Goal: Task Accomplishment & Management: Complete application form

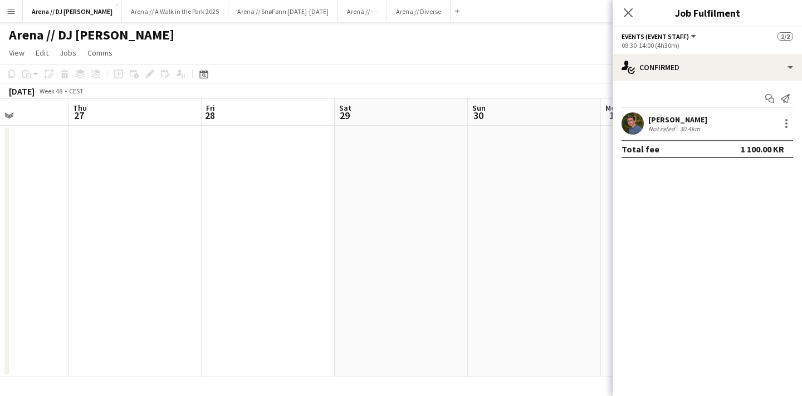
scroll to position [0, 502]
click at [328, 197] on app-date-cell at bounding box center [362, 252] width 133 height 252
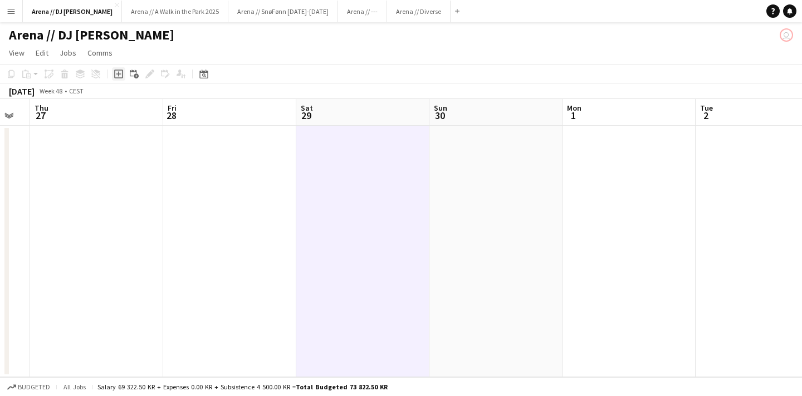
click at [117, 75] on icon "Add job" at bounding box center [118, 74] width 9 height 9
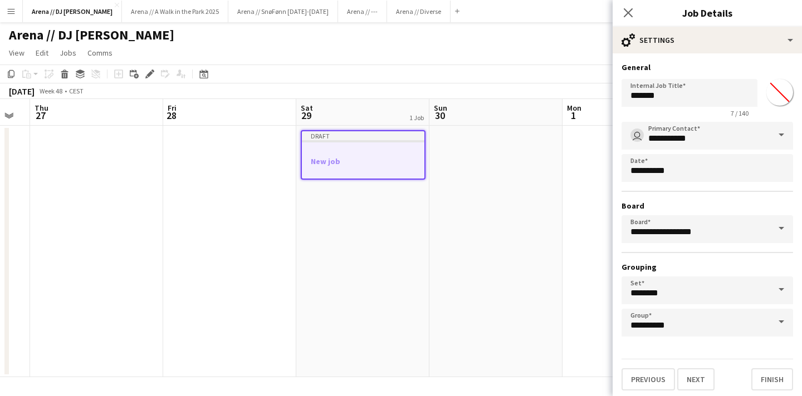
click at [385, 147] on div at bounding box center [363, 151] width 122 height 8
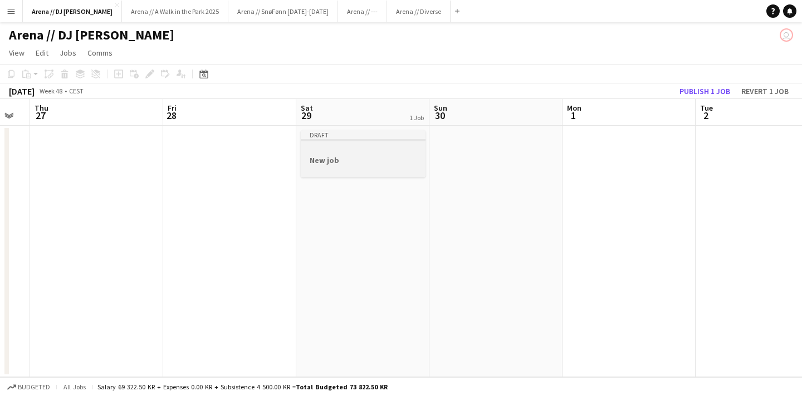
click at [363, 159] on h3 "New job" at bounding box center [363, 160] width 125 height 10
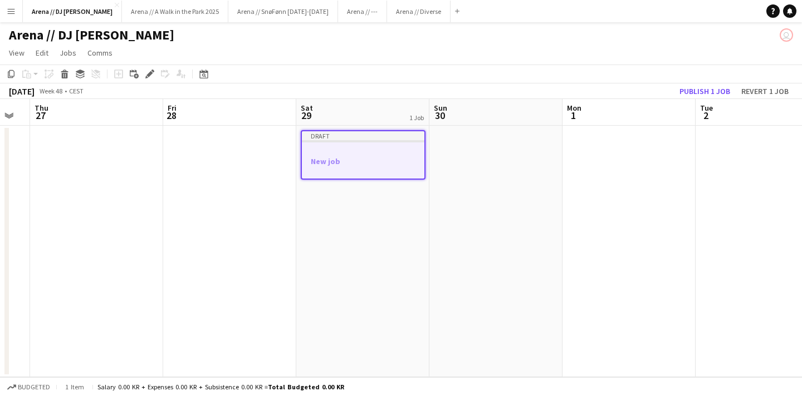
click at [363, 159] on h3 "New job" at bounding box center [363, 161] width 122 height 10
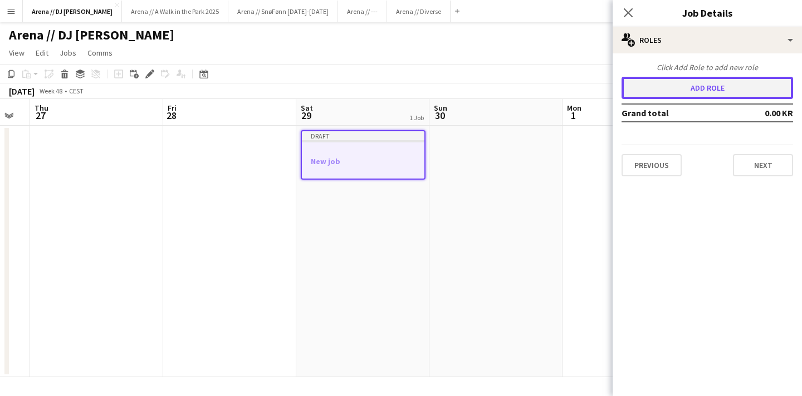
click at [705, 93] on button "Add role" at bounding box center [706, 88] width 171 height 22
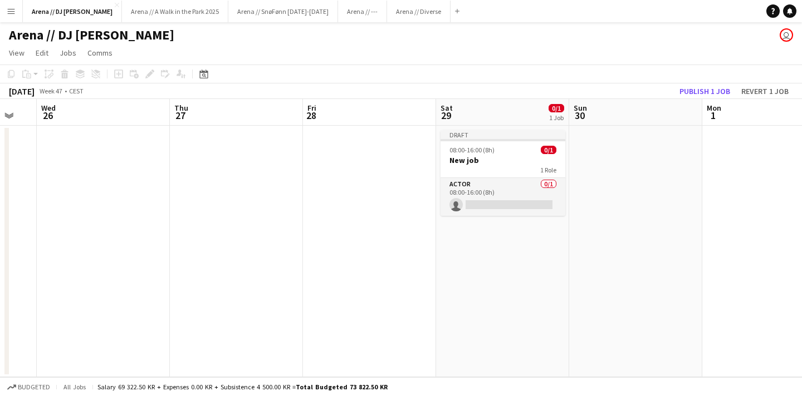
scroll to position [0, 526]
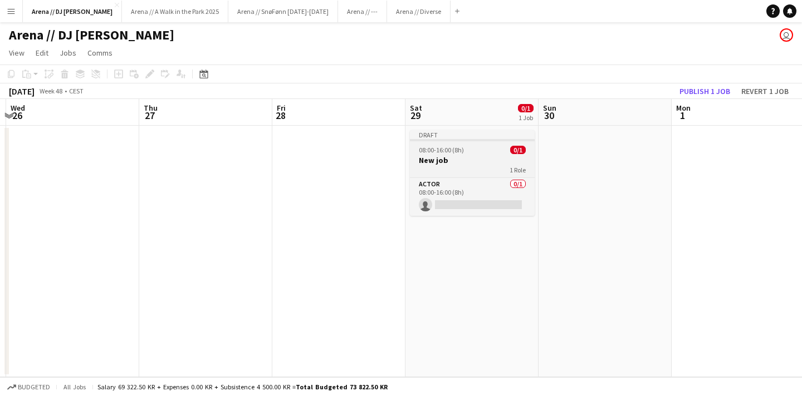
click at [490, 160] on h3 "New job" at bounding box center [472, 160] width 125 height 10
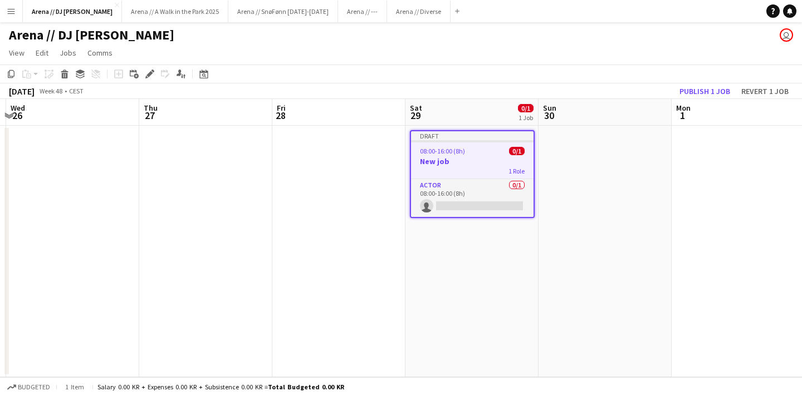
click at [492, 165] on h3 "New job" at bounding box center [472, 161] width 122 height 10
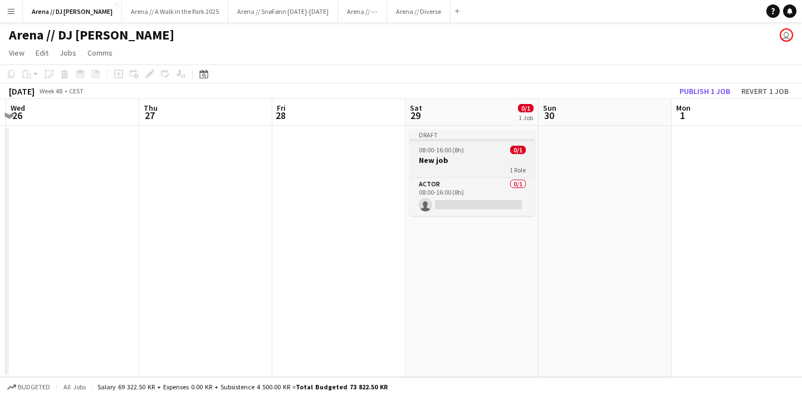
click at [492, 165] on div "1 Role" at bounding box center [472, 169] width 125 height 9
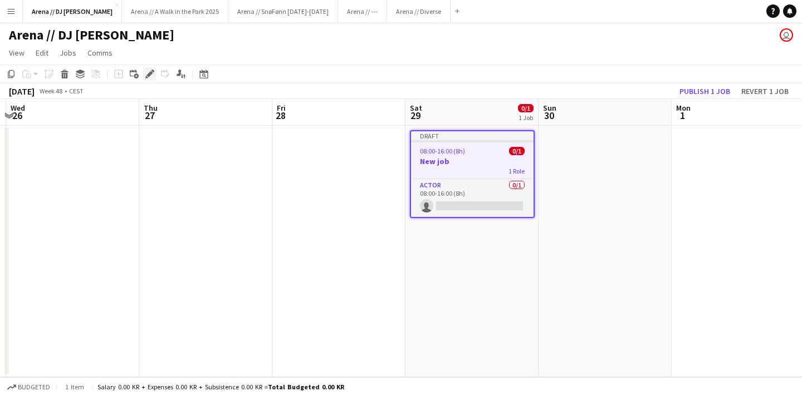
click at [151, 71] on icon "Edit" at bounding box center [149, 74] width 9 height 9
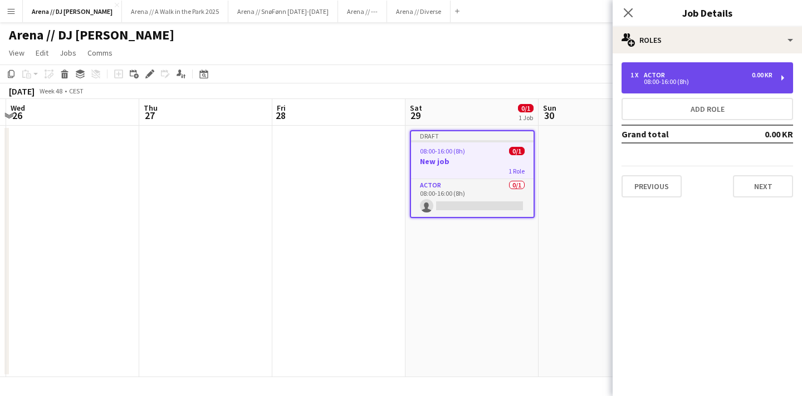
click at [785, 77] on div "1 x Actor 0.00 KR 08:00-16:00 (8h)" at bounding box center [706, 77] width 171 height 31
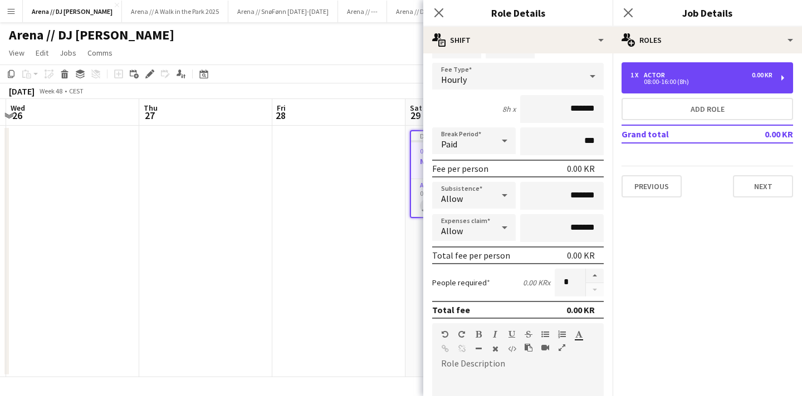
scroll to position [0, 0]
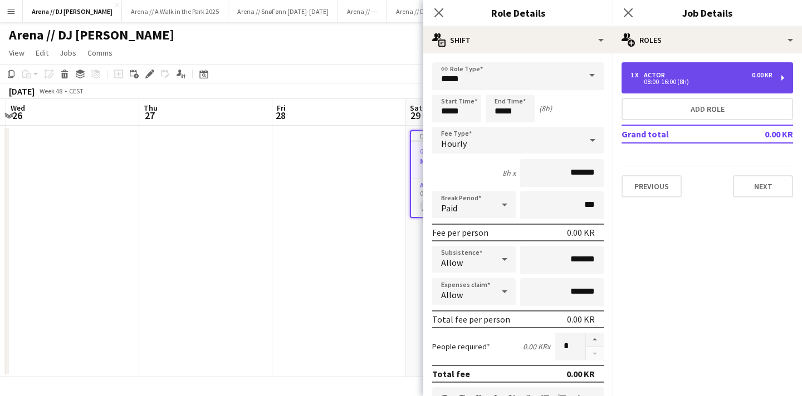
click at [673, 82] on div "08:00-16:00 (8h)" at bounding box center [701, 82] width 142 height 6
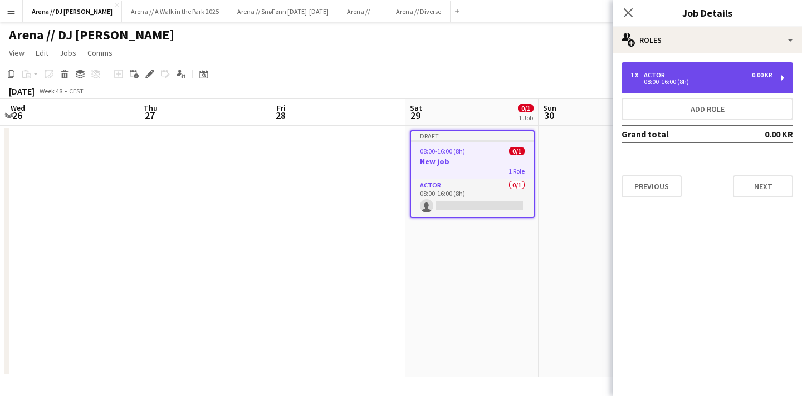
click at [673, 82] on div "08:00-16:00 (8h)" at bounding box center [701, 82] width 142 height 6
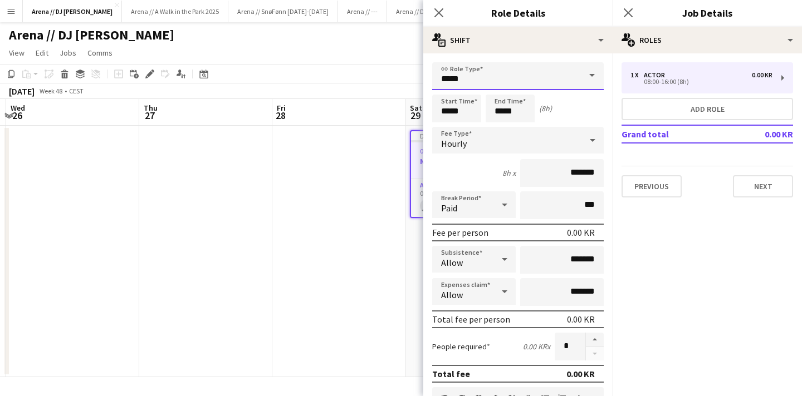
click at [488, 77] on input "*****" at bounding box center [517, 76] width 171 height 28
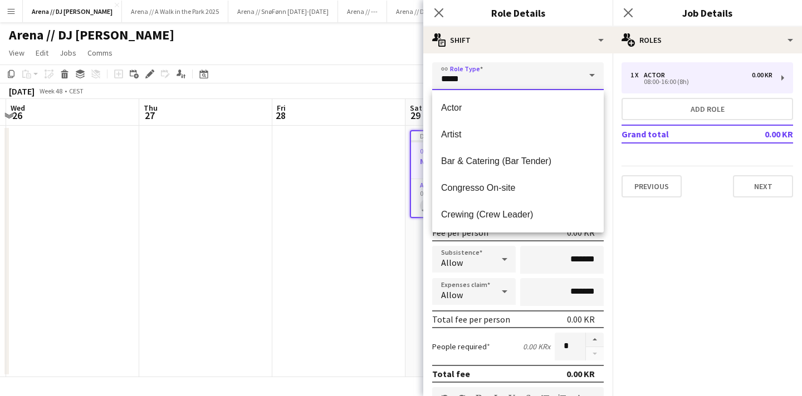
drag, startPoint x: 468, startPoint y: 82, endPoint x: 415, endPoint y: 77, distance: 53.1
click at [415, 77] on body "Menu Boards Boards Boards All jobs Status Workforce Workforce My Workforce Recr…" at bounding box center [401, 198] width 802 height 396
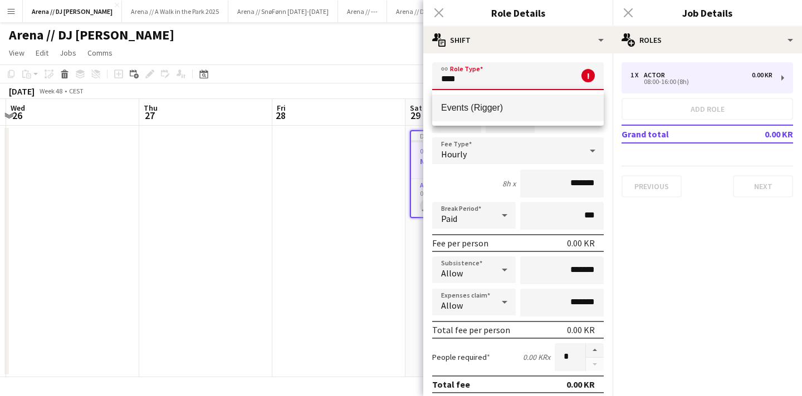
click at [489, 102] on mat-option "Events (Rigger)" at bounding box center [517, 108] width 171 height 27
type input "**********"
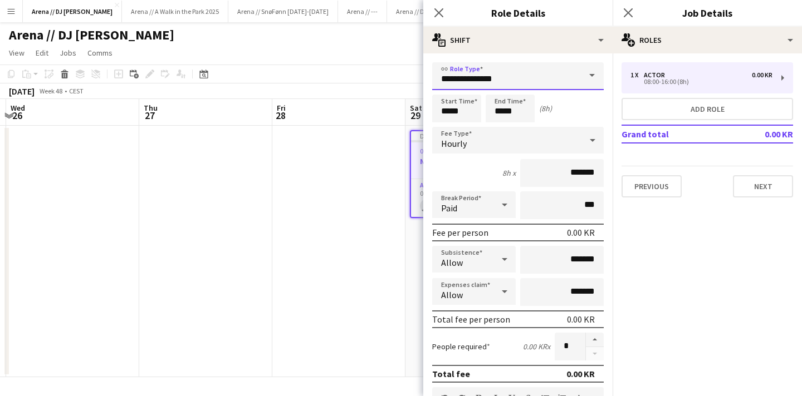
scroll to position [12, 0]
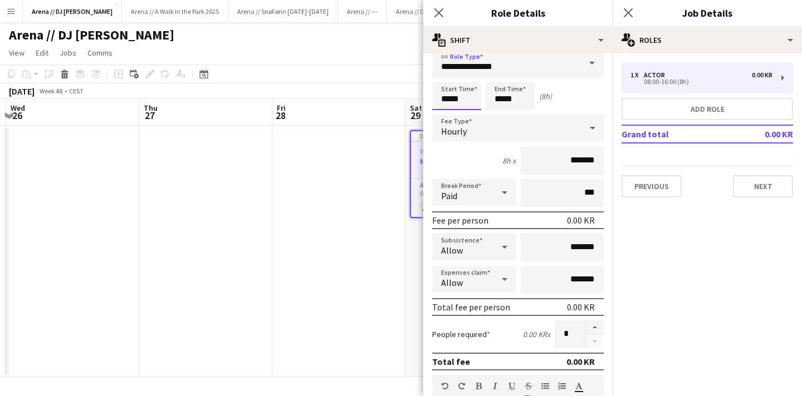
click at [464, 102] on input "*****" at bounding box center [456, 96] width 49 height 28
click at [557, 91] on div "Start Time ***** End Time ***** (8h)" at bounding box center [517, 96] width 171 height 28
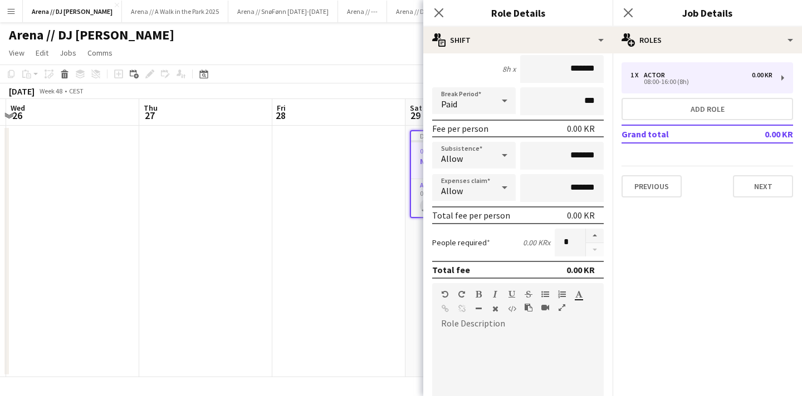
scroll to position [0, 0]
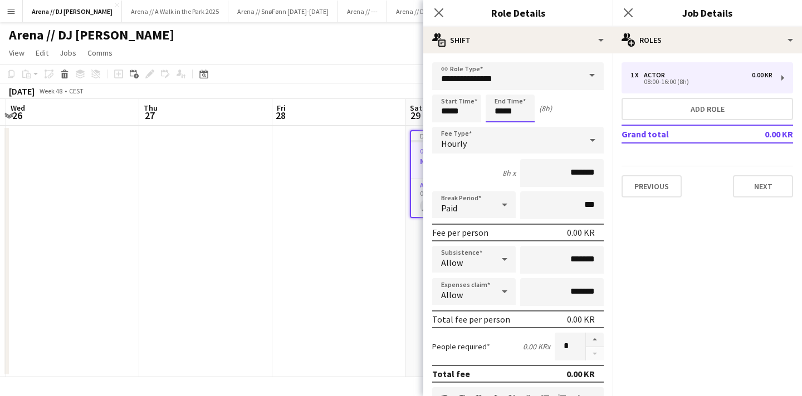
click at [509, 112] on input "*****" at bounding box center [509, 109] width 49 height 28
click at [560, 105] on div "Start Time ***** End Time ***** (8h)" at bounding box center [517, 109] width 171 height 28
click at [511, 146] on div "Hourly" at bounding box center [506, 140] width 149 height 27
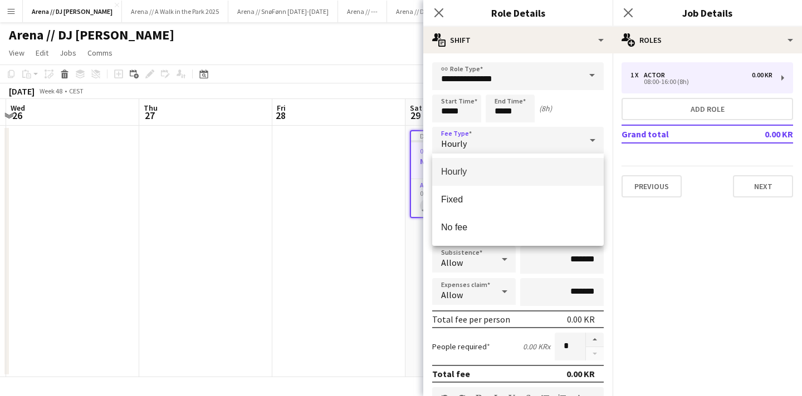
click at [567, 106] on div at bounding box center [401, 198] width 802 height 396
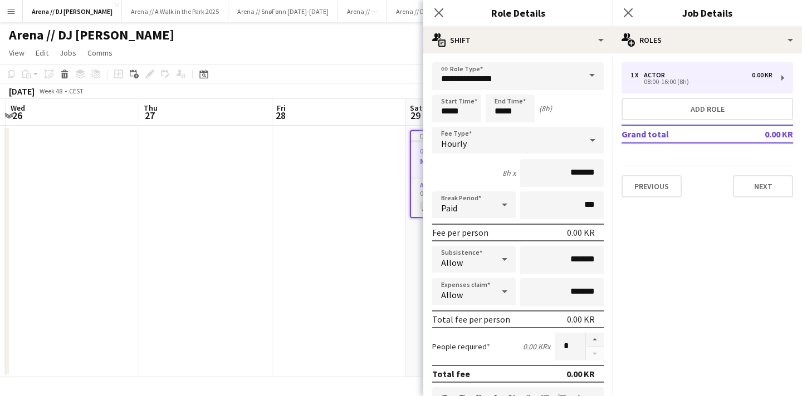
click at [589, 73] on span at bounding box center [591, 75] width 23 height 27
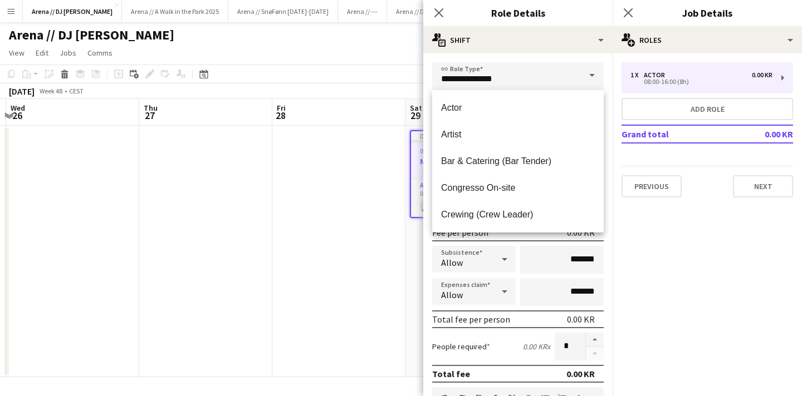
click at [589, 73] on span at bounding box center [591, 75] width 23 height 27
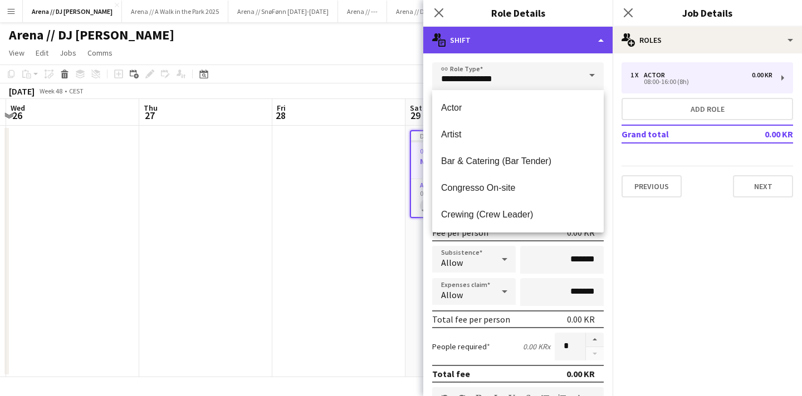
click at [592, 49] on div "multiple-actions-text Shift" at bounding box center [517, 40] width 189 height 27
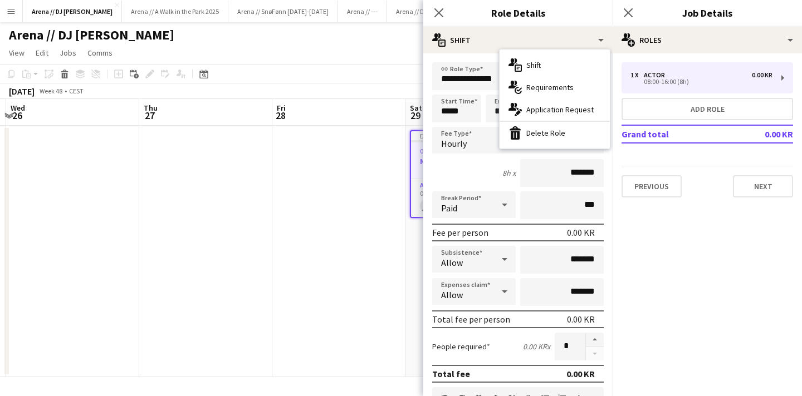
click at [490, 165] on div "8h x *******" at bounding box center [517, 173] width 171 height 28
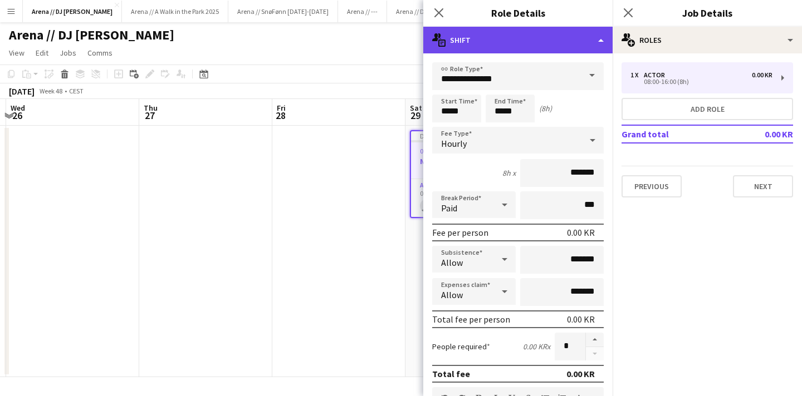
click at [575, 35] on div "multiple-actions-text Shift" at bounding box center [517, 40] width 189 height 27
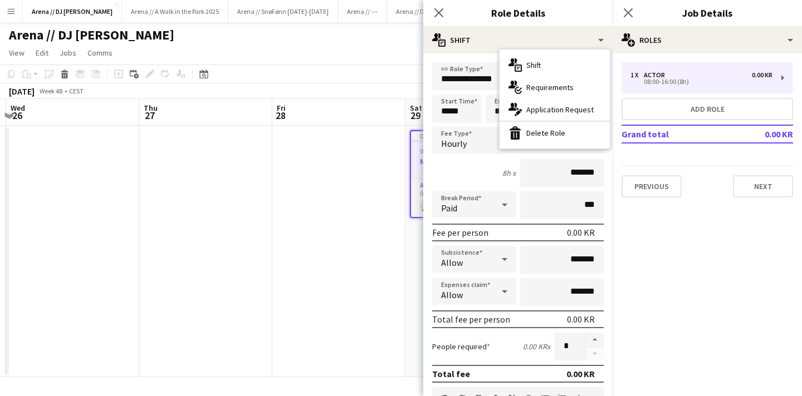
click at [495, 159] on div "8h x *******" at bounding box center [517, 173] width 171 height 28
click at [522, 137] on div "Hourly" at bounding box center [506, 140] width 149 height 27
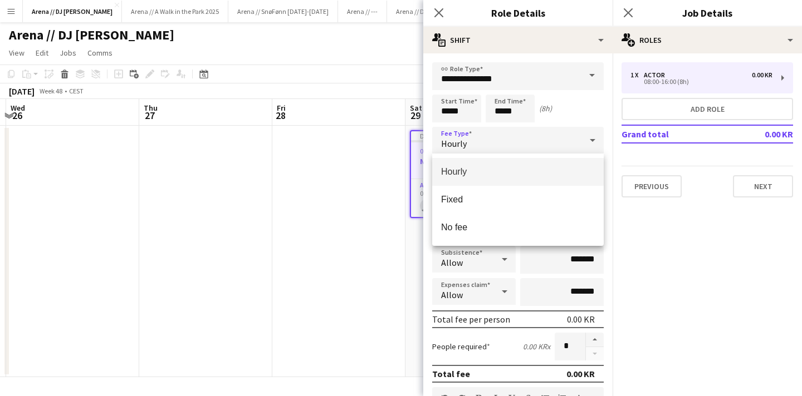
click at [582, 107] on div at bounding box center [401, 198] width 802 height 396
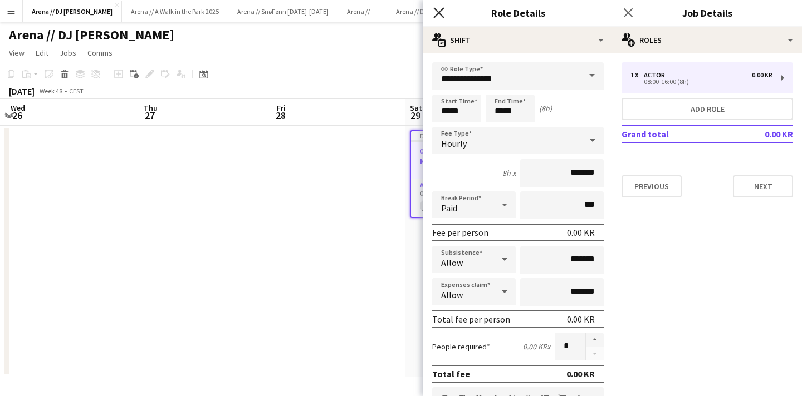
click at [440, 15] on icon at bounding box center [438, 12] width 11 height 11
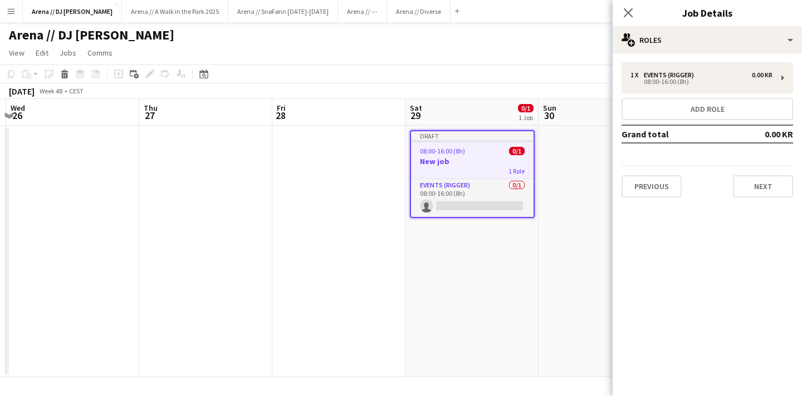
click at [388, 282] on app-date-cell at bounding box center [338, 252] width 133 height 252
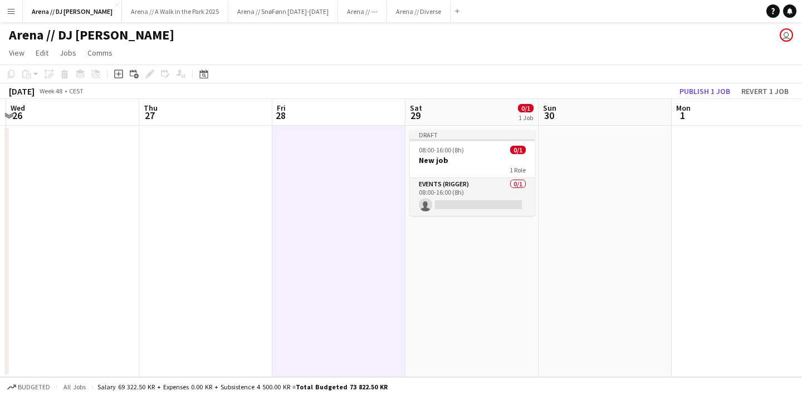
click at [512, 256] on app-date-cell "Draft 08:00-16:00 (8h) 0/1 New job 1 Role Events (Rigger) 0/1 08:00-16:00 (8h) …" at bounding box center [471, 252] width 133 height 252
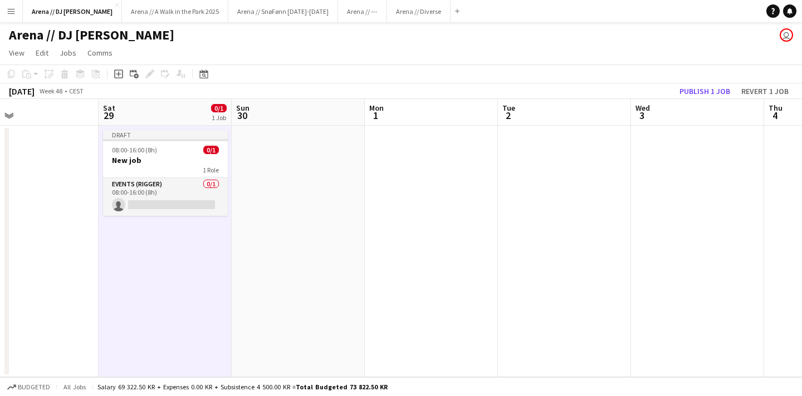
scroll to position [0, 348]
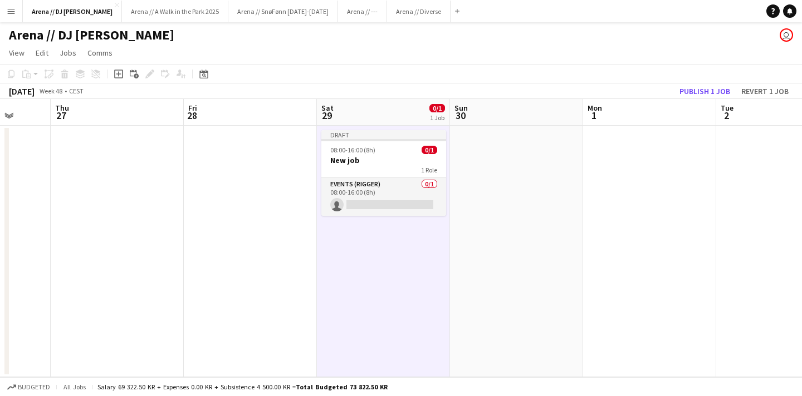
click at [615, 212] on app-date-cell at bounding box center [649, 252] width 133 height 252
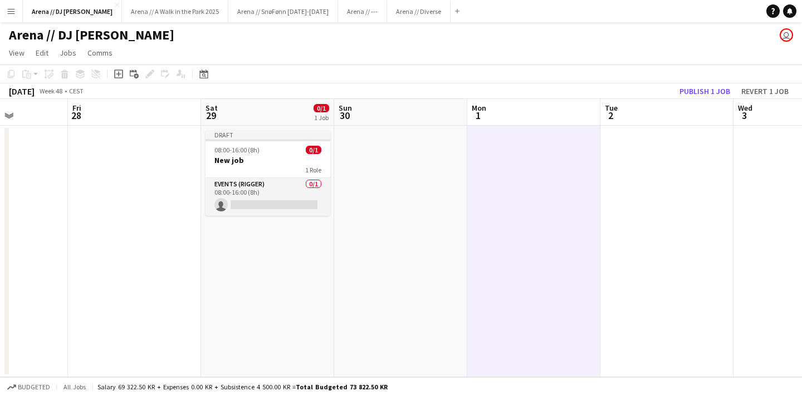
scroll to position [0, 465]
click at [262, 173] on div "1 Role" at bounding box center [266, 169] width 125 height 9
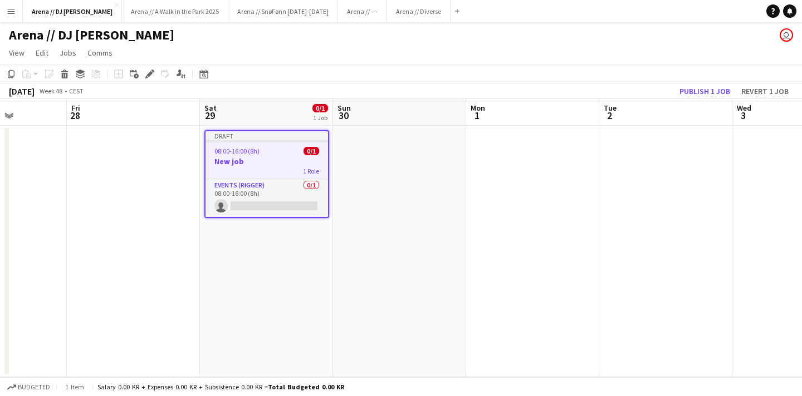
click at [264, 177] on app-job-card "Draft 08:00-16:00 (8h) 0/1 New job 1 Role Events (Rigger) 0/1 08:00-16:00 (8h) …" at bounding box center [266, 174] width 125 height 88
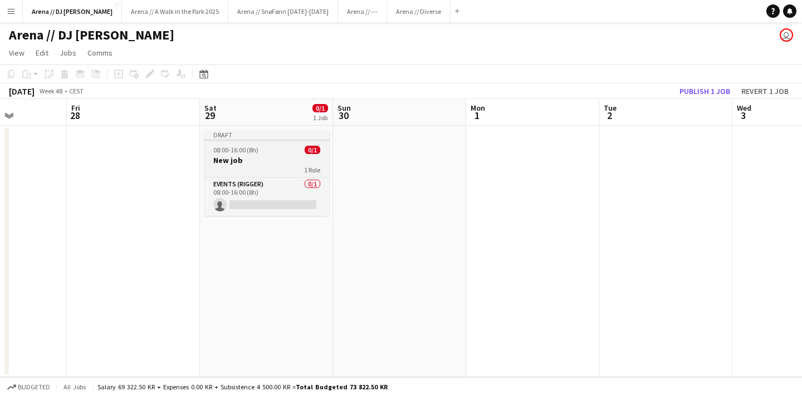
click at [264, 177] on app-job-card "Draft 08:00-16:00 (8h) 0/1 New job 1 Role Events (Rigger) 0/1 08:00-16:00 (8h) …" at bounding box center [266, 173] width 125 height 86
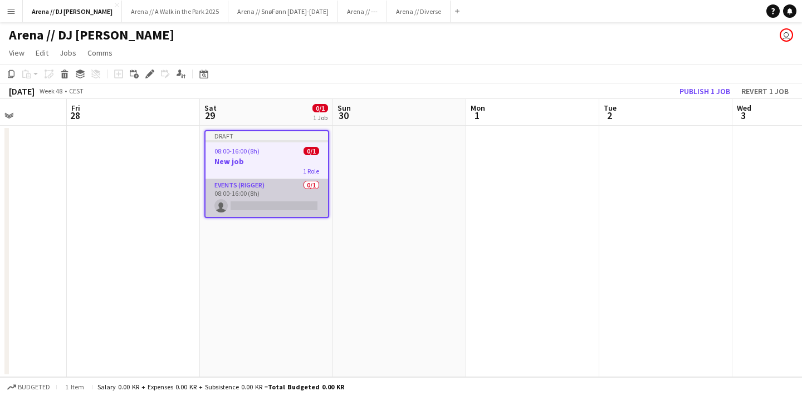
click at [281, 190] on app-card-role "Events (Rigger) 0/1 08:00-16:00 (8h) single-neutral-actions" at bounding box center [266, 198] width 122 height 38
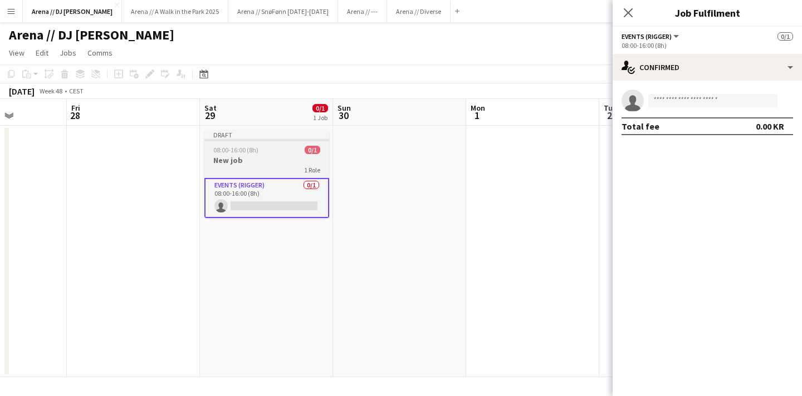
click at [276, 168] on div "1 Role" at bounding box center [266, 169] width 125 height 9
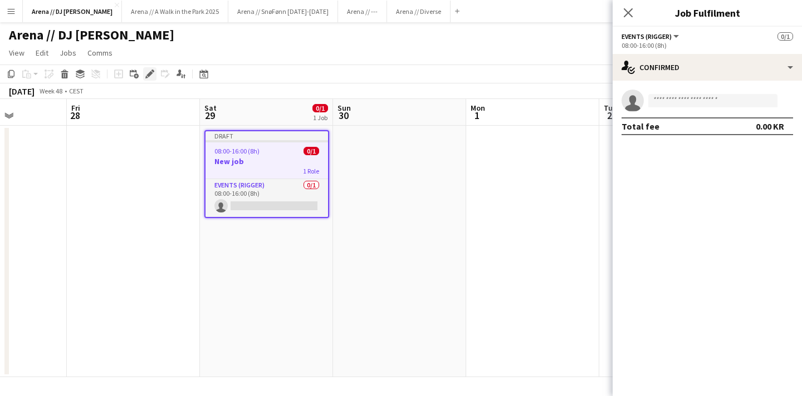
click at [145, 70] on icon "Edit" at bounding box center [149, 74] width 9 height 9
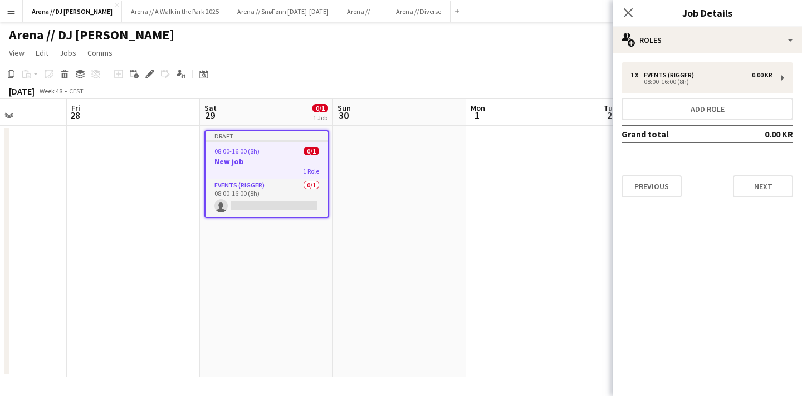
click at [704, 17] on h3 "Job Details" at bounding box center [706, 13] width 189 height 14
click at [537, 178] on app-date-cell at bounding box center [532, 252] width 133 height 252
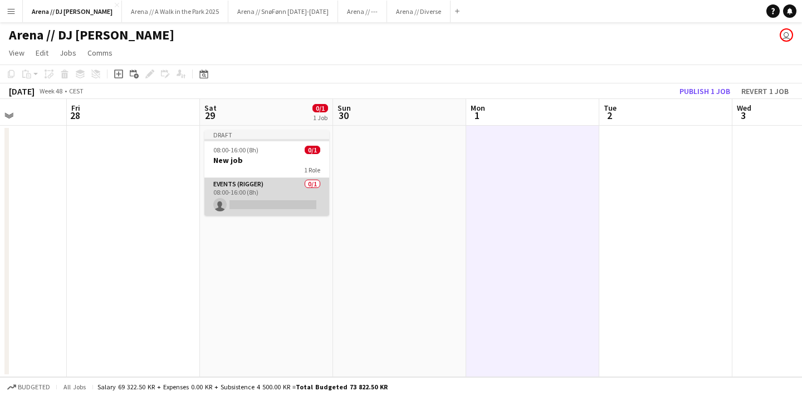
click at [307, 194] on app-card-role "Events (Rigger) 0/1 08:00-16:00 (8h) single-neutral-actions" at bounding box center [266, 197] width 125 height 38
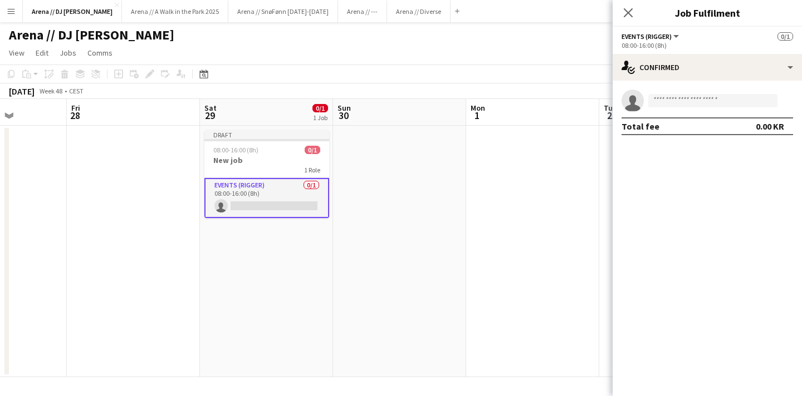
click at [281, 188] on app-card-role "Events (Rigger) 0/1 08:00-16:00 (8h) single-neutral-actions" at bounding box center [266, 198] width 125 height 40
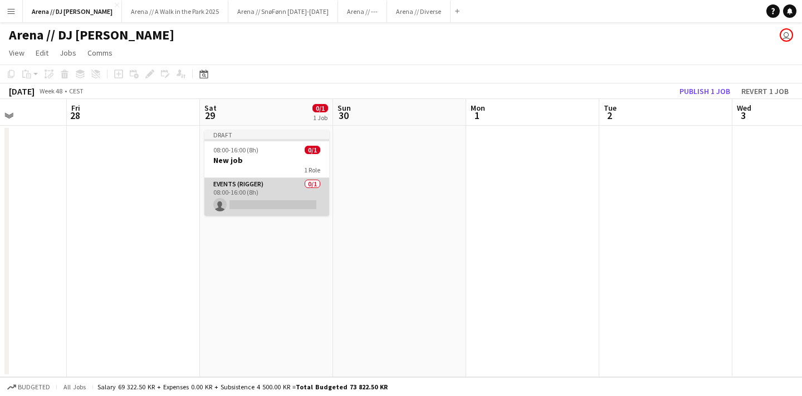
click at [281, 188] on app-card-role "Events (Rigger) 0/1 08:00-16:00 (8h) single-neutral-actions" at bounding box center [266, 197] width 125 height 38
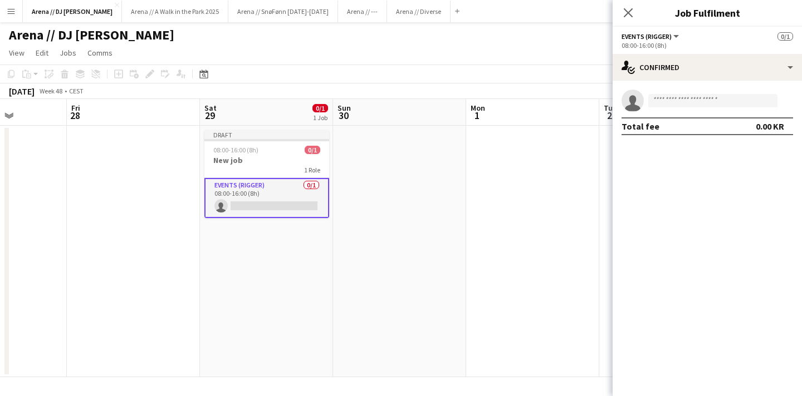
click at [281, 188] on app-card-role "Events (Rigger) 0/1 08:00-16:00 (8h) single-neutral-actions" at bounding box center [266, 198] width 125 height 40
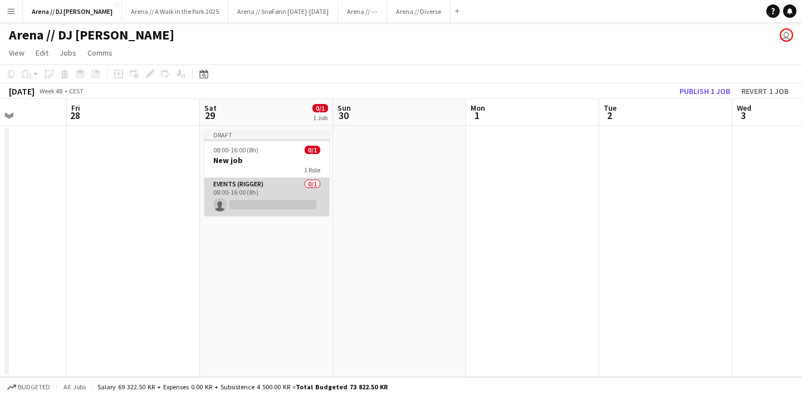
click at [281, 188] on app-card-role "Events (Rigger) 0/1 08:00-16:00 (8h) single-neutral-actions" at bounding box center [266, 197] width 125 height 38
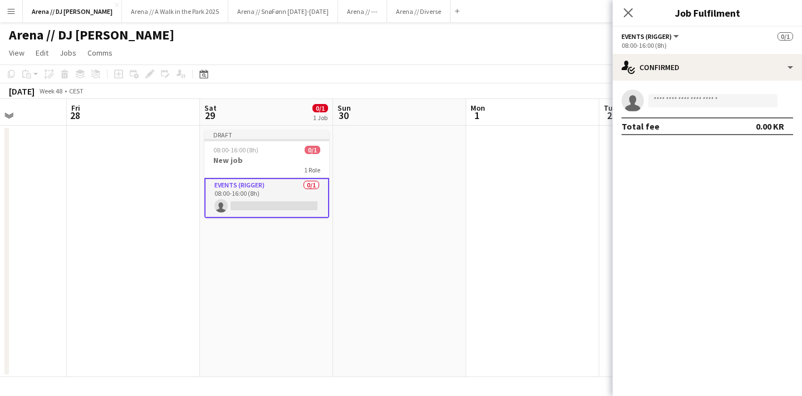
click at [258, 179] on app-card-role "Events (Rigger) 0/1 08:00-16:00 (8h) single-neutral-actions" at bounding box center [266, 198] width 125 height 40
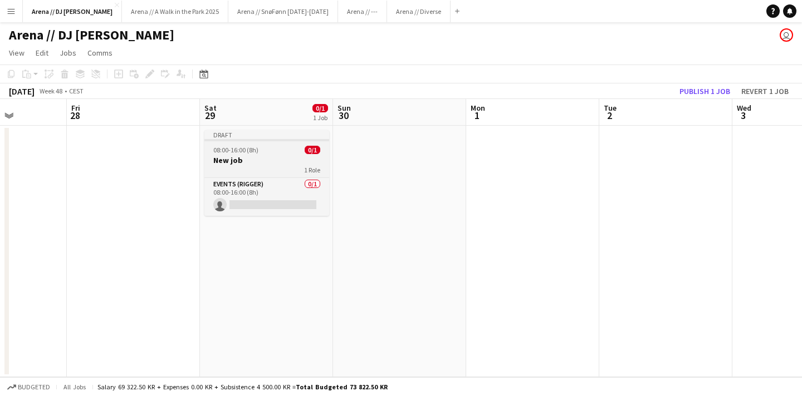
click at [257, 155] on h3 "New job" at bounding box center [266, 160] width 125 height 10
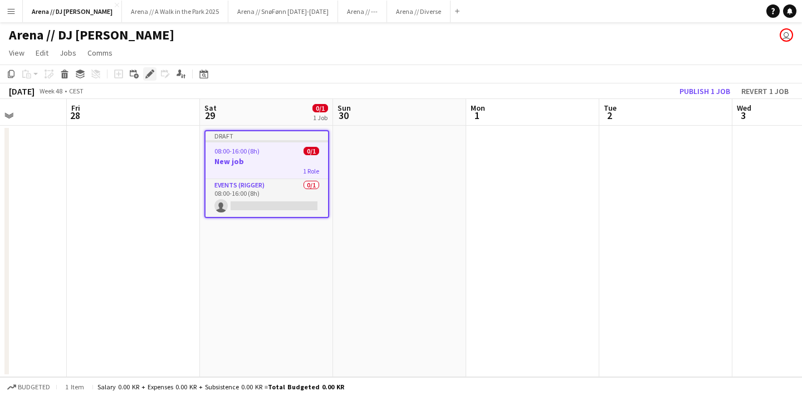
click at [146, 71] on icon "Edit" at bounding box center [149, 74] width 9 height 9
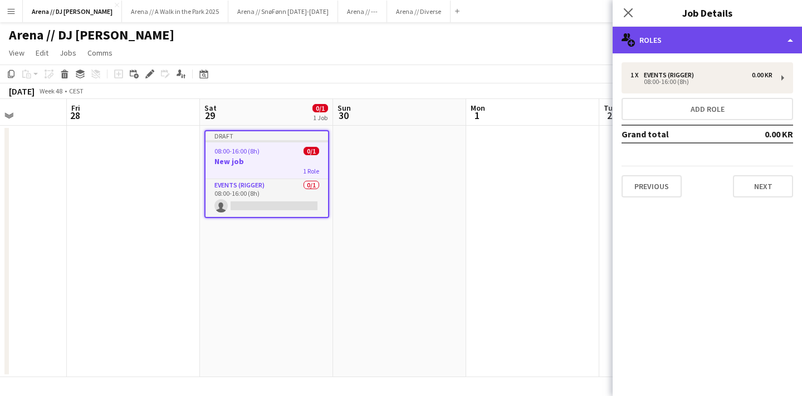
click at [658, 40] on div "multiple-users-add Roles" at bounding box center [706, 40] width 189 height 27
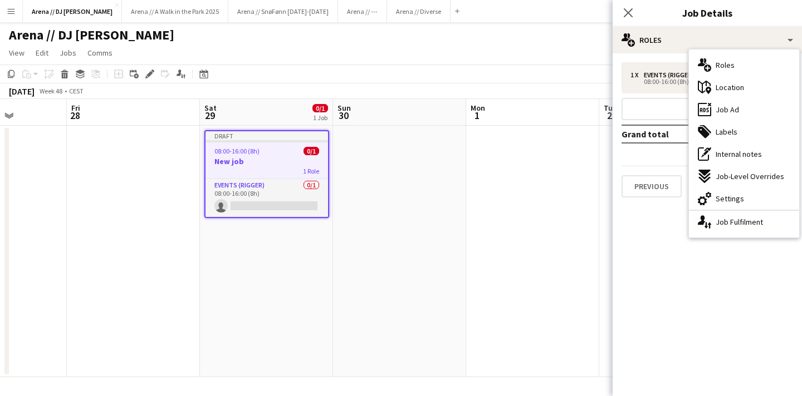
click at [713, 263] on mat-expansion-panel "pencil3 General details 1 x Events (Rigger) 0.00 KR 08:00-16:00 (8h) Add role G…" at bounding box center [706, 224] width 189 height 343
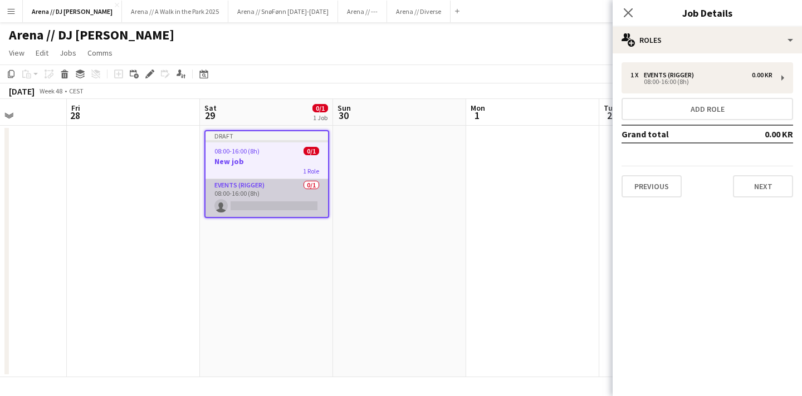
click at [291, 196] on app-card-role "Events (Rigger) 0/1 08:00-16:00 (8h) single-neutral-actions" at bounding box center [266, 198] width 122 height 38
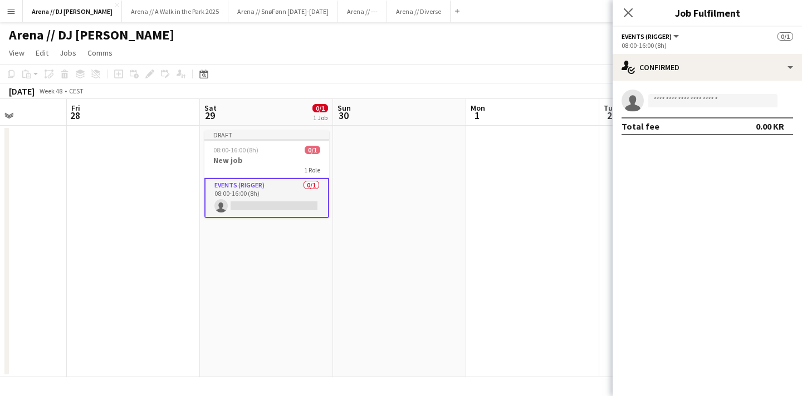
click at [255, 183] on app-card-role "Events (Rigger) 0/1 08:00-16:00 (8h) single-neutral-actions" at bounding box center [266, 198] width 125 height 40
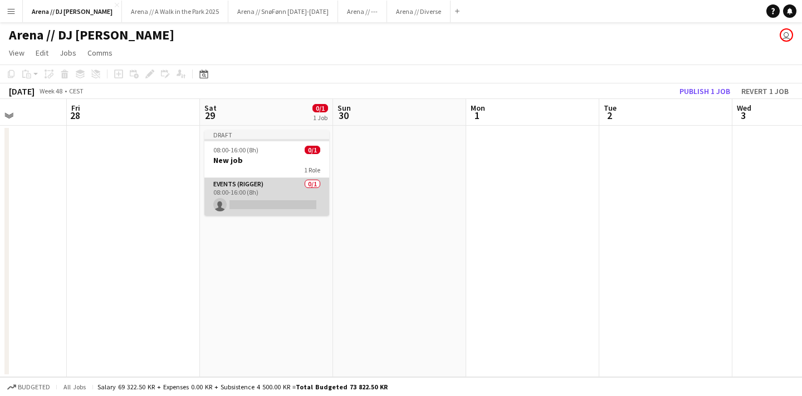
click at [255, 183] on app-card-role "Events (Rigger) 0/1 08:00-16:00 (8h) single-neutral-actions" at bounding box center [266, 197] width 125 height 38
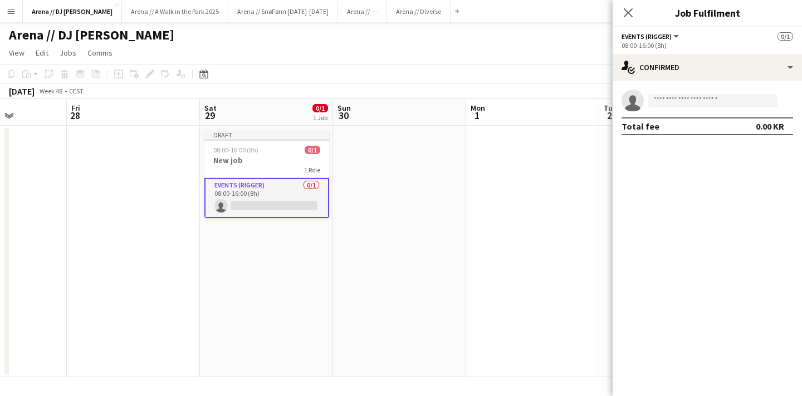
click at [665, 38] on span "Events (Rigger)" at bounding box center [646, 36] width 50 height 8
click at [734, 40] on div "Events (Rigger) All roles Events (Rigger) 0/1" at bounding box center [706, 36] width 171 height 10
click at [686, 101] on input at bounding box center [712, 100] width 129 height 13
click at [735, 35] on div "Events (Rigger) All roles Events (Rigger) 0/1" at bounding box center [706, 36] width 171 height 10
click at [261, 159] on h3 "New job" at bounding box center [266, 160] width 125 height 10
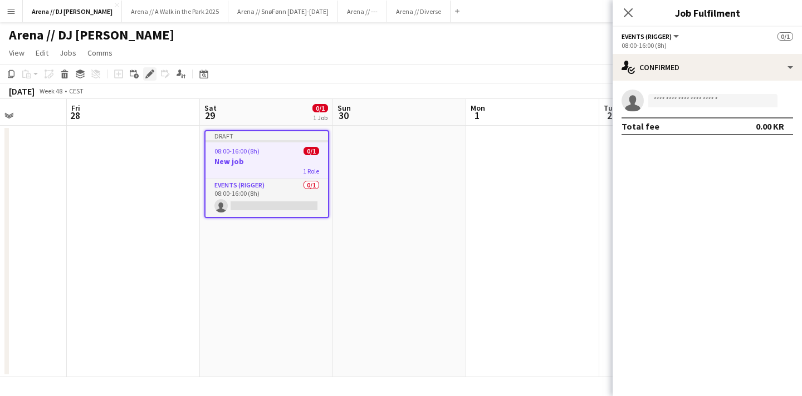
click at [145, 78] on icon at bounding box center [146, 77] width 3 height 3
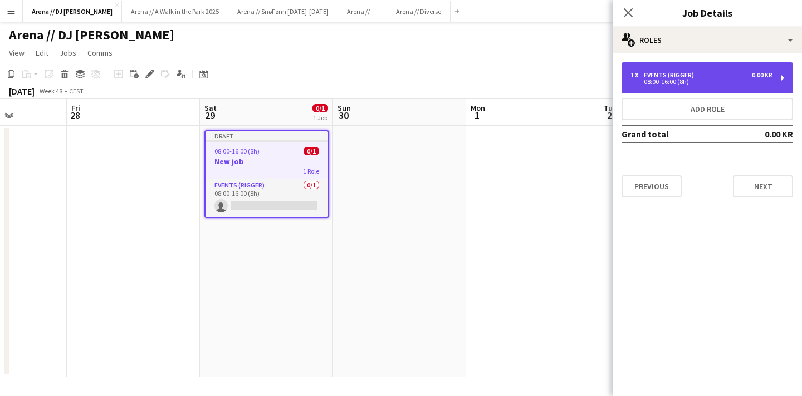
click at [670, 82] on div "08:00-16:00 (8h)" at bounding box center [701, 82] width 142 height 6
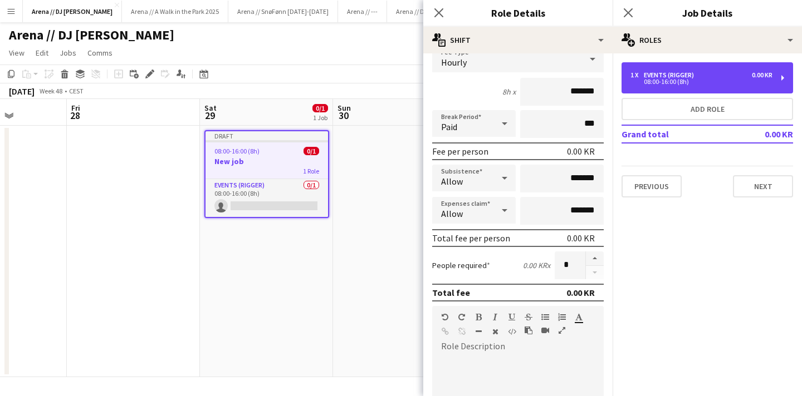
scroll to position [80, 0]
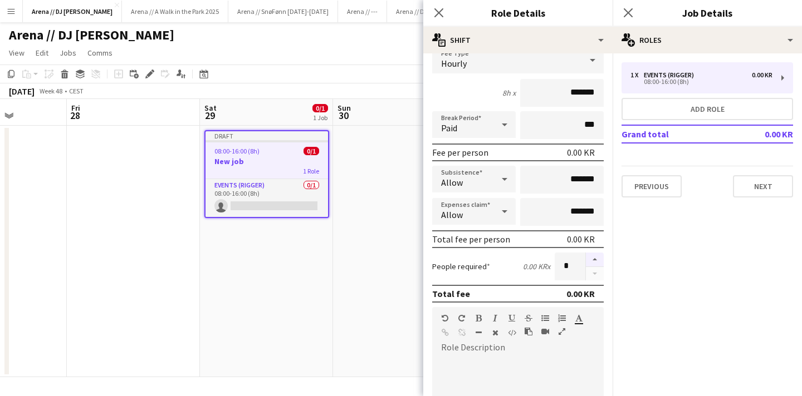
click at [594, 258] on button "button" at bounding box center [595, 260] width 18 height 14
type input "*"
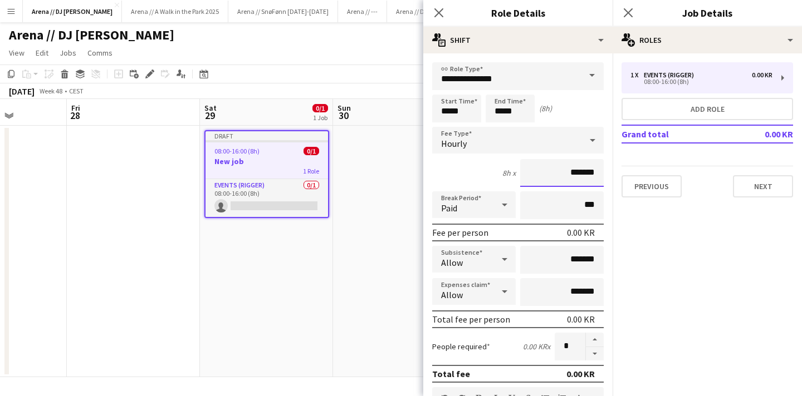
click at [566, 176] on input "*******" at bounding box center [561, 173] width 83 height 28
type input "****"
type input "******"
click at [455, 165] on div "8h x ******" at bounding box center [517, 173] width 171 height 28
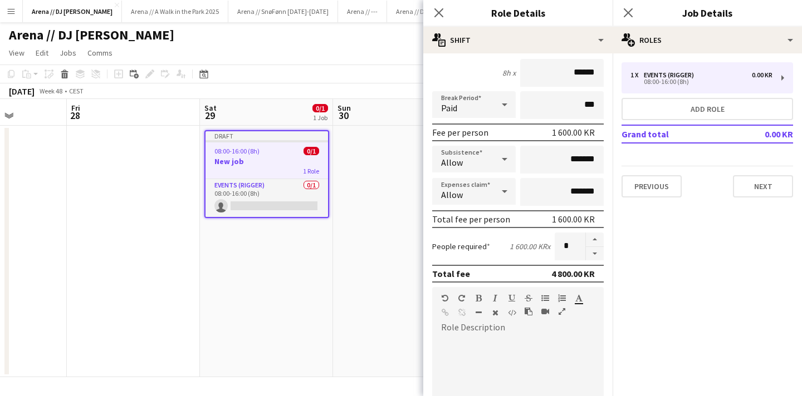
scroll to position [154, 0]
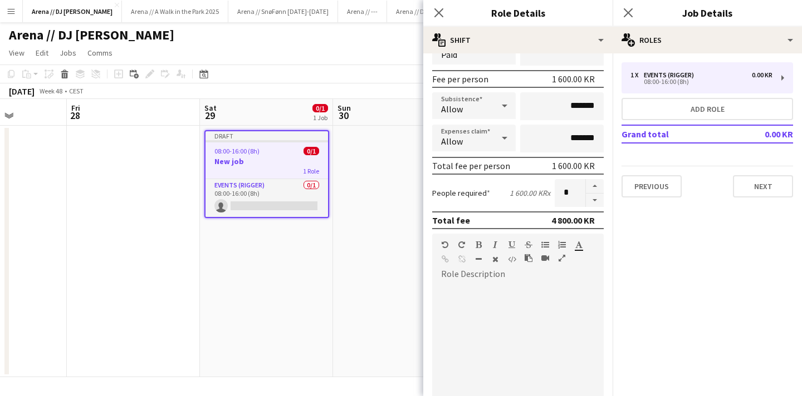
click at [510, 276] on div at bounding box center [517, 346] width 171 height 141
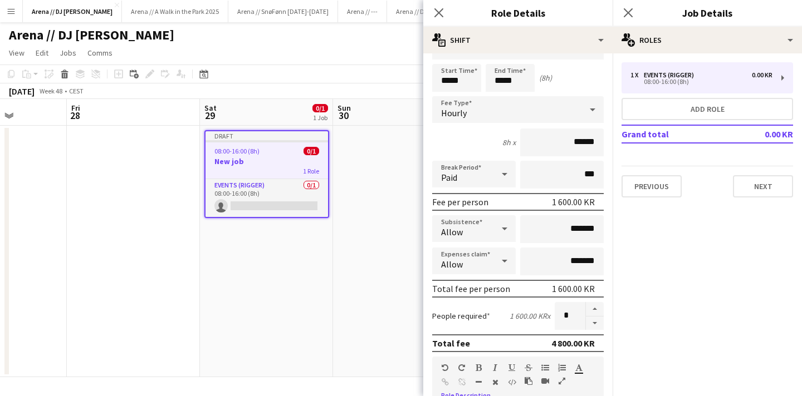
scroll to position [0, 0]
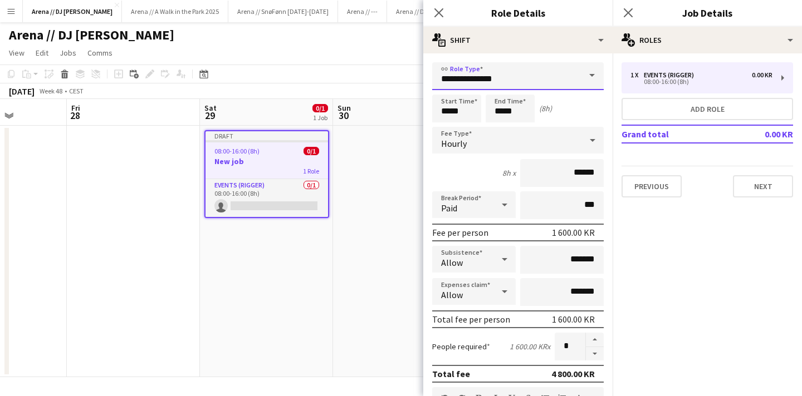
click at [525, 84] on input "**********" at bounding box center [517, 76] width 171 height 28
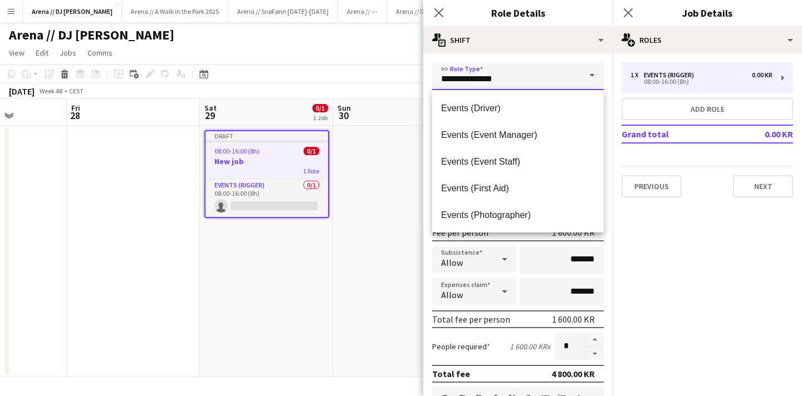
scroll to position [281, 0]
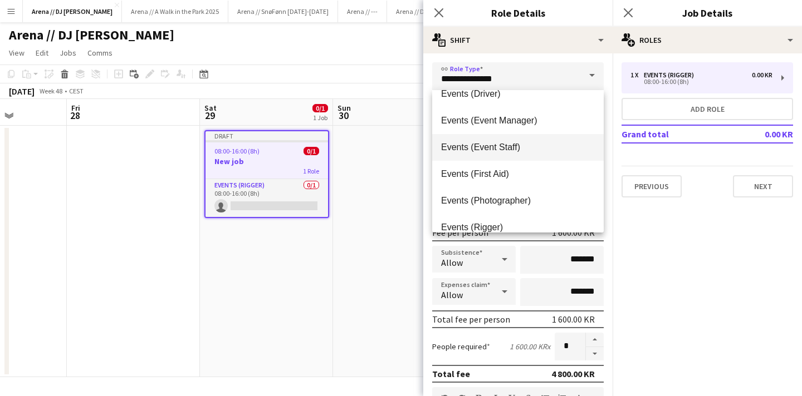
click at [508, 149] on span "Events (Event Staff)" at bounding box center [518, 147] width 154 height 11
type input "**********"
type input "*********"
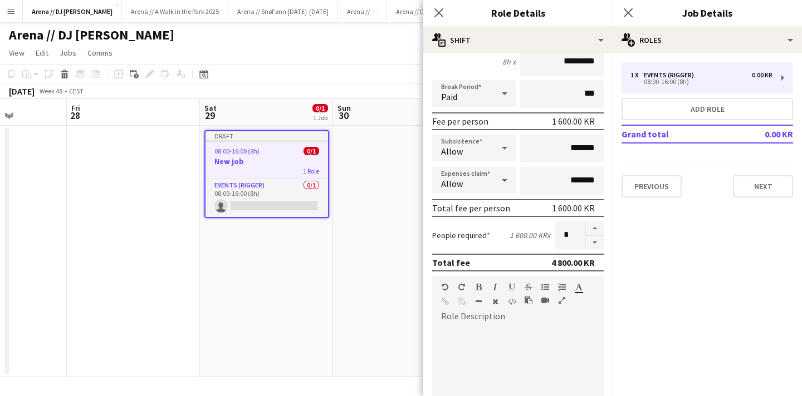
scroll to position [148, 0]
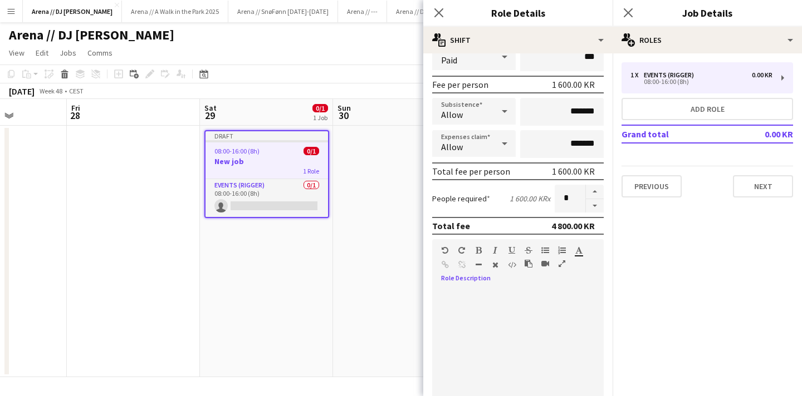
click at [506, 285] on div at bounding box center [517, 351] width 171 height 141
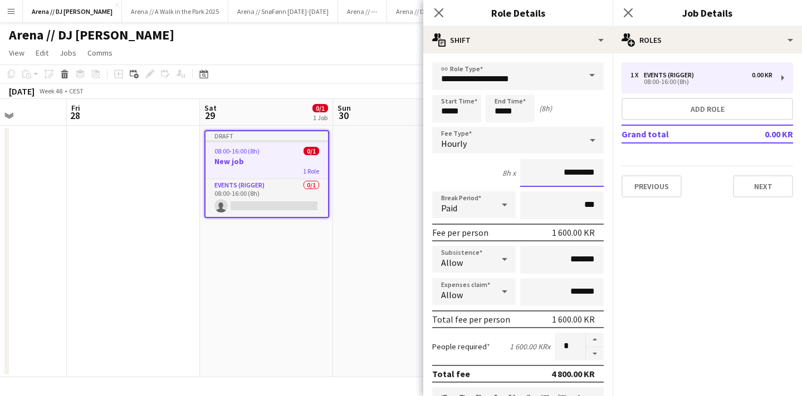
click at [537, 175] on input "*********" at bounding box center [561, 173] width 83 height 28
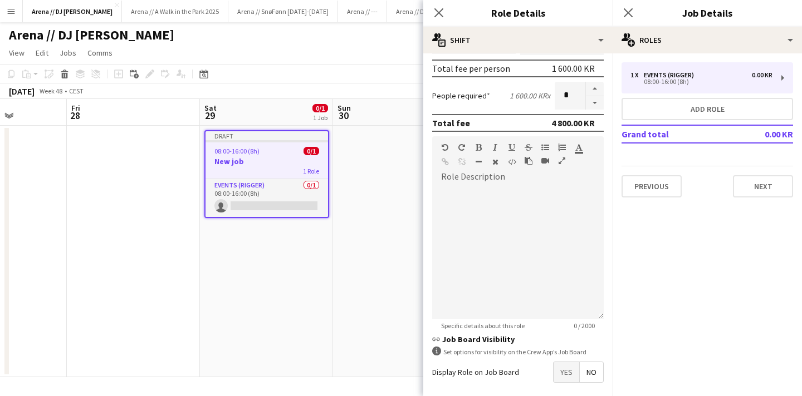
scroll to position [250, 0]
click at [498, 179] on div at bounding box center [517, 249] width 171 height 141
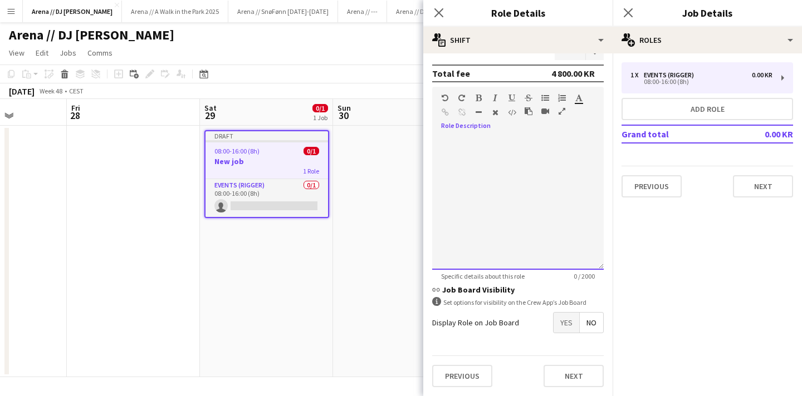
scroll to position [278, 0]
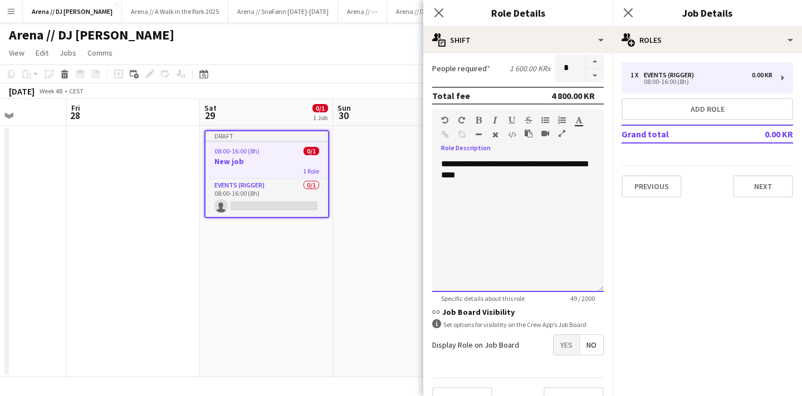
click at [486, 171] on div "**********" at bounding box center [517, 226] width 171 height 134
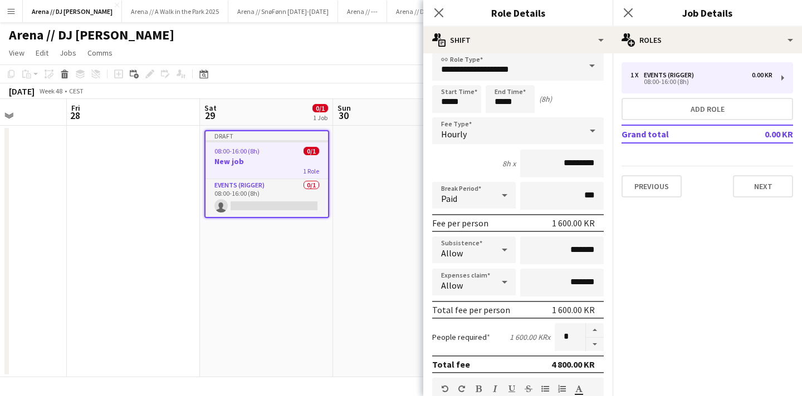
scroll to position [0, 0]
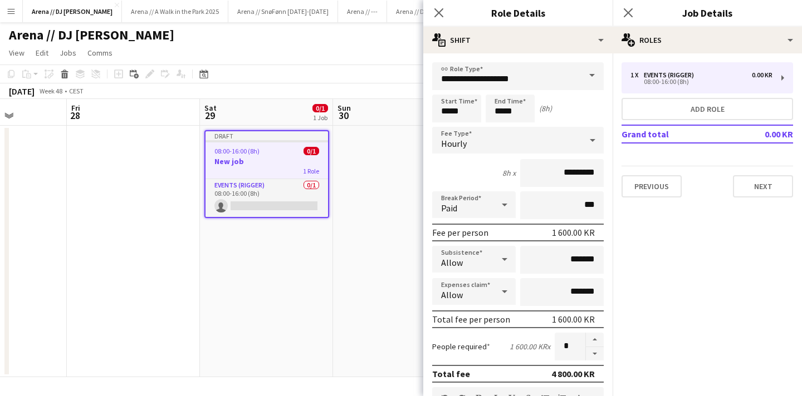
click at [533, 14] on h3 "Role Details" at bounding box center [517, 13] width 189 height 14
click at [706, 8] on h3 "Job Details" at bounding box center [706, 13] width 189 height 14
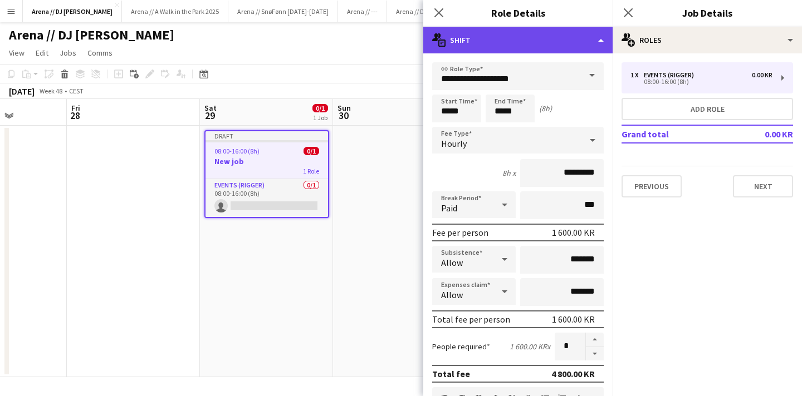
click at [532, 43] on div "multiple-actions-text Shift" at bounding box center [517, 40] width 189 height 27
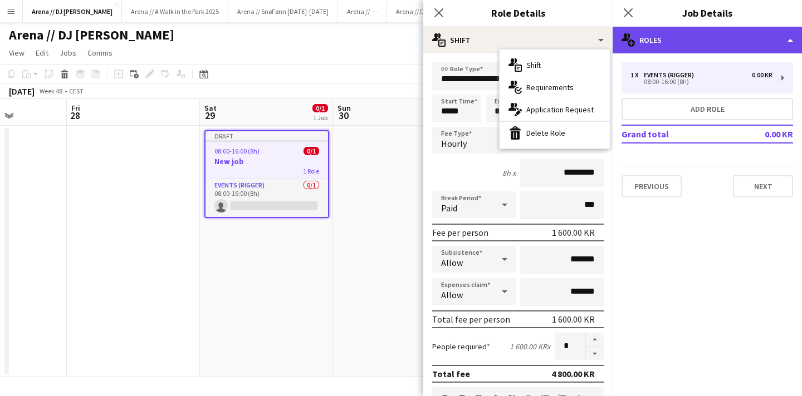
click at [708, 38] on div "multiple-users-add Roles" at bounding box center [706, 40] width 189 height 27
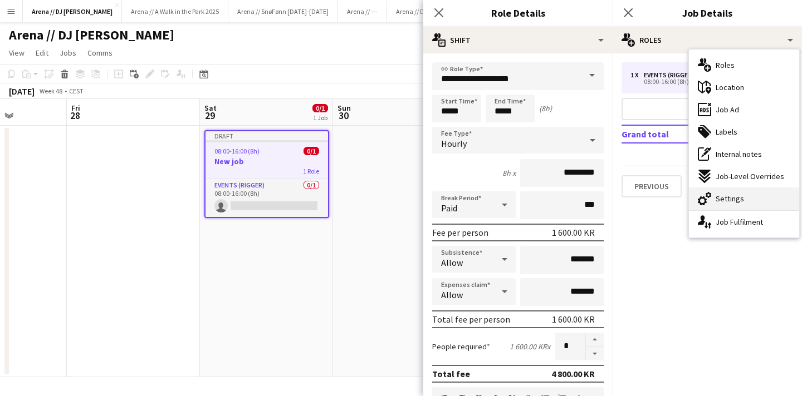
click at [746, 200] on div "cog-double-3 Settings" at bounding box center [744, 199] width 110 height 22
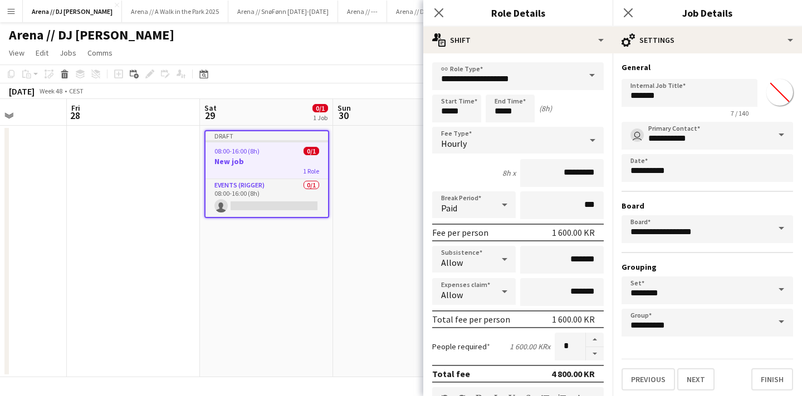
scroll to position [3, 0]
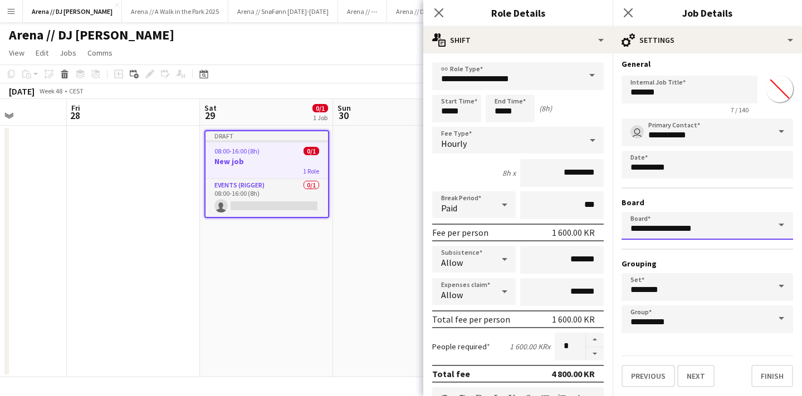
click at [713, 229] on input "**********" at bounding box center [706, 226] width 171 height 28
click at [783, 223] on span at bounding box center [780, 225] width 23 height 27
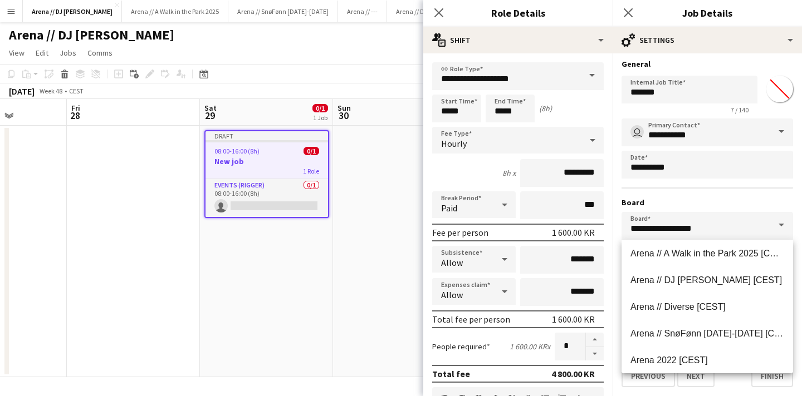
scroll to position [1741, 0]
click at [740, 335] on span "Arena // SnøFønn [DATE]-[DATE] [CEST]" at bounding box center [712, 332] width 164 height 9
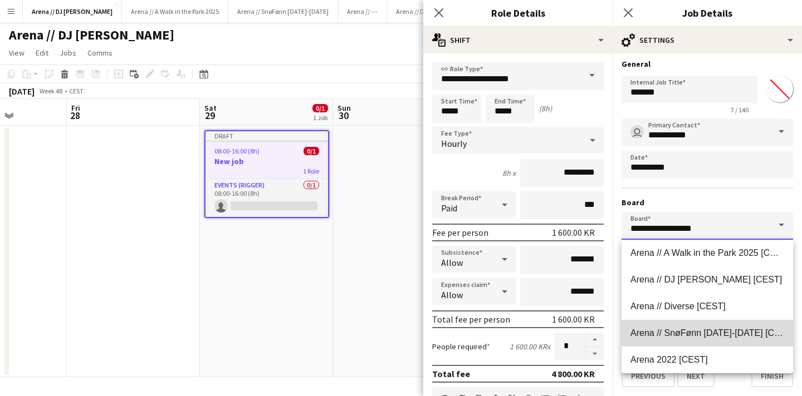
type input "**********"
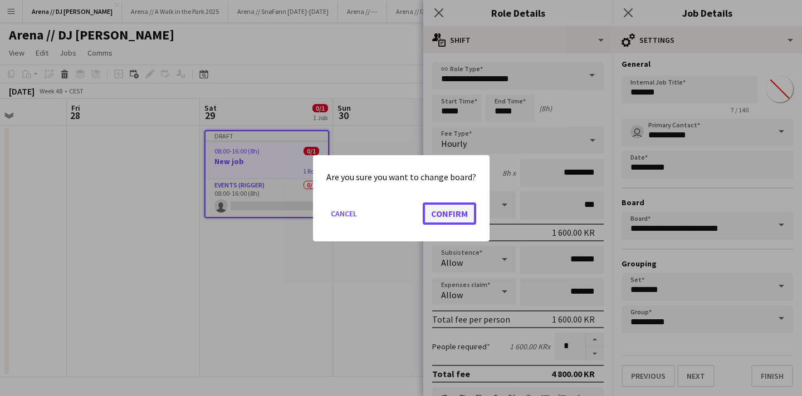
click at [450, 214] on button "Confirm" at bounding box center [448, 213] width 53 height 22
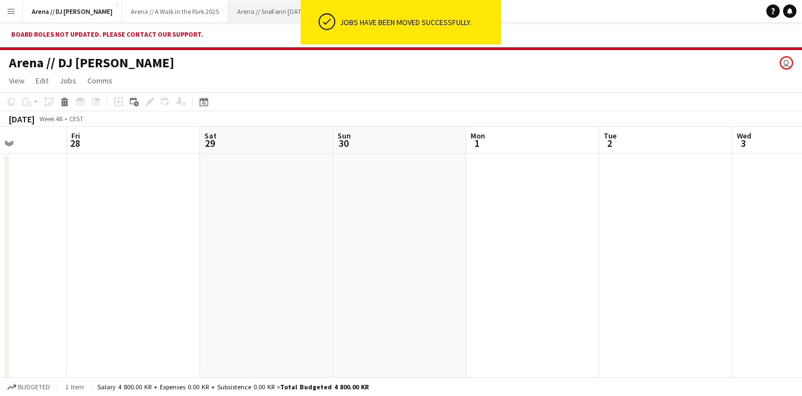
click at [228, 11] on button "Arena // SnøFønn [DATE]-[DATE] Close" at bounding box center [283, 12] width 110 height 22
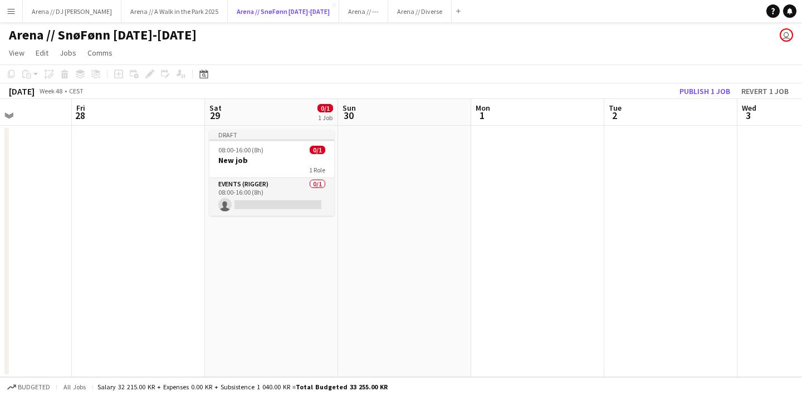
scroll to position [0, 302]
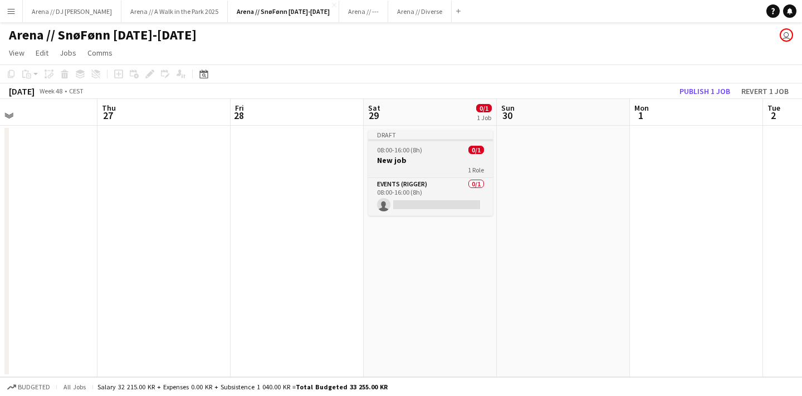
click at [429, 158] on h3 "New job" at bounding box center [430, 160] width 125 height 10
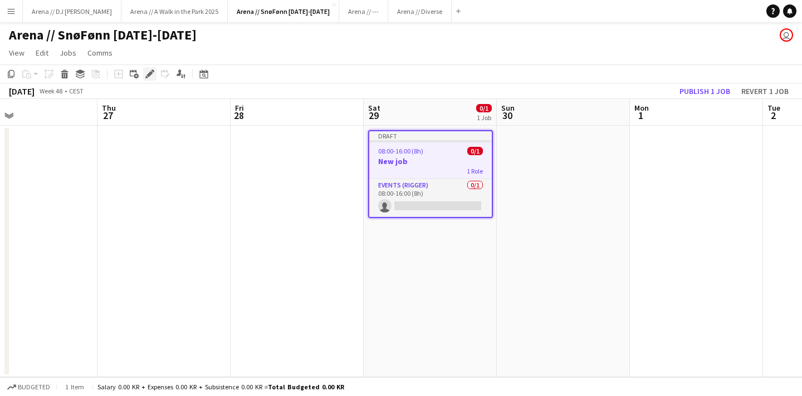
click at [146, 74] on icon "Edit" at bounding box center [149, 74] width 9 height 9
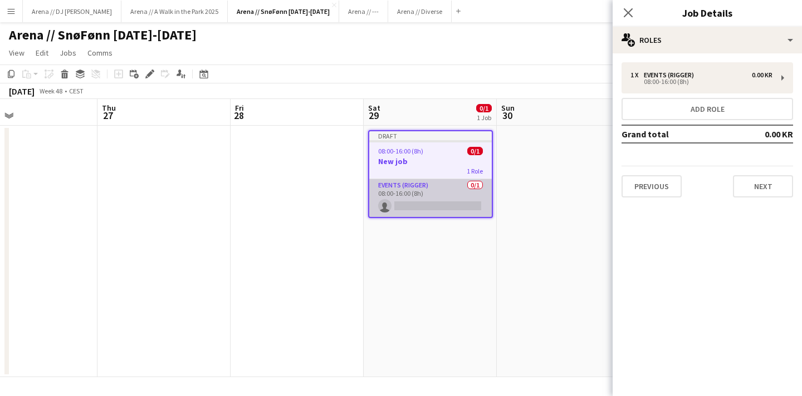
click at [421, 189] on app-card-role "Events (Rigger) 0/1 08:00-16:00 (8h) single-neutral-actions" at bounding box center [430, 198] width 122 height 38
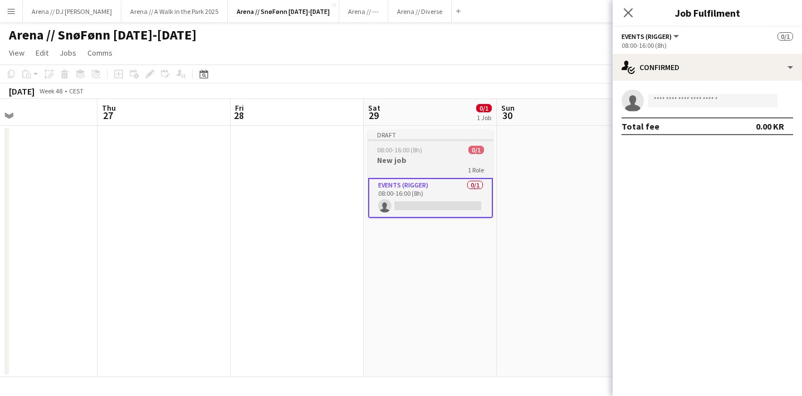
click at [434, 155] on h3 "New job" at bounding box center [430, 160] width 125 height 10
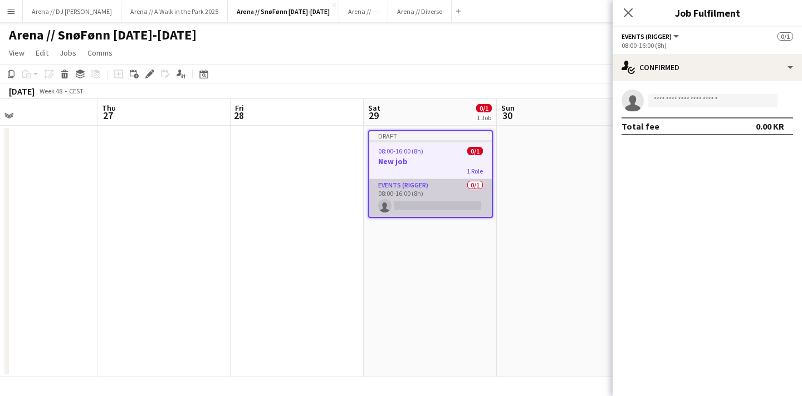
click at [412, 179] on app-card-role "Events (Rigger) 0/1 08:00-16:00 (8h) single-neutral-actions" at bounding box center [430, 198] width 122 height 38
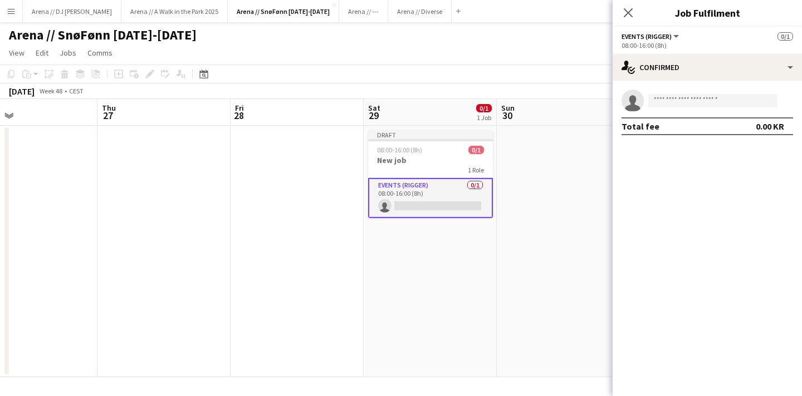
click at [412, 179] on app-card-role "Events (Rigger) 0/1 08:00-16:00 (8h) single-neutral-actions" at bounding box center [430, 198] width 125 height 40
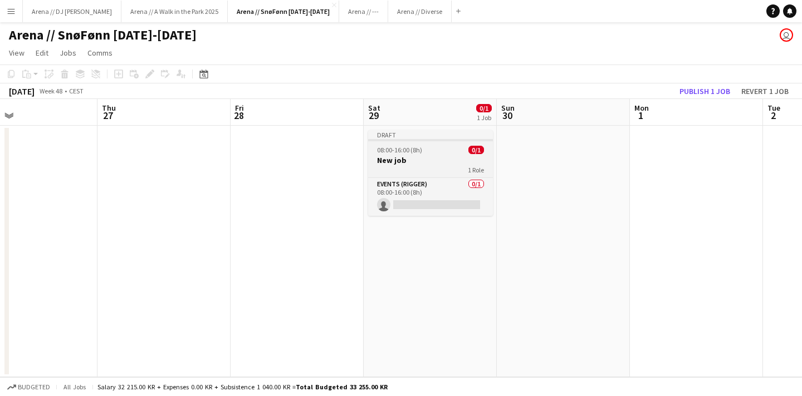
click at [427, 164] on h3 "New job" at bounding box center [430, 160] width 125 height 10
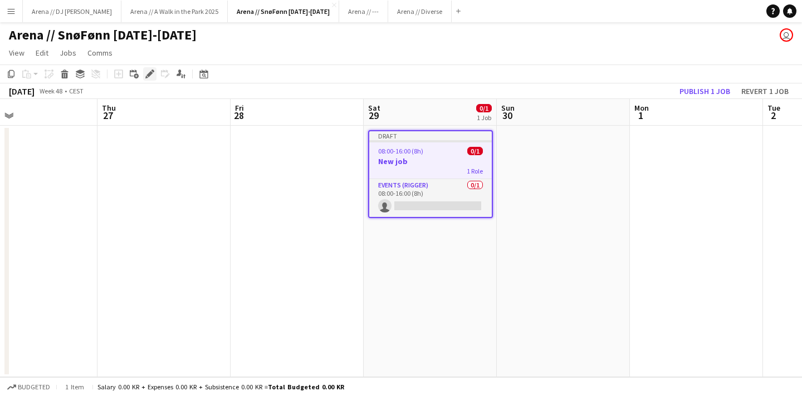
click at [151, 71] on icon at bounding box center [149, 74] width 6 height 6
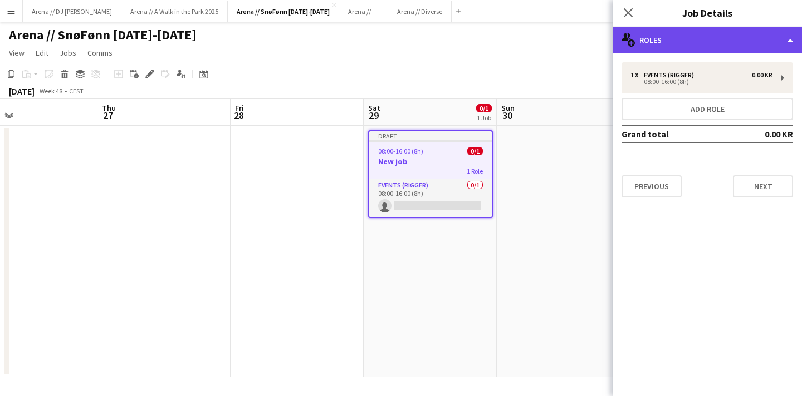
click at [730, 33] on div "multiple-users-add Roles" at bounding box center [706, 40] width 189 height 27
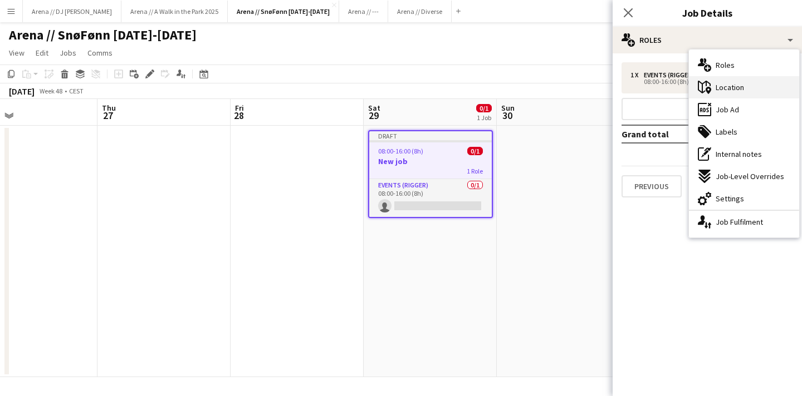
click at [744, 89] on div "maps-pin-1 Location" at bounding box center [744, 87] width 110 height 22
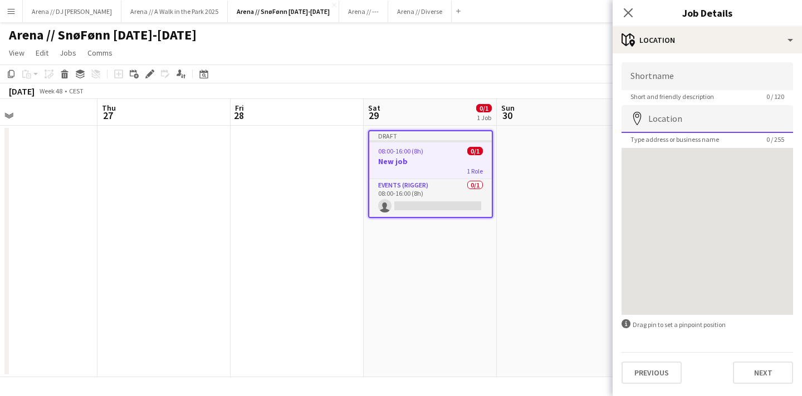
click at [690, 119] on input "Location" at bounding box center [706, 119] width 171 height 28
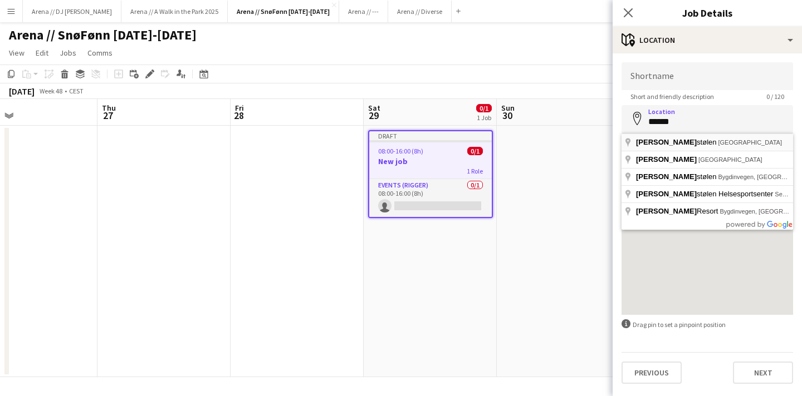
type input "**********"
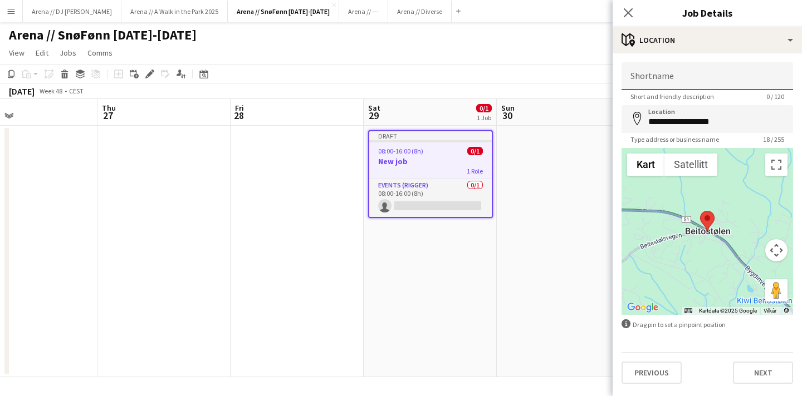
click at [694, 73] on input "Shortname" at bounding box center [706, 76] width 171 height 28
click at [761, 375] on button "Next" at bounding box center [763, 373] width 60 height 22
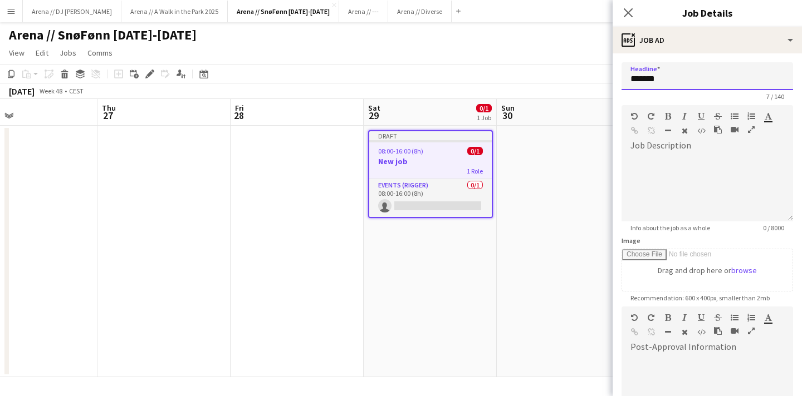
drag, startPoint x: 666, startPoint y: 86, endPoint x: 579, endPoint y: 86, distance: 86.8
click at [579, 86] on body "Menu Boards Boards Boards All jobs Status Workforce Workforce My Workforce Recr…" at bounding box center [401, 198] width 802 height 396
drag, startPoint x: 676, startPoint y: 77, endPoint x: 608, endPoint y: 76, distance: 68.5
click at [608, 76] on body "Menu Boards Boards Boards All jobs Status Workforce Workforce My Workforce Recr…" at bounding box center [401, 198] width 802 height 396
type input "*"
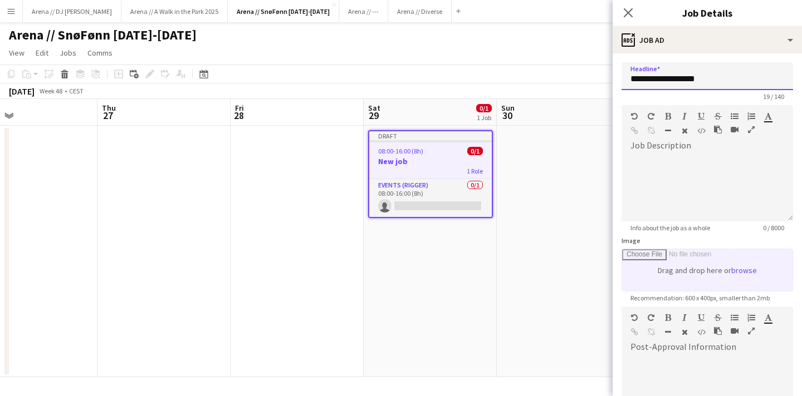
scroll to position [154, 0]
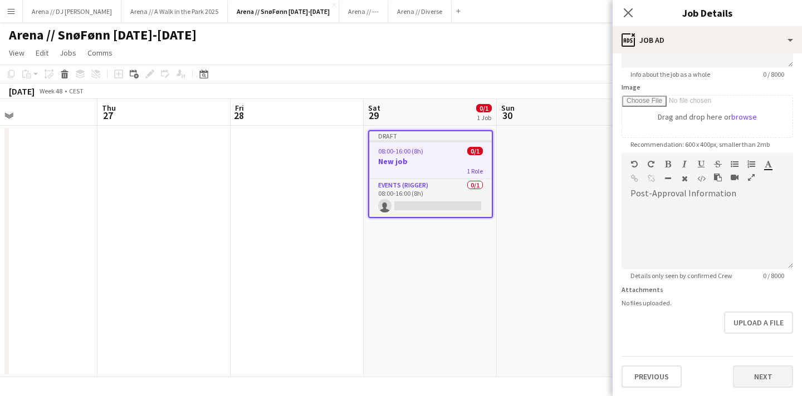
type input "**********"
click at [766, 376] on button "Next" at bounding box center [763, 377] width 60 height 22
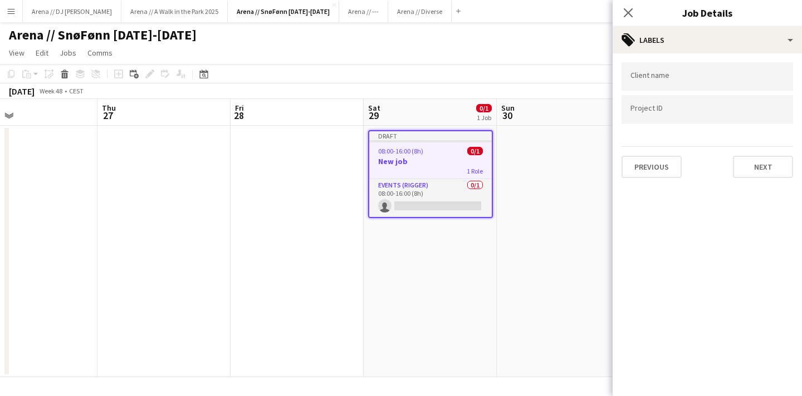
scroll to position [0, 0]
click at [756, 162] on button "Next" at bounding box center [763, 167] width 60 height 22
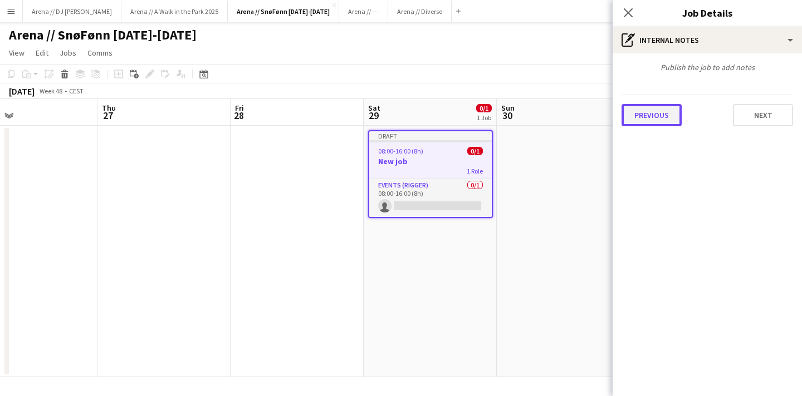
click at [640, 113] on button "Previous" at bounding box center [651, 115] width 60 height 22
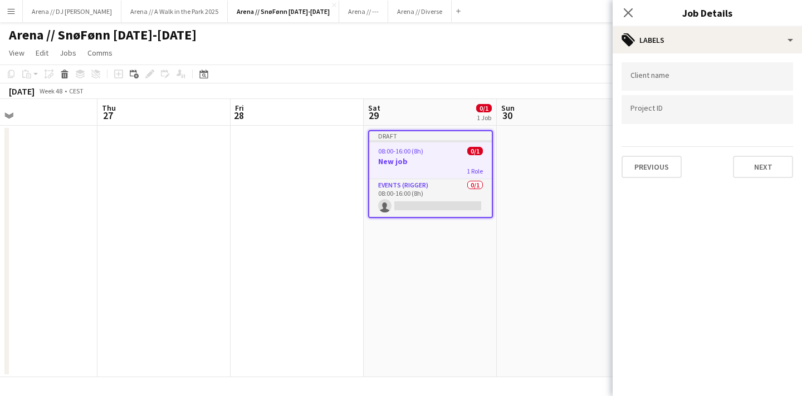
click at [668, 112] on input "Type to search project ID labels..." at bounding box center [707, 110] width 154 height 10
click at [682, 76] on input "Type to search client labels..." at bounding box center [707, 77] width 154 height 10
click at [665, 117] on div at bounding box center [706, 109] width 171 height 28
click at [669, 81] on input "Type to search client labels..." at bounding box center [707, 80] width 154 height 10
click at [769, 166] on button "Next" at bounding box center [763, 167] width 60 height 22
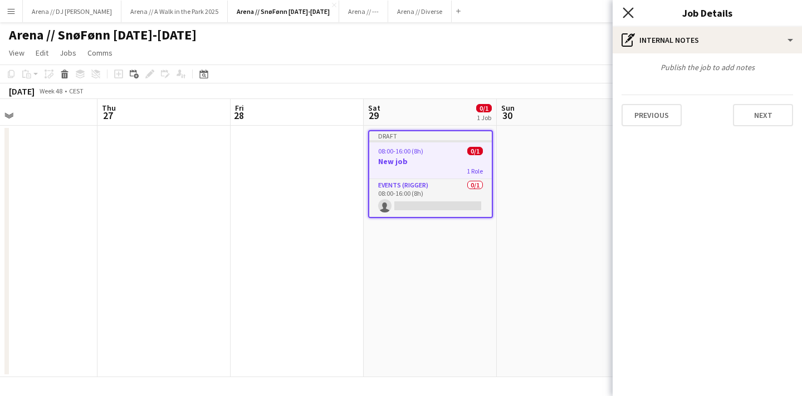
click at [628, 16] on icon "Close pop-in" at bounding box center [627, 12] width 11 height 11
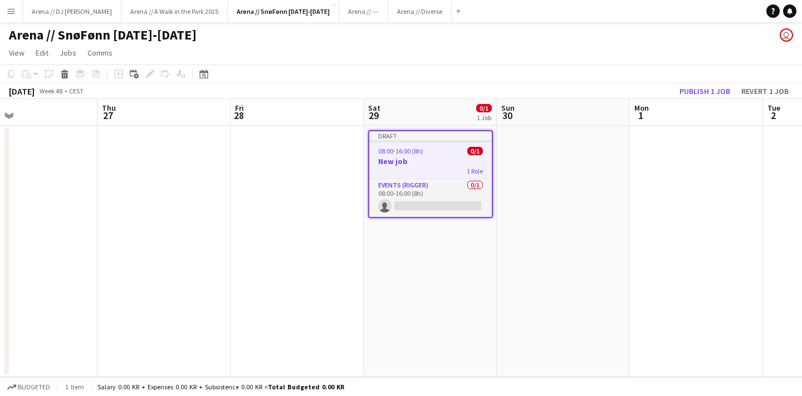
click at [559, 231] on app-date-cell at bounding box center [563, 252] width 133 height 252
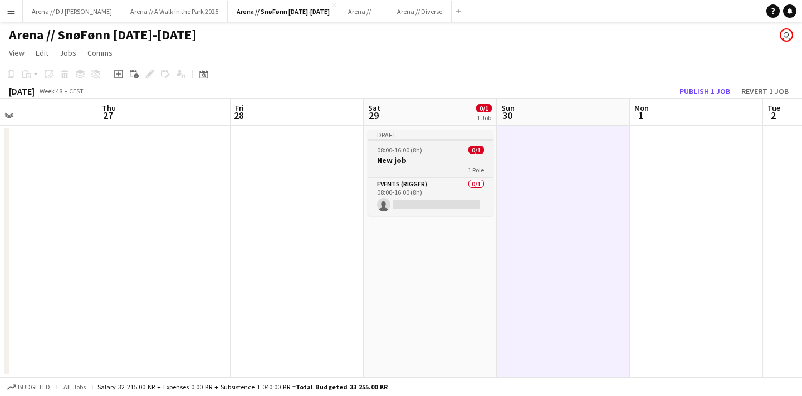
click at [445, 164] on h3 "New job" at bounding box center [430, 160] width 125 height 10
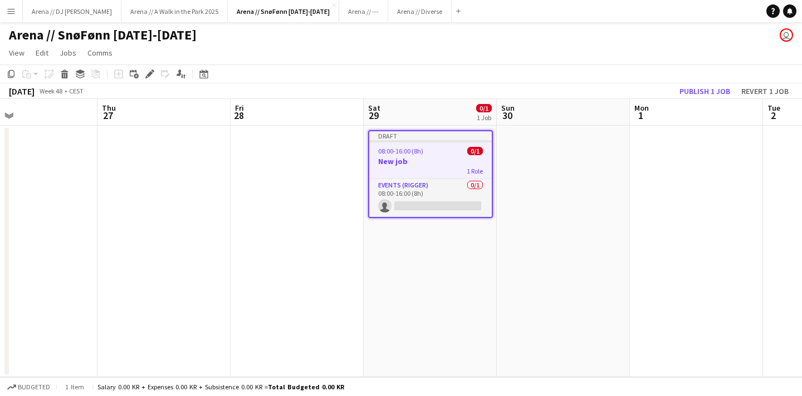
click at [445, 164] on h3 "New job" at bounding box center [430, 161] width 122 height 10
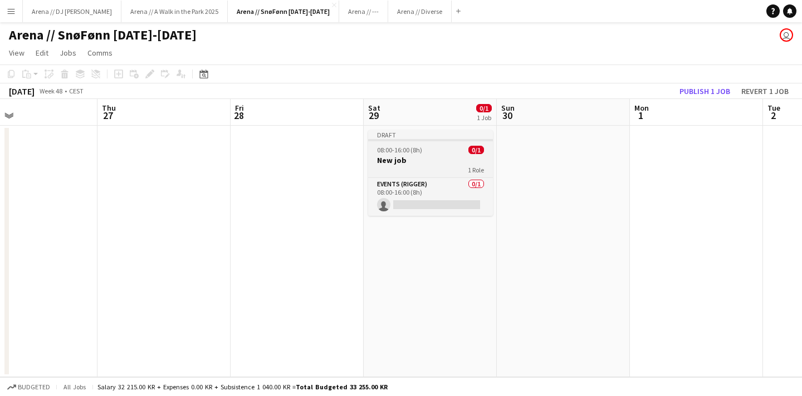
click at [445, 164] on h3 "New job" at bounding box center [430, 160] width 125 height 10
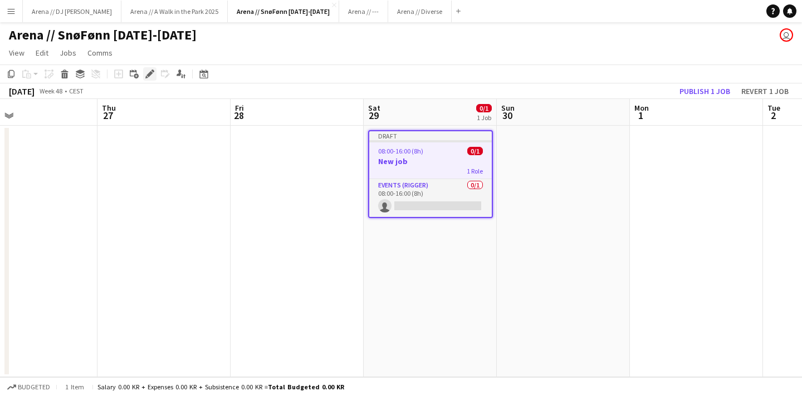
click at [147, 76] on icon "Edit" at bounding box center [149, 74] width 9 height 9
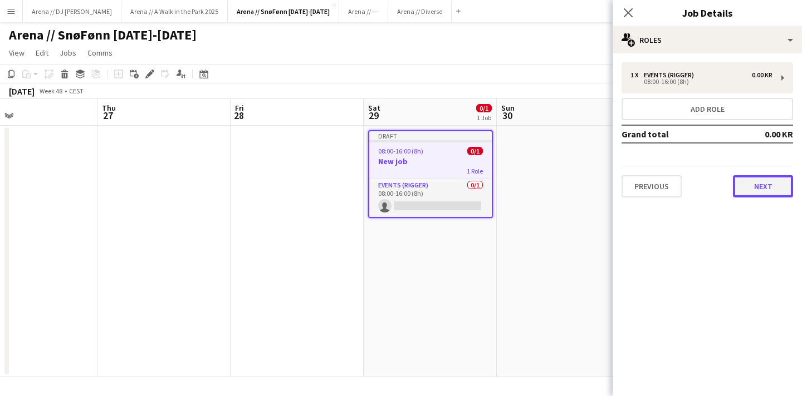
click at [748, 185] on button "Next" at bounding box center [763, 186] width 60 height 22
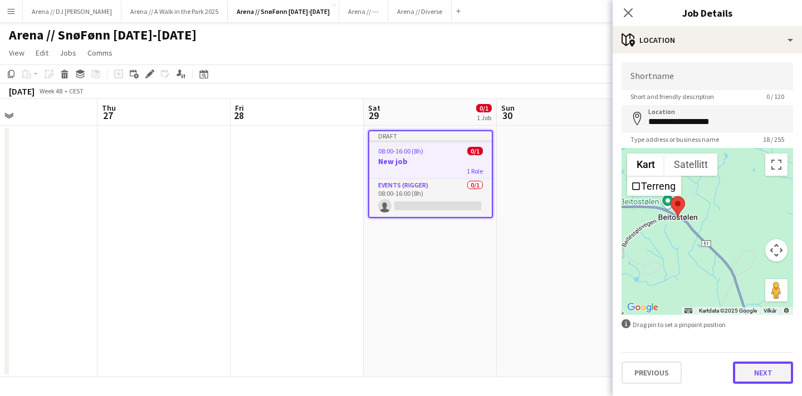
click at [774, 365] on button "Next" at bounding box center [763, 373] width 60 height 22
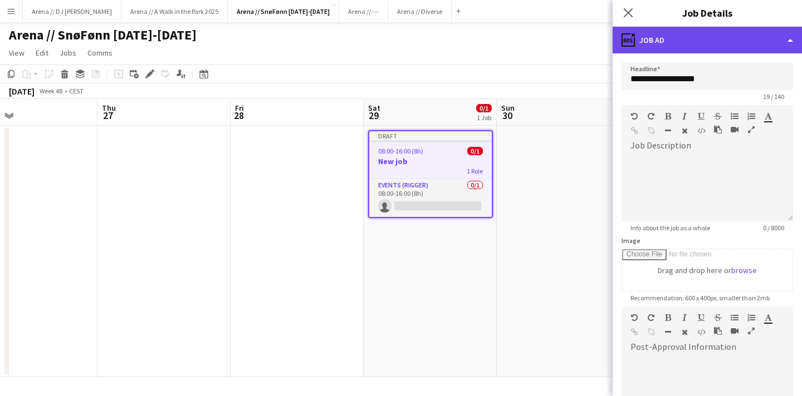
click at [671, 35] on div "ads-window Job Ad" at bounding box center [706, 40] width 189 height 27
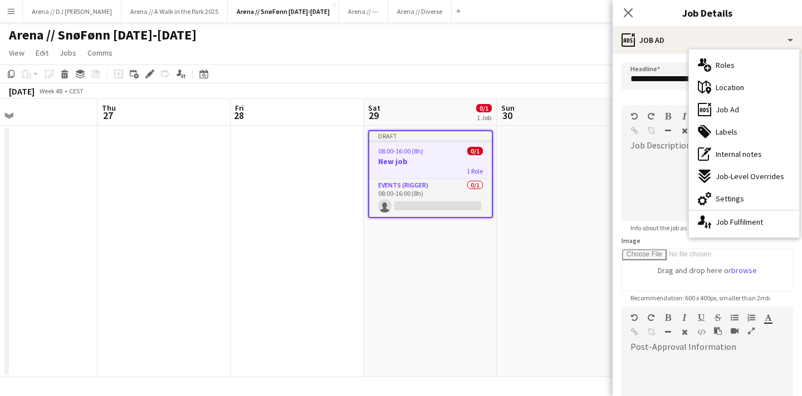
click at [660, 242] on div "Image Drag and drop here or browse" at bounding box center [706, 264] width 171 height 55
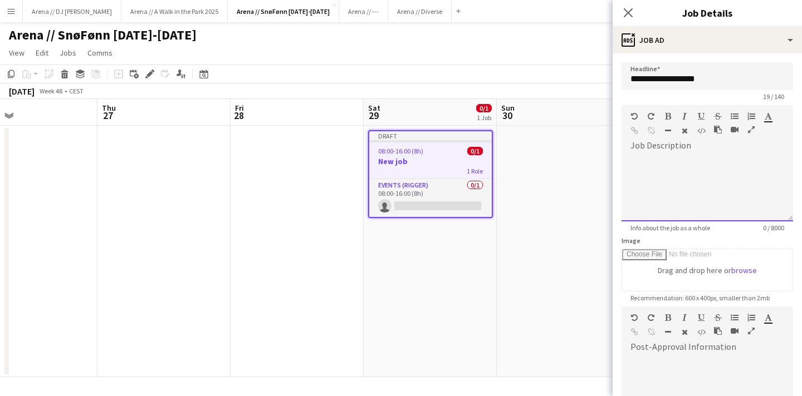
click at [696, 138] on div at bounding box center [688, 132] width 17 height 13
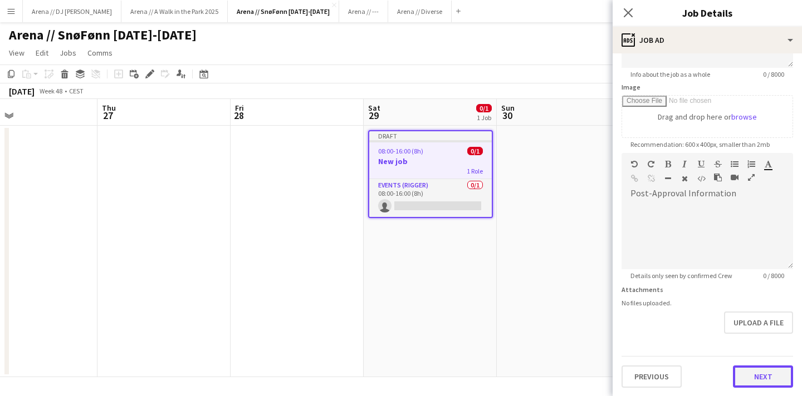
click at [767, 374] on button "Next" at bounding box center [763, 377] width 60 height 22
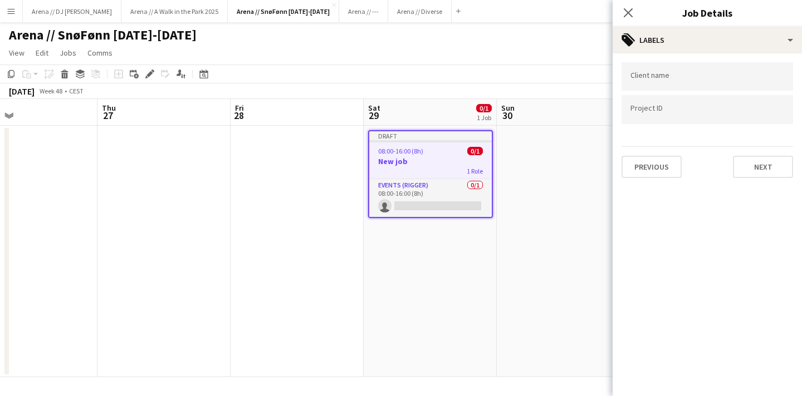
scroll to position [0, 0]
click at [750, 172] on button "Next" at bounding box center [763, 167] width 60 height 22
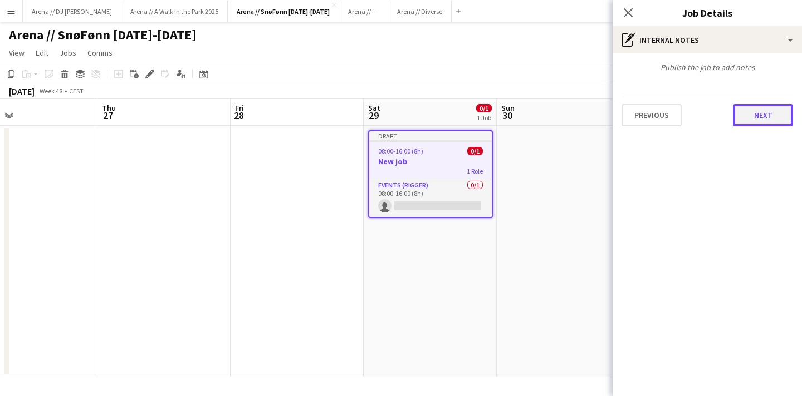
click at [752, 125] on button "Next" at bounding box center [763, 115] width 60 height 22
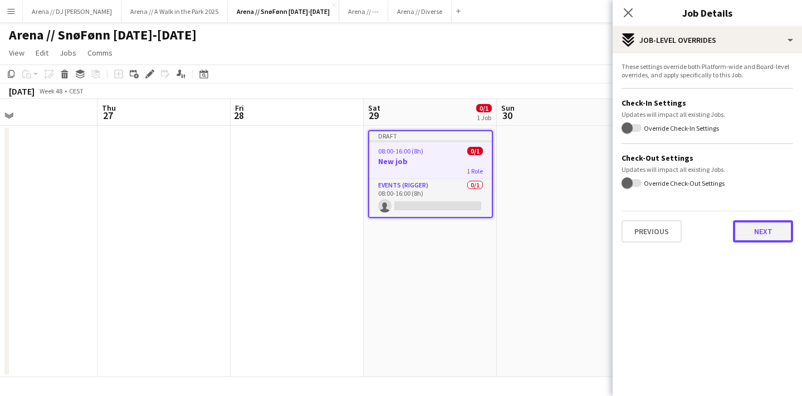
click at [768, 242] on button "Next" at bounding box center [763, 231] width 60 height 22
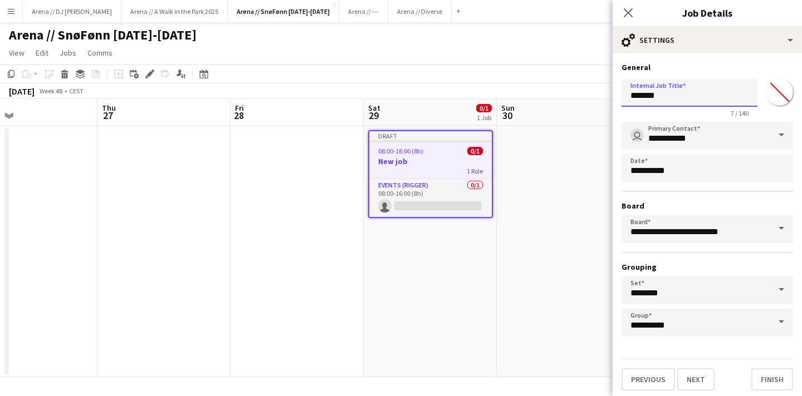
drag, startPoint x: 670, startPoint y: 102, endPoint x: 601, endPoint y: 102, distance: 69.0
click at [601, 102] on body "Menu Boards Boards Boards All jobs Status Workforce Workforce My Workforce Recr…" at bounding box center [401, 198] width 802 height 396
drag, startPoint x: 675, startPoint y: 93, endPoint x: 603, endPoint y: 91, distance: 72.4
click at [603, 91] on body "Menu Boards Boards Boards All jobs Status Workforce Workforce My Workforce Recr…" at bounding box center [401, 198] width 802 height 396
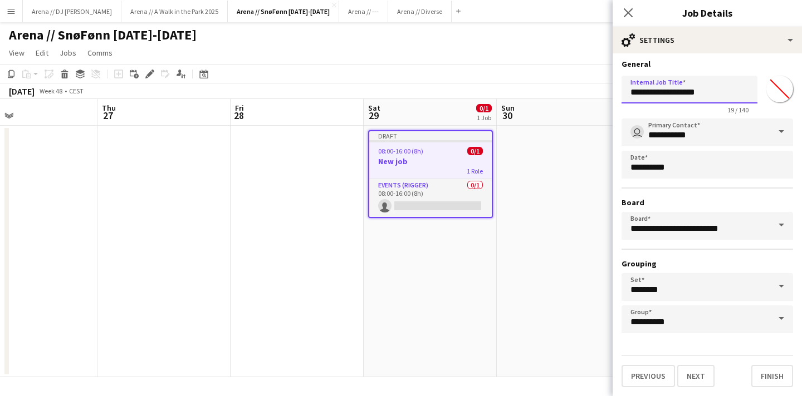
type input "**********"
click at [708, 292] on input "********" at bounding box center [706, 287] width 171 height 28
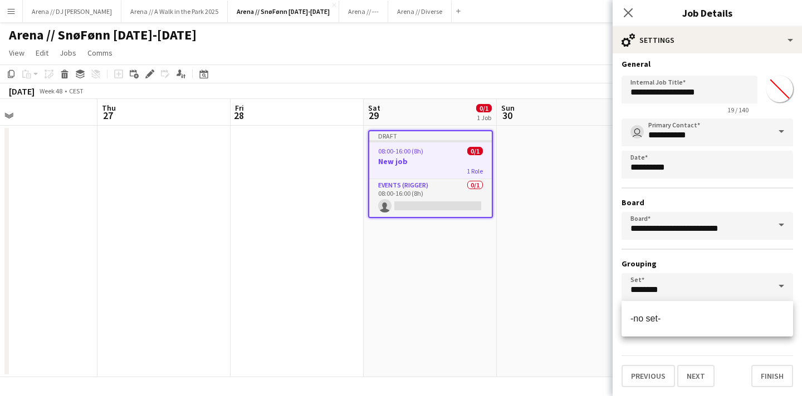
click at [689, 249] on hr at bounding box center [706, 249] width 171 height 1
click at [788, 288] on span at bounding box center [780, 286] width 23 height 27
click at [753, 273] on div "**********" at bounding box center [706, 226] width 171 height 215
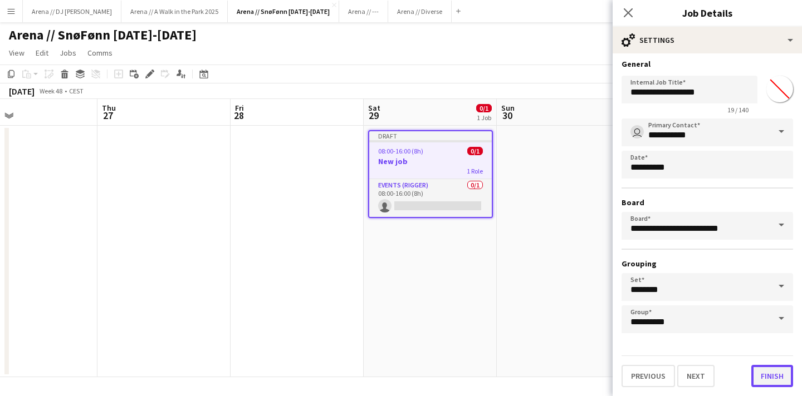
click at [783, 376] on button "Finish" at bounding box center [772, 376] width 42 height 22
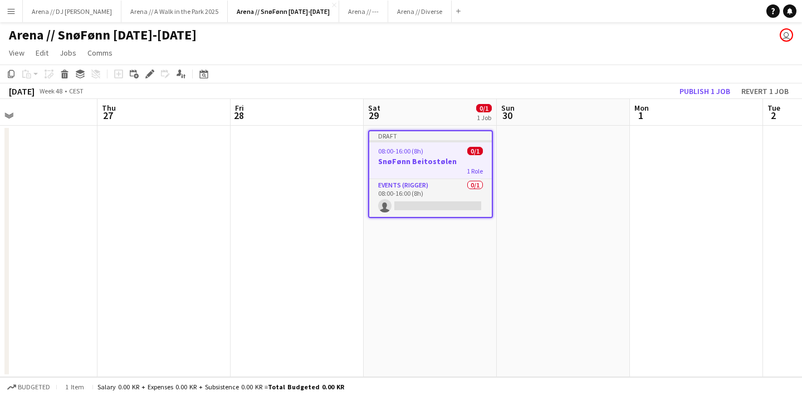
click at [441, 169] on div "1 Role" at bounding box center [430, 170] width 122 height 9
click at [149, 73] on icon at bounding box center [149, 74] width 6 height 6
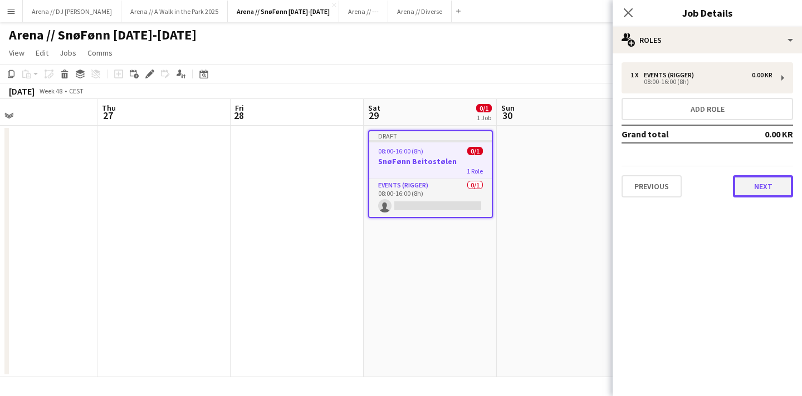
click at [763, 193] on button "Next" at bounding box center [763, 186] width 60 height 22
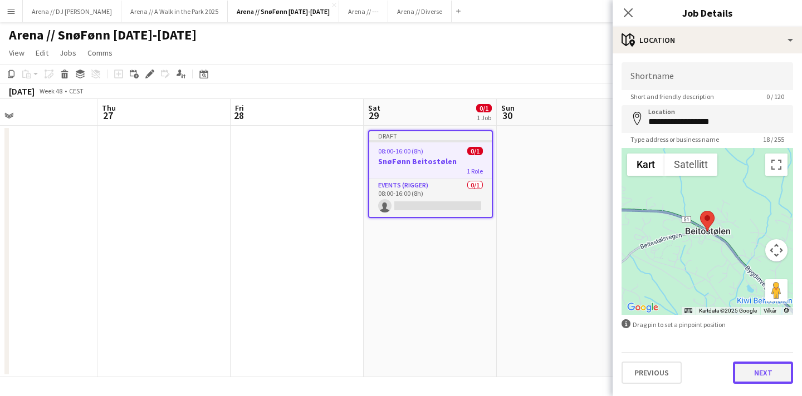
click at [776, 372] on button "Next" at bounding box center [763, 373] width 60 height 22
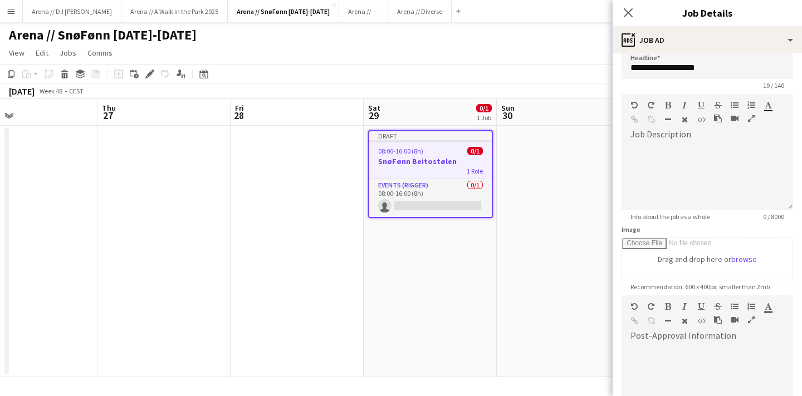
scroll to position [11, 0]
click at [663, 69] on input "**********" at bounding box center [706, 66] width 171 height 28
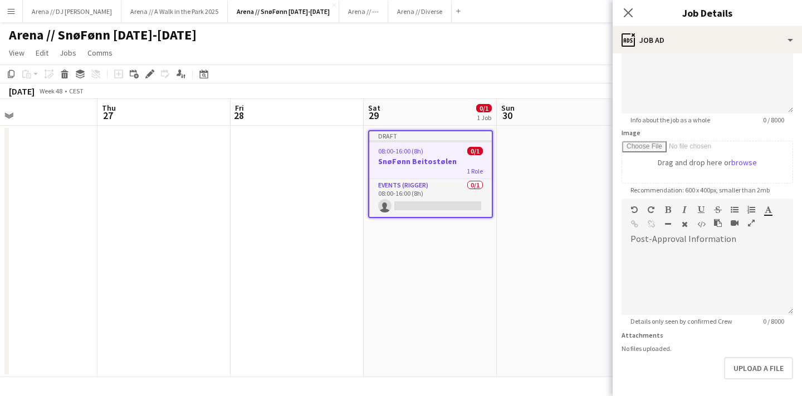
scroll to position [154, 0]
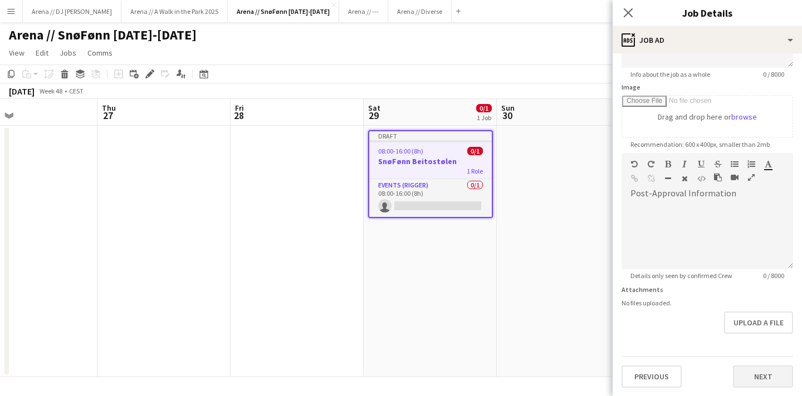
type input "**********"
click at [774, 372] on button "Next" at bounding box center [763, 377] width 60 height 22
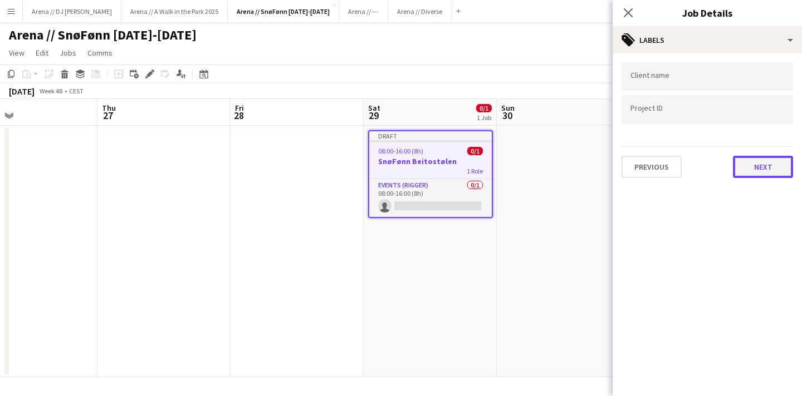
click at [759, 170] on button "Next" at bounding box center [763, 167] width 60 height 22
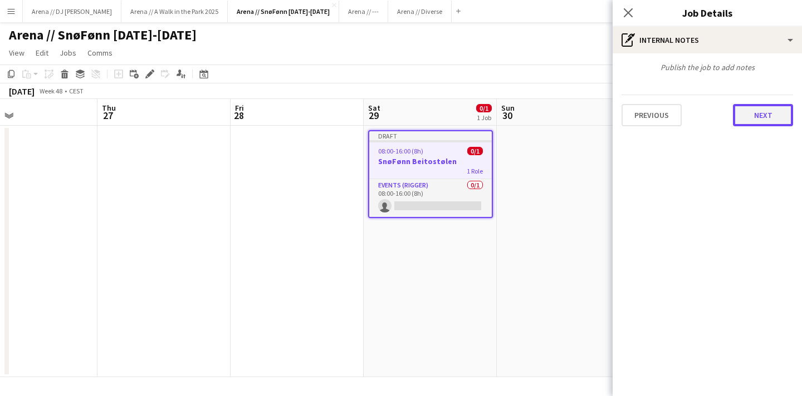
click at [760, 109] on button "Next" at bounding box center [763, 115] width 60 height 22
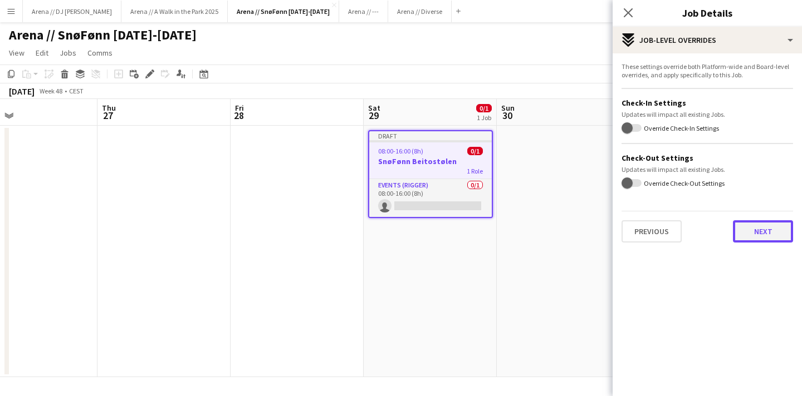
click at [770, 230] on button "Next" at bounding box center [763, 231] width 60 height 22
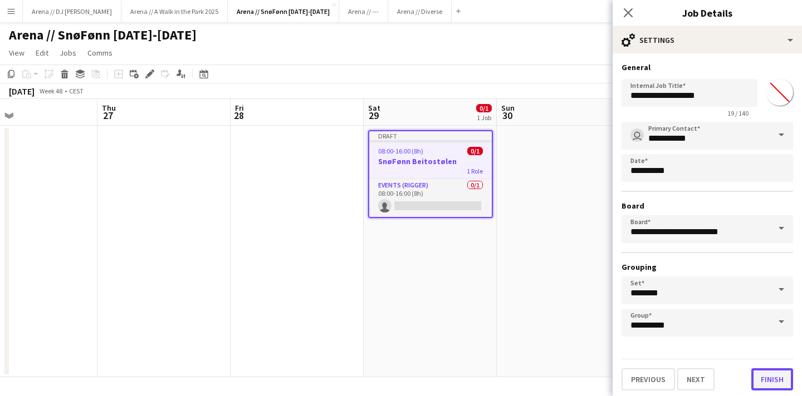
click at [770, 389] on button "Finish" at bounding box center [772, 379] width 42 height 22
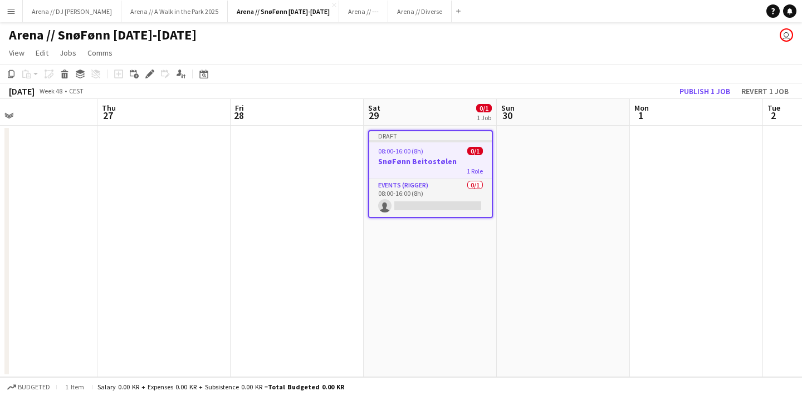
click at [577, 260] on app-date-cell at bounding box center [563, 252] width 133 height 252
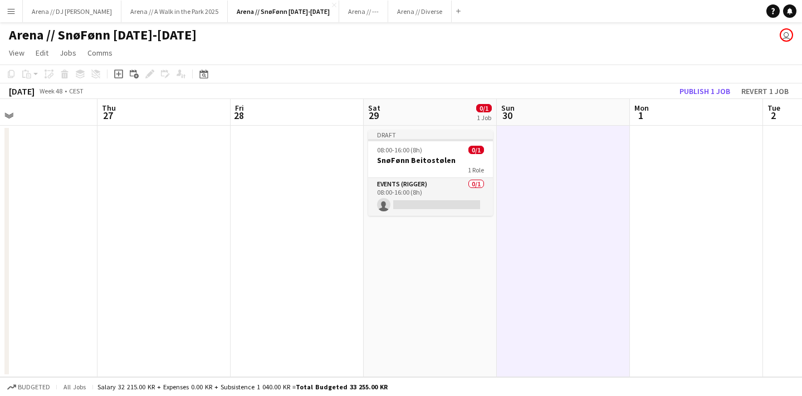
click at [432, 288] on app-date-cell "Draft 08:00-16:00 (8h) 0/1 SnøFønn Beitostølen 1 Role Events (Rigger) 0/1 08:00…" at bounding box center [429, 252] width 133 height 252
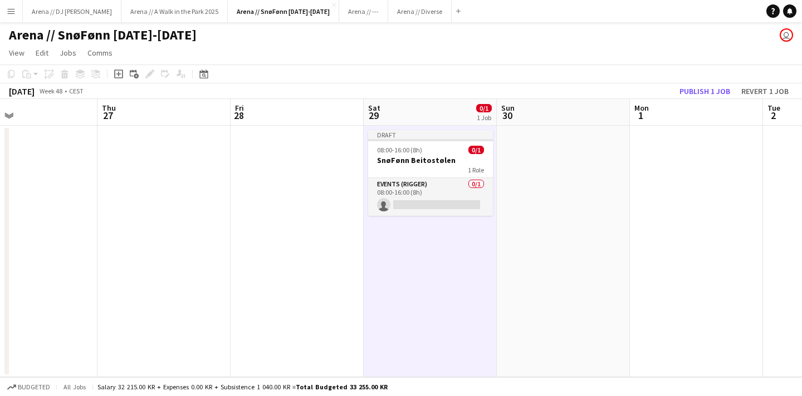
click at [288, 252] on app-date-cell at bounding box center [296, 252] width 133 height 252
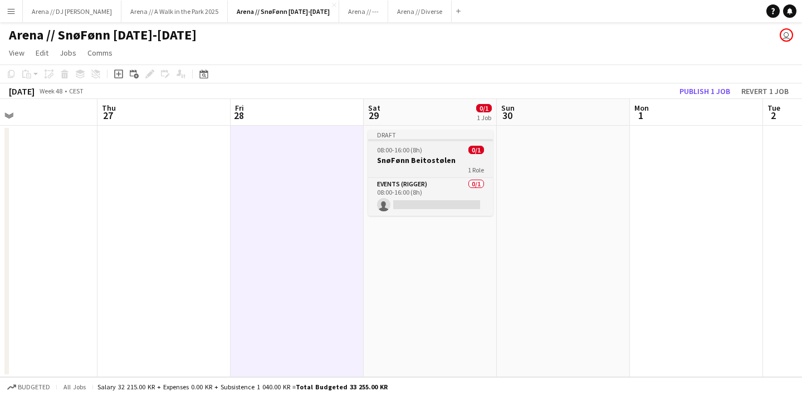
click at [430, 166] on div "1 Role" at bounding box center [430, 169] width 125 height 9
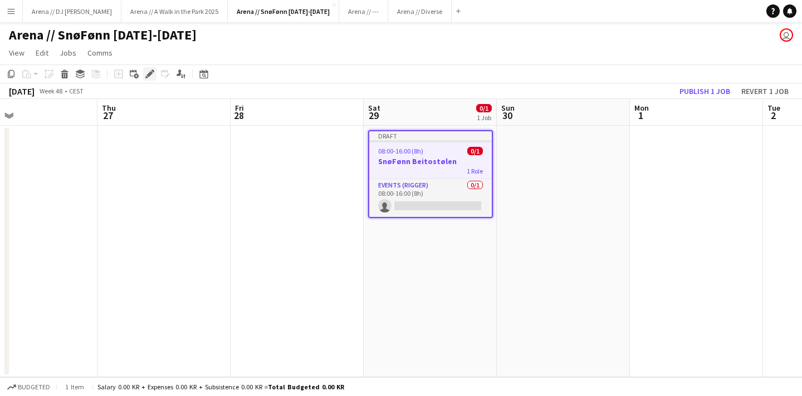
click at [149, 72] on icon "Edit" at bounding box center [149, 74] width 9 height 9
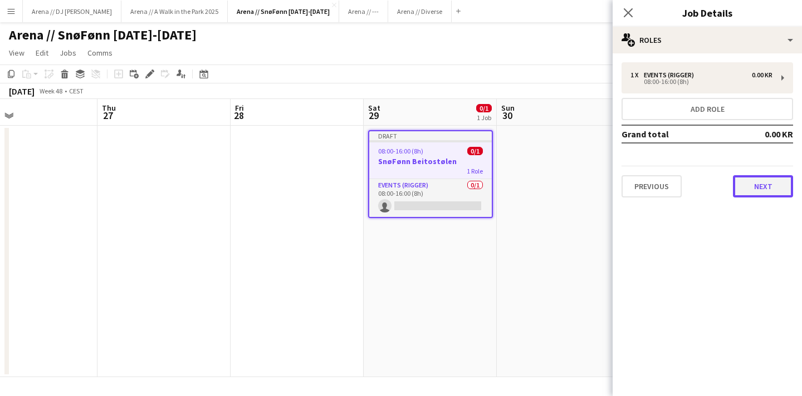
click at [768, 186] on button "Next" at bounding box center [763, 186] width 60 height 22
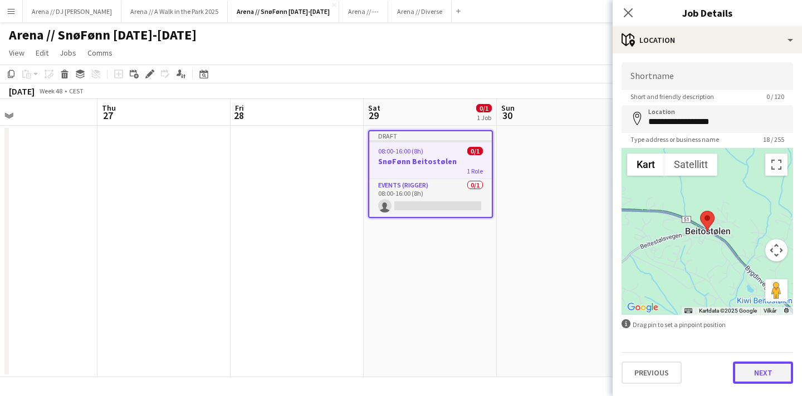
click at [756, 370] on button "Next" at bounding box center [763, 373] width 60 height 22
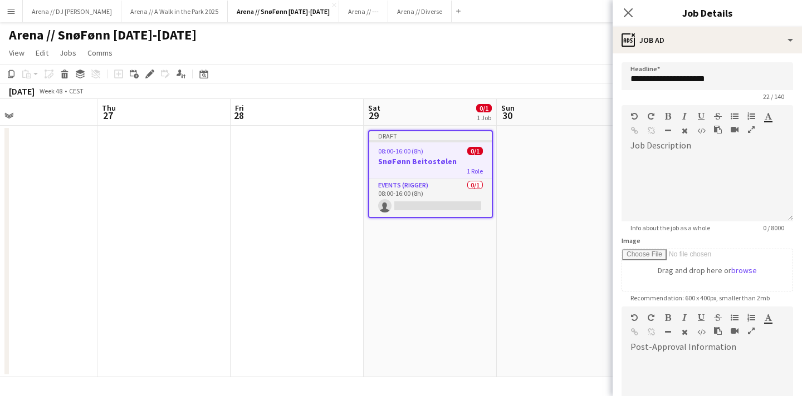
click at [636, 13] on div "Close pop-in" at bounding box center [627, 13] width 31 height 26
click at [629, 12] on icon "Close pop-in" at bounding box center [627, 12] width 11 height 11
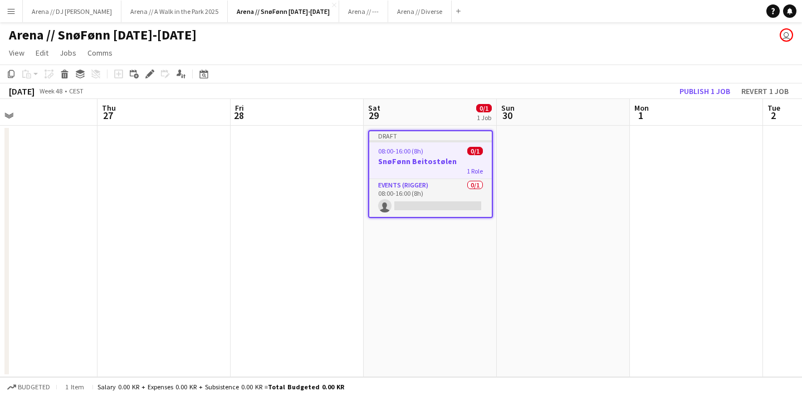
click at [474, 295] on app-date-cell "Draft 08:00-16:00 (8h) 0/1 SnøFønn Beitostølen 1 Role Events (Rigger) 0/1 08:00…" at bounding box center [429, 252] width 133 height 252
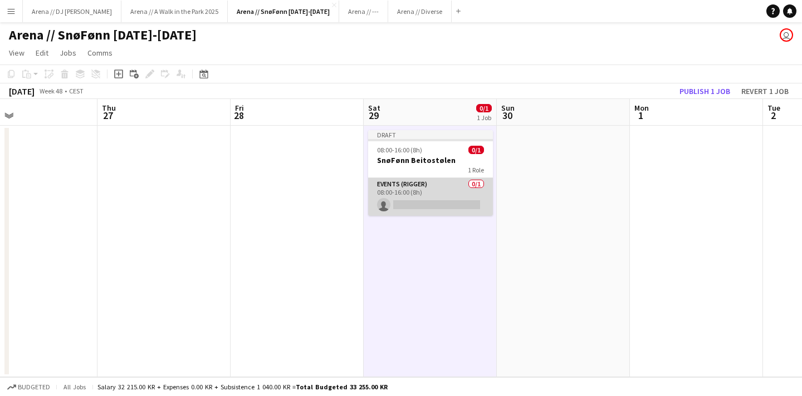
click at [444, 192] on app-card-role "Events (Rigger) 0/1 08:00-16:00 (8h) single-neutral-actions" at bounding box center [430, 197] width 125 height 38
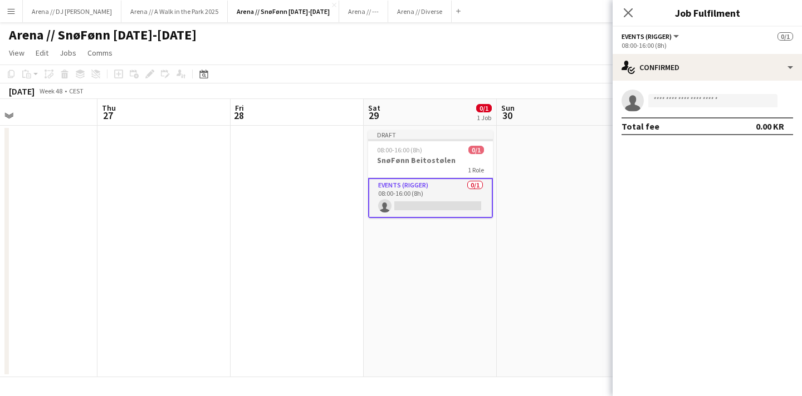
scroll to position [0, 301]
click at [498, 272] on app-date-cell at bounding box center [563, 252] width 133 height 252
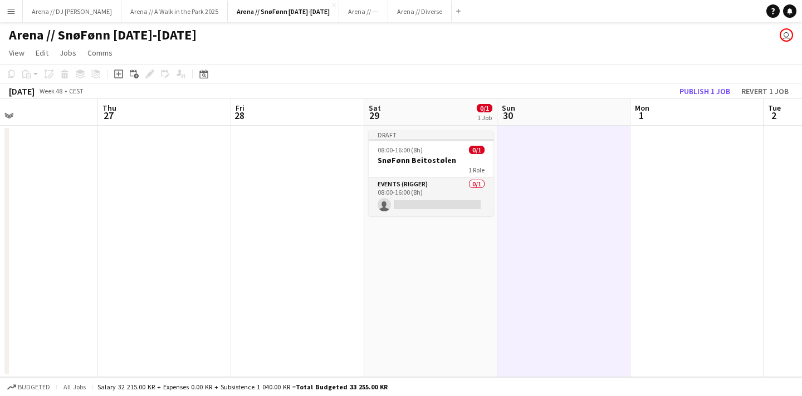
click at [463, 254] on app-date-cell "Draft 08:00-16:00 (8h) 0/1 SnøFønn Beitostølen 1 Role Events (Rigger) 0/1 08:00…" at bounding box center [430, 252] width 133 height 252
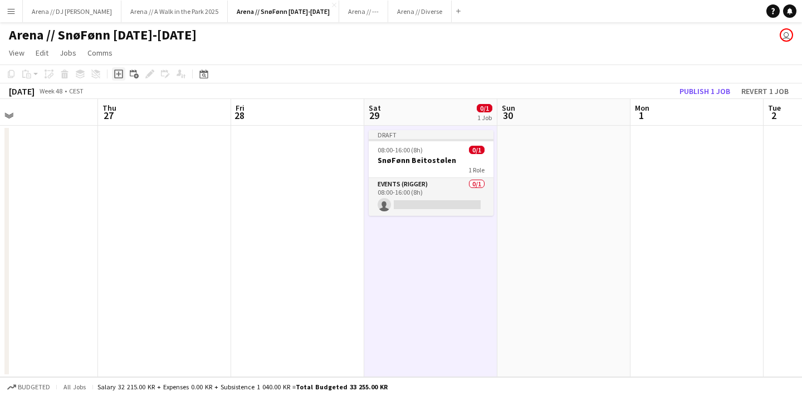
click at [119, 75] on icon "Add job" at bounding box center [118, 74] width 9 height 9
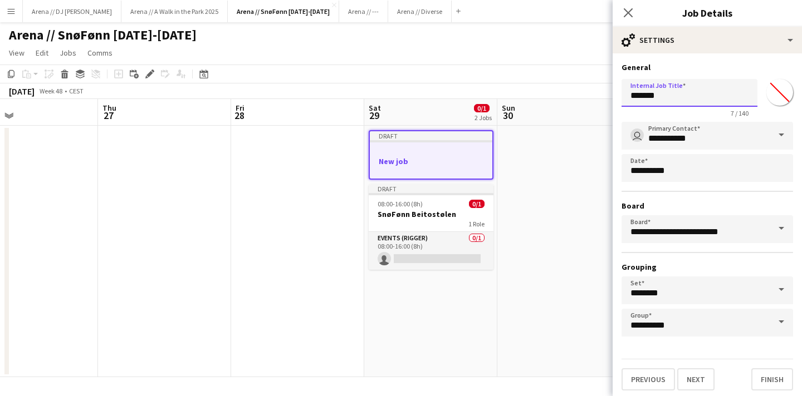
drag, startPoint x: 659, startPoint y: 98, endPoint x: 601, endPoint y: 97, distance: 57.9
click at [601, 97] on body "Menu Boards Boards Boards All jobs Status Workforce Workforce My Workforce Recr…" at bounding box center [401, 198] width 802 height 396
click at [776, 233] on span at bounding box center [780, 228] width 23 height 27
click at [781, 228] on span at bounding box center [780, 228] width 23 height 27
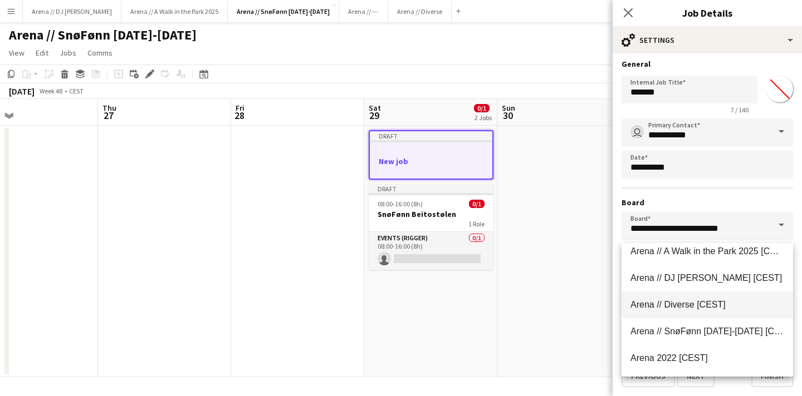
scroll to position [1755, 0]
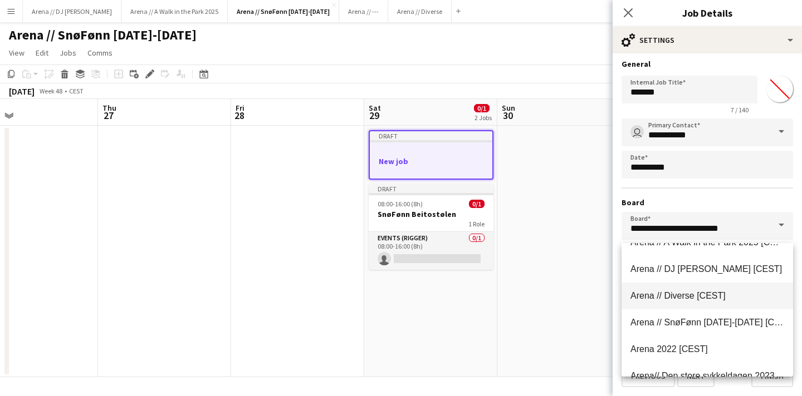
click at [694, 298] on span "Arena // Diverse [CEST]" at bounding box center [677, 295] width 95 height 9
type input "**********"
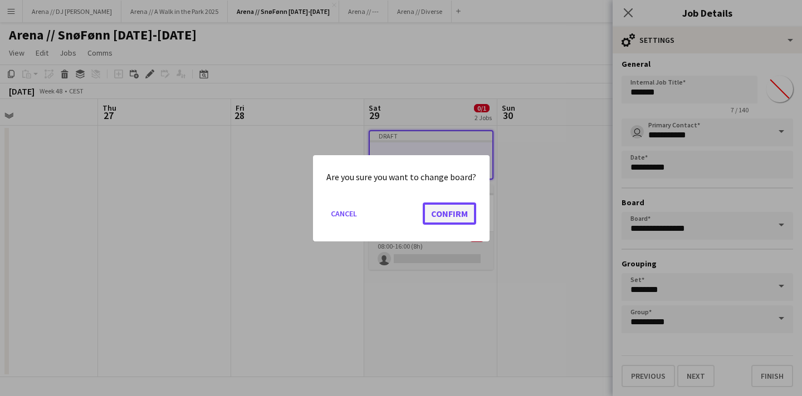
click at [445, 220] on button "Confirm" at bounding box center [448, 213] width 53 height 22
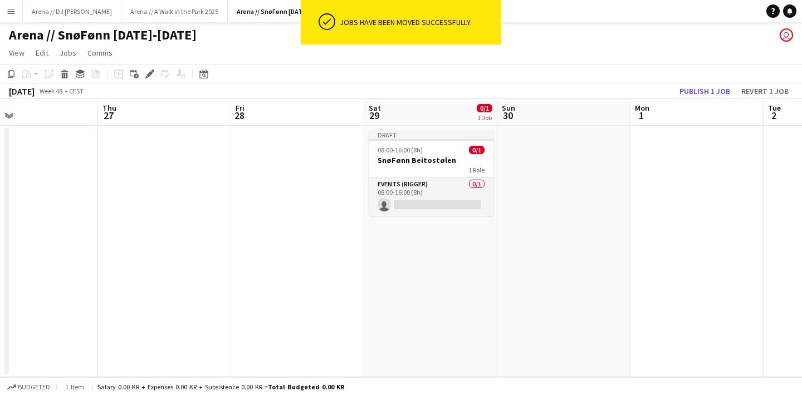
click at [309, 56] on app-page-menu "View Day view expanded Day view collapsed Month view Date picker Jump to [DATE]…" at bounding box center [401, 53] width 802 height 21
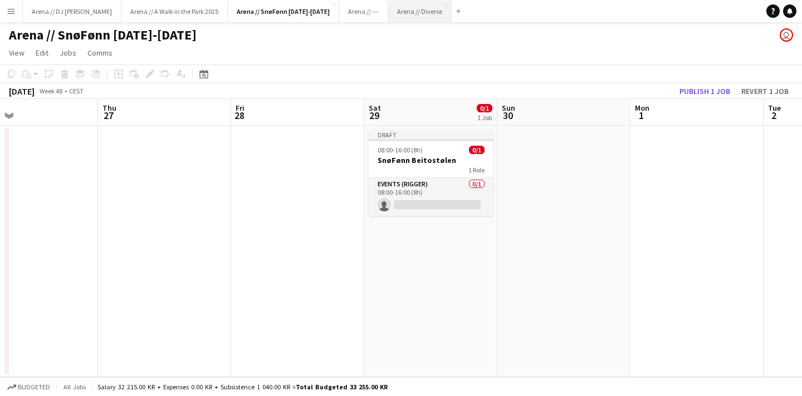
click at [388, 16] on button "Arena // Diverse Close" at bounding box center [419, 12] width 63 height 22
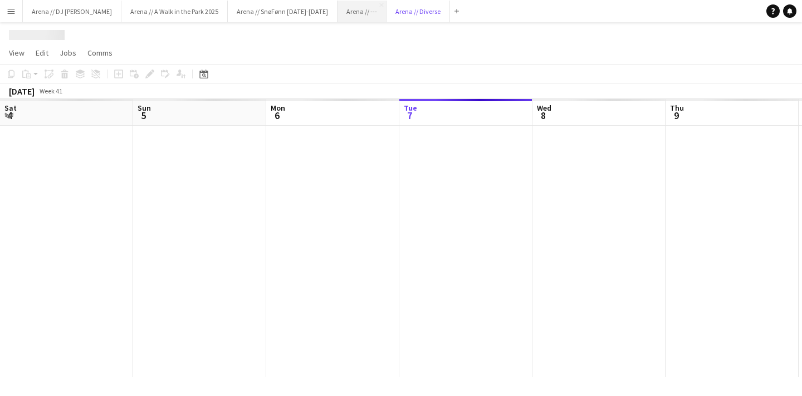
scroll to position [0, 266]
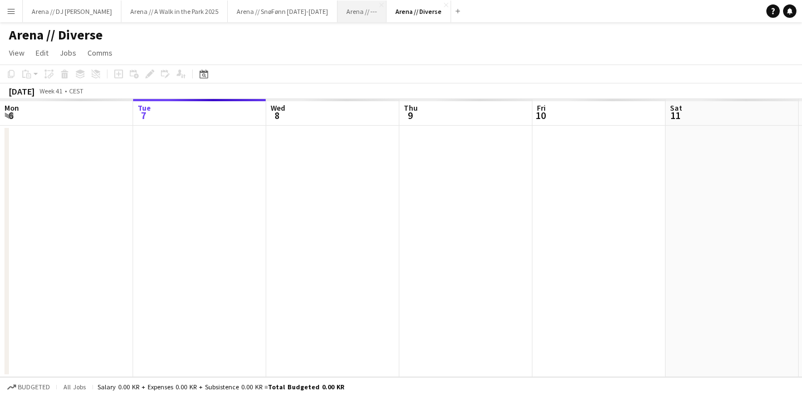
click at [337, 19] on button "Arena // --- Close" at bounding box center [361, 12] width 49 height 22
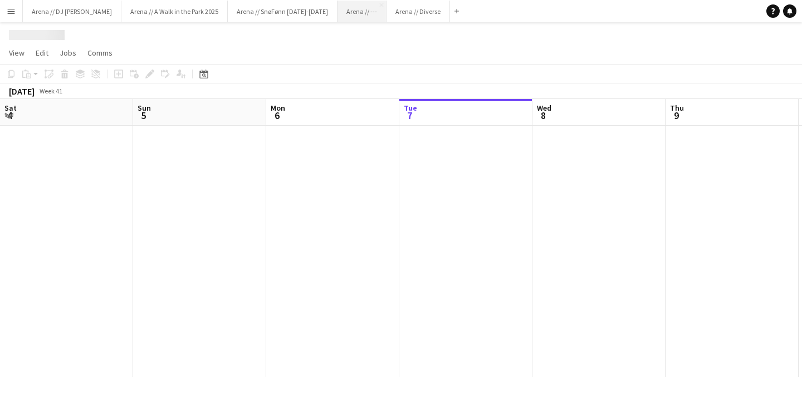
scroll to position [0, 266]
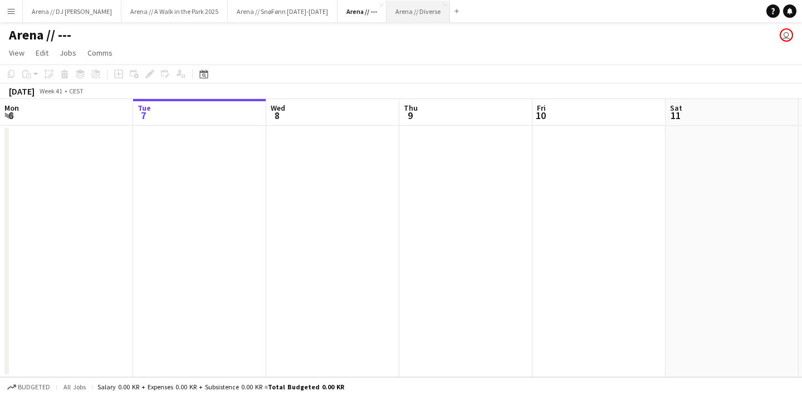
click at [386, 3] on button "Arena // Diverse Close" at bounding box center [417, 12] width 63 height 22
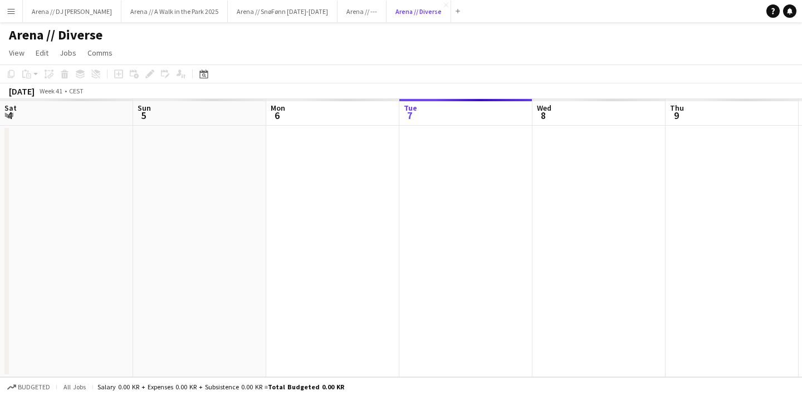
scroll to position [0, 266]
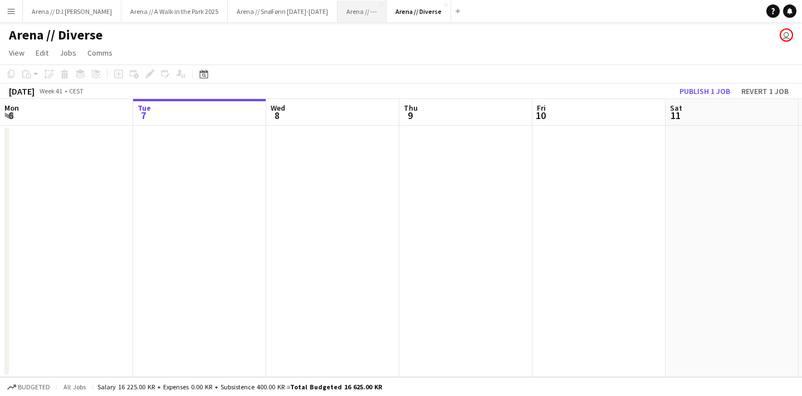
click at [337, 13] on button "Arena // --- Close" at bounding box center [361, 12] width 49 height 22
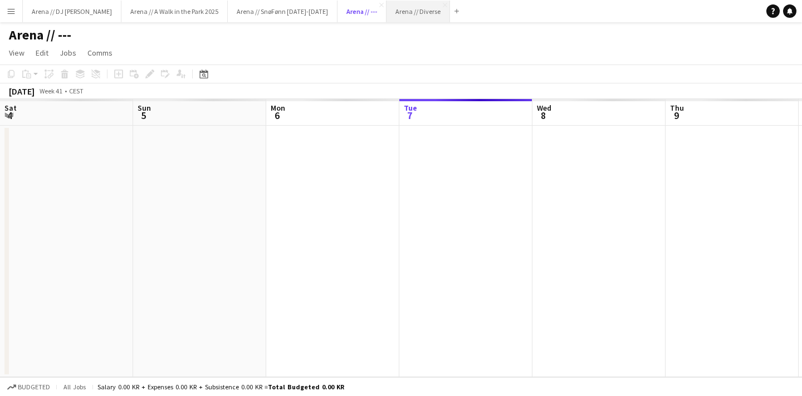
scroll to position [0, 266]
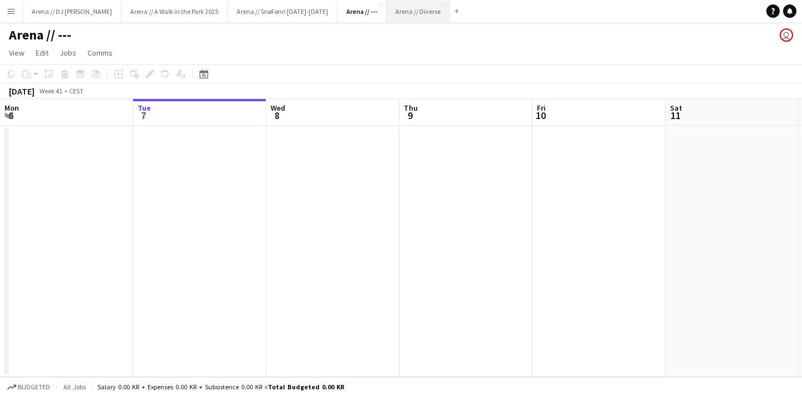
click at [386, 11] on button "Arena // Diverse Close" at bounding box center [417, 12] width 63 height 22
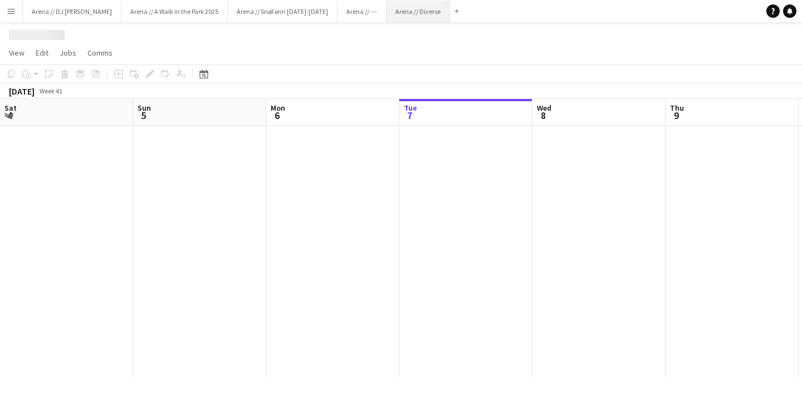
scroll to position [0, 266]
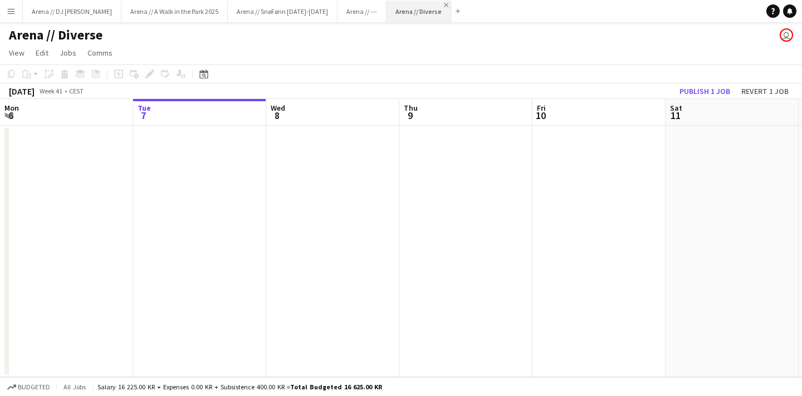
click at [444, 4] on app-icon "Close" at bounding box center [446, 5] width 4 height 4
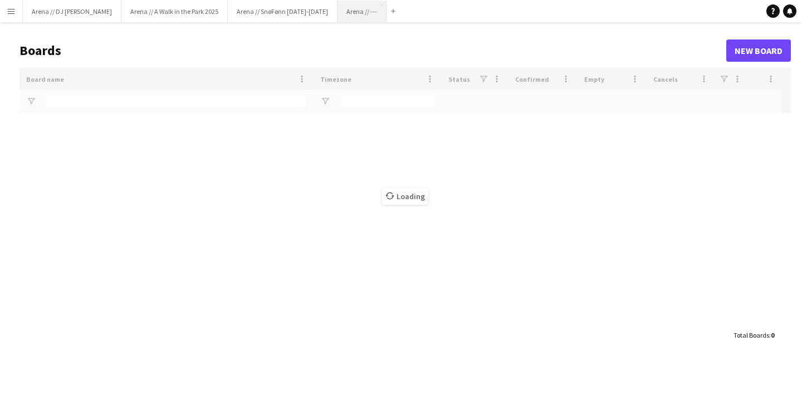
click at [337, 18] on button "Arena // --- Close" at bounding box center [361, 12] width 49 height 22
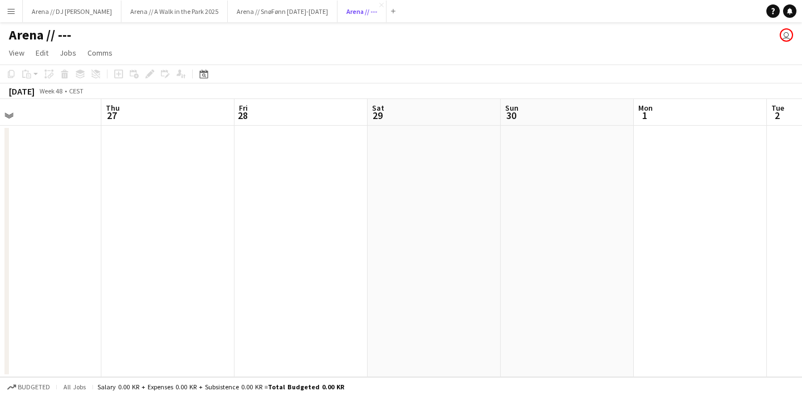
scroll to position [0, 455]
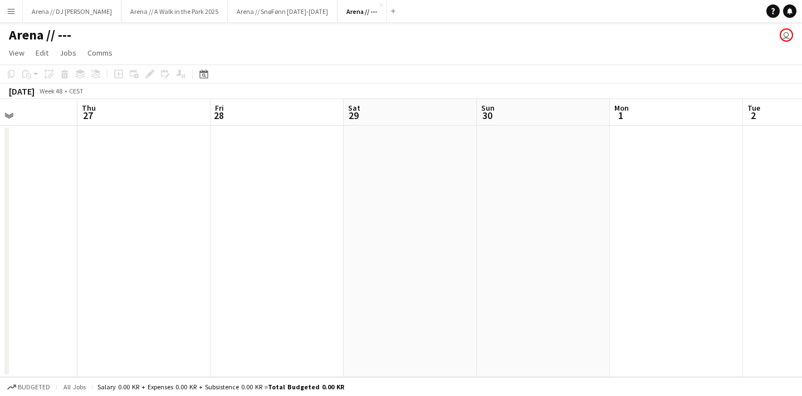
click at [410, 187] on app-date-cell at bounding box center [409, 252] width 133 height 252
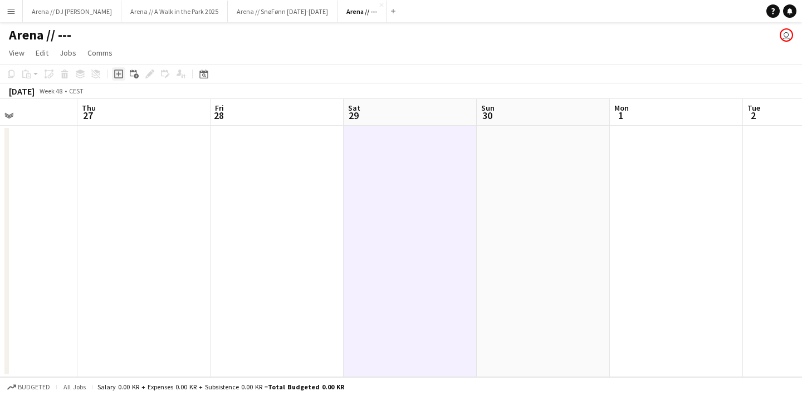
click at [117, 68] on div "Add job" at bounding box center [118, 73] width 13 height 13
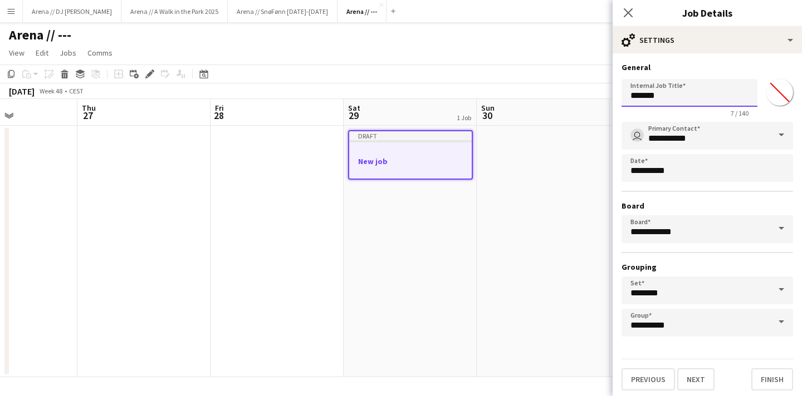
click at [680, 104] on input "*******" at bounding box center [689, 93] width 136 height 28
drag, startPoint x: 669, startPoint y: 95, endPoint x: 584, endPoint y: 95, distance: 85.2
click at [584, 95] on body "Menu Boards Boards Boards All jobs Status Workforce Workforce My Workforce Recr…" at bounding box center [401, 198] width 802 height 396
type input "*"
type input "**********"
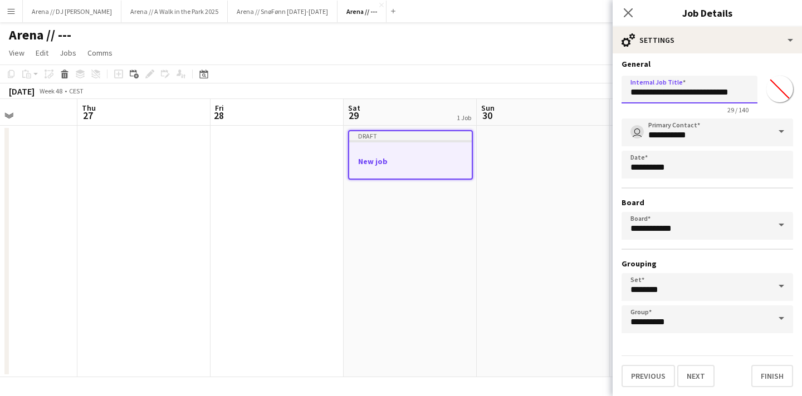
scroll to position [0, 0]
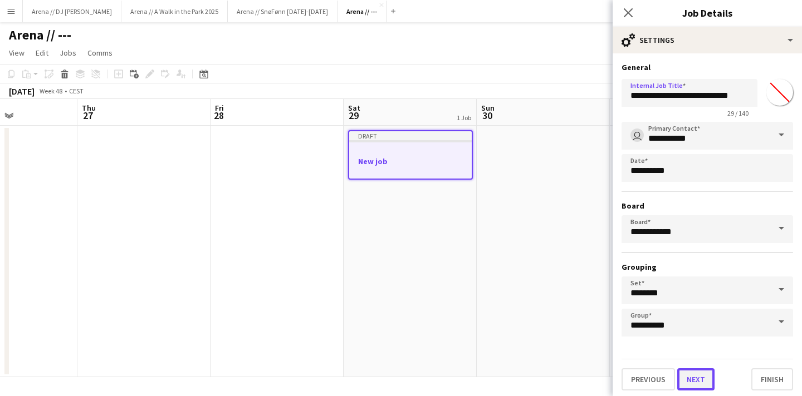
click at [690, 387] on button "Next" at bounding box center [695, 379] width 37 height 22
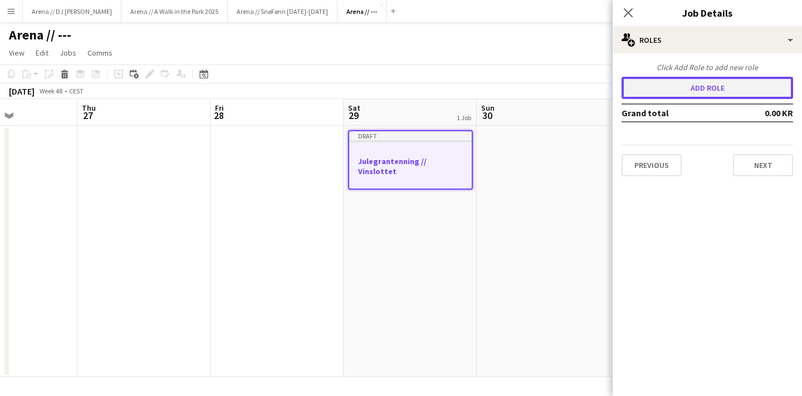
click at [711, 84] on button "Add role" at bounding box center [706, 88] width 171 height 22
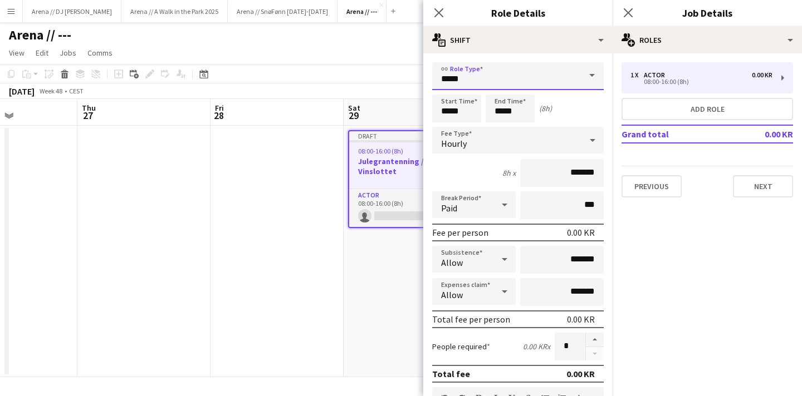
click at [481, 78] on input "*****" at bounding box center [517, 76] width 171 height 28
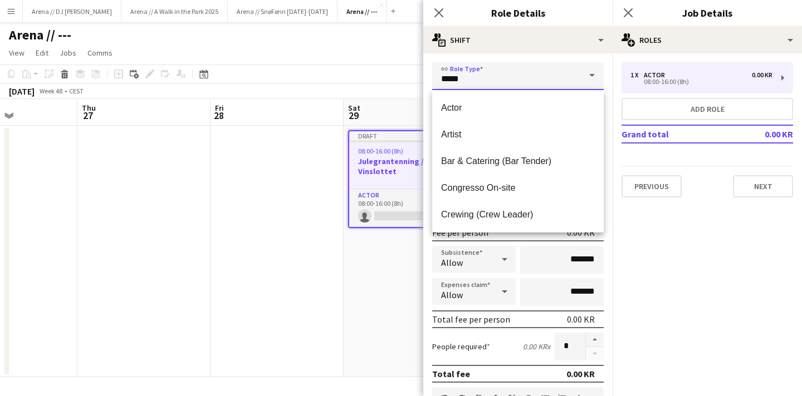
drag, startPoint x: 478, startPoint y: 77, endPoint x: 387, endPoint y: 76, distance: 91.3
click at [387, 77] on body "Menu Boards Boards Boards All jobs Status Workforce Workforce My Workforce Recr…" at bounding box center [401, 198] width 802 height 396
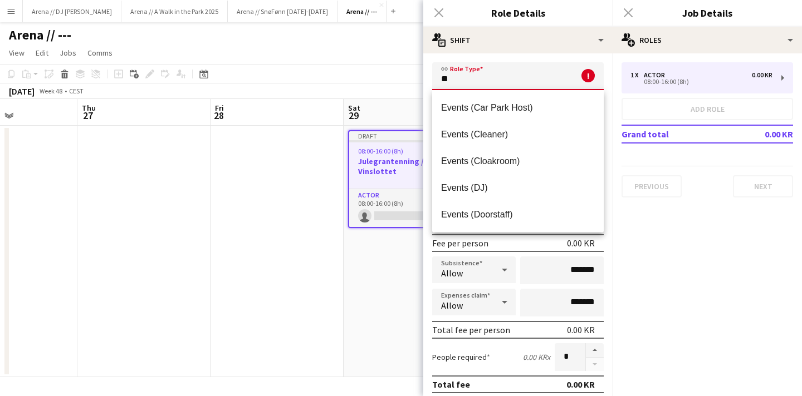
type input "*"
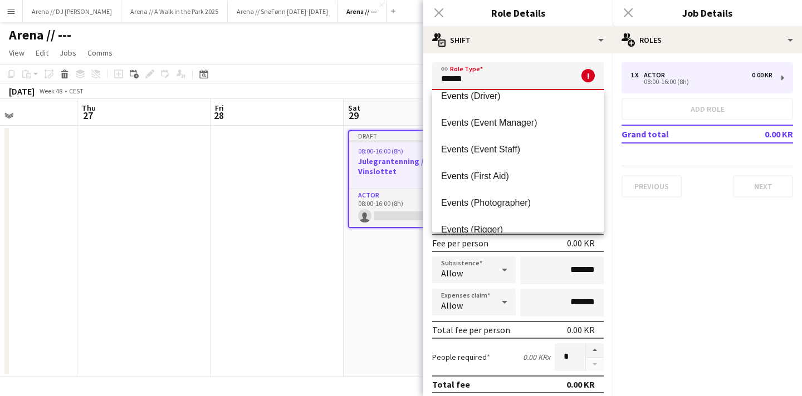
scroll to position [145, 0]
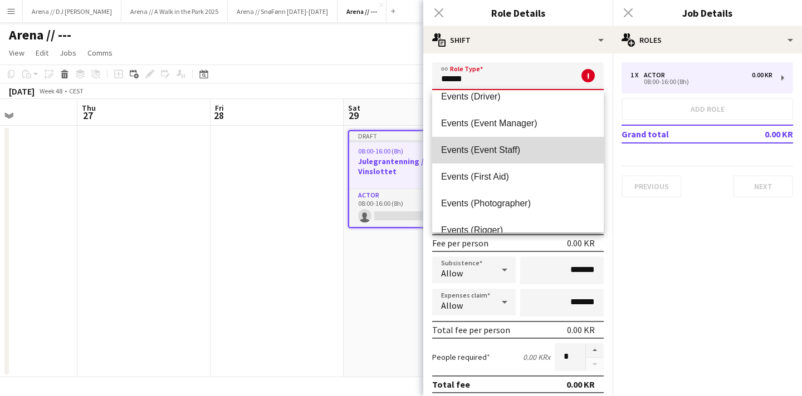
click at [523, 144] on mat-option "Events (Event Staff)" at bounding box center [517, 150] width 171 height 27
type input "**********"
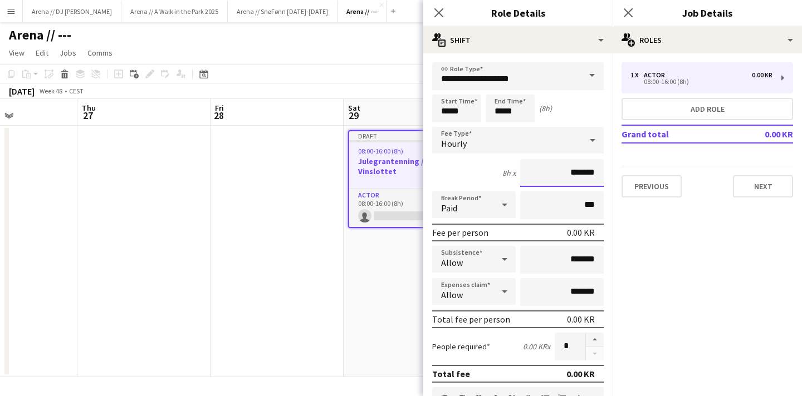
click at [577, 170] on input "*******" at bounding box center [561, 173] width 83 height 28
click at [583, 170] on input "*******" at bounding box center [561, 173] width 83 height 28
click at [575, 171] on input "*******" at bounding box center [561, 173] width 83 height 28
click at [569, 171] on input "*******" at bounding box center [561, 173] width 83 height 28
type input "*********"
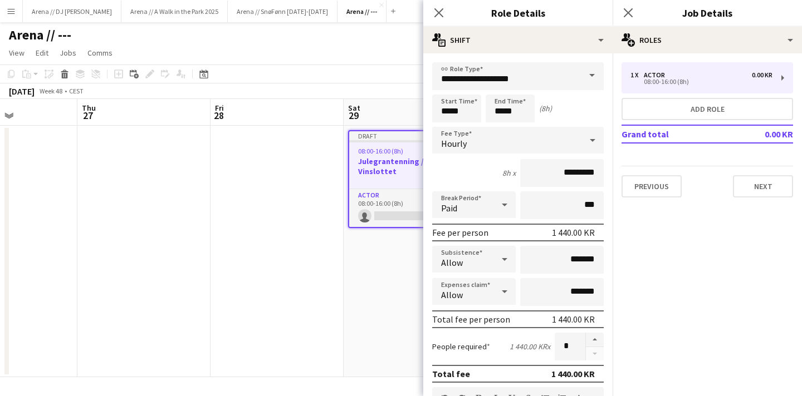
click at [645, 230] on mat-expansion-panel "pencil3 General details 1 x Actor 0.00 KR 08:00-16:00 (8h) Add role Grand total…" at bounding box center [706, 224] width 189 height 343
click at [390, 255] on app-date-cell "Draft 08:00-16:00 (8h) 0/1 Julegrantenning // Vinslottet 1 Role Actor 0/1 08:00…" at bounding box center [409, 252] width 133 height 252
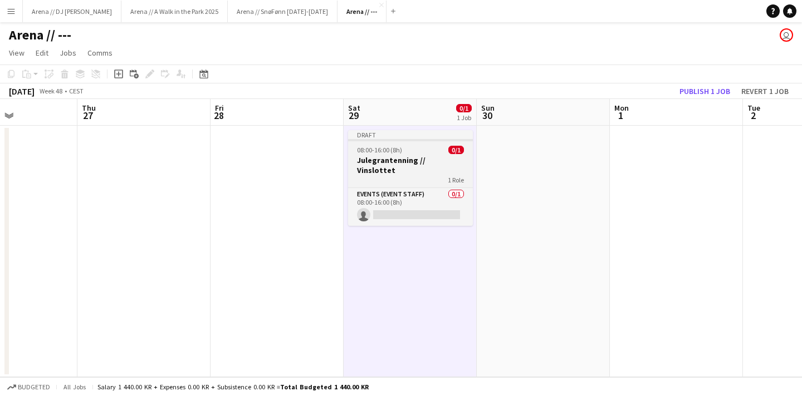
click at [391, 175] on div "1 Role" at bounding box center [410, 179] width 125 height 9
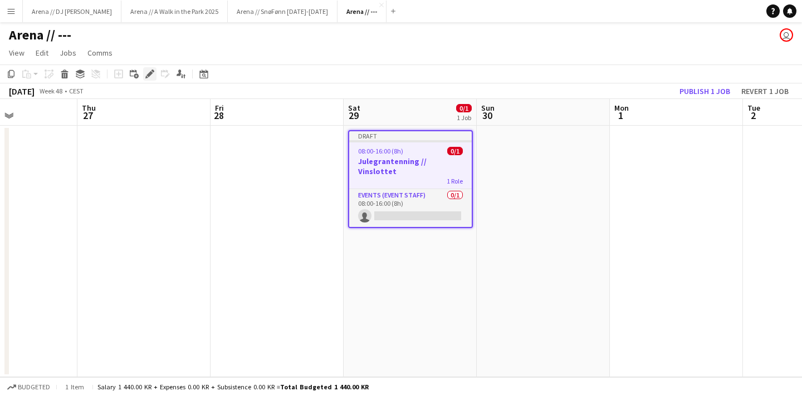
click at [150, 73] on icon at bounding box center [149, 74] width 6 height 6
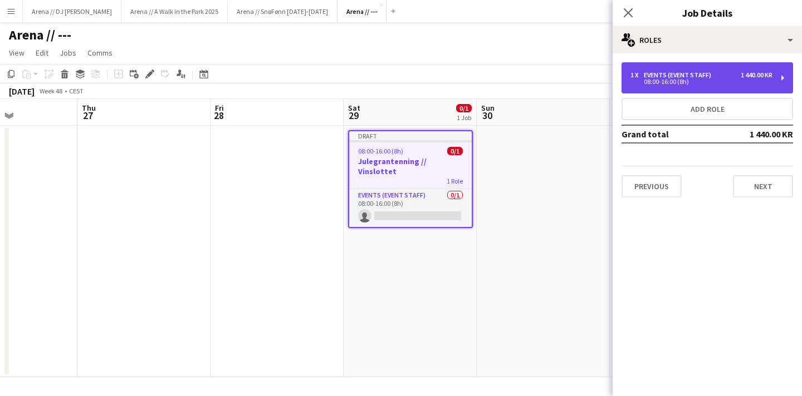
click at [651, 89] on div "1 x Events (Event Staff) 1 440.00 KR 08:00-16:00 (8h)" at bounding box center [706, 77] width 171 height 31
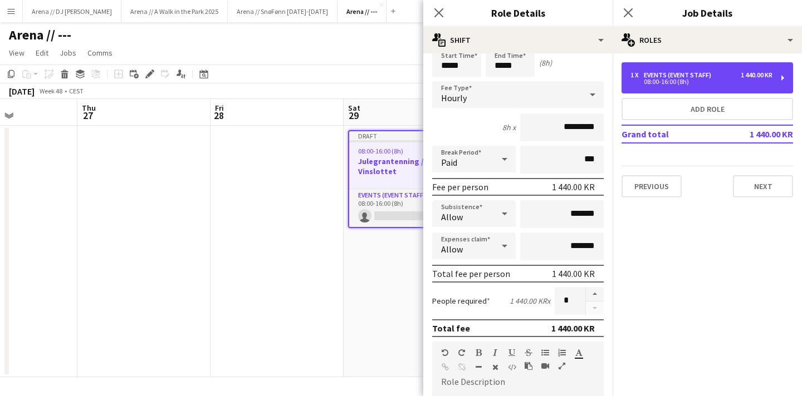
scroll to position [0, 0]
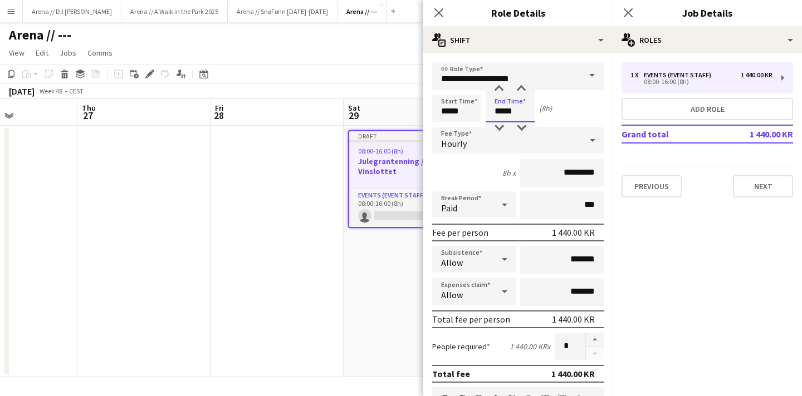
click at [503, 111] on input "*****" at bounding box center [509, 109] width 49 height 28
click at [449, 110] on input "*****" at bounding box center [456, 109] width 49 height 28
type input "*****"
click at [502, 114] on input "*****" at bounding box center [509, 109] width 49 height 28
click at [585, 112] on div "Start Time ***** End Time ***** (4h)" at bounding box center [517, 109] width 171 height 28
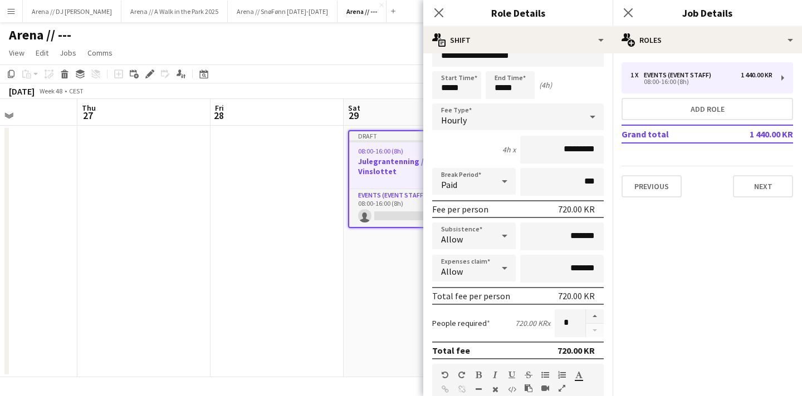
scroll to position [24, 0]
click at [594, 316] on button "button" at bounding box center [595, 316] width 18 height 14
type input "*"
click at [666, 266] on mat-expansion-panel "pencil3 General details 1 x Events (Event Staff) 1 440.00 KR 08:00-16:00 (8h) A…" at bounding box center [706, 224] width 189 height 343
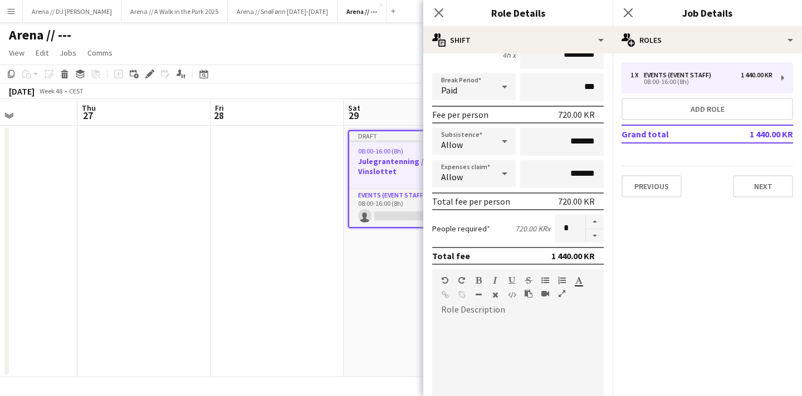
scroll to position [119, 0]
click at [503, 304] on div "default Heading 1 Heading 2 Heading 3 Heading 4 Heading 5 Heading 6 Heading 7 P…" at bounding box center [517, 289] width 171 height 42
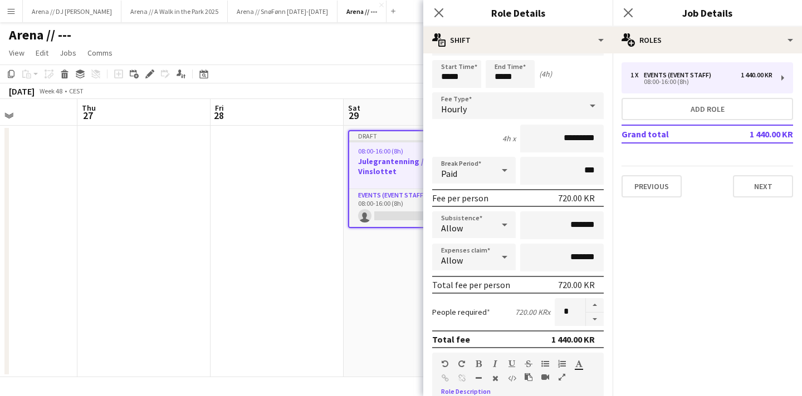
scroll to position [160, 0]
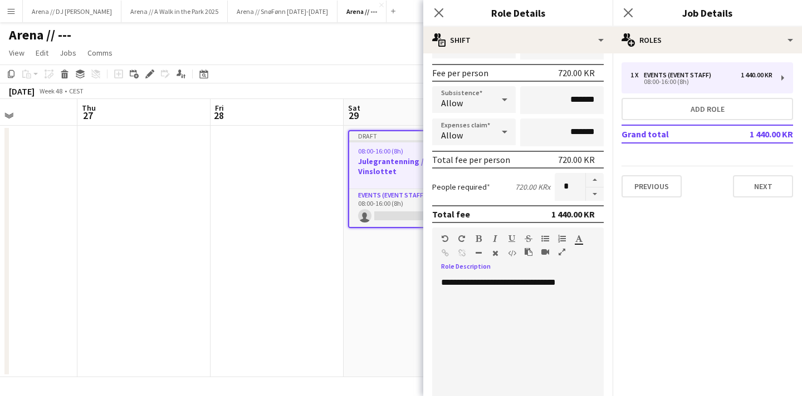
click at [558, 282] on div "**********" at bounding box center [517, 344] width 171 height 134
click at [768, 193] on button "Next" at bounding box center [763, 186] width 60 height 22
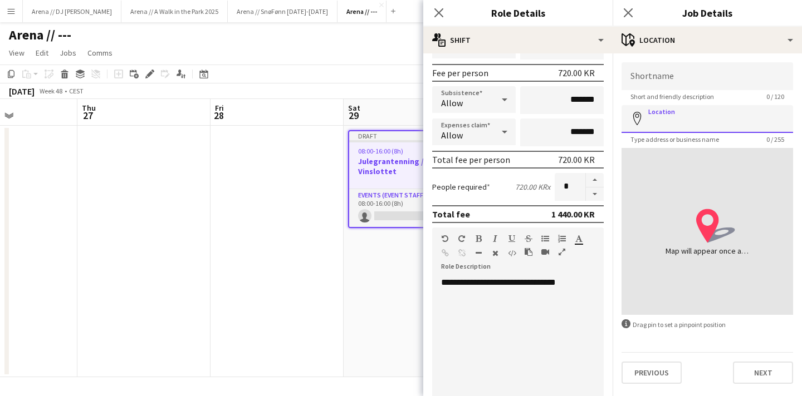
click at [709, 119] on input "Location" at bounding box center [706, 119] width 171 height 28
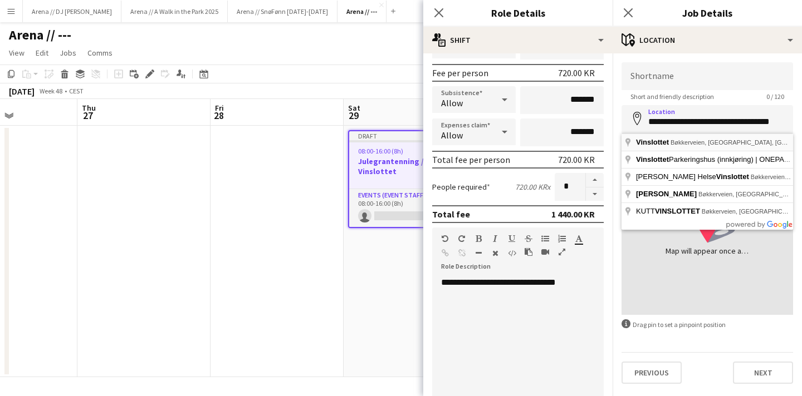
type input "**********"
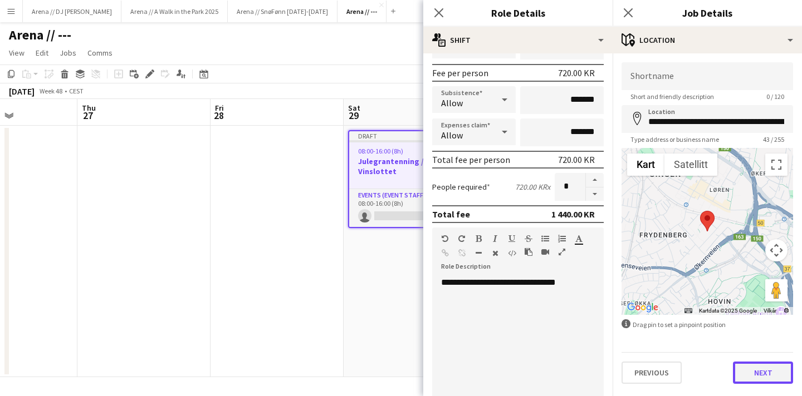
click at [766, 376] on button "Next" at bounding box center [763, 373] width 60 height 22
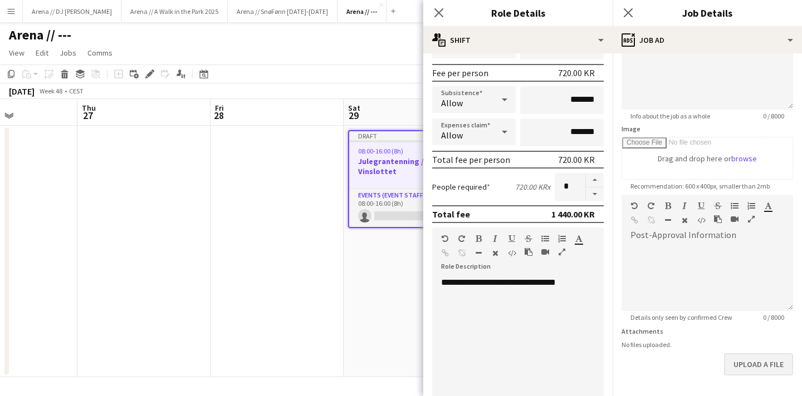
scroll to position [154, 0]
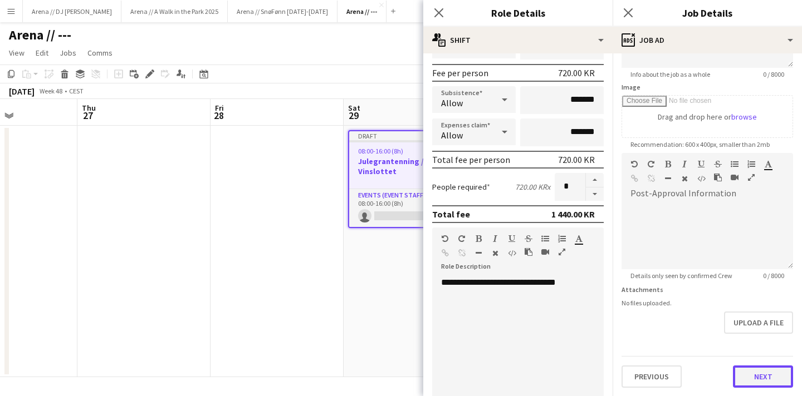
click at [763, 378] on button "Next" at bounding box center [763, 377] width 60 height 22
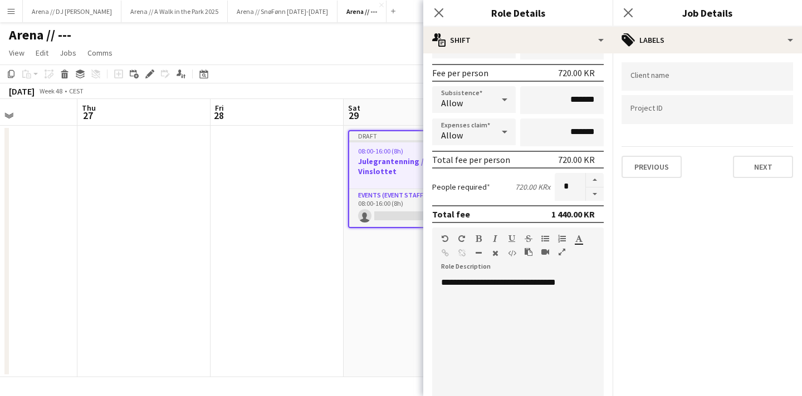
click at [579, 284] on div "**********" at bounding box center [517, 344] width 171 height 134
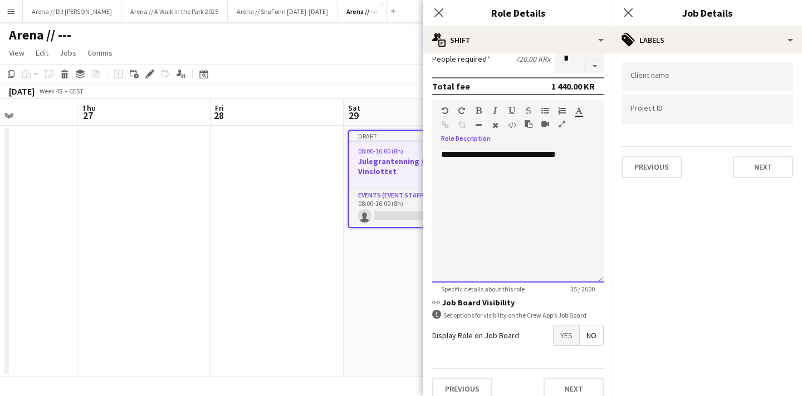
scroll to position [301, 0]
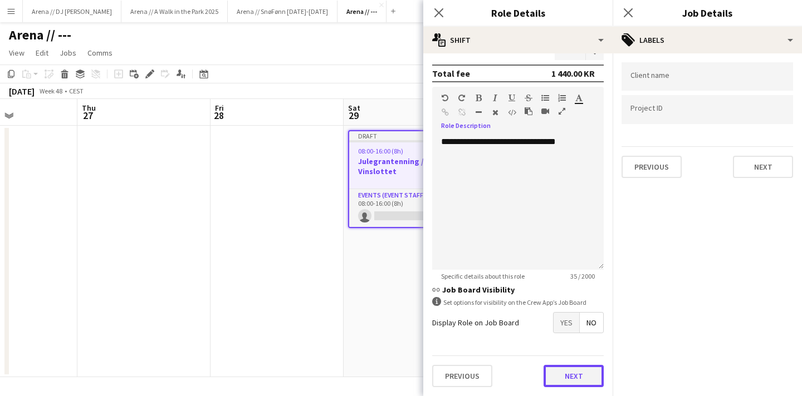
click at [574, 373] on button "Next" at bounding box center [573, 376] width 60 height 22
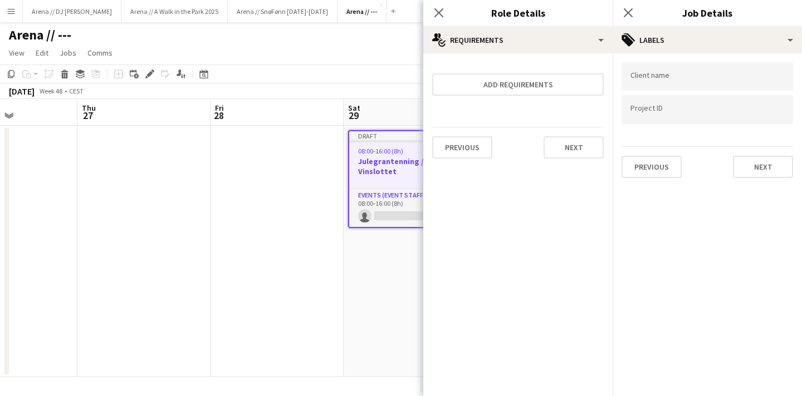
scroll to position [0, 0]
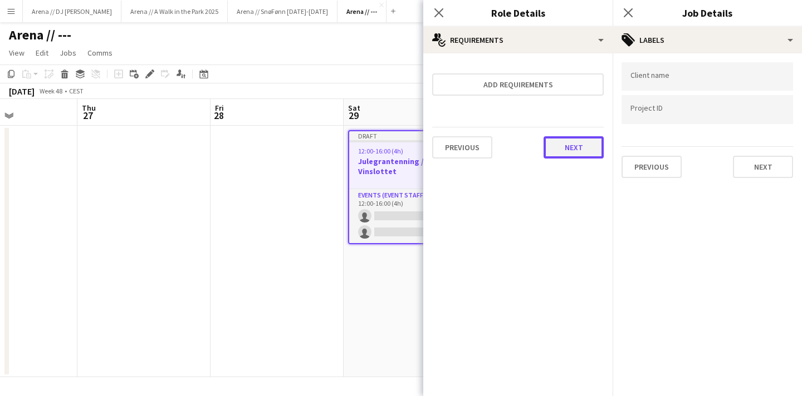
click at [564, 143] on button "Next" at bounding box center [573, 147] width 60 height 22
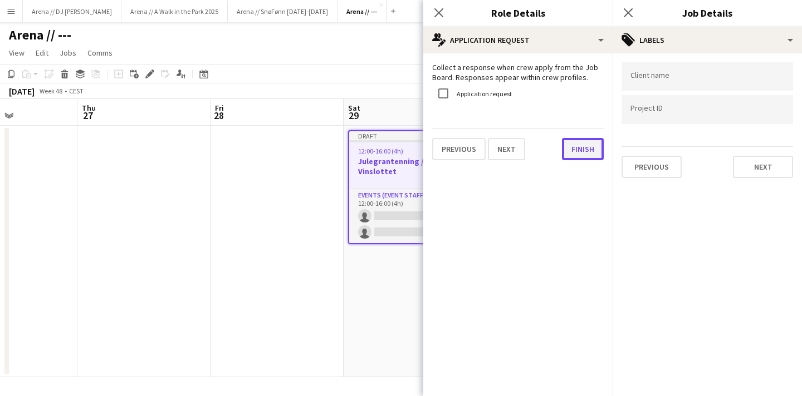
click at [582, 150] on button "Finish" at bounding box center [583, 149] width 42 height 22
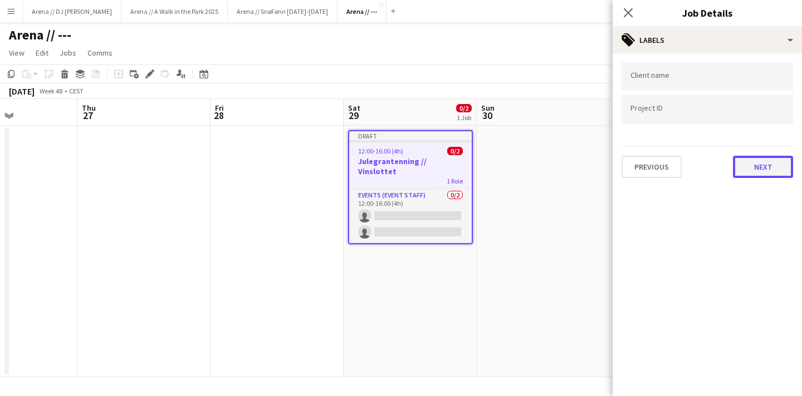
click at [749, 171] on button "Next" at bounding box center [763, 167] width 60 height 22
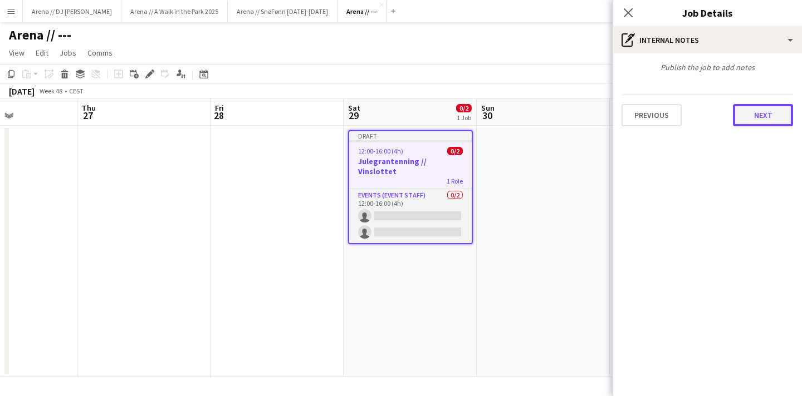
click at [745, 119] on button "Next" at bounding box center [763, 115] width 60 height 22
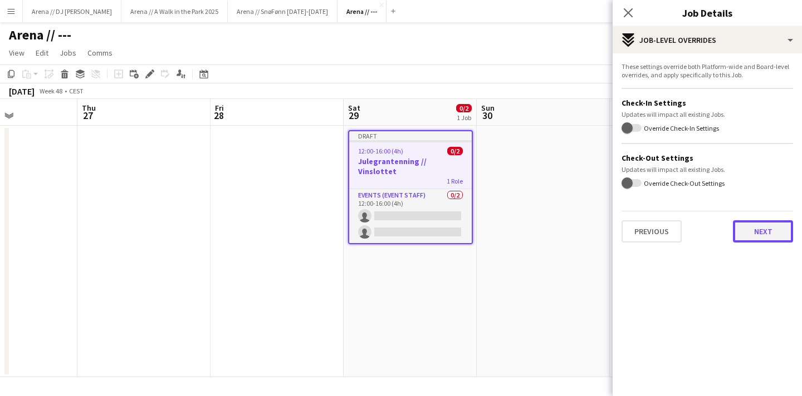
click at [765, 229] on button "Next" at bounding box center [763, 231] width 60 height 22
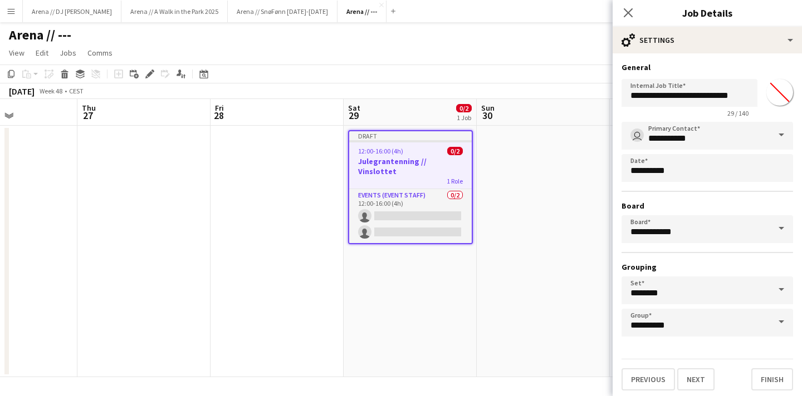
scroll to position [3, 0]
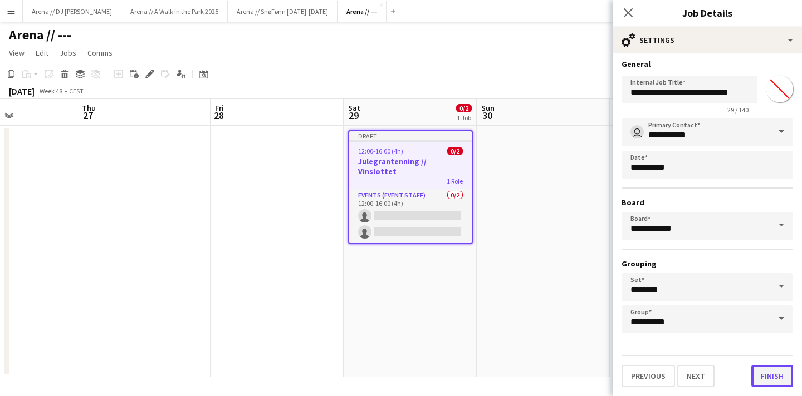
click at [782, 376] on button "Finish" at bounding box center [772, 376] width 42 height 22
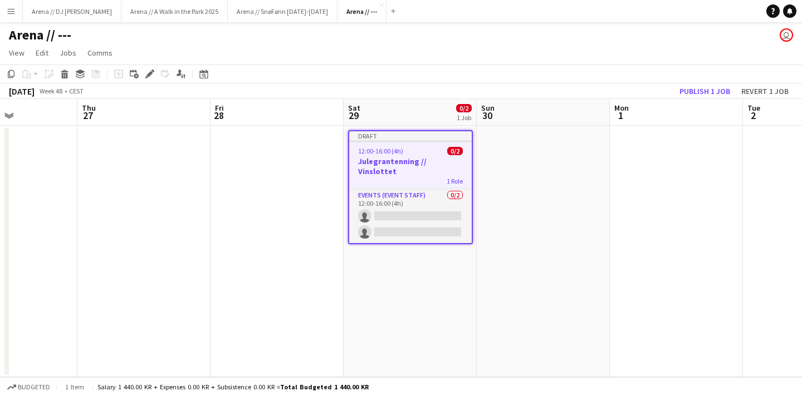
click at [552, 232] on app-date-cell at bounding box center [542, 252] width 133 height 252
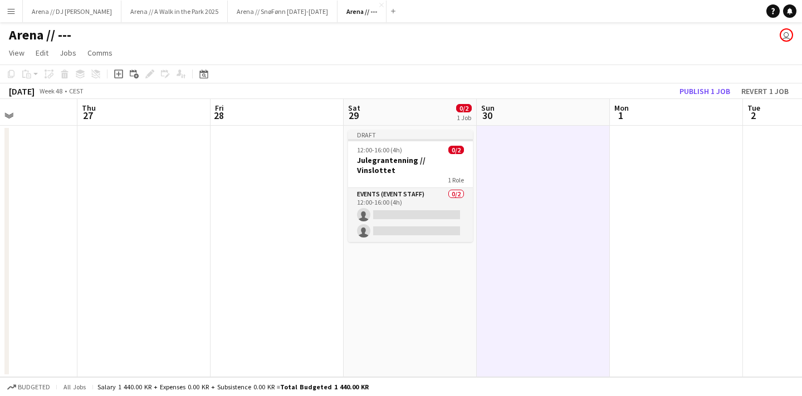
click at [432, 263] on app-date-cell "Draft 12:00-16:00 (4h) 0/2 Julegrantenning // Vinslottet 1 Role Events (Event S…" at bounding box center [409, 252] width 133 height 252
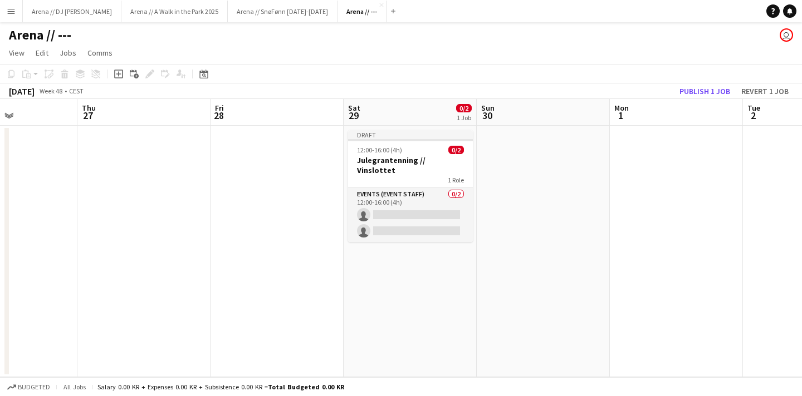
click at [424, 271] on app-date-cell "Draft 12:00-16:00 (4h) 0/2 Julegrantenning // Vinslottet 1 Role Events (Event S…" at bounding box center [409, 252] width 133 height 252
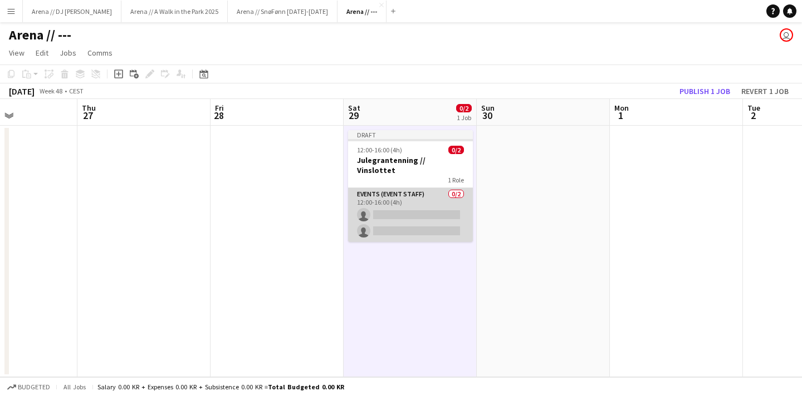
click at [410, 205] on app-card-role "Events (Event Staff) 0/2 12:00-16:00 (4h) single-neutral-actions single-neutral…" at bounding box center [410, 215] width 125 height 54
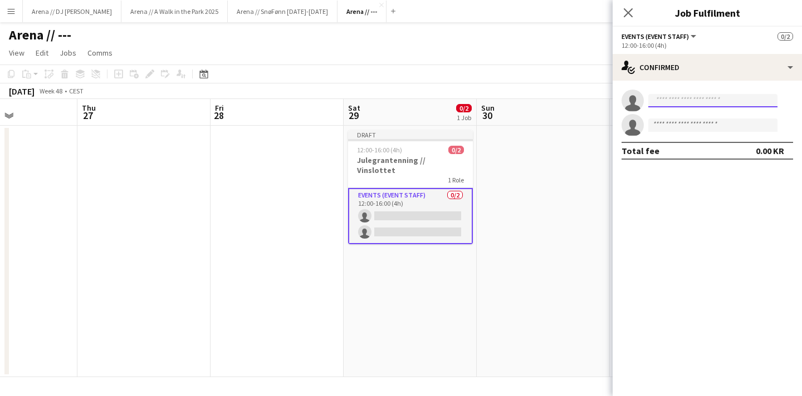
click at [697, 105] on input at bounding box center [712, 100] width 129 height 13
click at [689, 198] on mat-expansion-panel "check Confirmed single-neutral-actions single-neutral-actions Total fee 0.00 KR" at bounding box center [706, 239] width 189 height 316
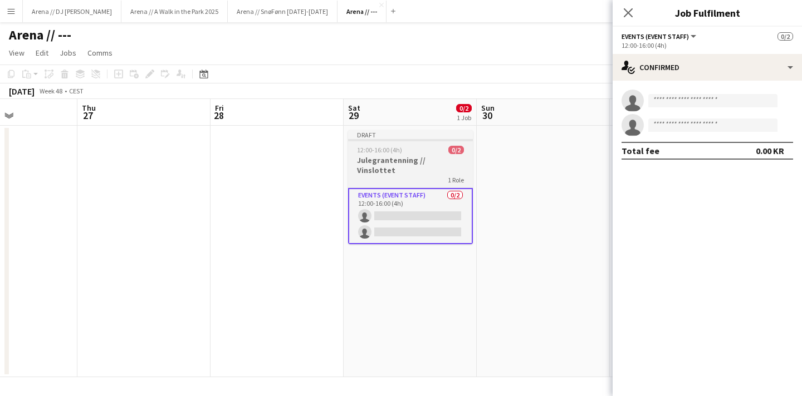
click at [422, 130] on div "Draft" at bounding box center [410, 134] width 125 height 9
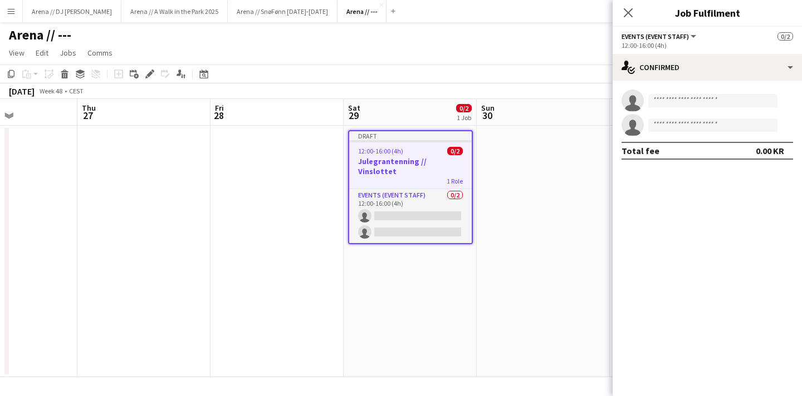
click at [542, 222] on app-date-cell at bounding box center [542, 252] width 133 height 252
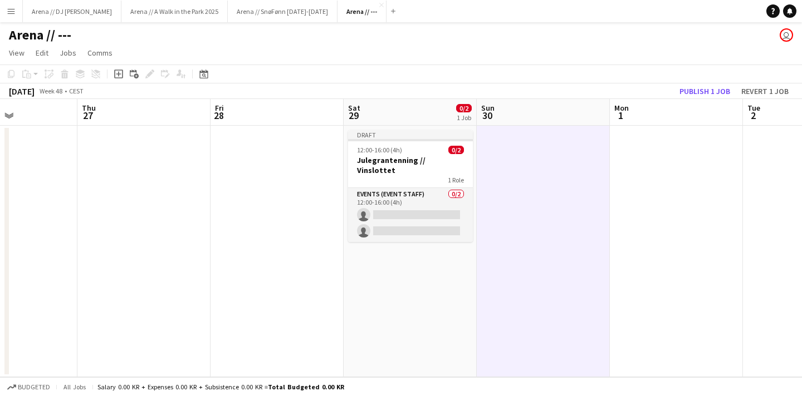
scroll to position [0, 469]
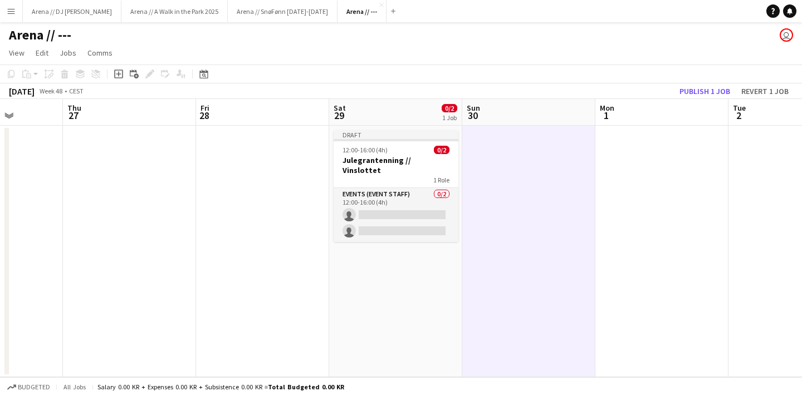
click at [368, 280] on app-date-cell "Draft 12:00-16:00 (4h) 0/2 Julegrantenning // Vinslottet 1 Role Events (Event S…" at bounding box center [395, 252] width 133 height 252
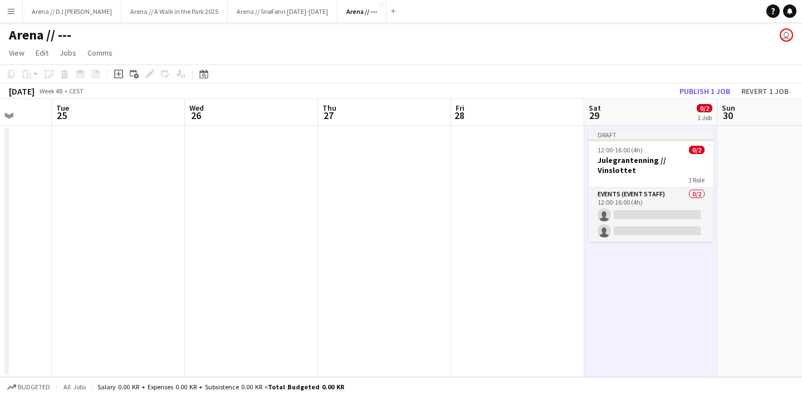
scroll to position [0, 477]
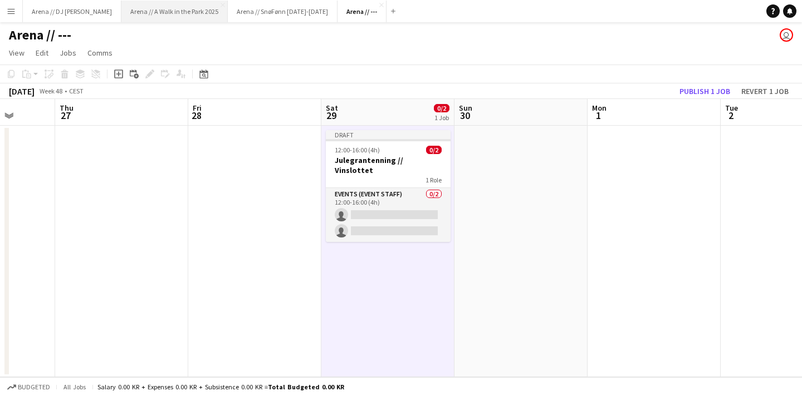
click at [151, 12] on button "Arena // A Walk in the Park 2025 Close" at bounding box center [174, 12] width 106 height 22
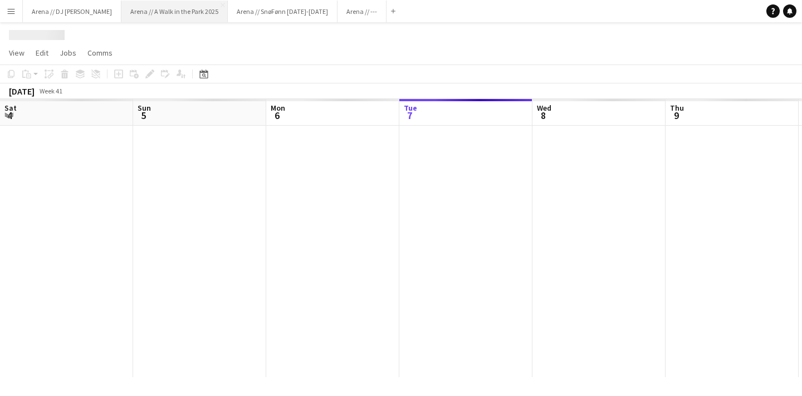
scroll to position [0, 266]
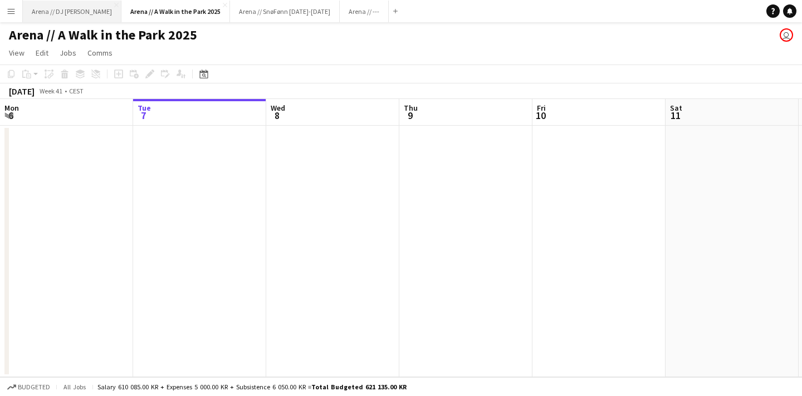
click at [67, 14] on button "Arena // DJ Walkie Close" at bounding box center [72, 12] width 99 height 22
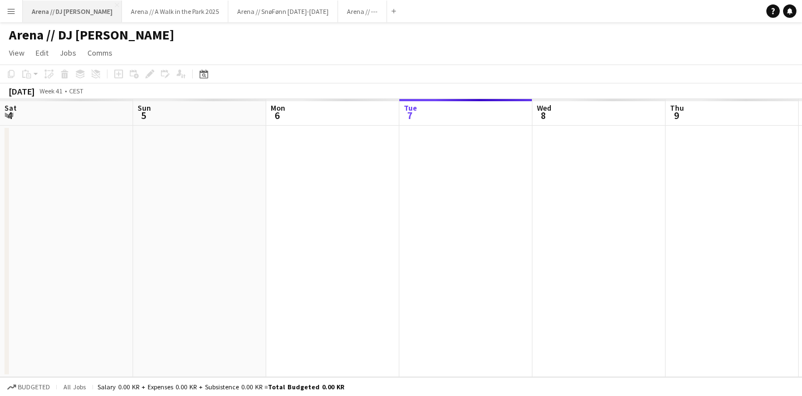
scroll to position [0, 266]
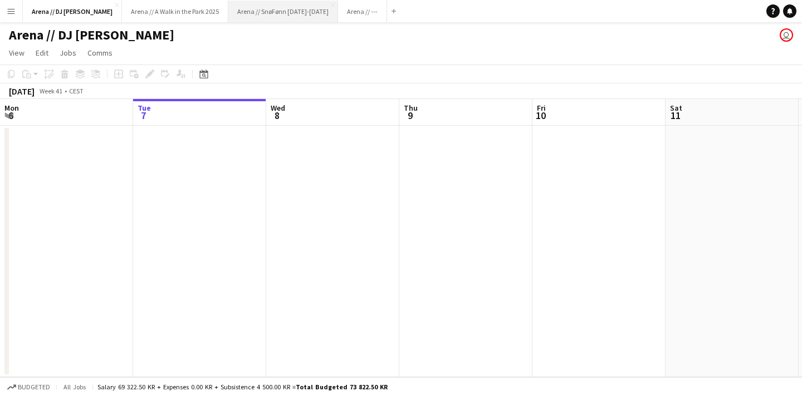
click at [233, 14] on button "Arena // SnøFønn [DATE]-[DATE] Close" at bounding box center [283, 12] width 110 height 22
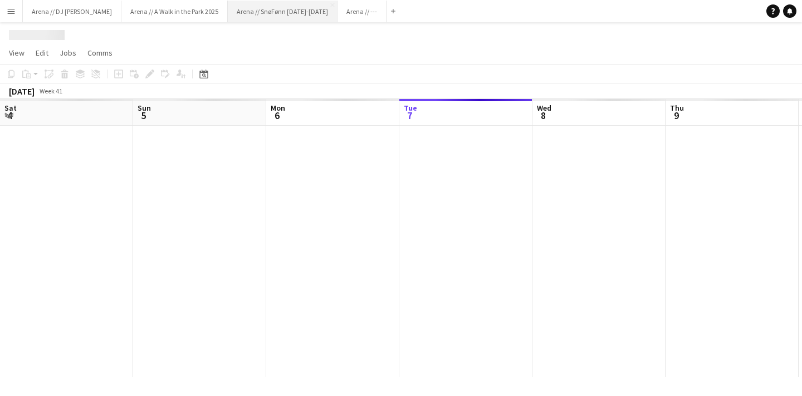
scroll to position [0, 266]
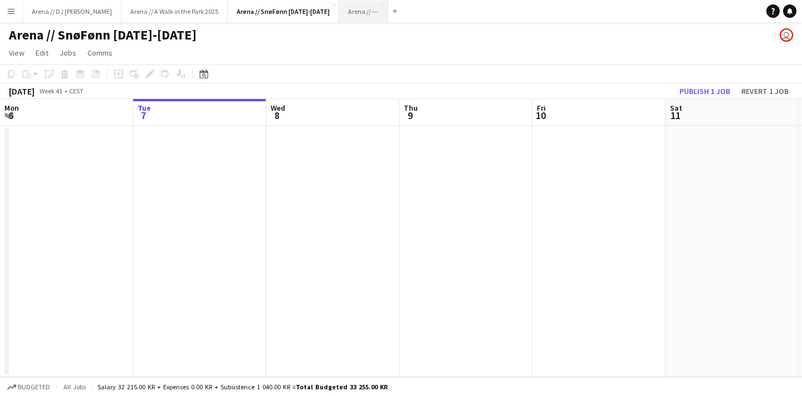
click at [339, 12] on button "Arena // --- Close" at bounding box center [363, 12] width 49 height 22
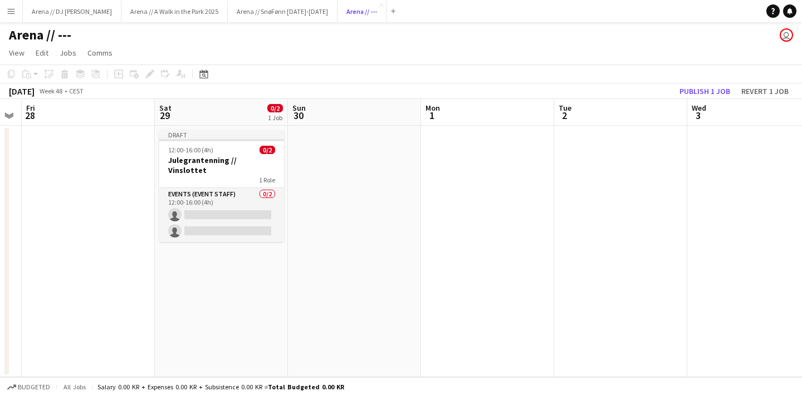
scroll to position [0, 323]
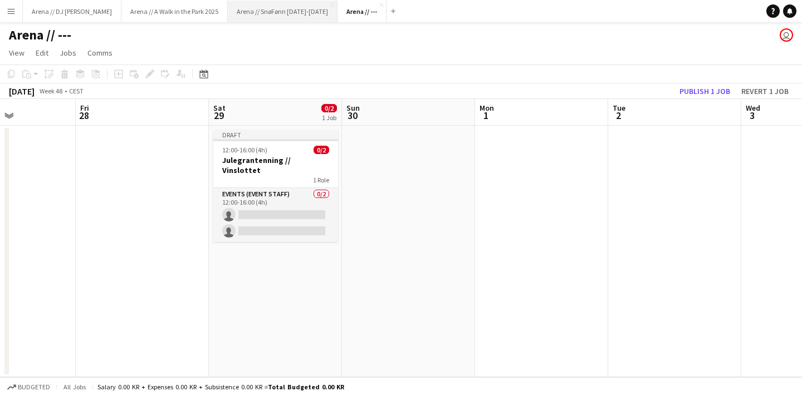
click at [245, 17] on button "Arena // SnøFønn [DATE]-[DATE] Close" at bounding box center [283, 12] width 110 height 22
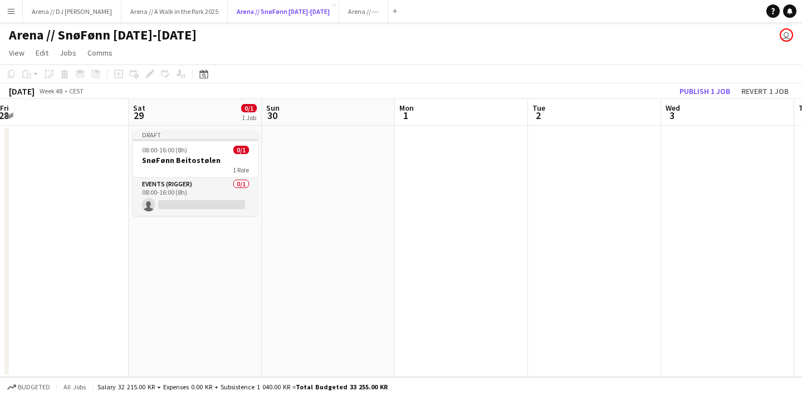
scroll to position [0, 315]
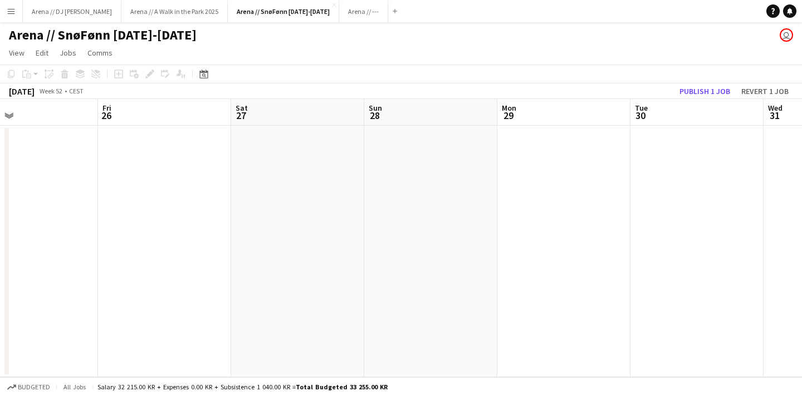
click at [420, 190] on app-date-cell at bounding box center [430, 252] width 133 height 252
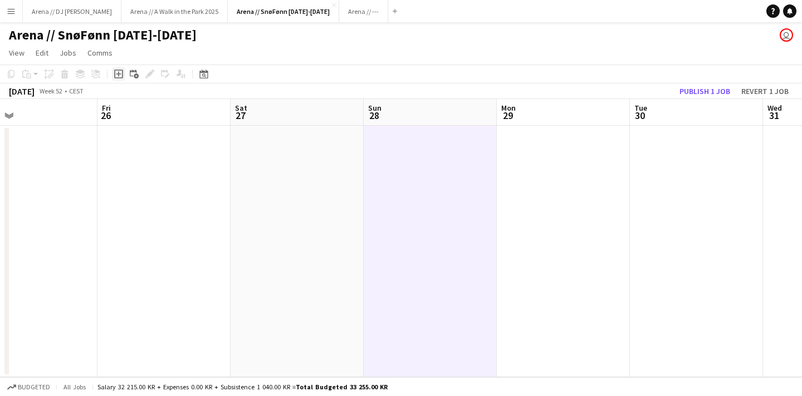
click at [117, 72] on icon "Add job" at bounding box center [118, 74] width 9 height 9
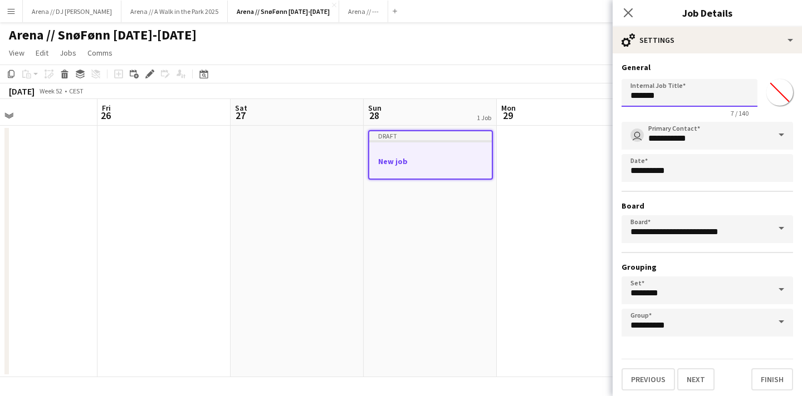
click at [675, 95] on input "*******" at bounding box center [689, 93] width 136 height 28
drag, startPoint x: 677, startPoint y: 97, endPoint x: 621, endPoint y: 94, distance: 56.3
click at [621, 94] on input "*******" at bounding box center [689, 93] width 136 height 28
type input "**********"
click at [697, 197] on div "**********" at bounding box center [706, 229] width 171 height 215
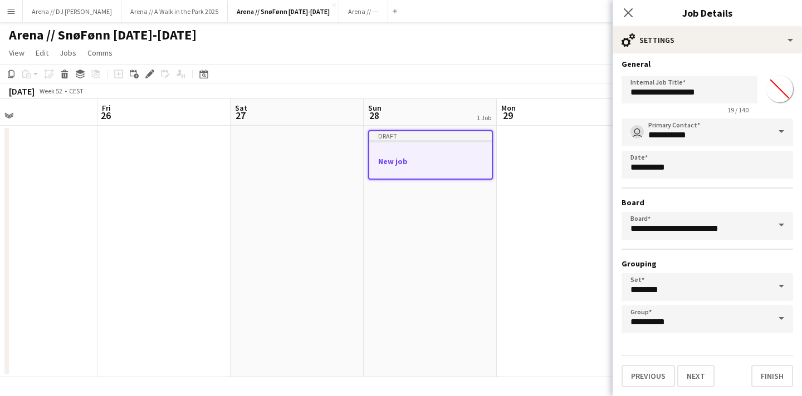
scroll to position [0, 0]
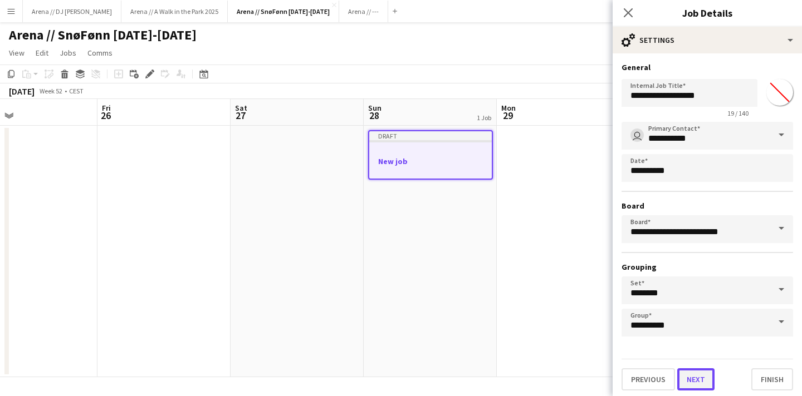
click at [689, 387] on button "Next" at bounding box center [695, 379] width 37 height 22
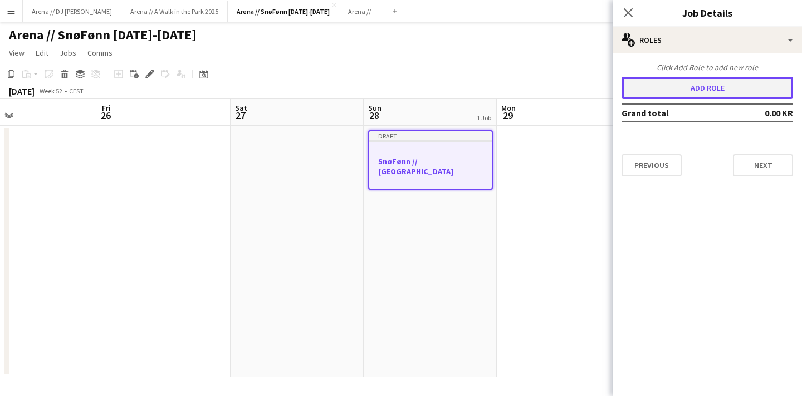
click at [704, 91] on button "Add role" at bounding box center [706, 88] width 171 height 22
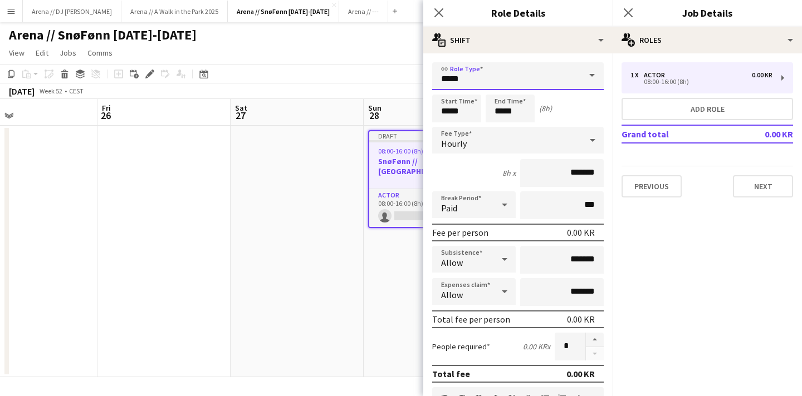
click at [498, 86] on input "*****" at bounding box center [517, 76] width 171 height 28
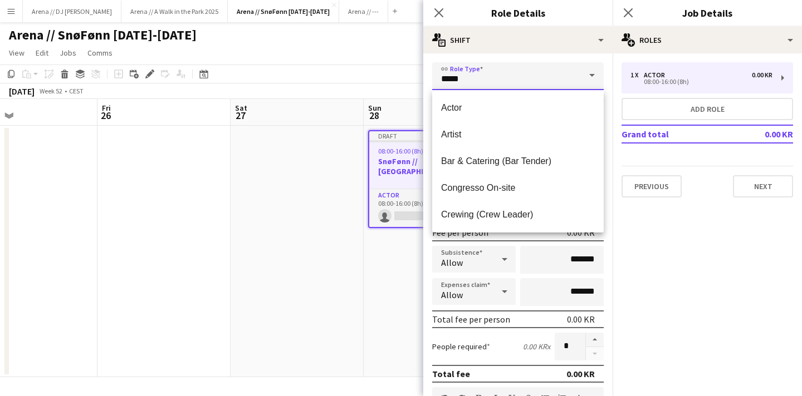
drag, startPoint x: 498, startPoint y: 86, endPoint x: 412, endPoint y: 86, distance: 86.3
click at [412, 86] on body "Menu Boards Boards Boards All jobs Status Workforce Workforce My Workforce Recr…" at bounding box center [401, 198] width 802 height 396
drag, startPoint x: 475, startPoint y: 81, endPoint x: 415, endPoint y: 76, distance: 59.7
click at [415, 76] on body "Menu Boards Boards Boards All jobs Status Workforce Workforce My Workforce Recr…" at bounding box center [401, 198] width 802 height 396
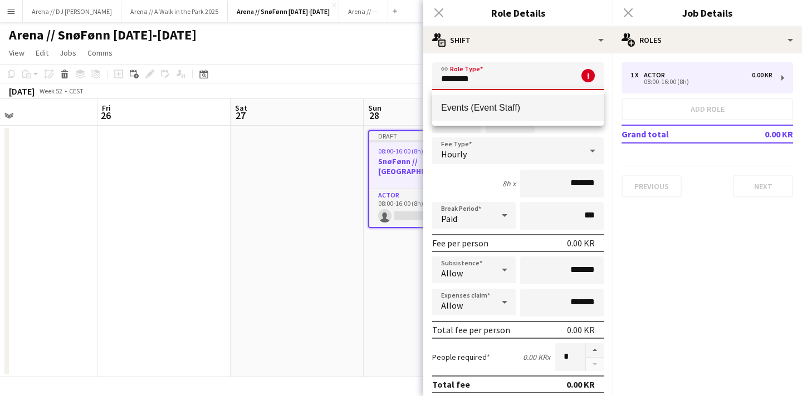
click at [479, 95] on mat-option "Events (Event Staff)" at bounding box center [517, 108] width 171 height 27
type input "**********"
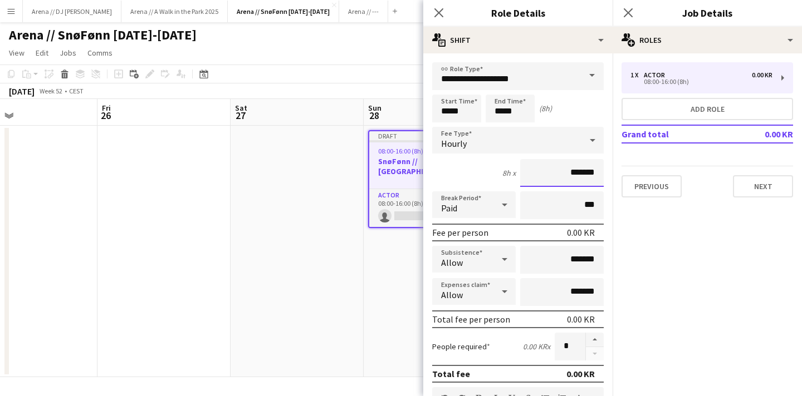
click at [570, 175] on input "*******" at bounding box center [561, 173] width 83 height 28
type input "****"
type input "******"
click at [656, 289] on mat-expansion-panel "pencil3 General details 1 x Actor 0.00 KR 08:00-16:00 (8h) Add role Grand total…" at bounding box center [706, 224] width 189 height 343
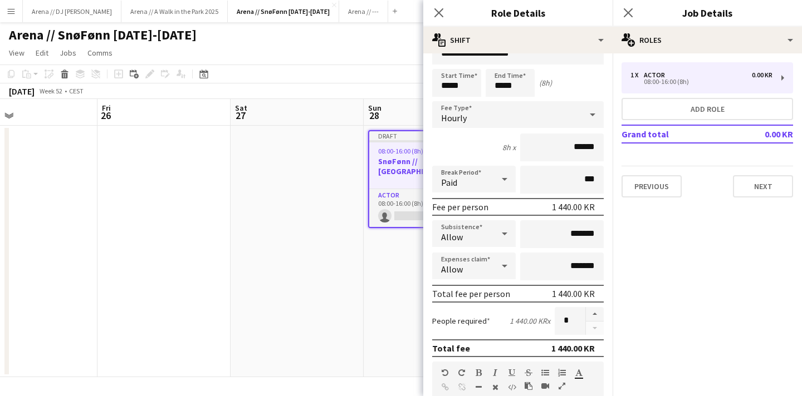
scroll to position [30, 0]
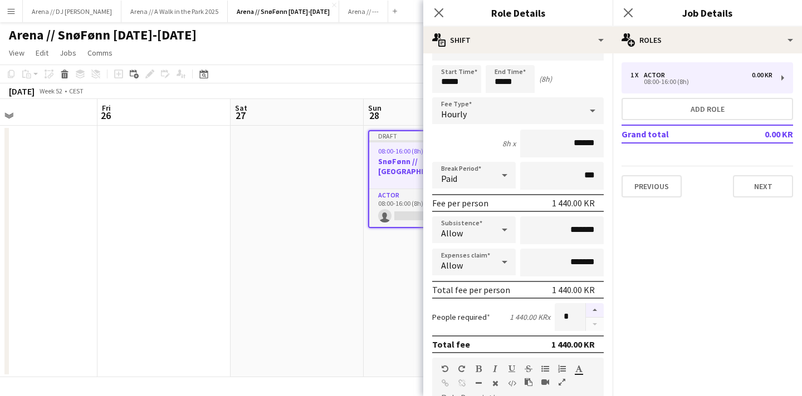
click at [595, 308] on button "button" at bounding box center [595, 310] width 18 height 14
type input "*"
click at [659, 310] on mat-expansion-panel "pencil3 General details 1 x Actor 0.00 KR 08:00-16:00 (8h) Add role Grand total…" at bounding box center [706, 224] width 189 height 343
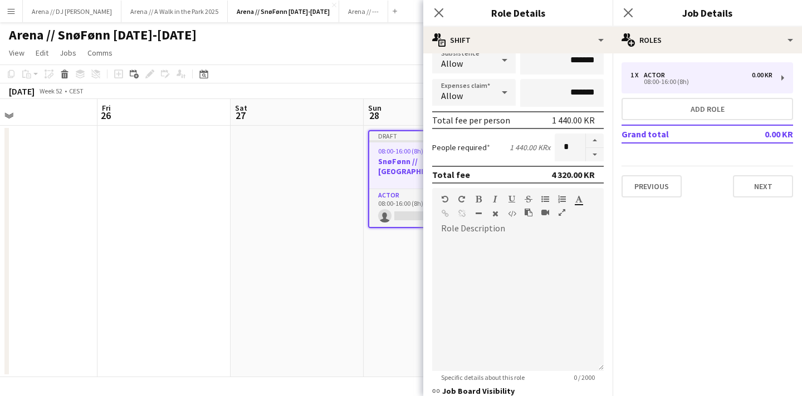
scroll to position [200, 0]
click at [504, 248] on div at bounding box center [517, 304] width 171 height 134
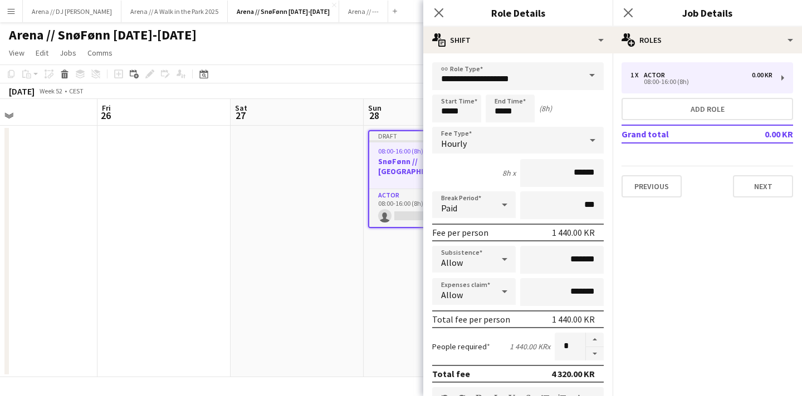
scroll to position [7, 0]
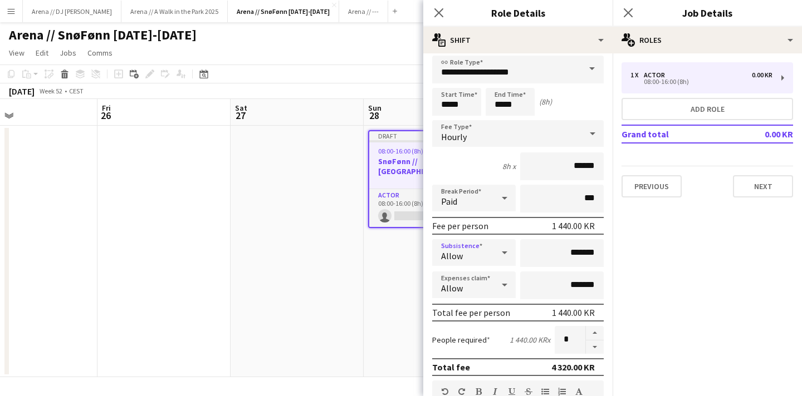
click at [497, 255] on div at bounding box center [504, 253] width 22 height 22
click at [550, 259] on div at bounding box center [401, 198] width 802 height 396
click at [497, 288] on div at bounding box center [504, 285] width 22 height 22
click at [542, 271] on div at bounding box center [401, 198] width 802 height 396
click at [562, 261] on input "*******" at bounding box center [561, 253] width 83 height 28
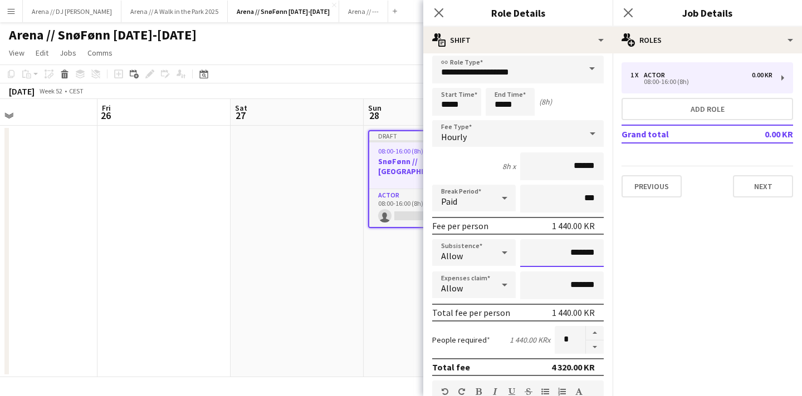
click at [580, 254] on input "*******" at bounding box center [561, 253] width 83 height 28
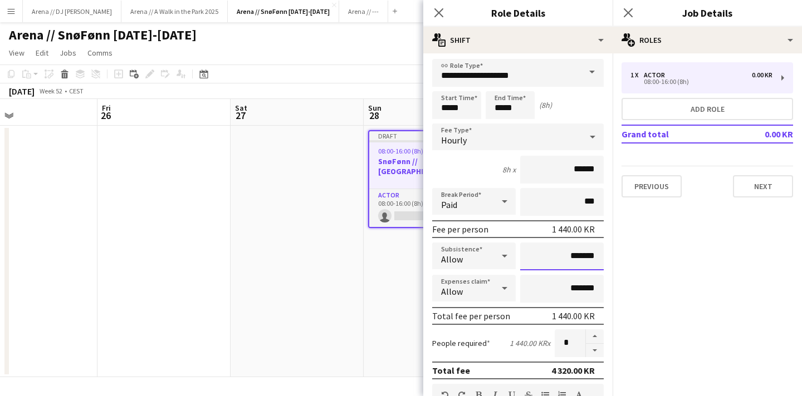
scroll to position [0, 0]
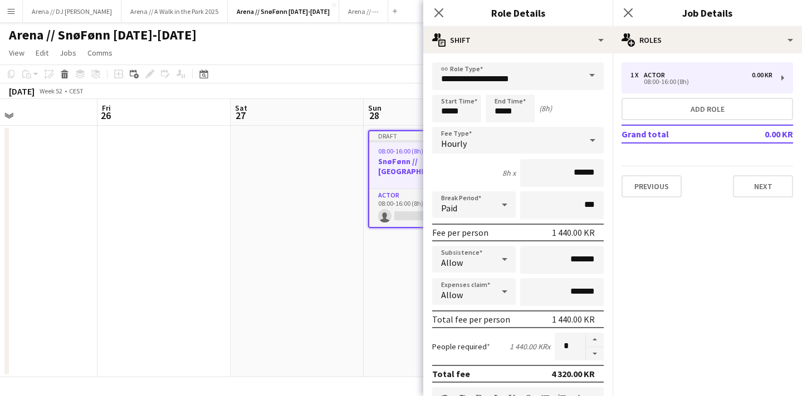
click at [474, 166] on div "8h x ******" at bounding box center [517, 173] width 171 height 28
click at [449, 111] on input "*****" at bounding box center [456, 109] width 49 height 28
type input "*****"
click at [502, 114] on input "*****" at bounding box center [509, 109] width 49 height 28
type input "*****"
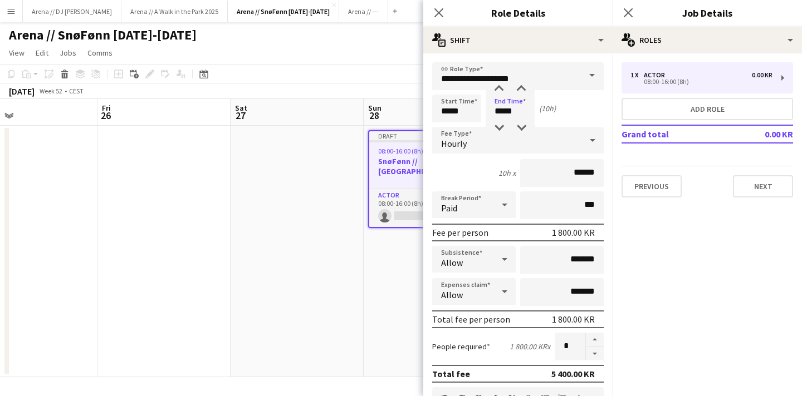
click at [561, 112] on div "Start Time ***** End Time ***** (10h)" at bounding box center [517, 109] width 171 height 28
click at [458, 111] on input "*****" at bounding box center [456, 109] width 49 height 28
click at [449, 111] on input "*****" at bounding box center [456, 109] width 49 height 28
type input "*****"
click at [504, 109] on input "*****" at bounding box center [509, 109] width 49 height 28
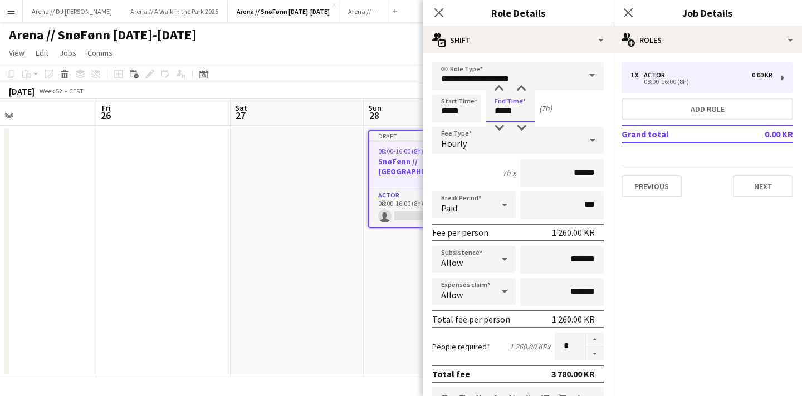
type input "*****"
click at [572, 111] on div "Start Time ***** End Time ***** (7h)" at bounding box center [517, 109] width 171 height 28
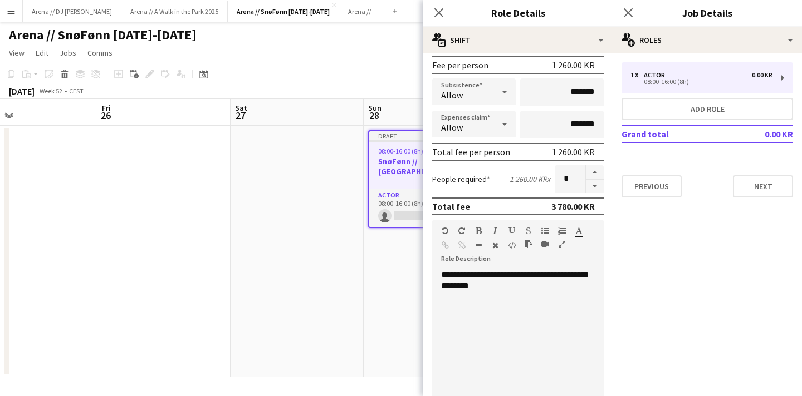
scroll to position [168, 0]
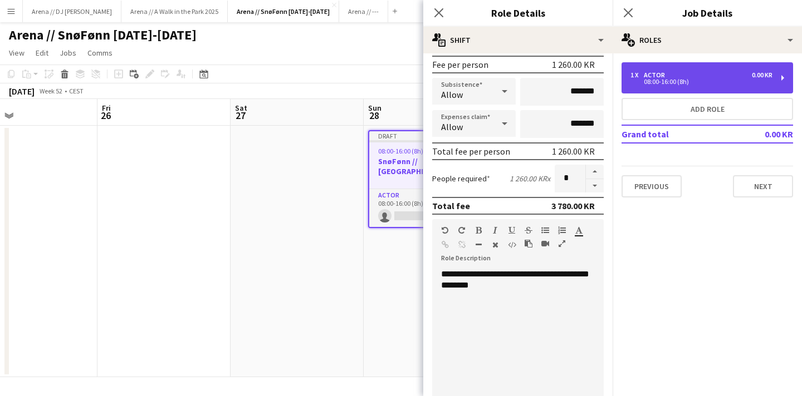
click at [680, 73] on div "1 x Actor 0.00 KR" at bounding box center [701, 75] width 142 height 8
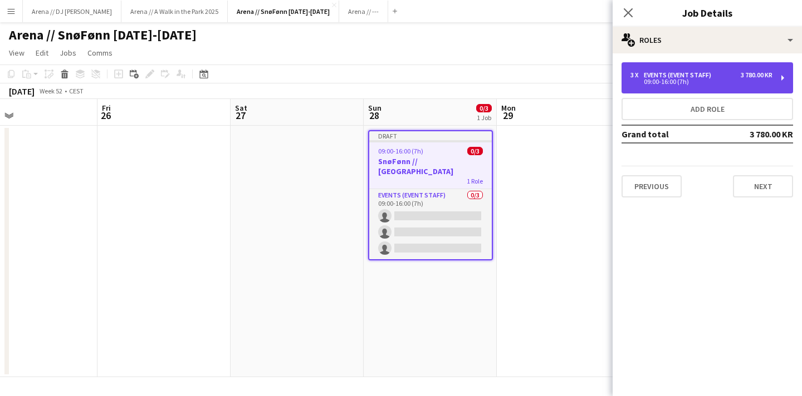
click at [680, 73] on div "Events (Event Staff)" at bounding box center [679, 75] width 72 height 8
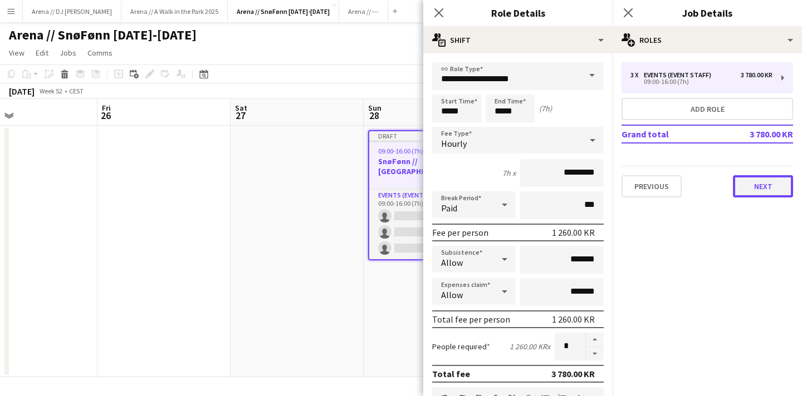
click at [771, 191] on button "Next" at bounding box center [763, 186] width 60 height 22
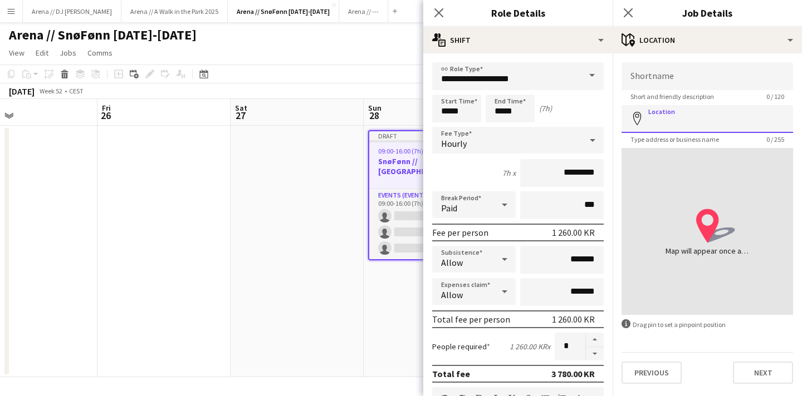
click at [693, 124] on input "Location" at bounding box center [706, 119] width 171 height 28
type input "*"
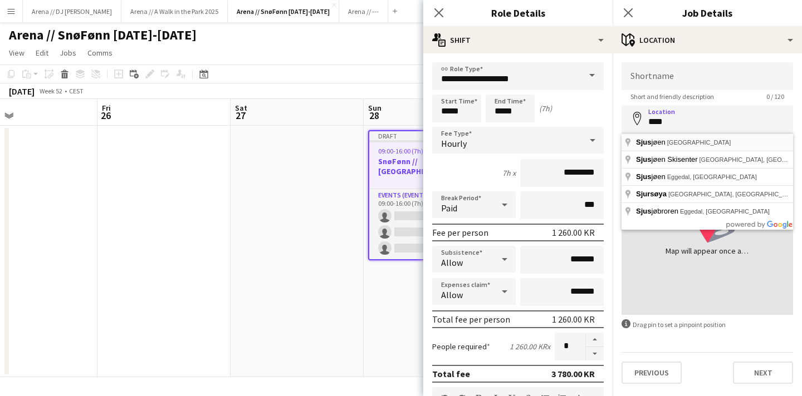
type input "**********"
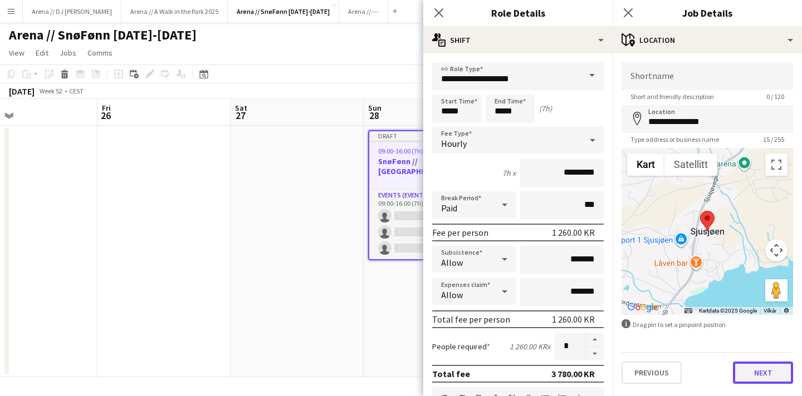
click at [764, 377] on button "Next" at bounding box center [763, 373] width 60 height 22
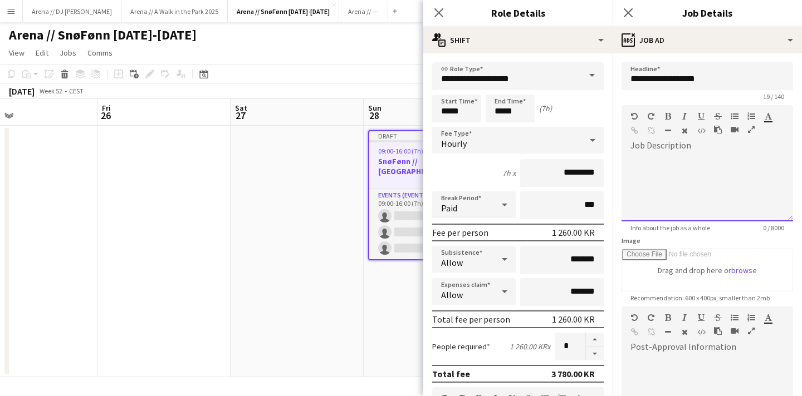
click at [689, 148] on div at bounding box center [706, 184] width 171 height 75
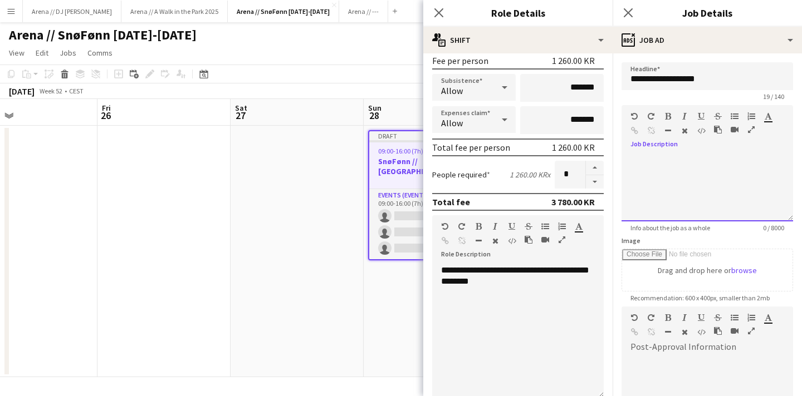
scroll to position [200, 0]
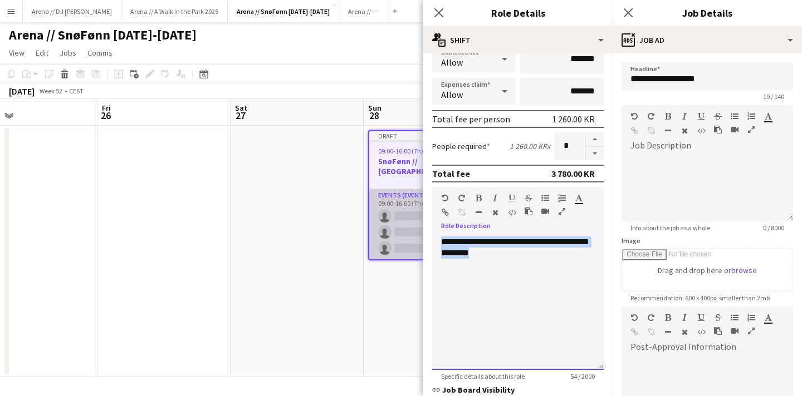
drag, startPoint x: 546, startPoint y: 257, endPoint x: 417, endPoint y: 236, distance: 130.2
click at [417, 236] on body "Menu Boards Boards Boards All jobs Status Workforce Workforce My Workforce Recr…" at bounding box center [401, 198] width 802 height 396
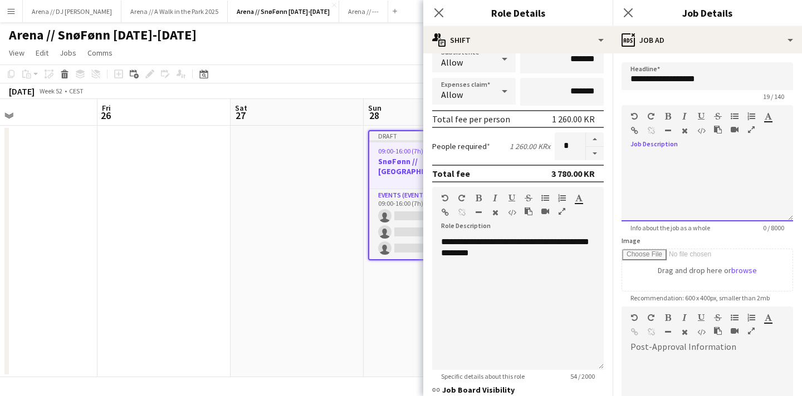
click at [665, 148] on div at bounding box center [706, 184] width 171 height 75
paste div
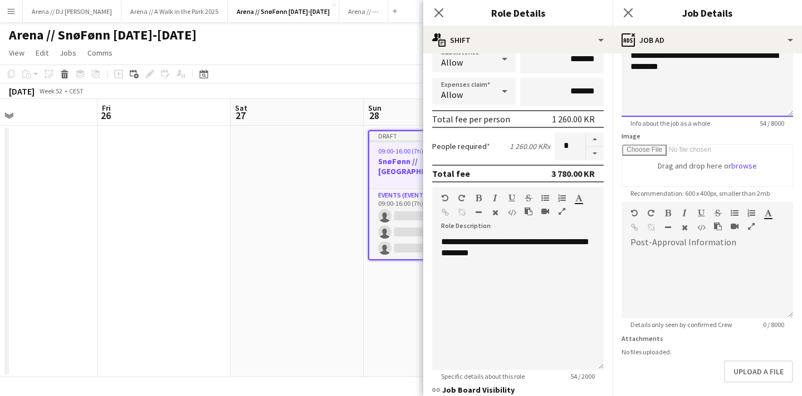
scroll to position [154, 0]
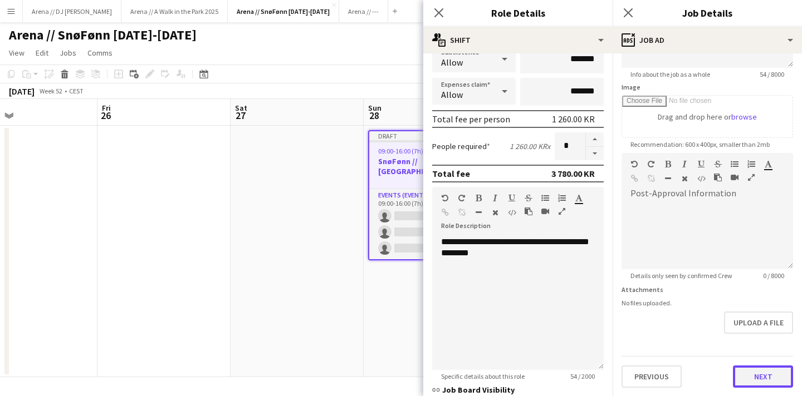
click at [765, 373] on button "Next" at bounding box center [763, 377] width 60 height 22
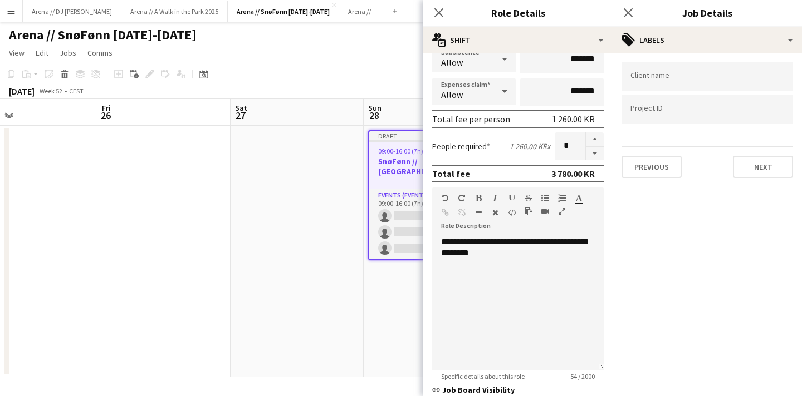
scroll to position [0, 0]
click at [662, 116] on div at bounding box center [706, 109] width 171 height 28
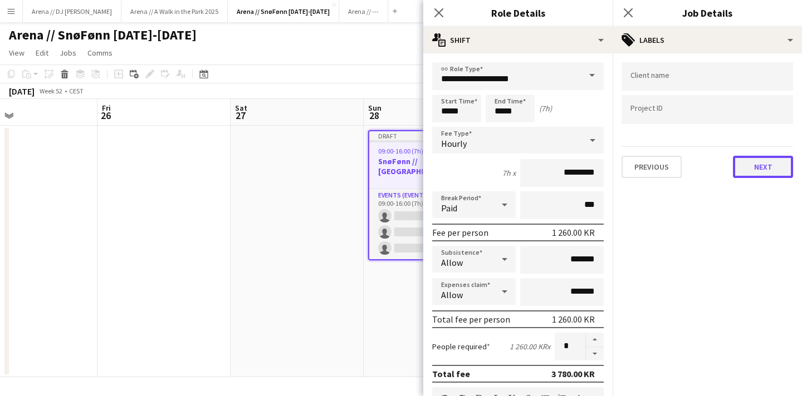
click at [764, 165] on button "Next" at bounding box center [763, 167] width 60 height 22
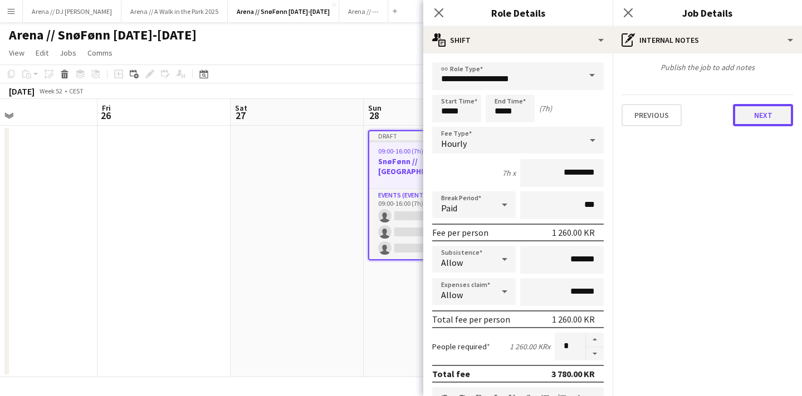
click at [763, 124] on button "Next" at bounding box center [763, 115] width 60 height 22
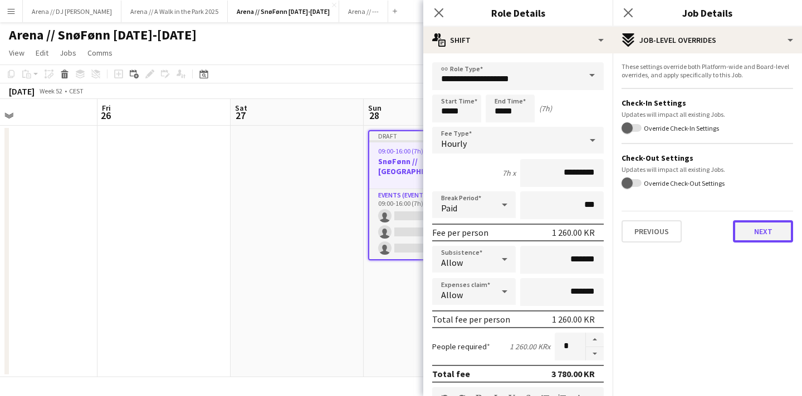
click at [764, 239] on button "Next" at bounding box center [763, 231] width 60 height 22
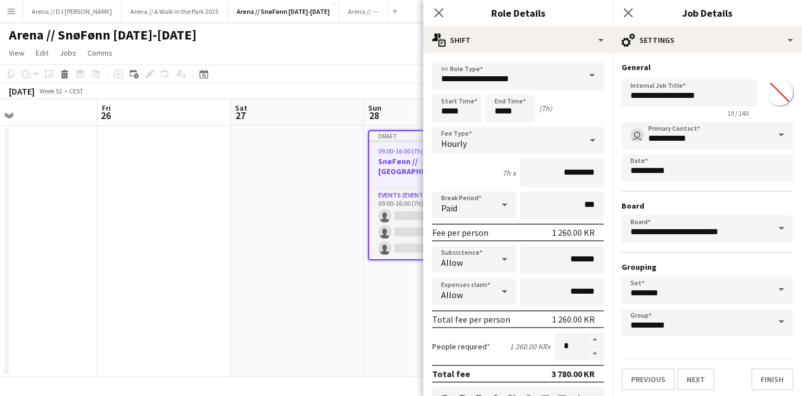
scroll to position [3, 0]
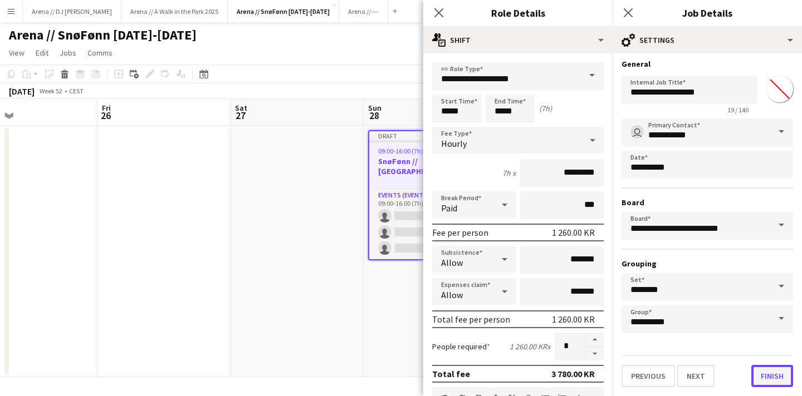
click at [768, 370] on button "Finish" at bounding box center [772, 376] width 42 height 22
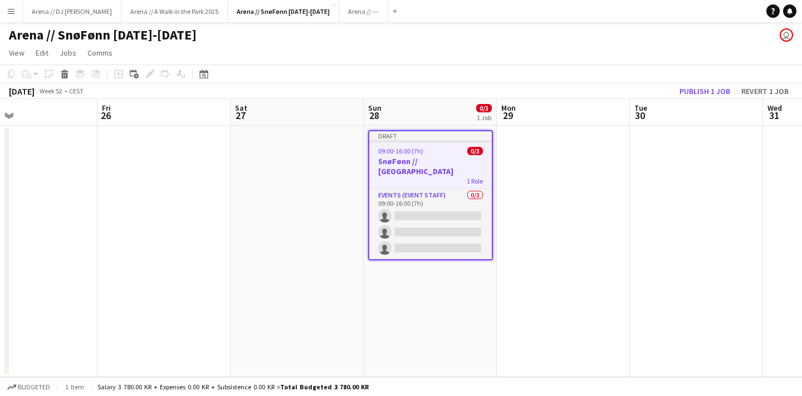
click at [435, 290] on app-date-cell "Draft 09:00-16:00 (7h) 0/3 SnøFønn // Sjusjøen 1 Role Events (Event Staff) 0/3 …" at bounding box center [429, 252] width 133 height 252
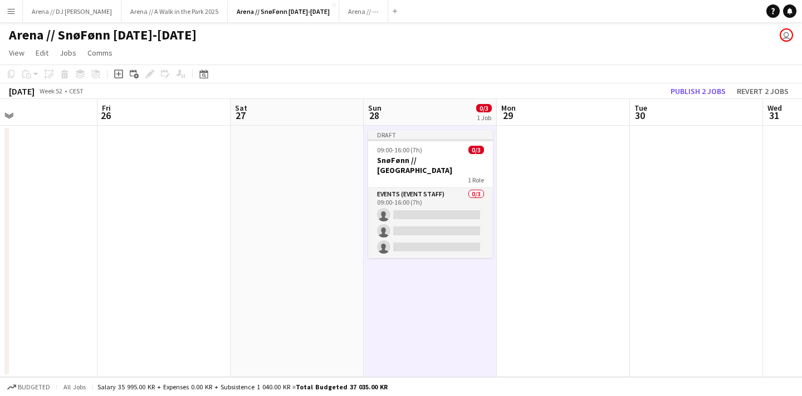
click at [594, 214] on app-date-cell at bounding box center [563, 252] width 133 height 252
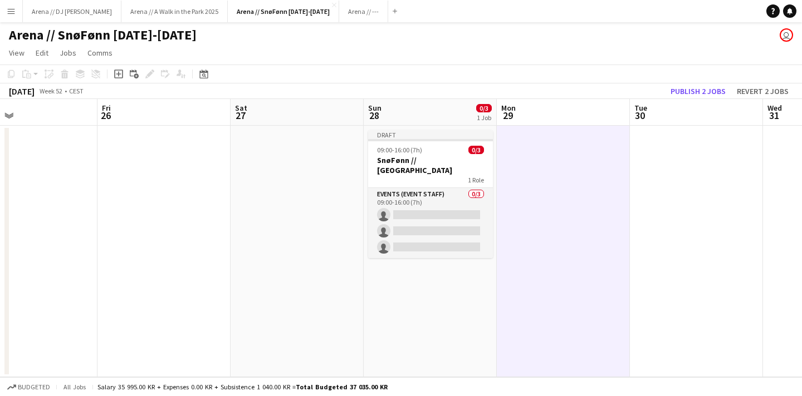
click at [363, 200] on app-date-cell "Draft 09:00-16:00 (7h) 0/3 SnøFønn // Sjusjøen 1 Role Events (Event Staff) 0/3 …" at bounding box center [429, 252] width 133 height 252
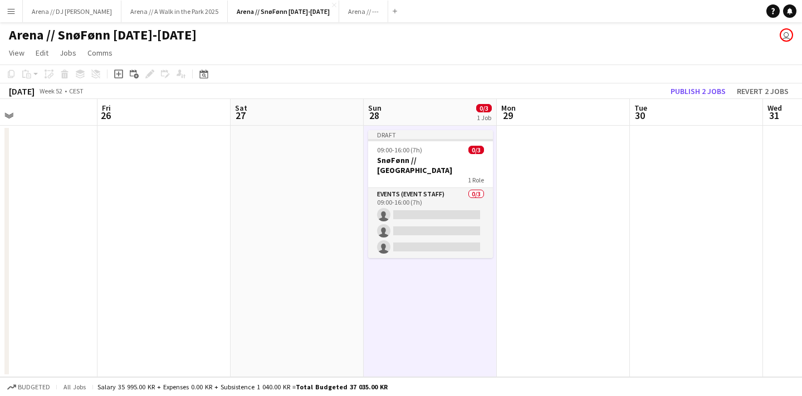
click at [289, 190] on app-date-cell at bounding box center [296, 252] width 133 height 252
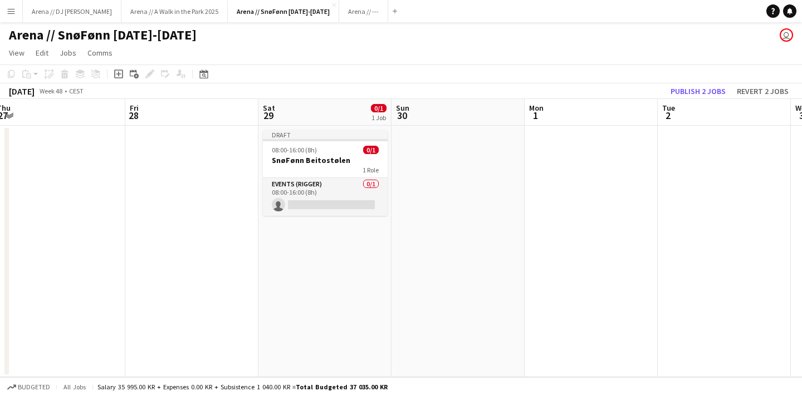
scroll to position [0, 400]
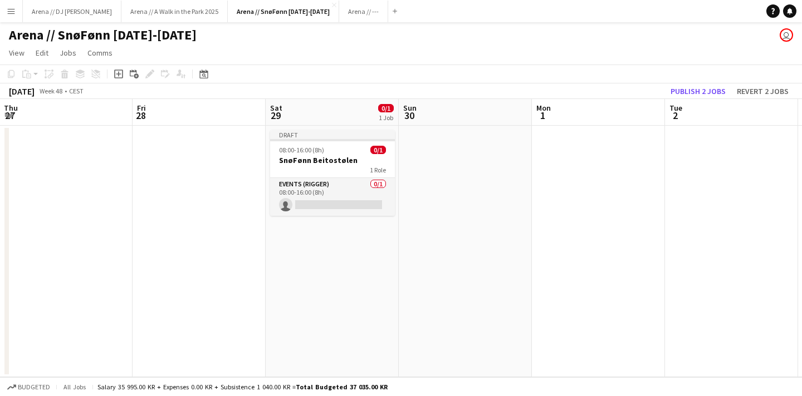
click at [470, 220] on app-date-cell at bounding box center [465, 252] width 133 height 252
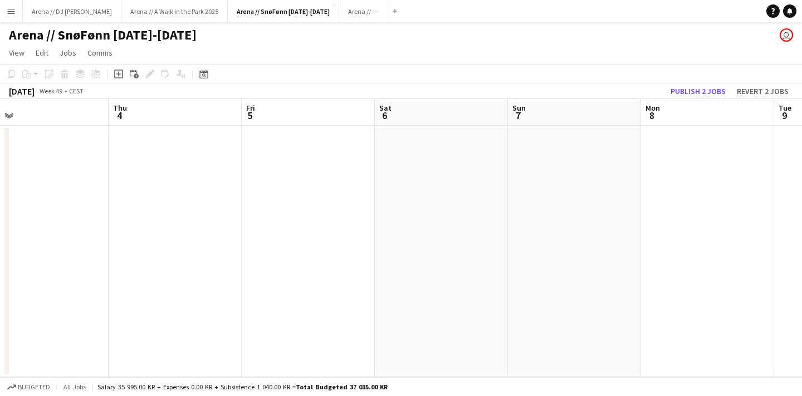
scroll to position [0, 521]
click at [339, 14] on button "Arena // --- Close" at bounding box center [363, 12] width 49 height 22
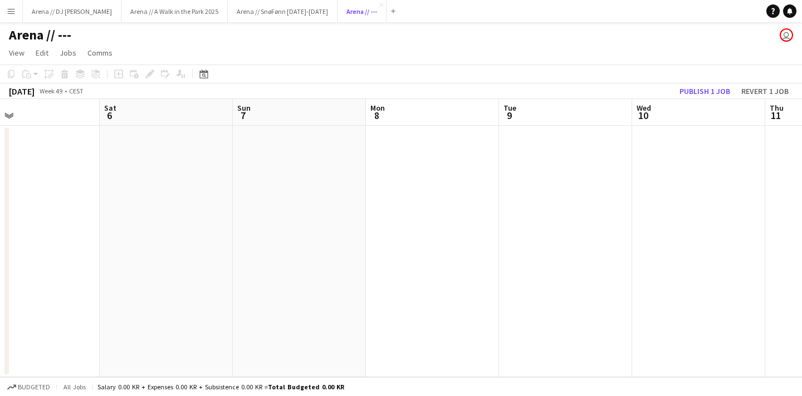
scroll to position [0, 520]
click at [217, 185] on app-date-cell at bounding box center [211, 252] width 133 height 252
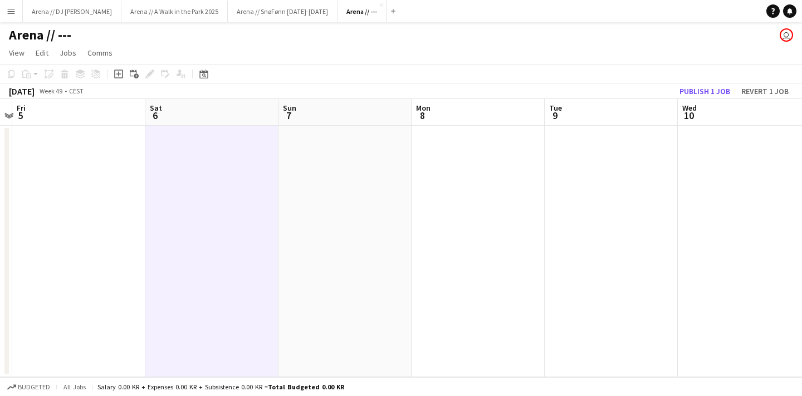
click at [229, 184] on app-date-cell at bounding box center [211, 252] width 133 height 252
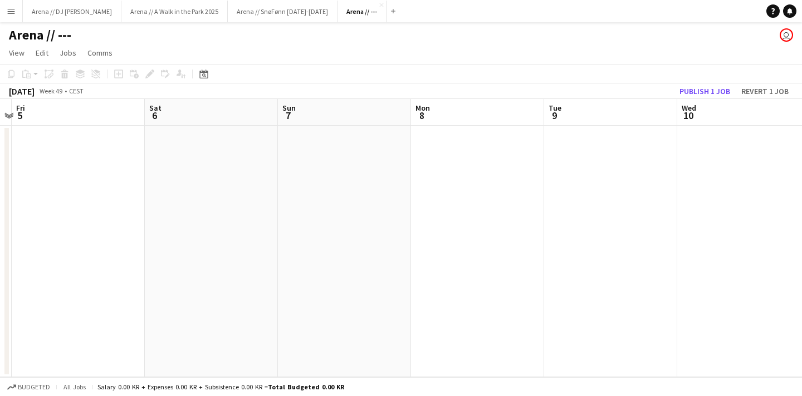
click at [218, 176] on app-date-cell at bounding box center [211, 252] width 133 height 252
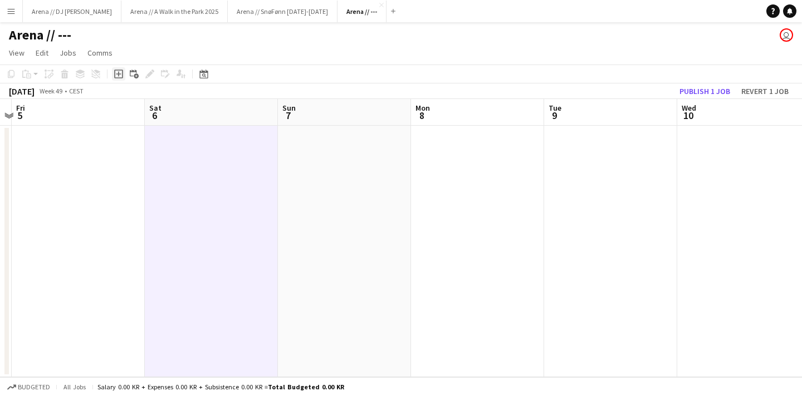
click at [118, 73] on icon at bounding box center [118, 74] width 5 height 5
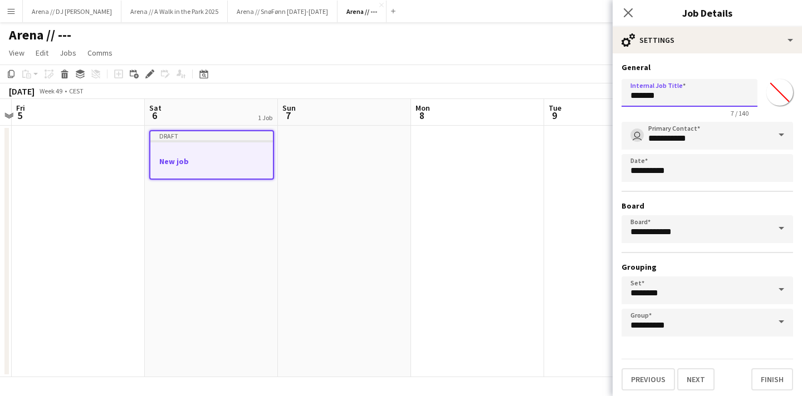
drag, startPoint x: 658, startPoint y: 96, endPoint x: 582, endPoint y: 94, distance: 76.3
click at [582, 94] on body "Menu Boards Boards Boards All jobs Status Workforce Workforce My Workforce Recr…" at bounding box center [401, 198] width 802 height 396
type input "*"
type input "**********"
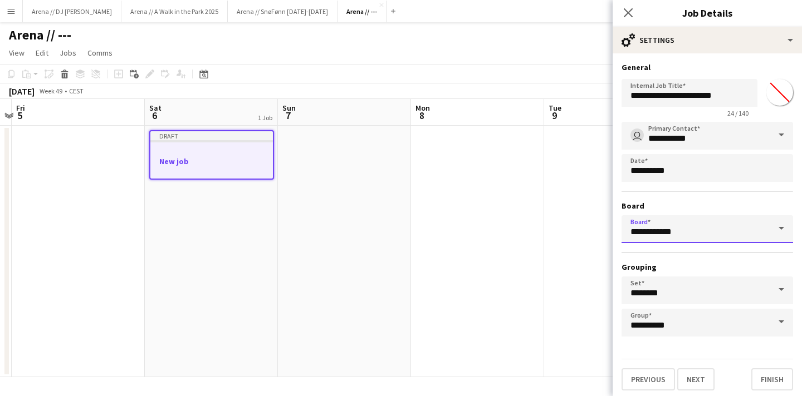
click at [681, 232] on input "**********" at bounding box center [706, 229] width 171 height 28
click at [686, 198] on div "**********" at bounding box center [706, 229] width 171 height 215
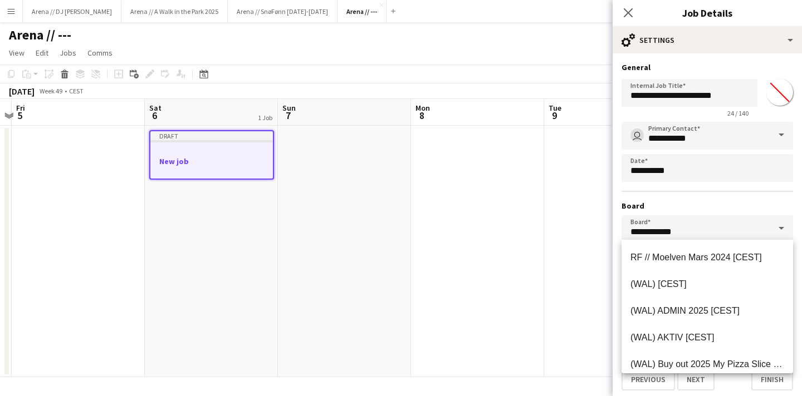
scroll to position [3, 0]
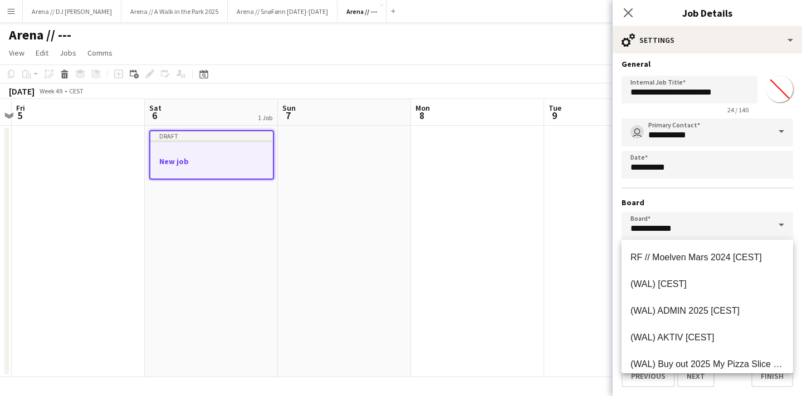
click at [701, 201] on h3 "Board" at bounding box center [706, 203] width 171 height 10
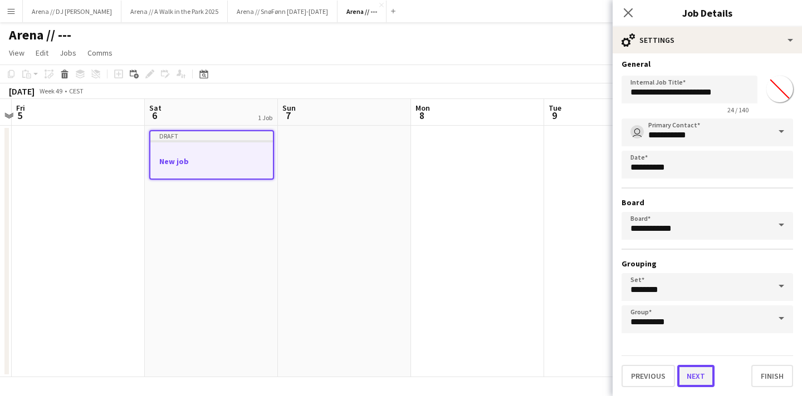
click at [695, 374] on button "Next" at bounding box center [695, 376] width 37 height 22
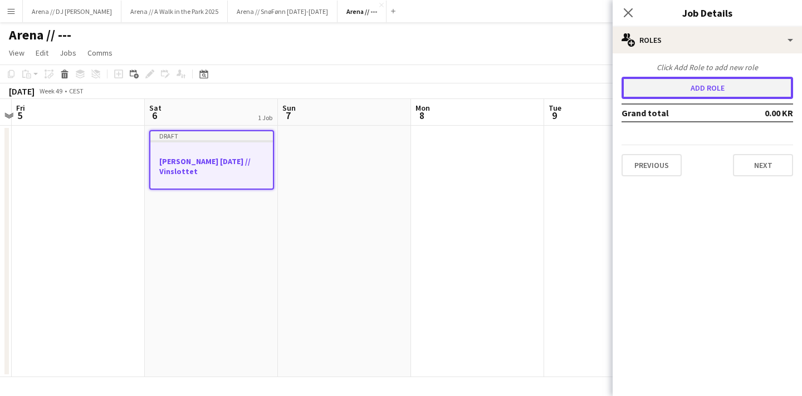
click at [717, 92] on button "Add role" at bounding box center [706, 88] width 171 height 22
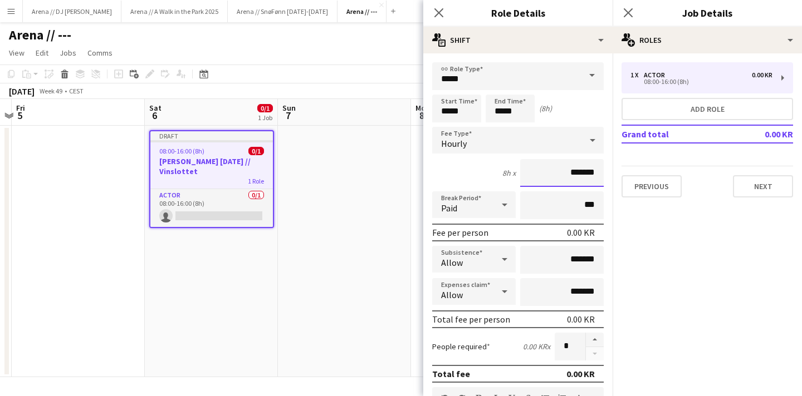
click at [569, 173] on input "*******" at bounding box center [561, 173] width 83 height 28
type input "****"
type input "******"
click at [678, 243] on mat-expansion-panel "pencil3 General details 1 x Actor 0.00 KR 08:00-16:00 (8h) Add role Grand total…" at bounding box center [706, 224] width 189 height 343
click at [533, 83] on input "*****" at bounding box center [517, 76] width 171 height 28
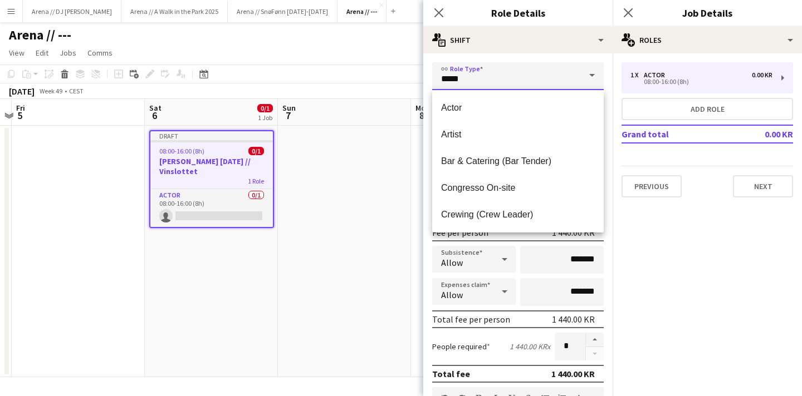
drag, startPoint x: 533, startPoint y: 83, endPoint x: 427, endPoint y: 78, distance: 105.3
click at [427, 78] on form "link Role Type ***** Start Time ***** End Time ***** (8h) Fee Type Hourly 8h x …" at bounding box center [517, 379] width 189 height 635
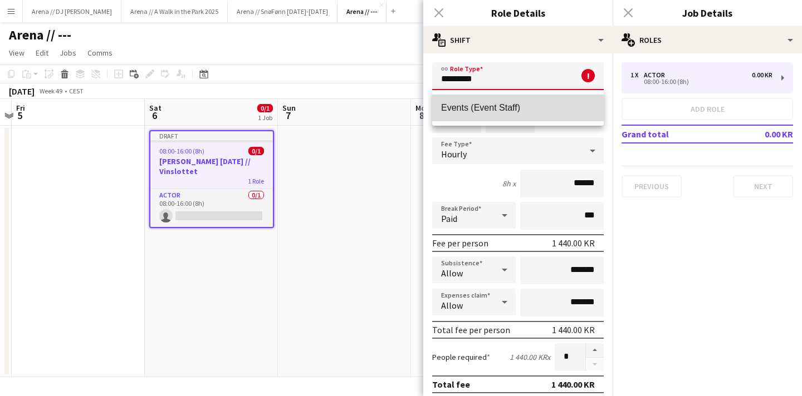
click at [470, 107] on span "Events (Event Staff)" at bounding box center [518, 107] width 154 height 11
type input "**********"
type input "*********"
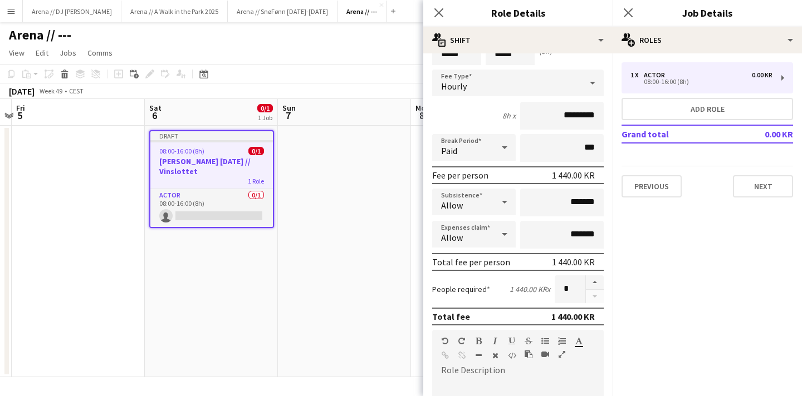
scroll to position [58, 0]
click at [598, 277] on button "button" at bounding box center [595, 282] width 18 height 14
type input "*"
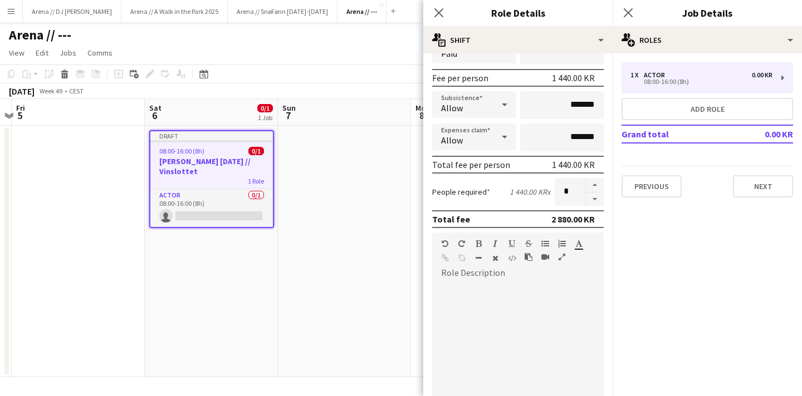
scroll to position [160, 0]
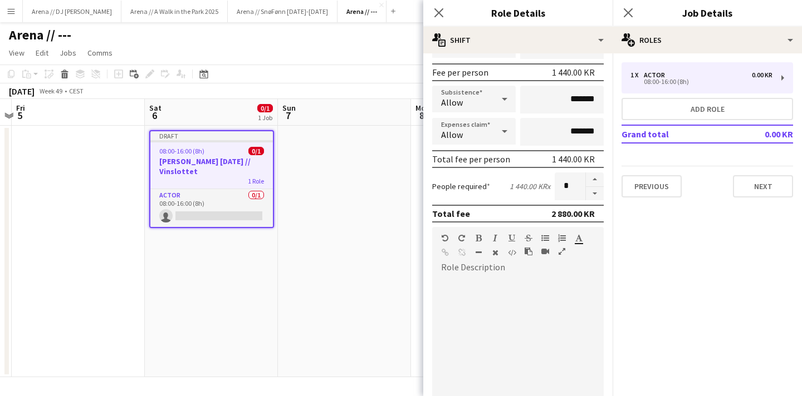
click at [527, 272] on div at bounding box center [517, 339] width 171 height 141
click at [498, 291] on div "**********" at bounding box center [517, 344] width 171 height 134
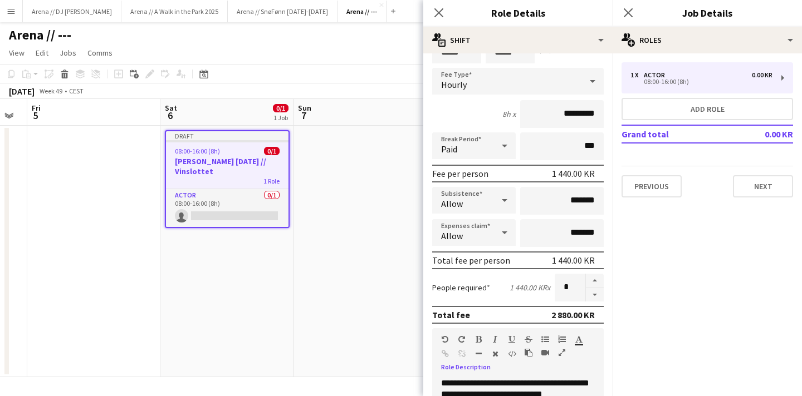
scroll to position [0, 0]
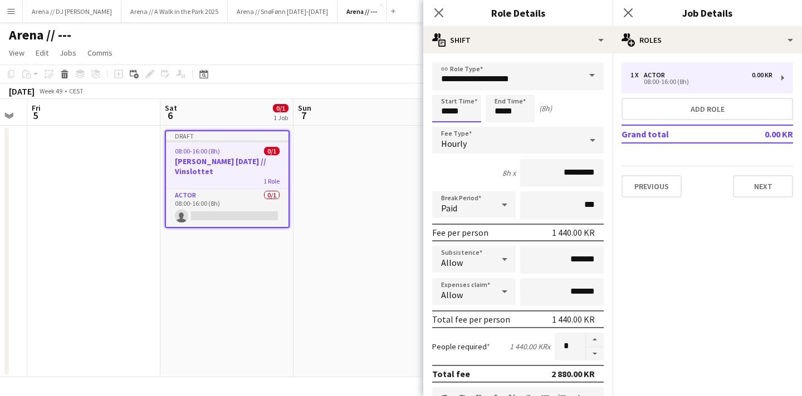
click at [448, 111] on input "*****" at bounding box center [456, 109] width 49 height 28
type input "*****"
click at [502, 112] on input "*****" at bounding box center [509, 109] width 49 height 28
click at [569, 118] on div "Start Time ***** End Time ***** (7h)" at bounding box center [517, 109] width 171 height 28
click at [758, 189] on button "Next" at bounding box center [763, 186] width 60 height 22
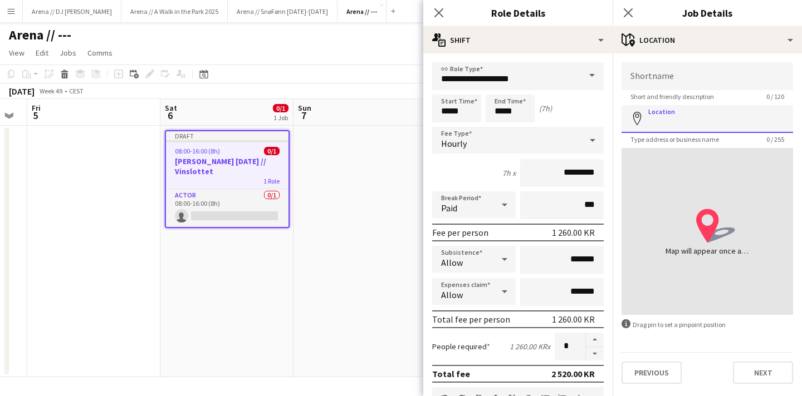
click at [678, 124] on input "Location" at bounding box center [706, 119] width 171 height 28
type input "**********"
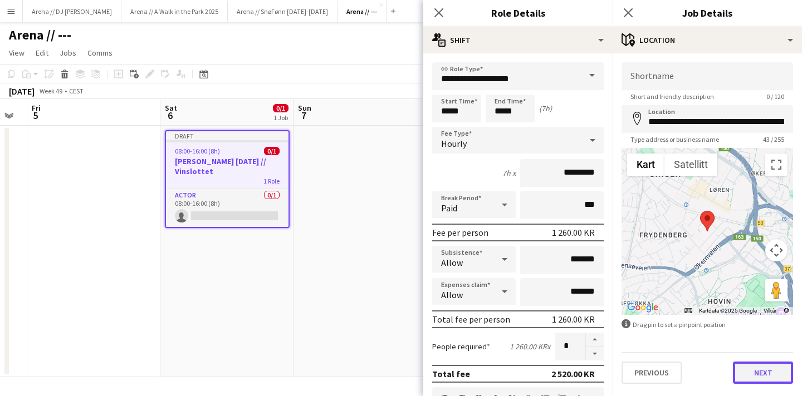
click at [755, 375] on button "Next" at bounding box center [763, 373] width 60 height 22
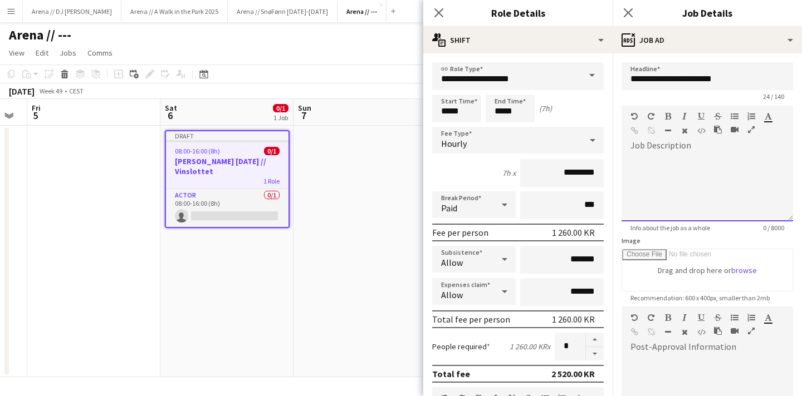
click at [679, 149] on div at bounding box center [706, 184] width 171 height 75
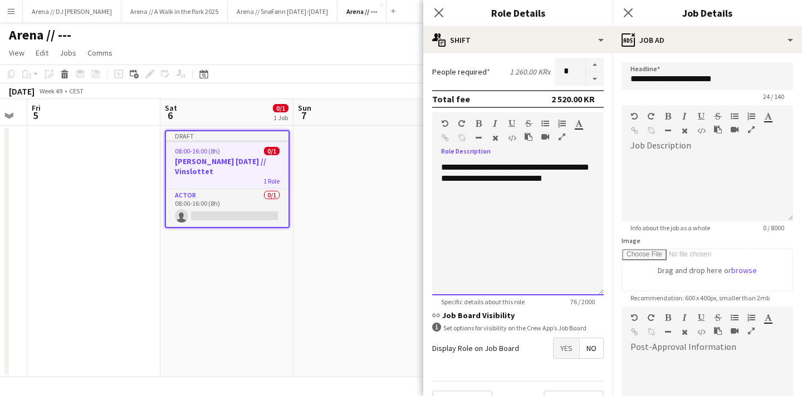
drag, startPoint x: 586, startPoint y: 189, endPoint x: 497, endPoint y: 188, distance: 89.6
click at [497, 188] on div "**********" at bounding box center [517, 229] width 171 height 134
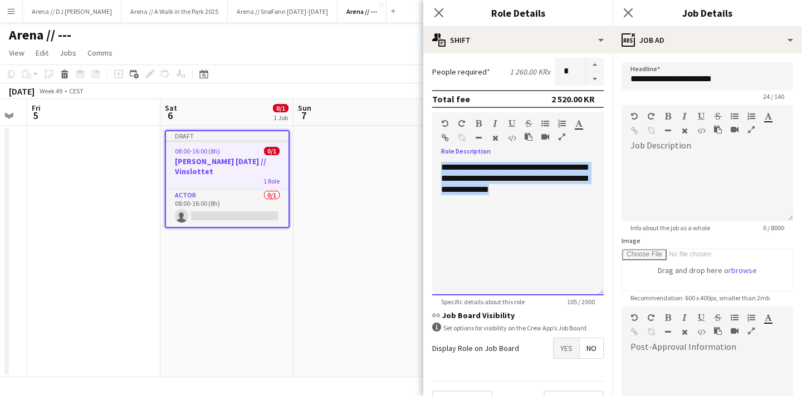
drag, startPoint x: 549, startPoint y: 187, endPoint x: 427, endPoint y: 156, distance: 126.4
click at [427, 156] on form "**********" at bounding box center [517, 104] width 189 height 635
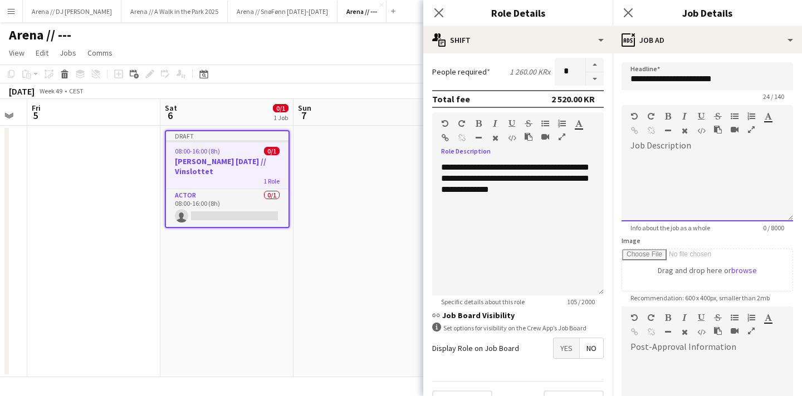
click at [686, 142] on div "default Heading 1 Heading 2 Heading 3 Heading 4 Heading 5 Heading 6 Heading 7 P…" at bounding box center [706, 126] width 171 height 42
paste div
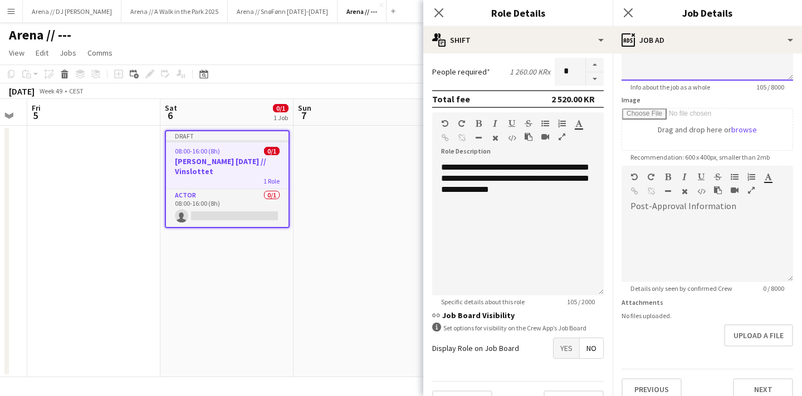
scroll to position [154, 0]
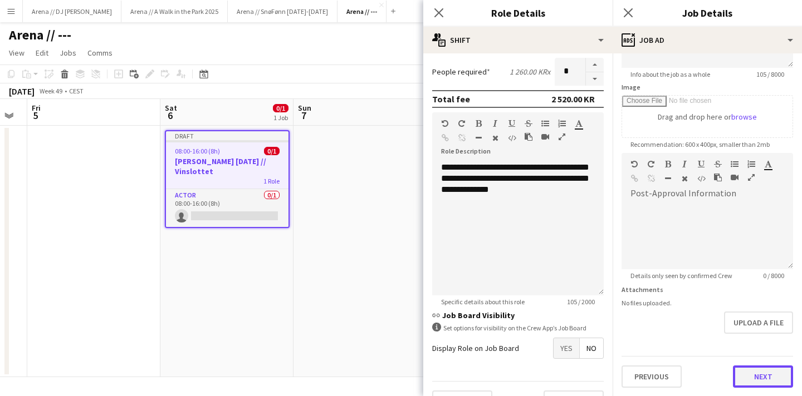
click at [764, 380] on button "Next" at bounding box center [763, 377] width 60 height 22
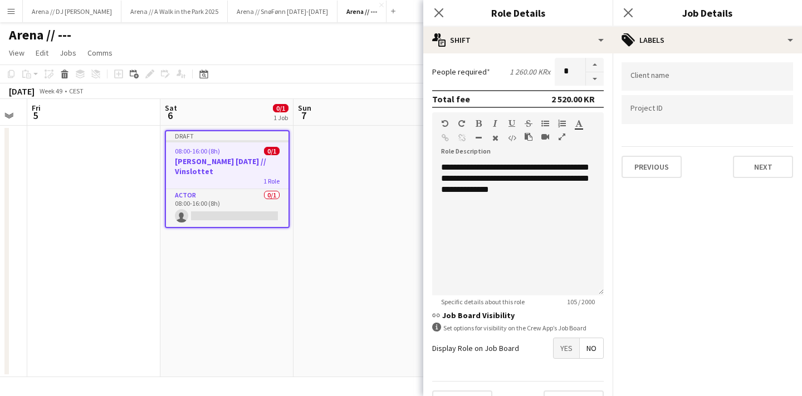
scroll to position [0, 0]
click at [763, 170] on button "Next" at bounding box center [763, 167] width 60 height 22
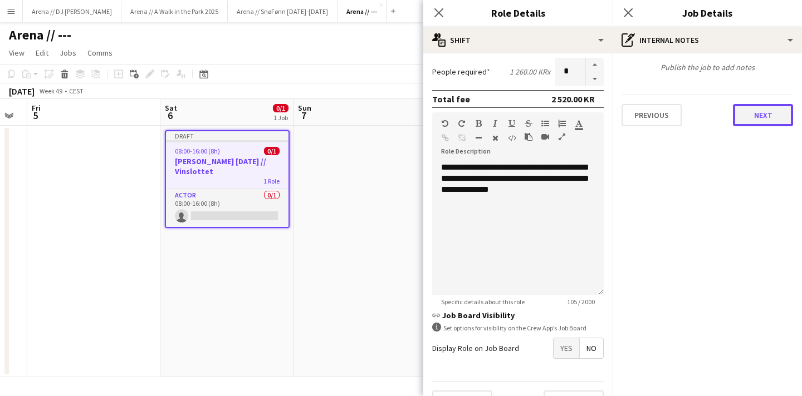
click at [751, 122] on button "Next" at bounding box center [763, 115] width 60 height 22
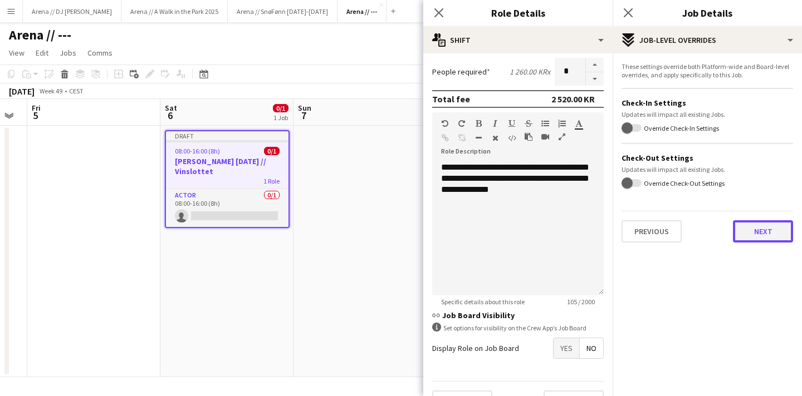
click at [776, 236] on button "Next" at bounding box center [763, 231] width 60 height 22
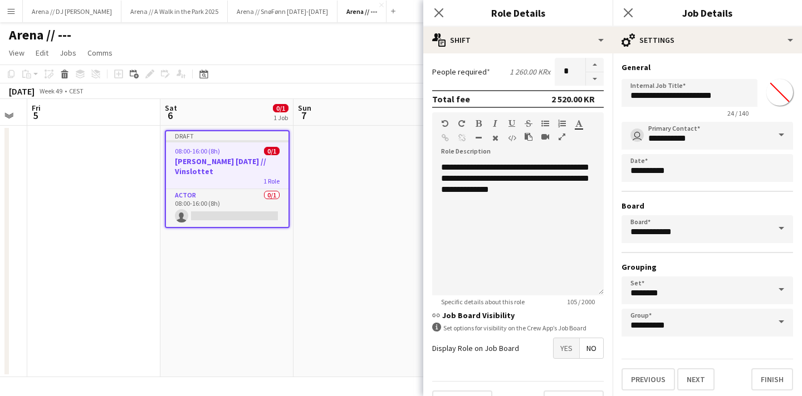
scroll to position [3, 0]
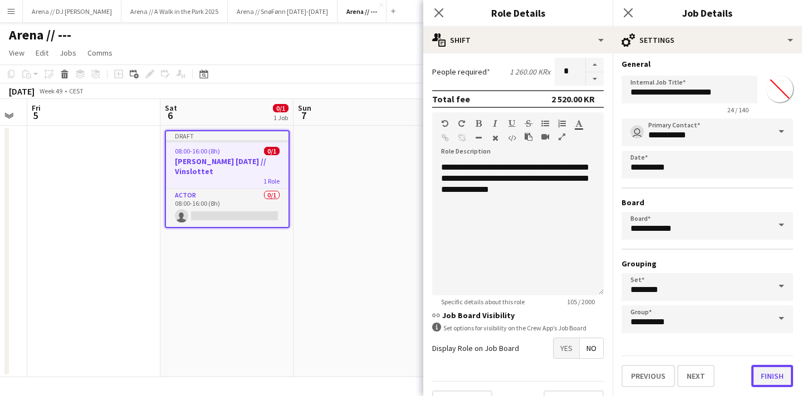
click at [769, 375] on button "Finish" at bounding box center [772, 376] width 42 height 22
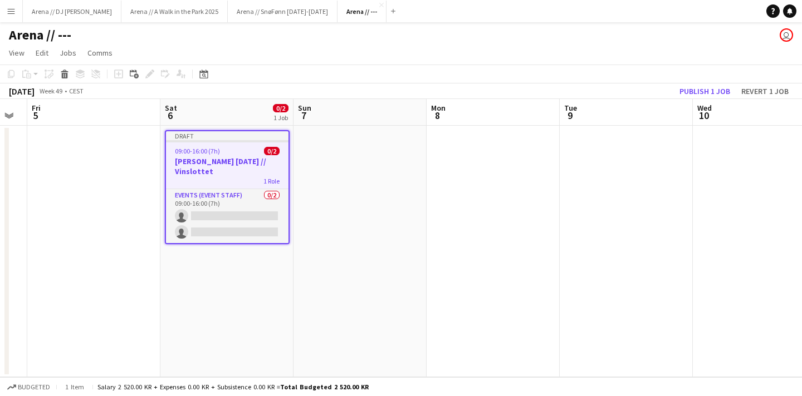
click at [371, 209] on app-date-cell at bounding box center [359, 252] width 133 height 252
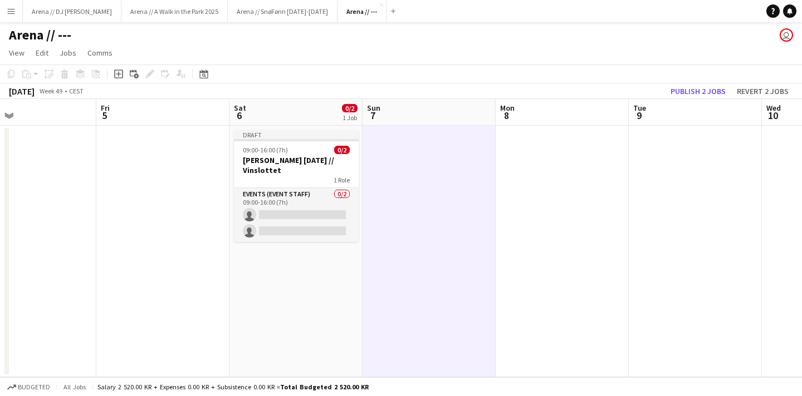
scroll to position [0, 464]
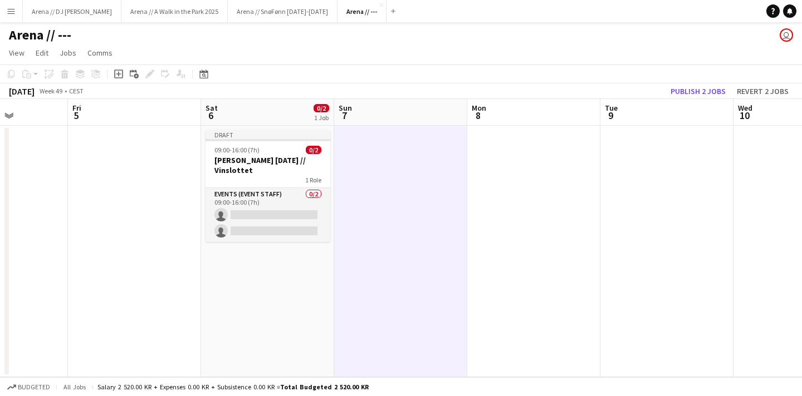
click at [393, 175] on app-date-cell at bounding box center [400, 252] width 133 height 252
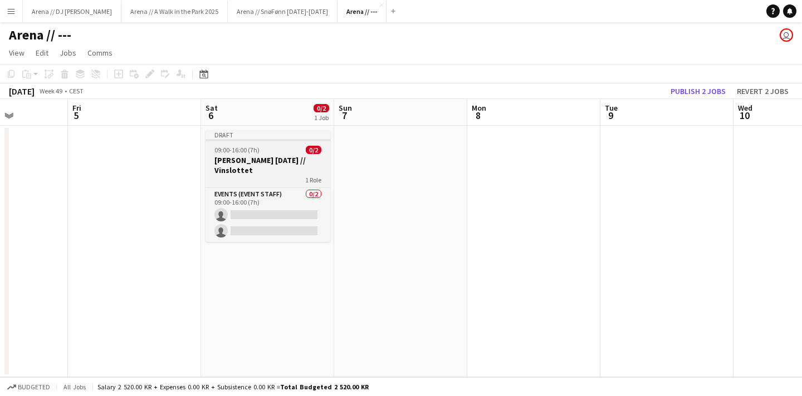
click at [278, 175] on app-job-card "Draft 09:00-16:00 (7h) 0/2 [PERSON_NAME] [DATE] // Vinslottet 1 Role Events (Ev…" at bounding box center [267, 186] width 125 height 112
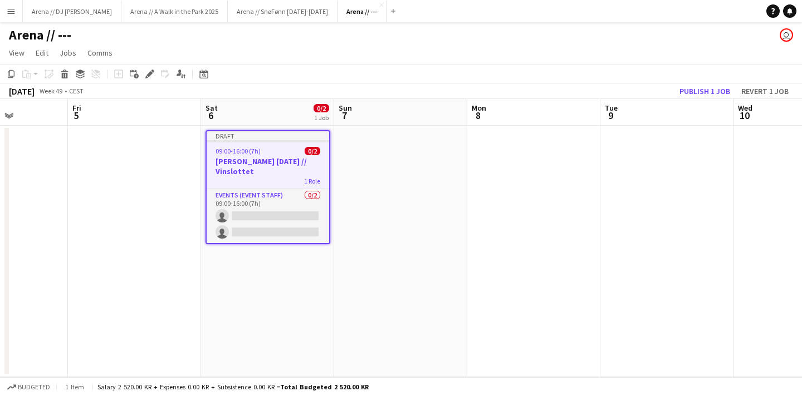
click at [412, 170] on app-date-cell at bounding box center [400, 252] width 133 height 252
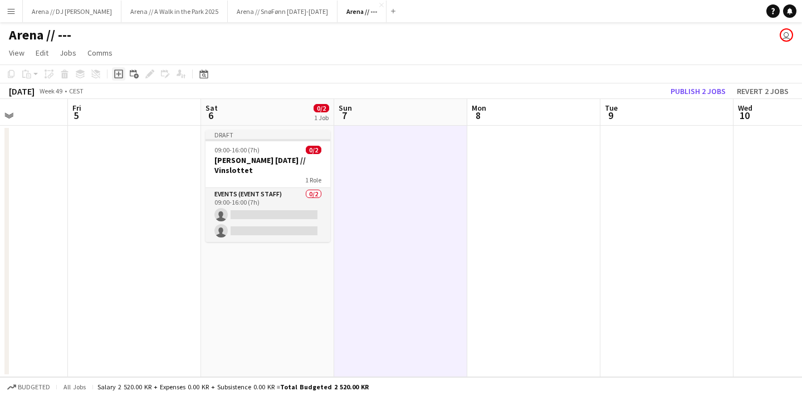
click at [114, 74] on icon at bounding box center [118, 74] width 9 height 9
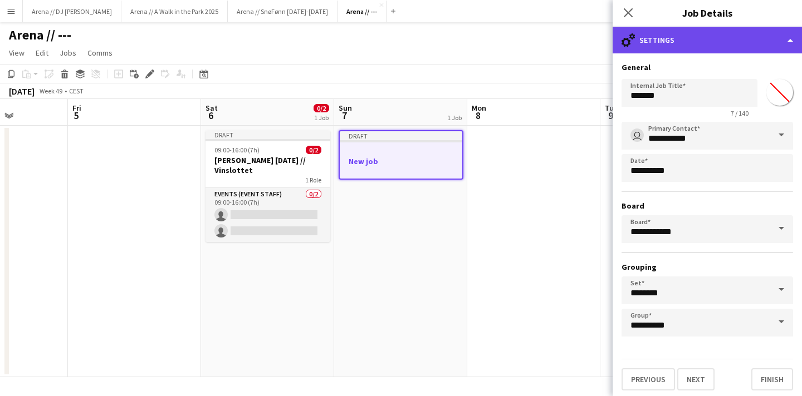
click at [686, 44] on div "cog-double-3 Settings" at bounding box center [706, 40] width 189 height 27
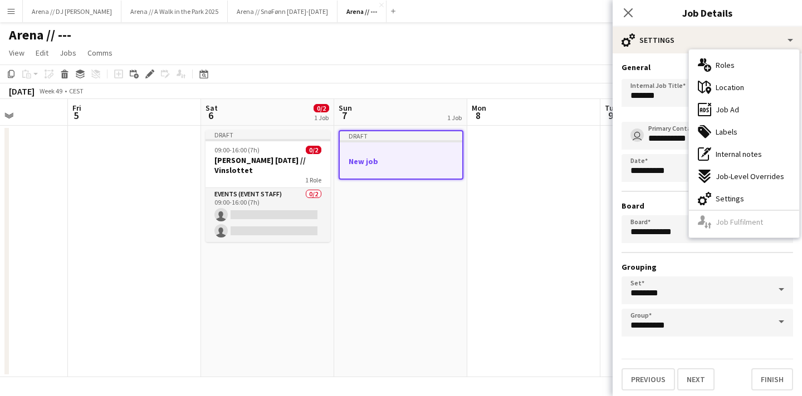
click at [679, 249] on div "**********" at bounding box center [706, 229] width 171 height 215
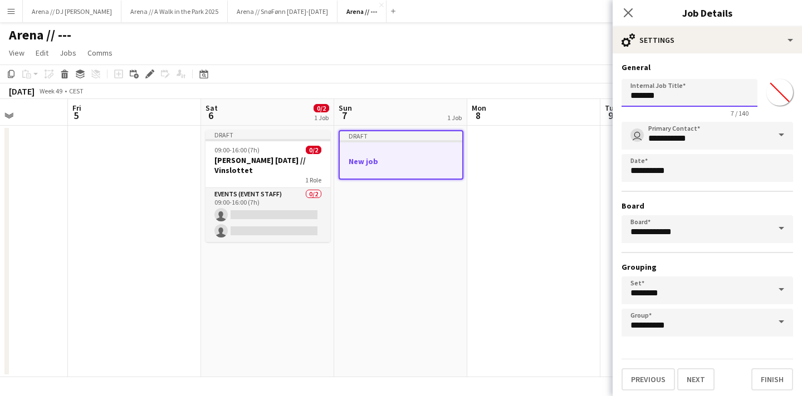
click at [667, 104] on input "*******" at bounding box center [689, 93] width 136 height 28
drag, startPoint x: 684, startPoint y: 95, endPoint x: 557, endPoint y: 91, distance: 126.4
click at [557, 91] on body "Menu Boards Boards Boards All jobs Status Workforce Workforce My Workforce Recr…" at bounding box center [401, 198] width 802 height 396
type input "*"
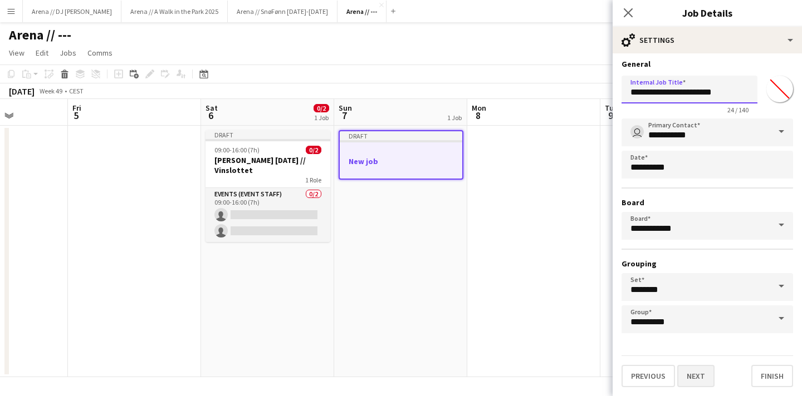
type input "**********"
click at [710, 376] on button "Next" at bounding box center [695, 376] width 37 height 22
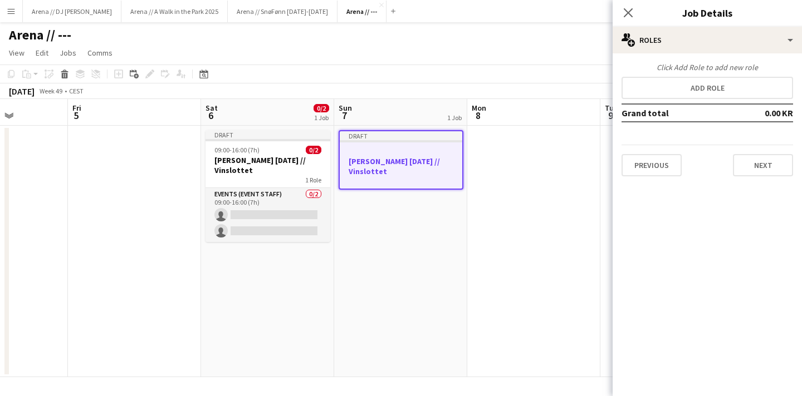
scroll to position [0, 0]
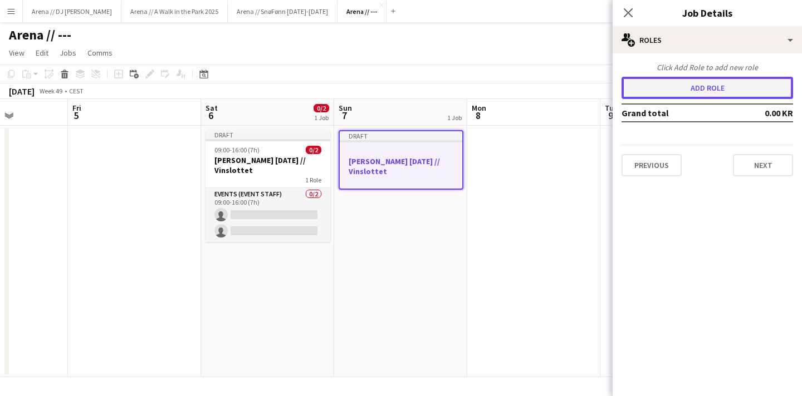
click at [707, 86] on button "Add role" at bounding box center [706, 88] width 171 height 22
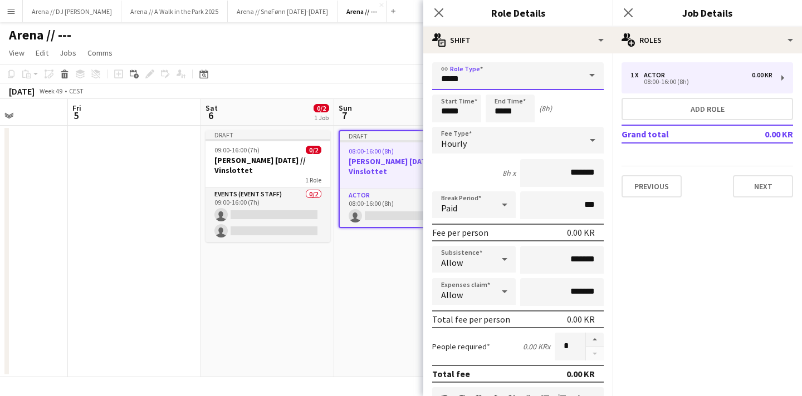
click at [482, 83] on input "*****" at bounding box center [517, 76] width 171 height 28
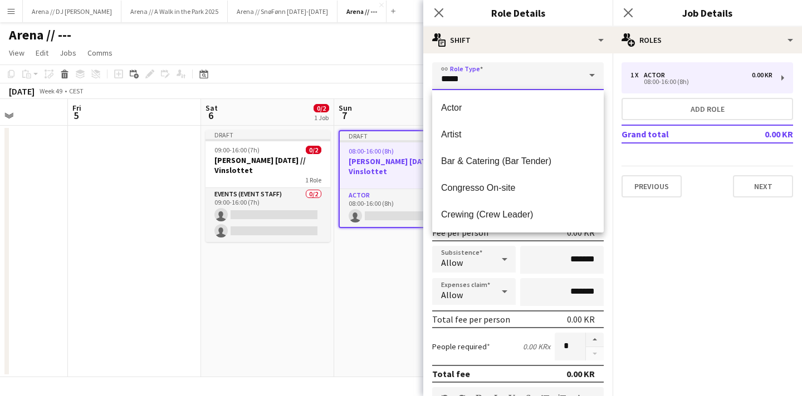
drag, startPoint x: 484, startPoint y: 87, endPoint x: 394, endPoint y: 87, distance: 90.2
click at [394, 87] on body "Menu Boards Boards Boards All jobs Status Workforce Workforce My Workforce Recr…" at bounding box center [401, 198] width 802 height 396
drag, startPoint x: 475, startPoint y: 80, endPoint x: 407, endPoint y: 77, distance: 68.5
click at [407, 77] on body "Menu Boards Boards Boards All jobs Status Workforce Workforce My Workforce Recr…" at bounding box center [401, 198] width 802 height 396
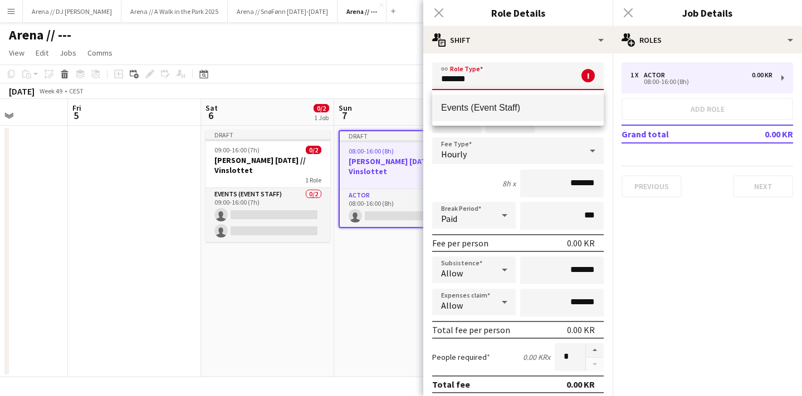
click at [518, 106] on span "Events (Event Staff)" at bounding box center [518, 107] width 154 height 11
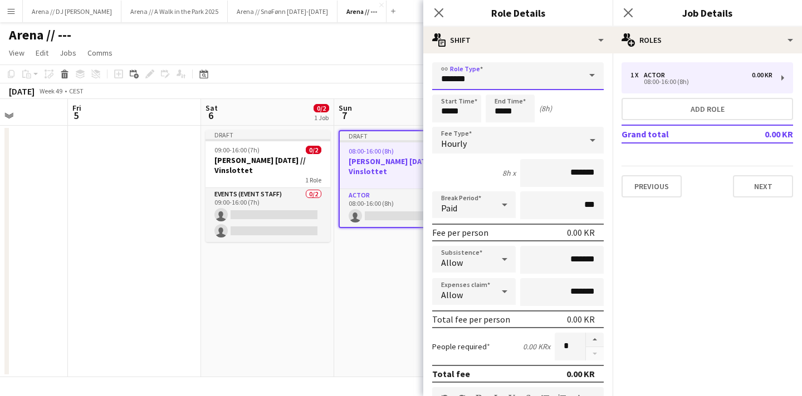
type input "**********"
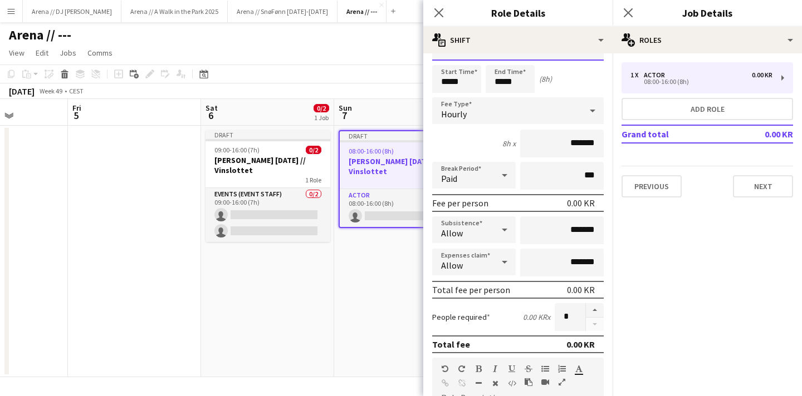
scroll to position [37, 0]
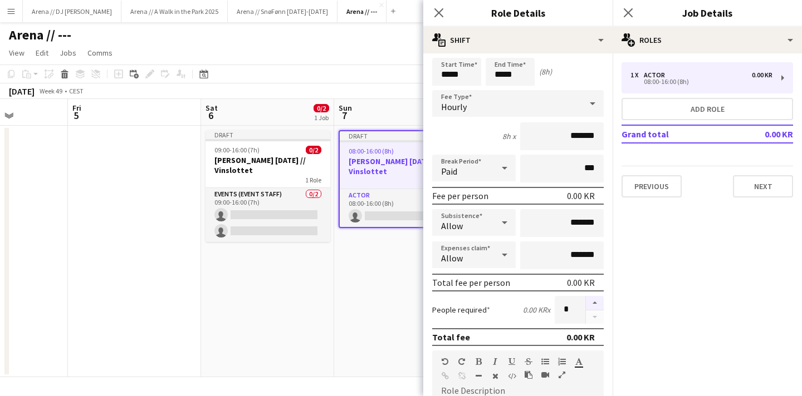
click at [594, 301] on button "button" at bounding box center [595, 303] width 18 height 14
type input "*"
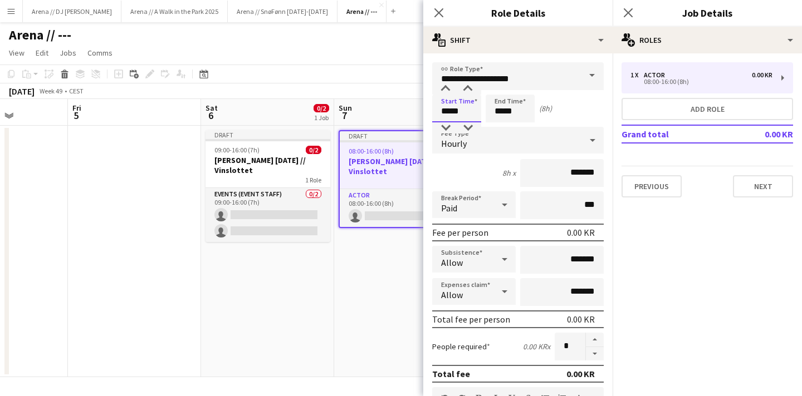
click at [450, 112] on input "*****" at bounding box center [456, 109] width 49 height 28
type input "*****"
click at [574, 107] on div "Start Time ***** End Time ***** (3h)" at bounding box center [517, 109] width 171 height 28
click at [503, 112] on input "*****" at bounding box center [509, 109] width 49 height 28
click at [558, 101] on div "Start Time ***** End Time ***** (6h)" at bounding box center [517, 109] width 171 height 28
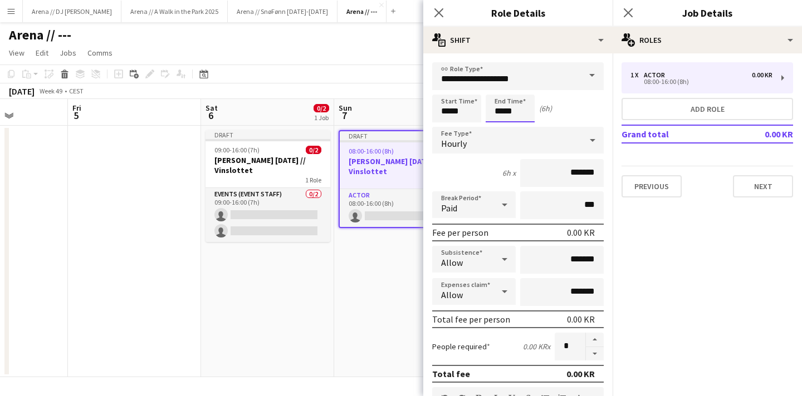
click at [502, 112] on input "*****" at bounding box center [509, 109] width 49 height 28
type input "*****"
click at [576, 106] on div "Start Time ***** End Time ***** (5h)" at bounding box center [517, 109] width 171 height 28
click at [449, 109] on input "*****" at bounding box center [456, 109] width 49 height 28
type input "*****"
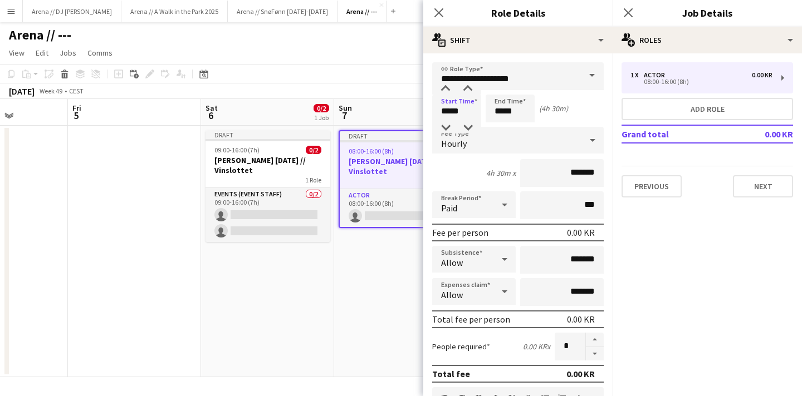
click at [575, 110] on div "Start Time ***** End Time ***** (4h 30m)" at bounding box center [517, 109] width 171 height 28
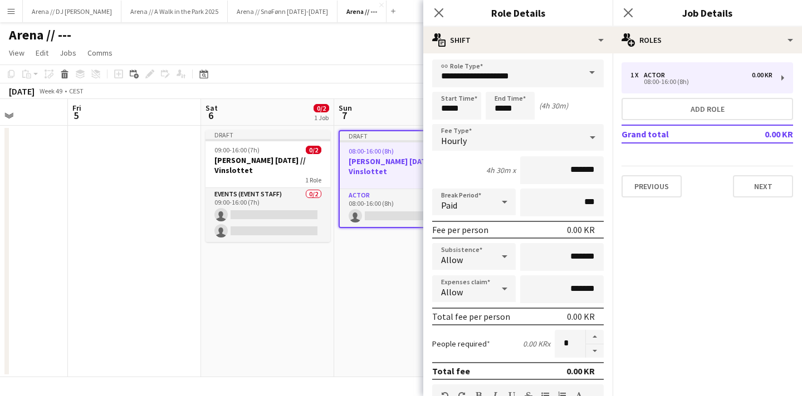
scroll to position [2, 0]
click at [572, 173] on input "*******" at bounding box center [561, 171] width 83 height 28
type input "****"
type input "******"
click at [468, 170] on div "4h 30m x ******" at bounding box center [517, 171] width 171 height 28
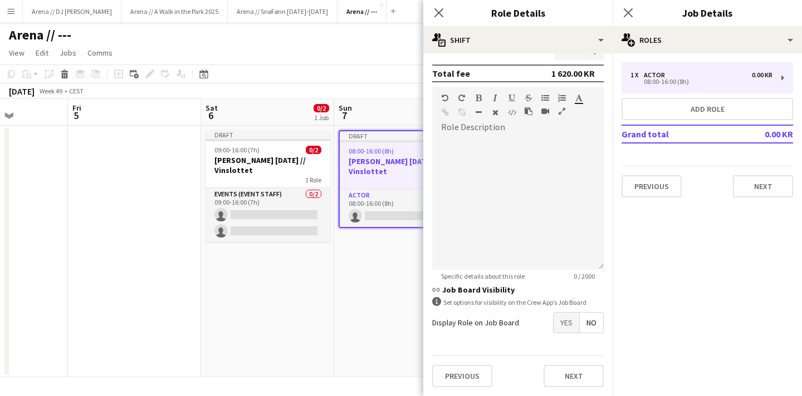
scroll to position [300, 0]
click at [587, 381] on button "Next" at bounding box center [573, 377] width 60 height 22
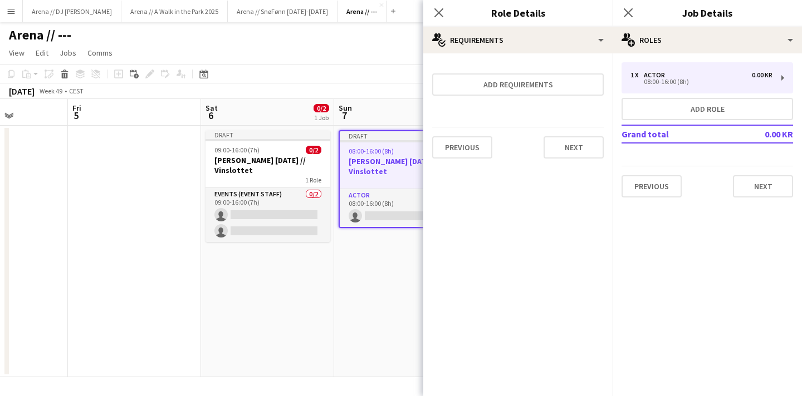
scroll to position [0, 0]
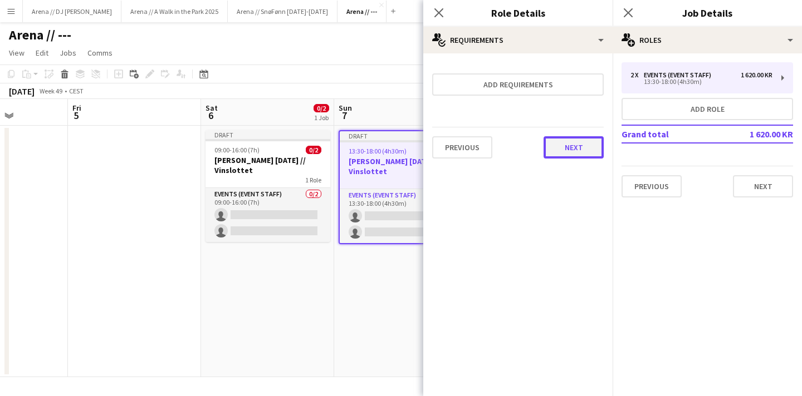
click at [581, 149] on button "Next" at bounding box center [573, 147] width 60 height 22
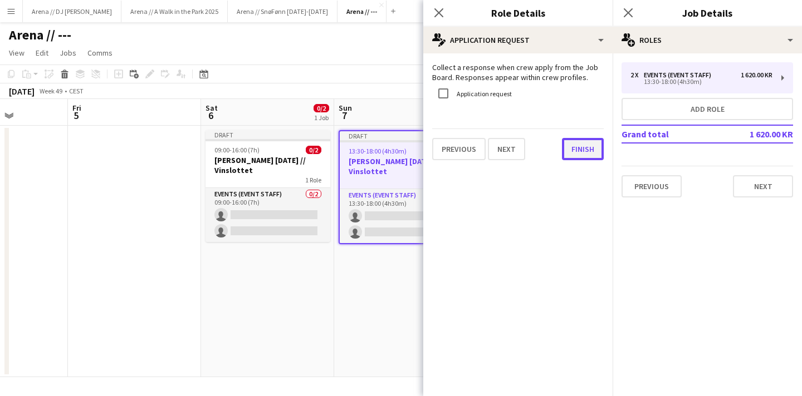
click at [582, 154] on button "Finish" at bounding box center [583, 149] width 42 height 22
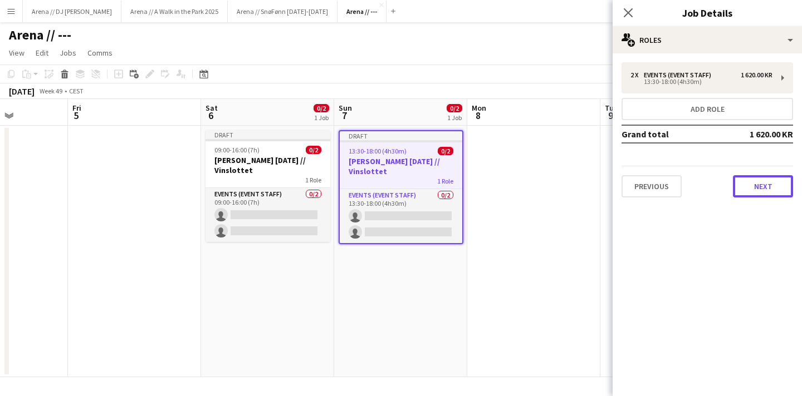
click at [766, 186] on button "Next" at bounding box center [763, 186] width 60 height 22
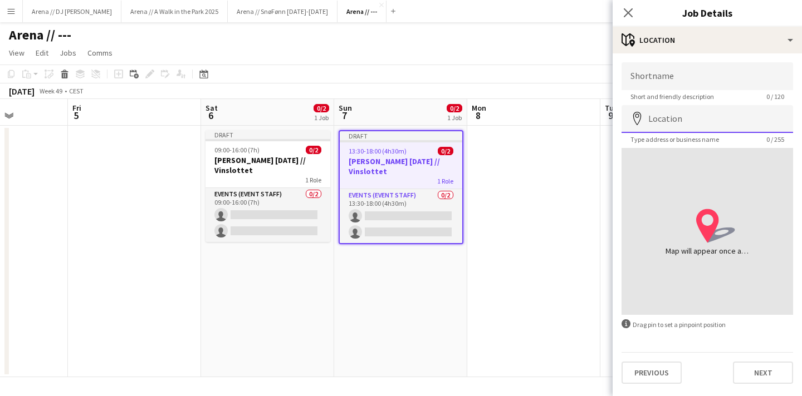
click at [687, 114] on input "Location" at bounding box center [706, 119] width 171 height 28
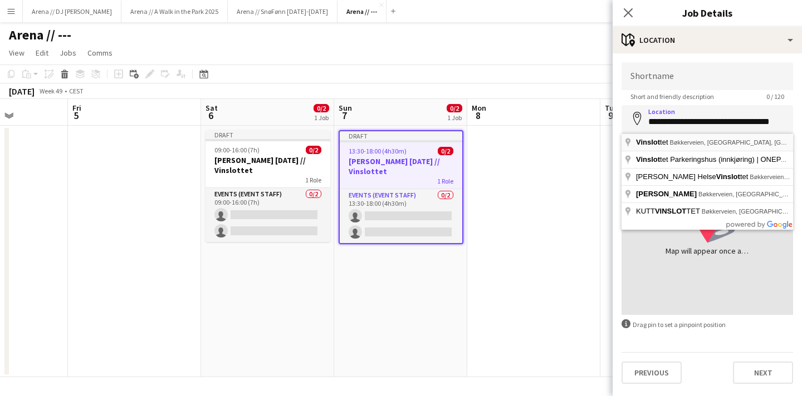
type input "**********"
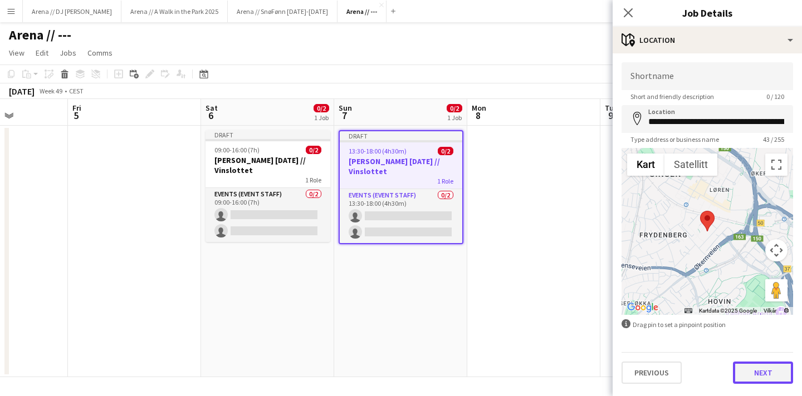
click at [765, 365] on button "Next" at bounding box center [763, 373] width 60 height 22
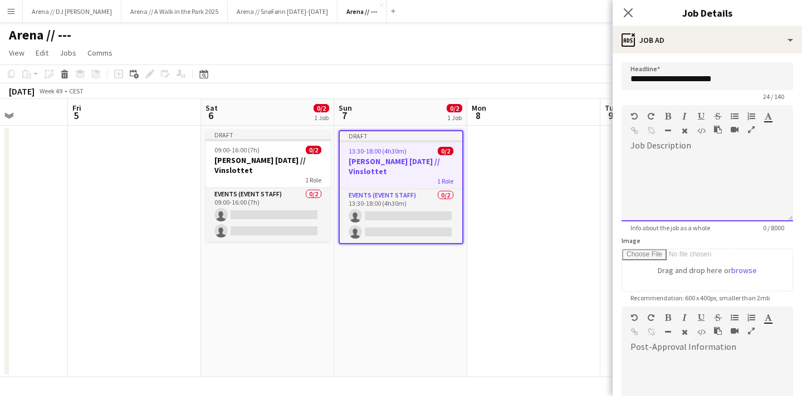
click at [684, 162] on div at bounding box center [706, 188] width 171 height 67
paste div
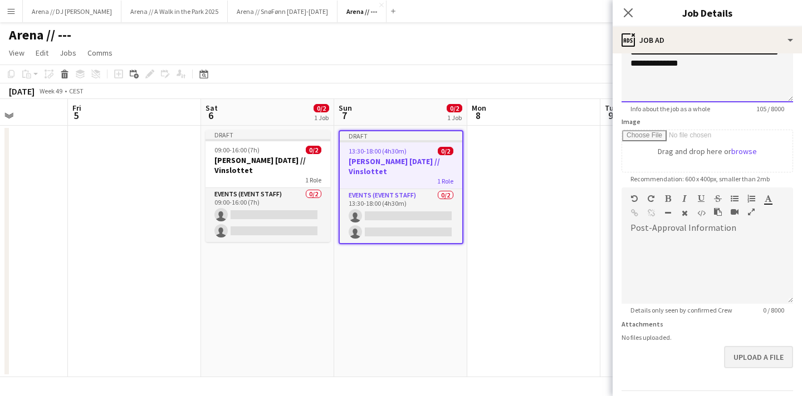
scroll to position [154, 0]
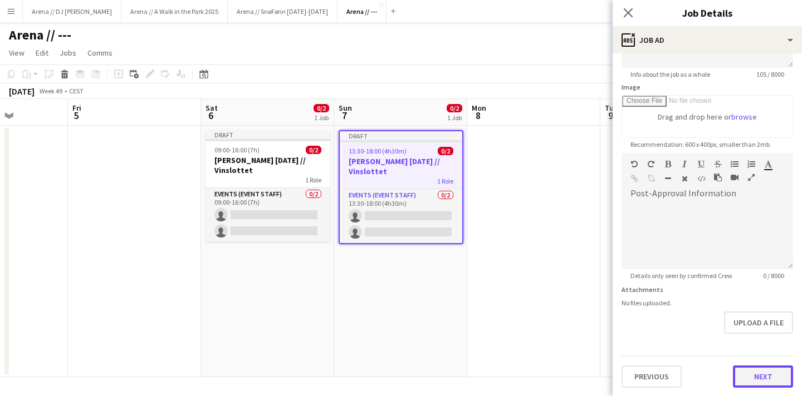
click at [766, 375] on button "Next" at bounding box center [763, 377] width 60 height 22
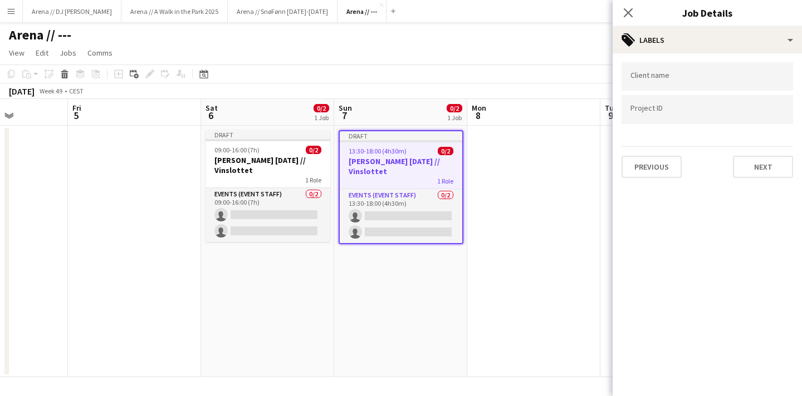
scroll to position [0, 0]
click at [757, 164] on button "Next" at bounding box center [763, 167] width 60 height 22
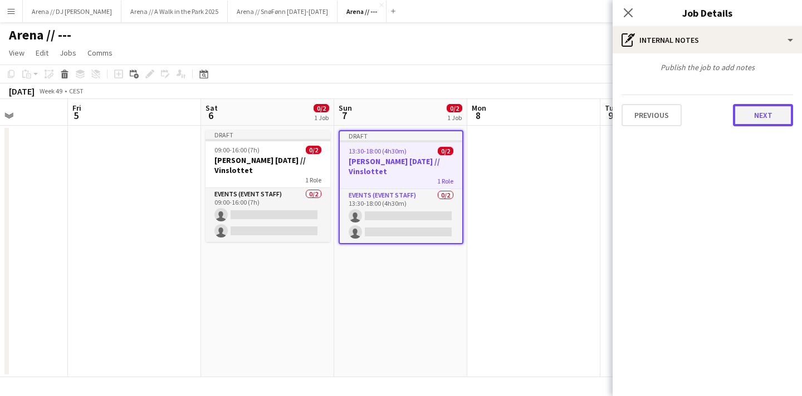
click at [764, 119] on button "Next" at bounding box center [763, 115] width 60 height 22
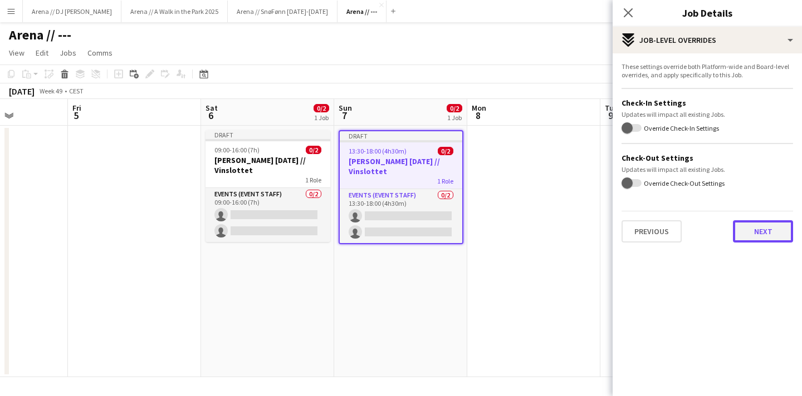
click at [753, 225] on button "Next" at bounding box center [763, 231] width 60 height 22
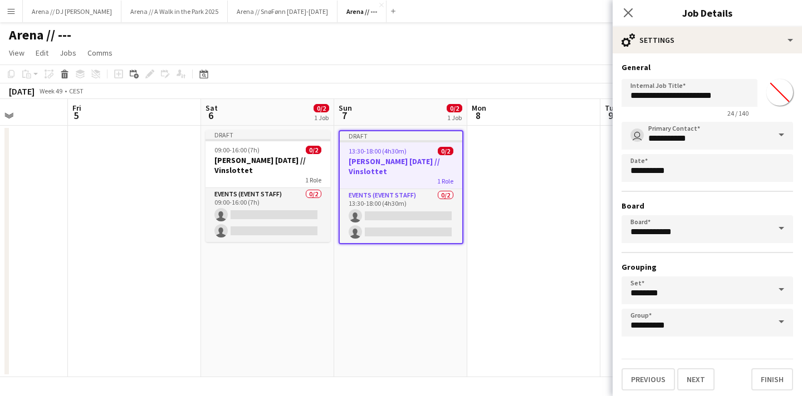
scroll to position [3, 0]
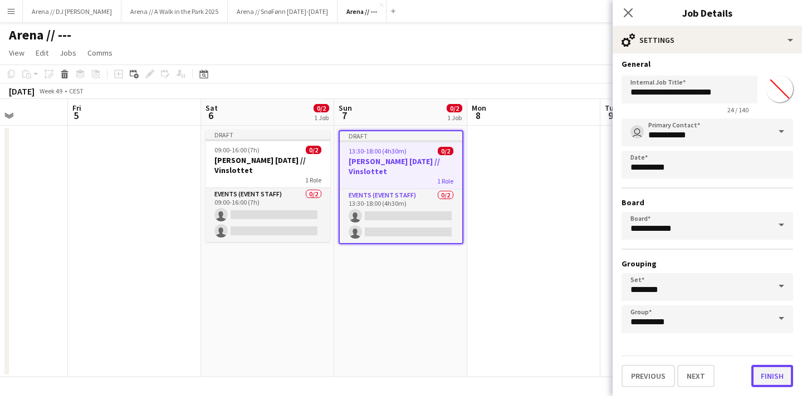
click at [781, 377] on button "Finish" at bounding box center [772, 376] width 42 height 22
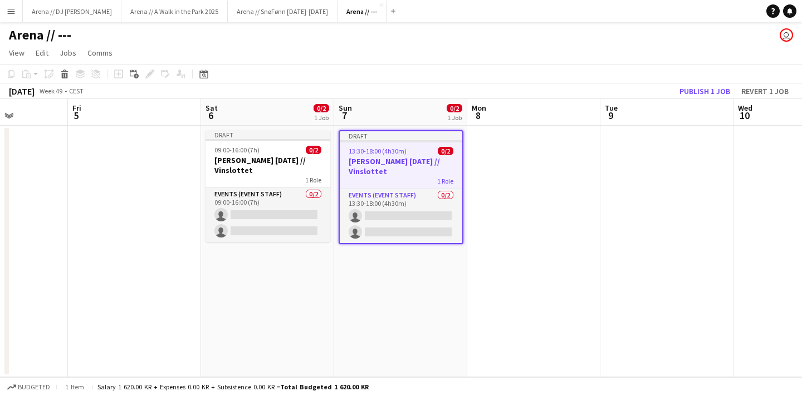
click at [450, 283] on app-date-cell "Draft 13:30-18:00 (4h30m) 0/2 [PERSON_NAME] [DATE] // Vinslottet 1 Role Events …" at bounding box center [400, 252] width 133 height 252
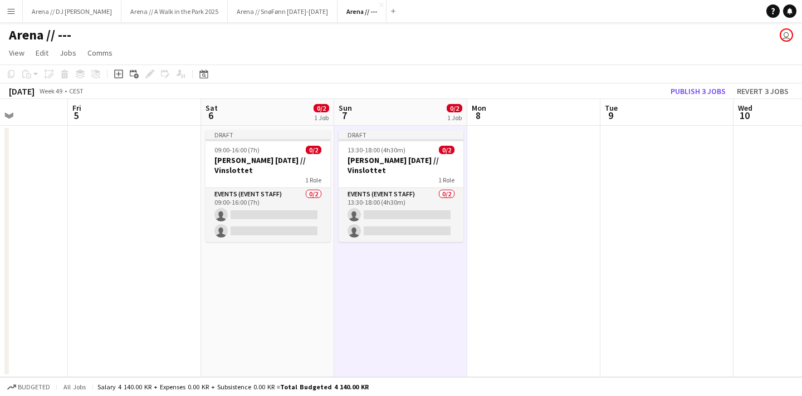
click at [544, 242] on app-date-cell at bounding box center [533, 252] width 133 height 252
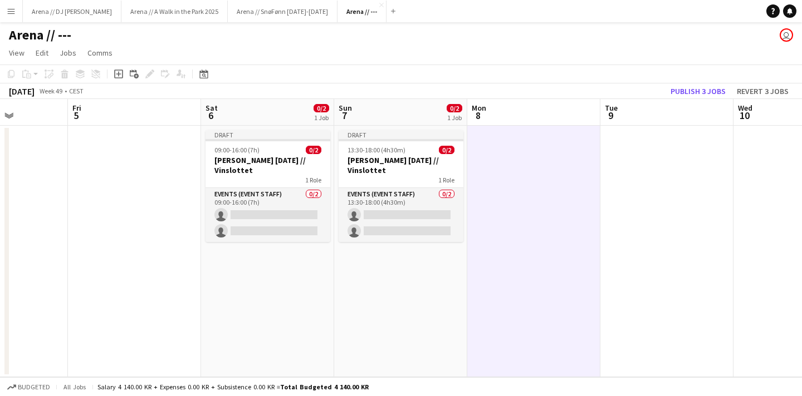
click at [400, 299] on app-date-cell "Draft 13:30-18:00 (4h30m) 0/2 [PERSON_NAME] [DATE] // Vinslottet 1 Role Events …" at bounding box center [400, 252] width 133 height 252
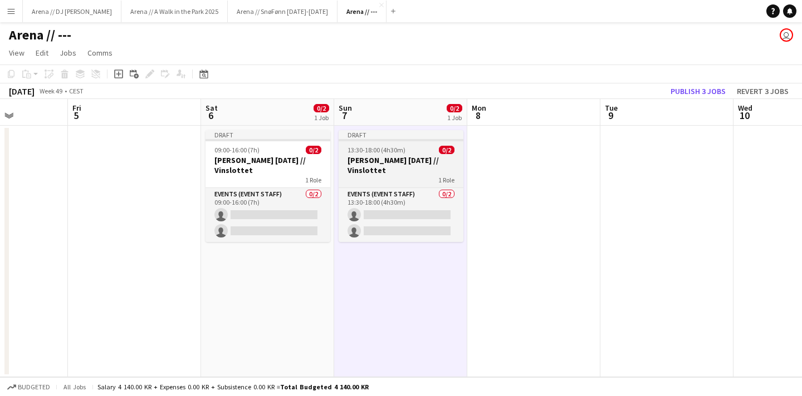
click at [413, 149] on div "13:30-18:00 (4h30m) 0/2" at bounding box center [400, 150] width 125 height 8
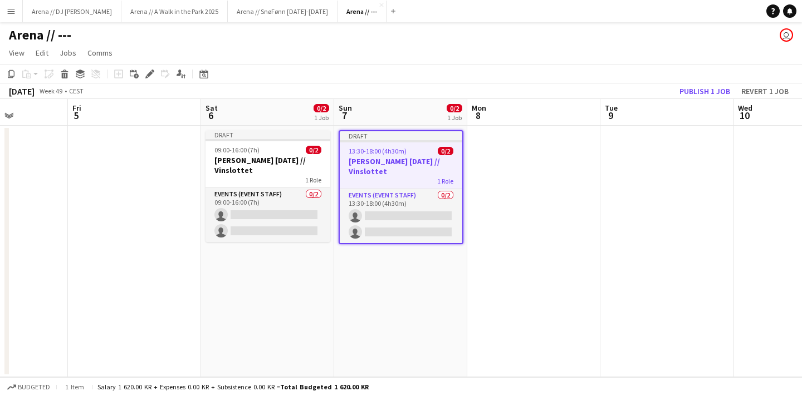
click at [397, 144] on app-job-card "Draft 13:30-18:00 (4h30m) 0/2 [PERSON_NAME] [DATE] // Vinslottet 1 Role Events …" at bounding box center [400, 187] width 125 height 114
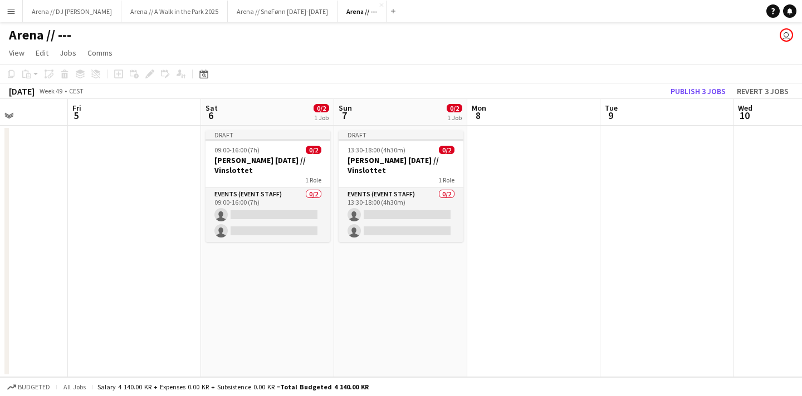
click at [384, 284] on app-date-cell "Draft 13:30-18:00 (4h30m) 0/2 [PERSON_NAME] [DATE] // Vinslottet 1 Role Events …" at bounding box center [400, 252] width 133 height 252
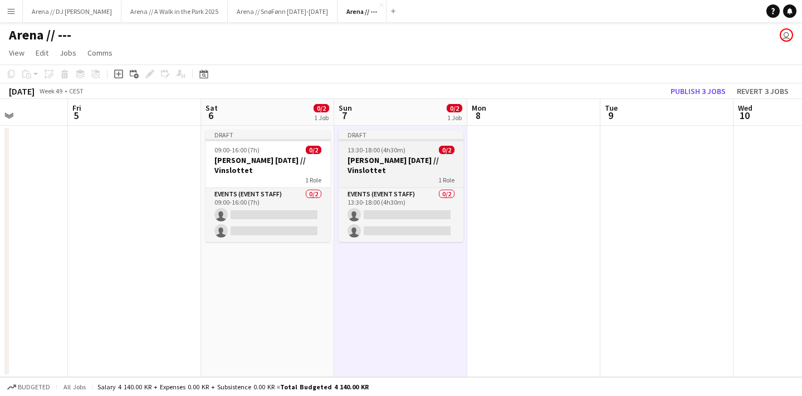
click at [397, 133] on div "Draft" at bounding box center [400, 134] width 125 height 9
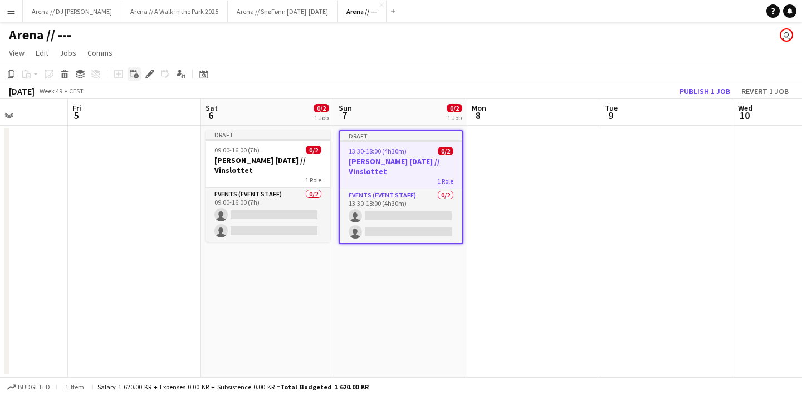
click at [136, 75] on icon at bounding box center [136, 76] width 5 height 5
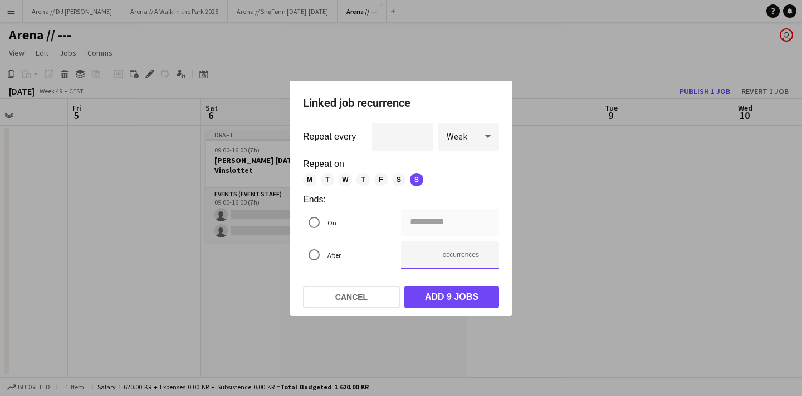
click at [448, 259] on input "**" at bounding box center [450, 255] width 98 height 28
click at [476, 132] on div at bounding box center [487, 136] width 22 height 22
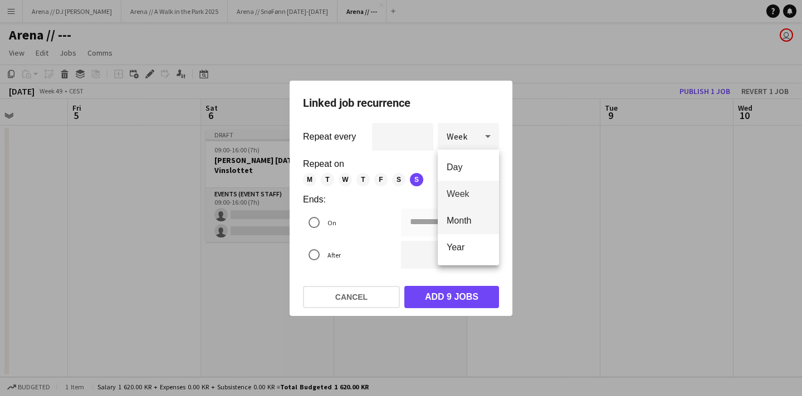
click at [473, 221] on span "Month" at bounding box center [467, 220] width 43 height 11
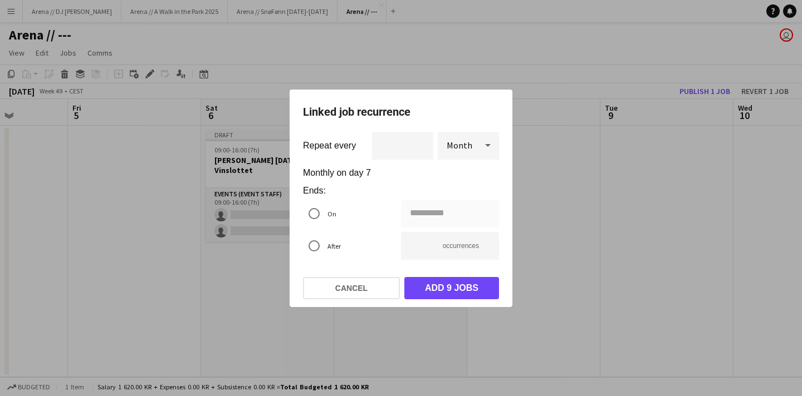
click at [477, 147] on div at bounding box center [487, 145] width 22 height 22
click at [476, 205] on span "Week" at bounding box center [467, 203] width 43 height 11
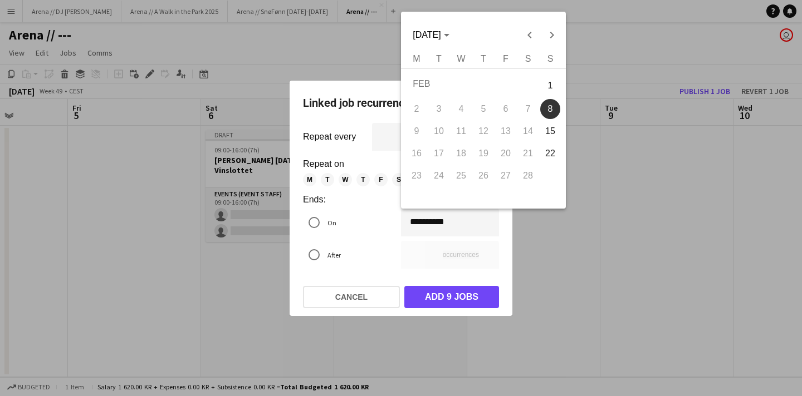
click at [466, 217] on div "**********" at bounding box center [401, 198] width 802 height 396
click at [554, 33] on span "Next month" at bounding box center [551, 35] width 22 height 22
click at [530, 35] on span "Previous month" at bounding box center [529, 35] width 22 height 22
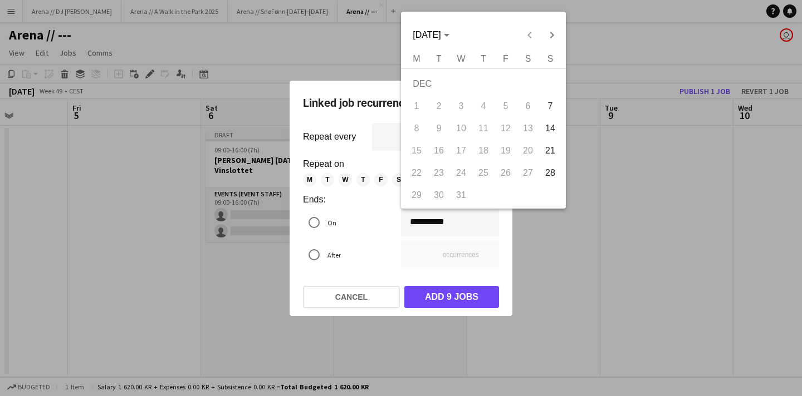
click at [552, 139] on button "14" at bounding box center [550, 128] width 22 height 22
type input "**********"
type input "*"
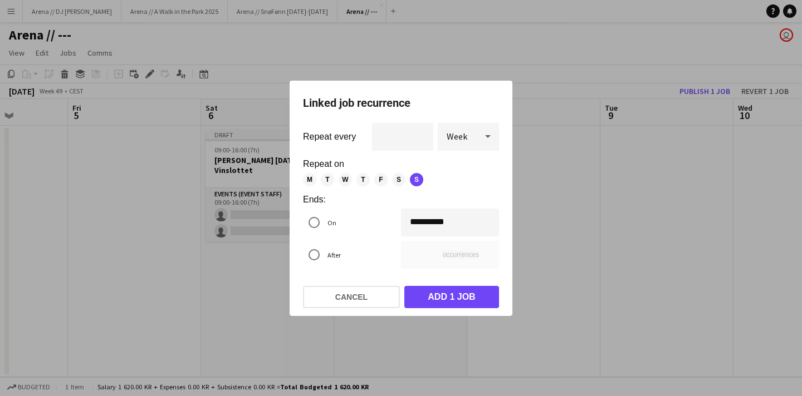
click at [463, 222] on div "**********" at bounding box center [401, 198] width 802 height 396
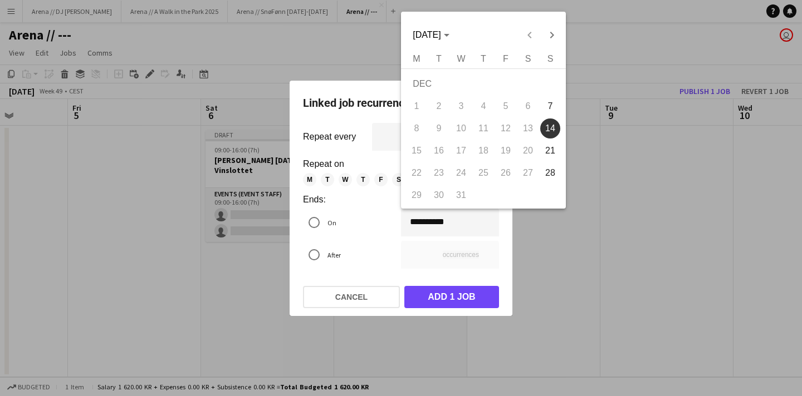
click at [547, 153] on span "21" at bounding box center [550, 151] width 20 height 20
type input "**********"
type input "*"
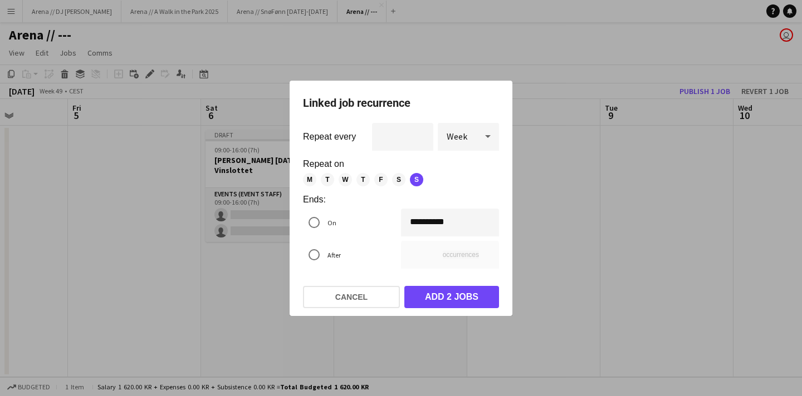
click at [451, 221] on div "**********" at bounding box center [401, 198] width 802 height 396
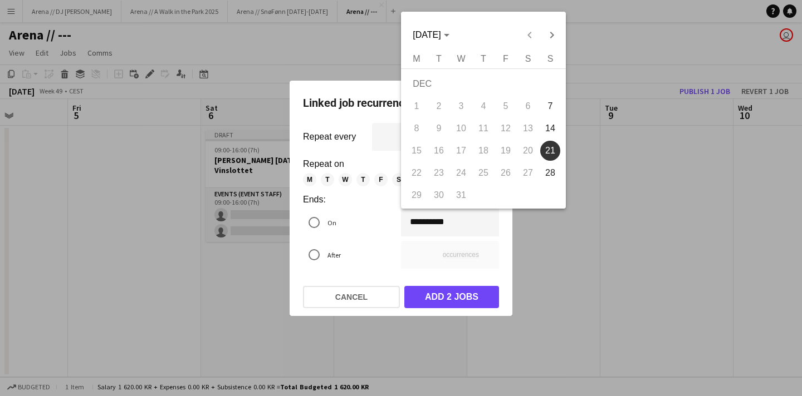
click at [548, 130] on span "14" at bounding box center [550, 129] width 20 height 20
type input "**********"
type input "*"
click at [458, 227] on div "**********" at bounding box center [401, 198] width 802 height 396
click at [547, 148] on span "21" at bounding box center [550, 151] width 20 height 20
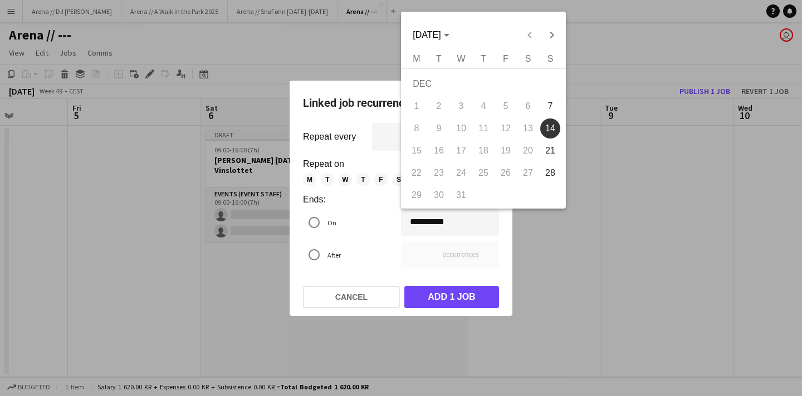
type input "**********"
type input "*"
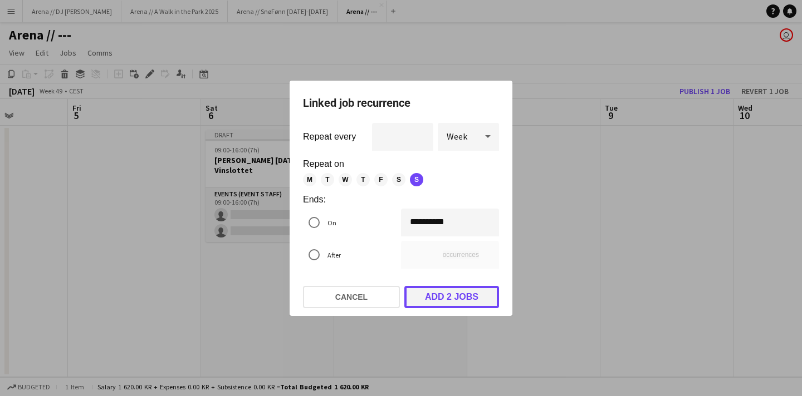
click at [454, 301] on button "Add 2 jobs" at bounding box center [451, 297] width 95 height 22
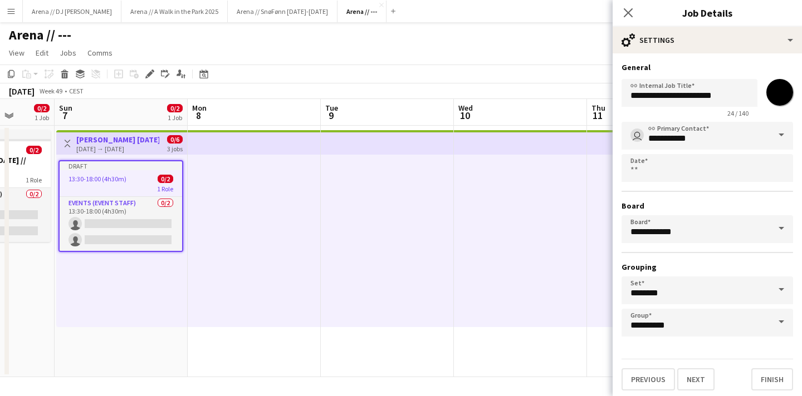
scroll to position [0, 343]
click at [628, 7] on icon "Close pop-in" at bounding box center [627, 12] width 11 height 11
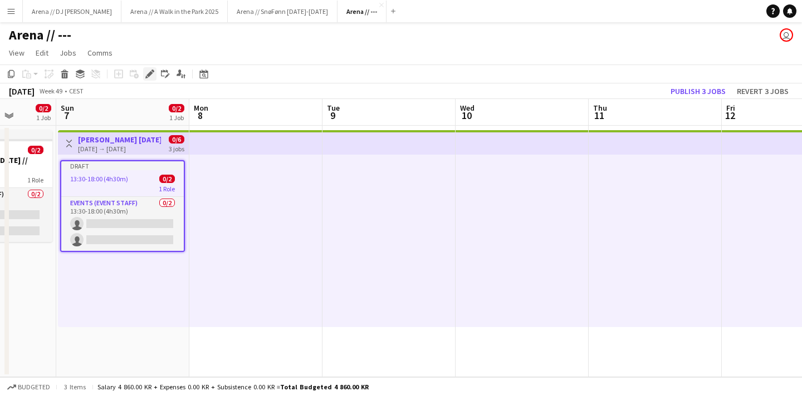
click at [151, 71] on icon "Edit" at bounding box center [149, 74] width 9 height 9
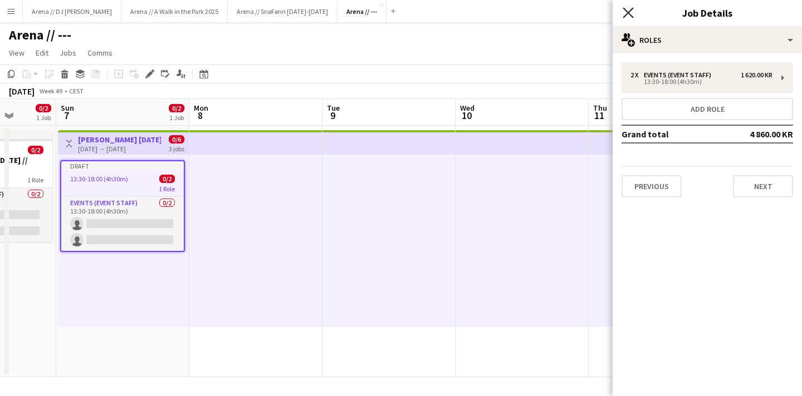
click at [628, 13] on icon at bounding box center [627, 12] width 11 height 11
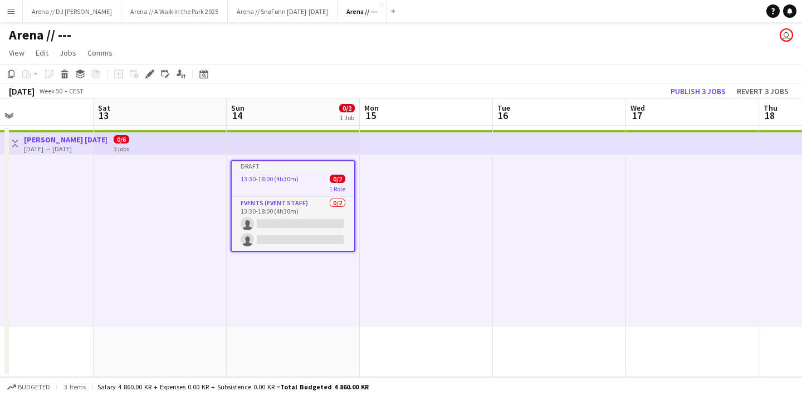
scroll to position [0, 306]
click at [71, 140] on h3 "[PERSON_NAME] [DATE] // Vinslottet" at bounding box center [65, 140] width 83 height 10
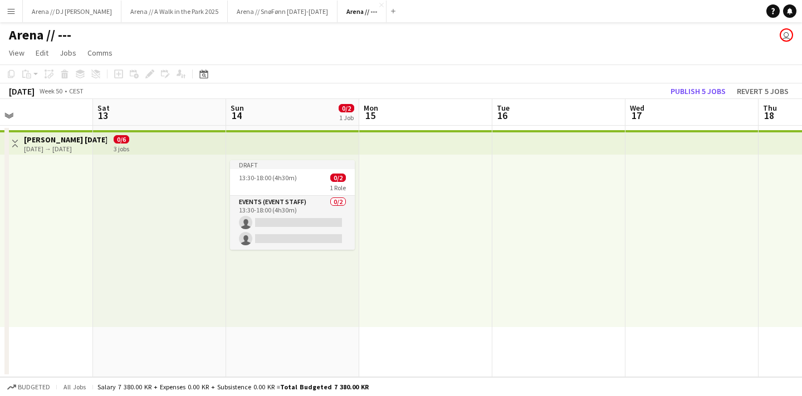
click at [71, 140] on h3 "[PERSON_NAME] [DATE] // Vinslottet" at bounding box center [65, 140] width 83 height 10
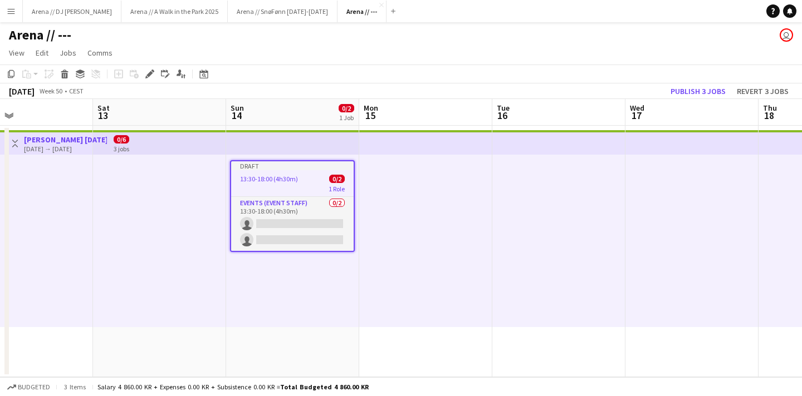
click at [71, 140] on h3 "[PERSON_NAME] [DATE] // Vinslottet" at bounding box center [65, 140] width 83 height 10
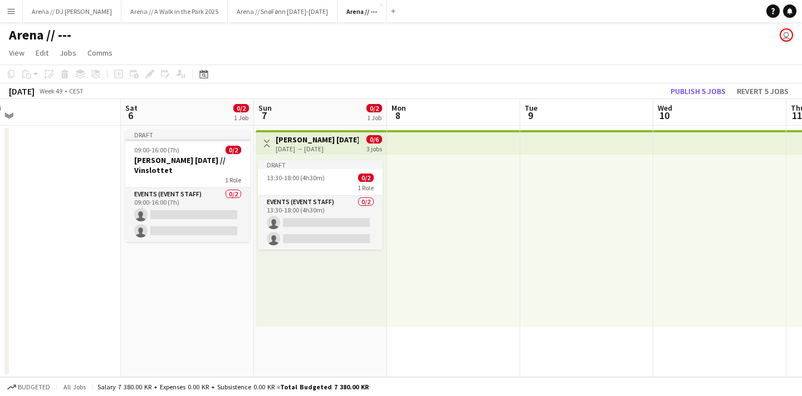
scroll to position [0, 281]
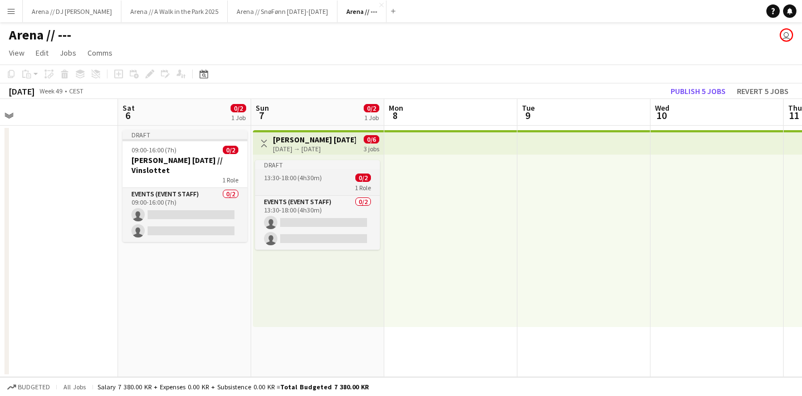
click at [317, 187] on div "1 Role" at bounding box center [317, 187] width 125 height 9
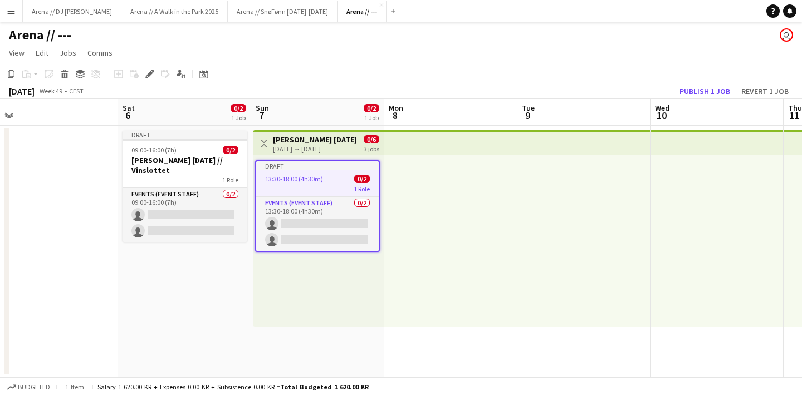
click at [310, 147] on div "[DATE] → [DATE]" at bounding box center [314, 149] width 83 height 8
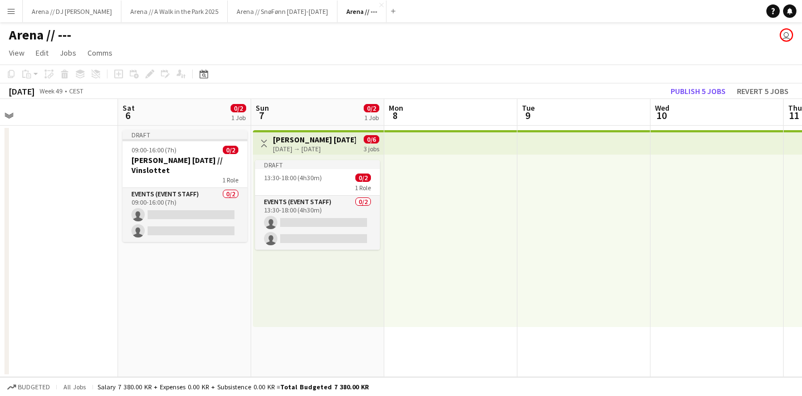
click at [310, 147] on div "[DATE] → [DATE]" at bounding box center [314, 149] width 83 height 8
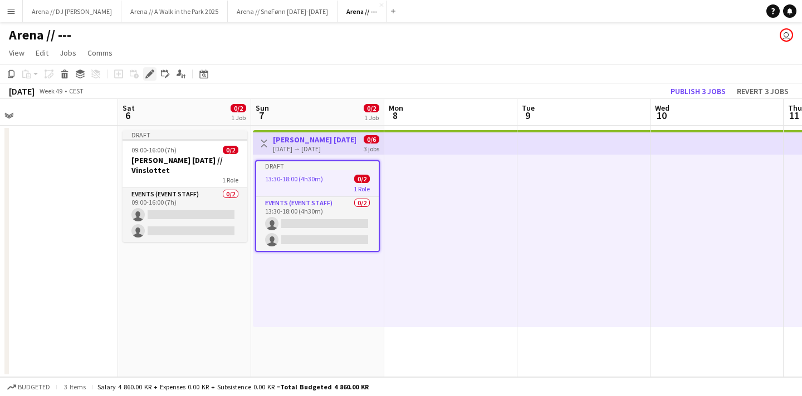
click at [151, 74] on icon "Edit" at bounding box center [149, 74] width 9 height 9
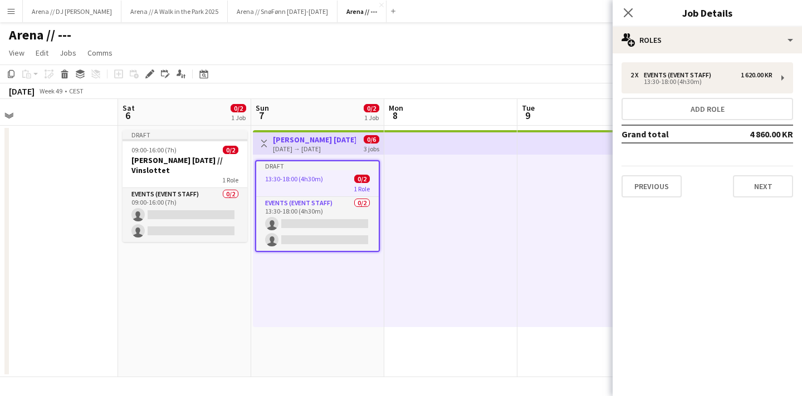
click at [636, 8] on div "Close pop-in" at bounding box center [627, 13] width 31 height 26
click at [628, 9] on icon "Close pop-in" at bounding box center [627, 12] width 11 height 11
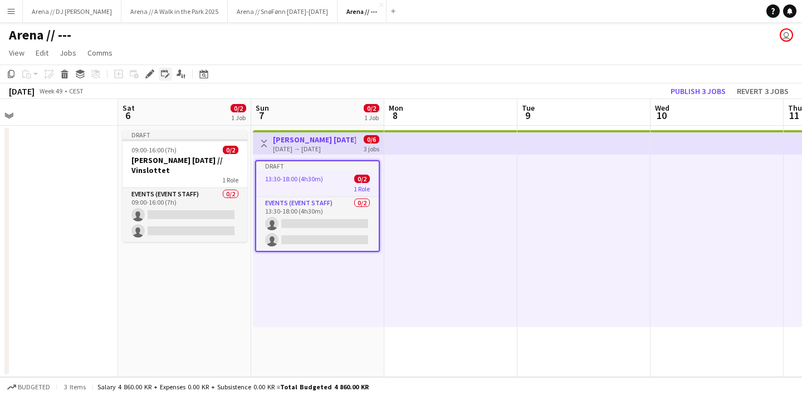
click at [163, 72] on icon "Edit linked Job" at bounding box center [165, 74] width 9 height 9
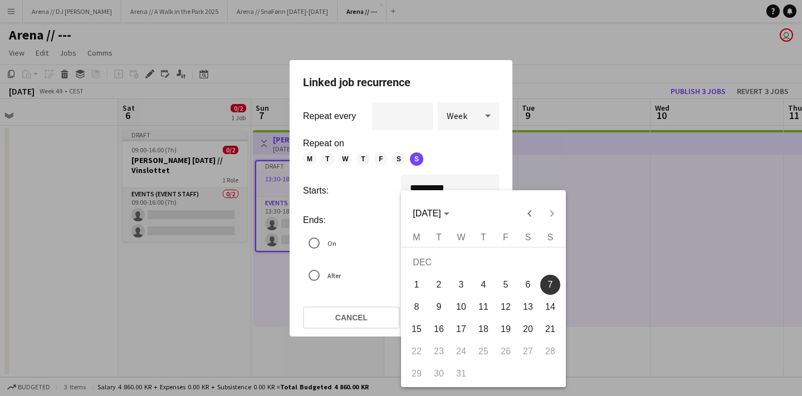
click at [430, 191] on div "**********" at bounding box center [401, 198] width 802 height 396
click at [552, 284] on span "7" at bounding box center [550, 285] width 20 height 20
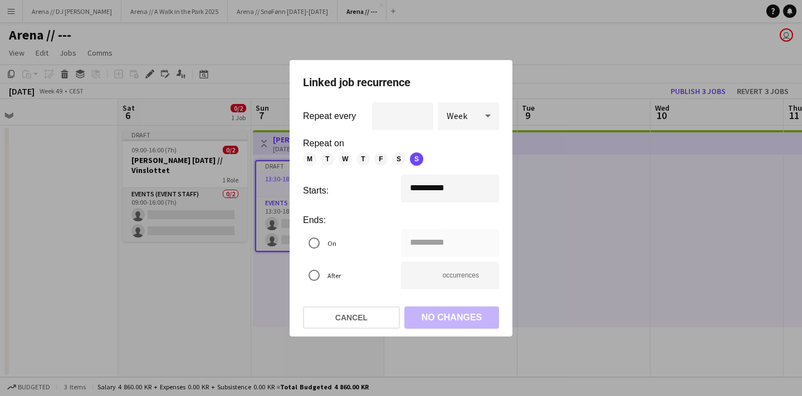
click at [434, 118] on div "Repeat every * Week" at bounding box center [401, 116] width 196 height 28
click at [441, 314] on mat-dialog-actions "Cancel No changes" at bounding box center [401, 317] width 196 height 38
click at [459, 278] on input "*" at bounding box center [450, 276] width 98 height 28
click at [367, 313] on button "Cancel" at bounding box center [351, 318] width 97 height 22
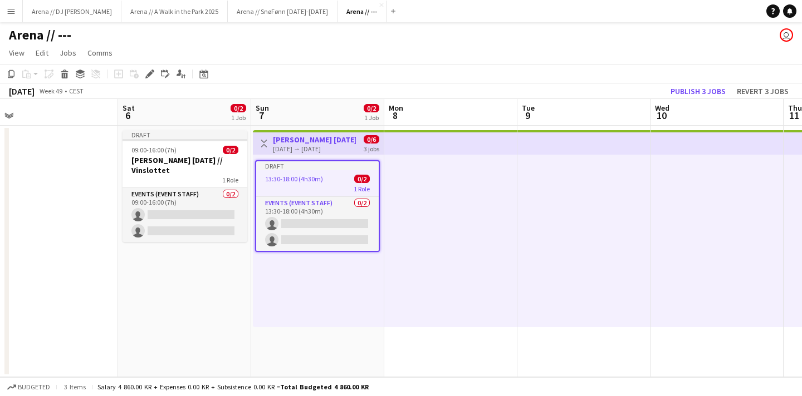
click at [335, 135] on h3 "[PERSON_NAME] [DATE] // Vinslottet" at bounding box center [314, 140] width 83 height 10
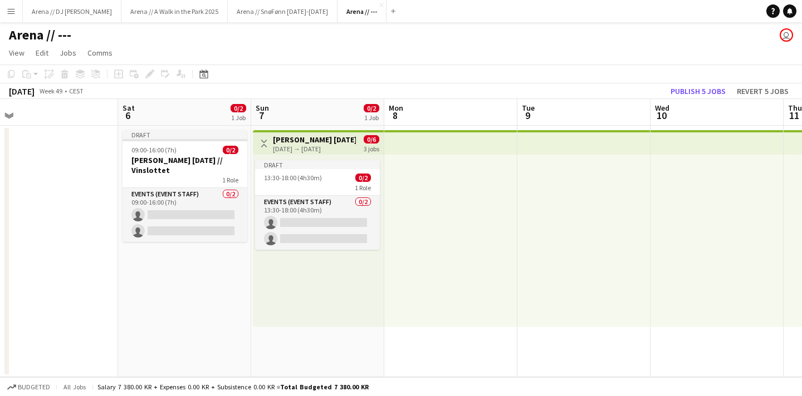
click at [327, 142] on h3 "[PERSON_NAME] [DATE] // Vinslottet" at bounding box center [314, 140] width 83 height 10
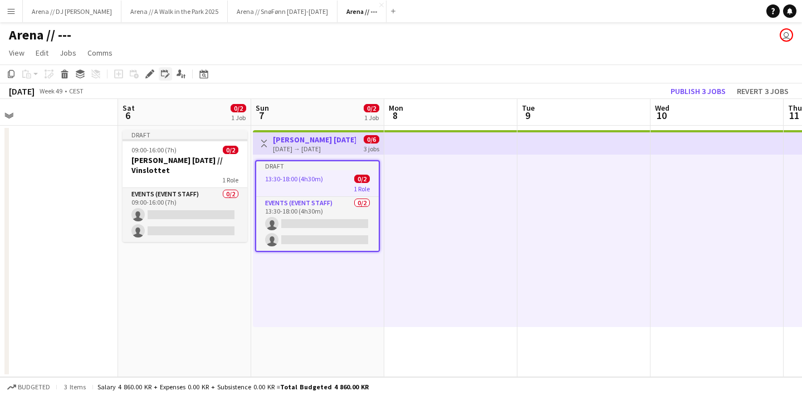
click at [169, 75] on icon "Edit linked Job" at bounding box center [165, 74] width 9 height 9
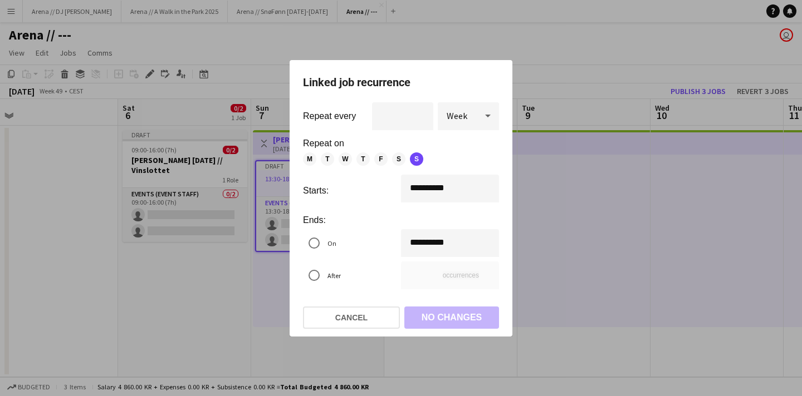
click at [436, 188] on div "**********" at bounding box center [401, 198] width 802 height 396
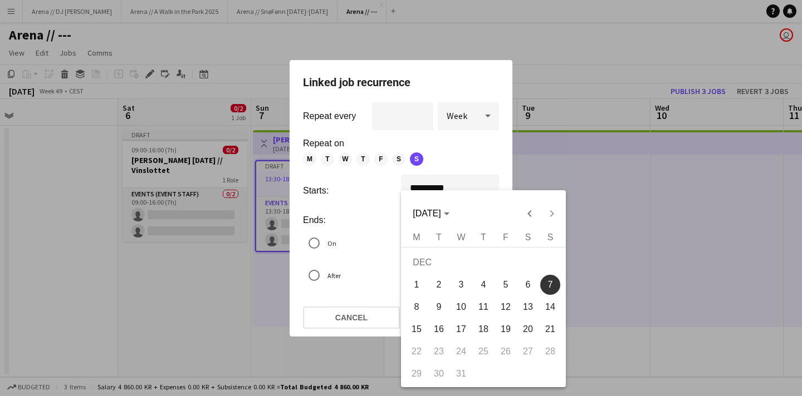
click at [551, 306] on span "14" at bounding box center [550, 307] width 20 height 20
type input "**********"
type input "*"
click at [441, 190] on div "**********" at bounding box center [401, 198] width 802 height 396
click at [552, 333] on span "21" at bounding box center [550, 329] width 20 height 20
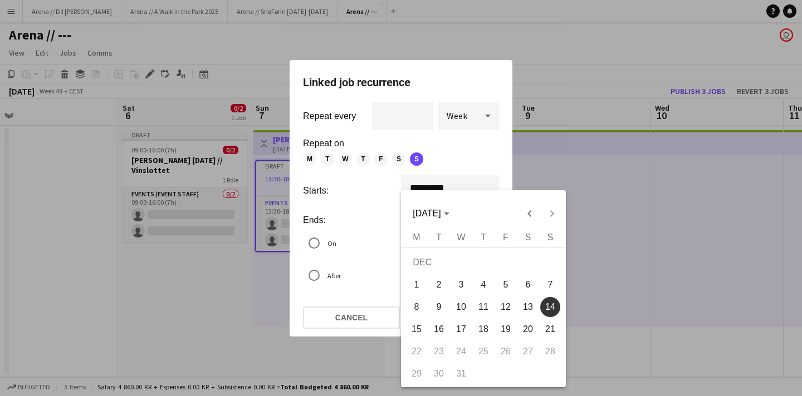
type input "**********"
type input "*"
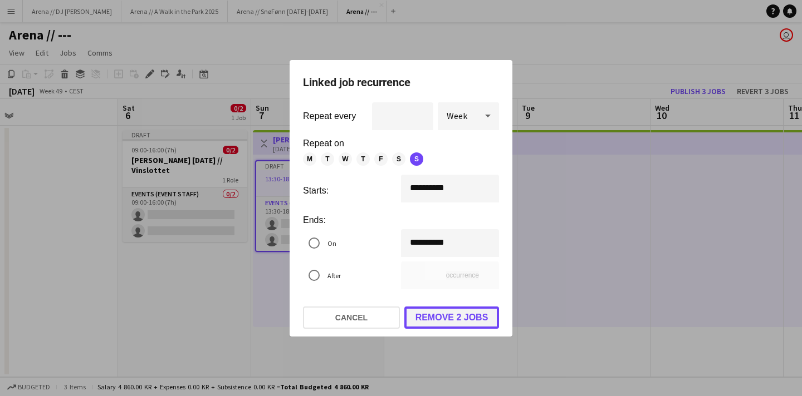
click at [443, 313] on button "Remove 2 jobs" at bounding box center [451, 318] width 95 height 22
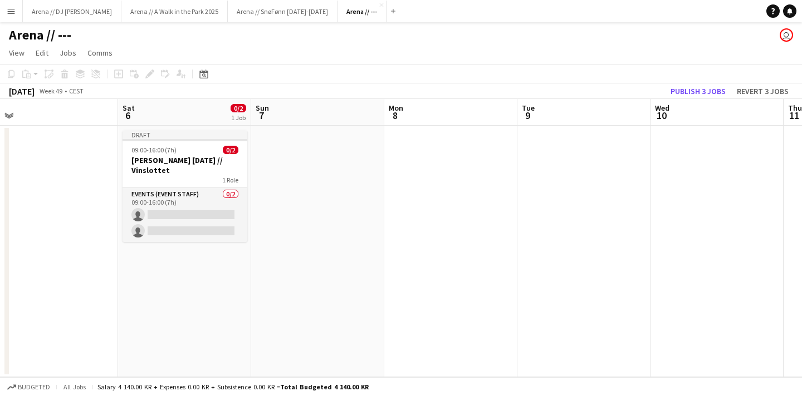
click at [473, 256] on app-date-cell at bounding box center [450, 252] width 133 height 252
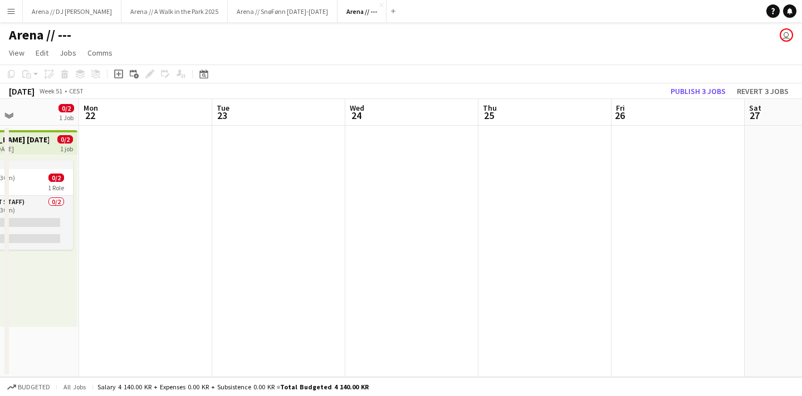
scroll to position [0, 234]
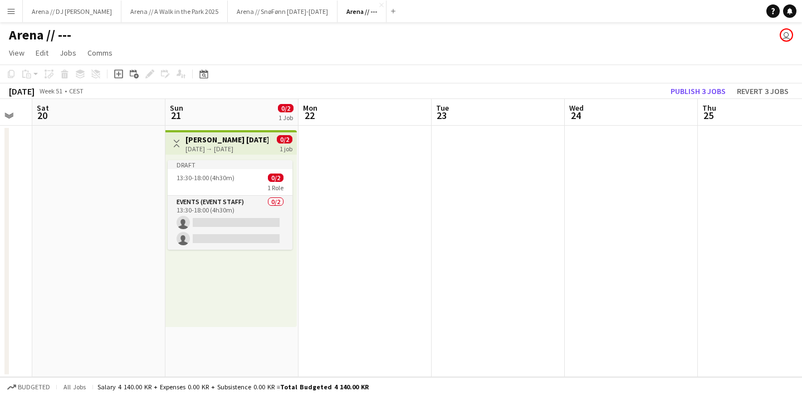
click at [242, 147] on div "[DATE] → [DATE]" at bounding box center [226, 149] width 83 height 8
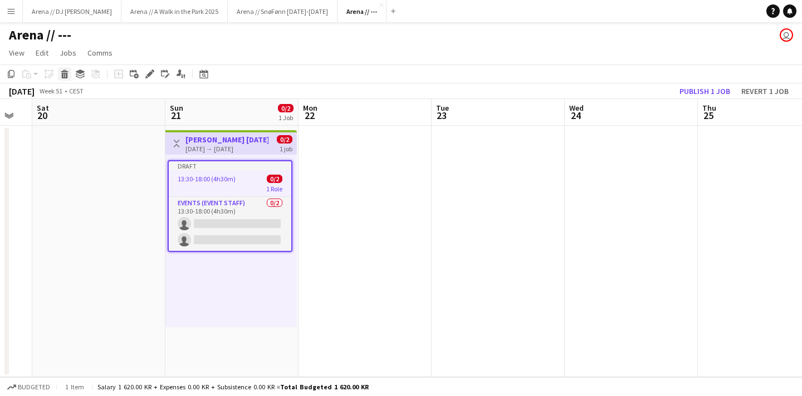
click at [66, 80] on div "Delete" at bounding box center [64, 73] width 13 height 13
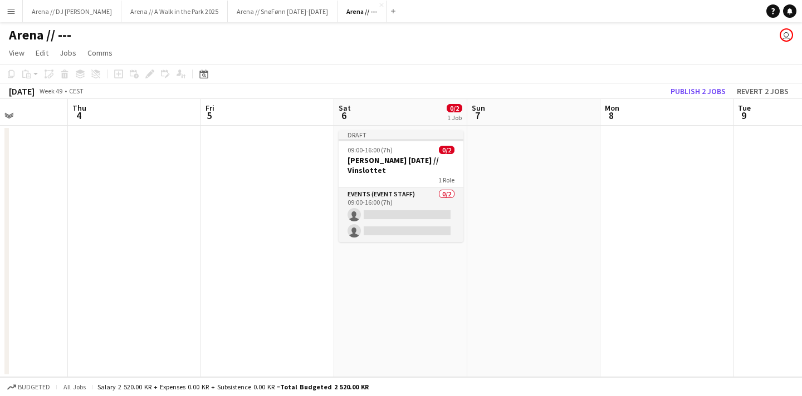
drag, startPoint x: 563, startPoint y: 232, endPoint x: 551, endPoint y: 225, distance: 13.5
click at [563, 232] on app-date-cell at bounding box center [533, 252] width 133 height 252
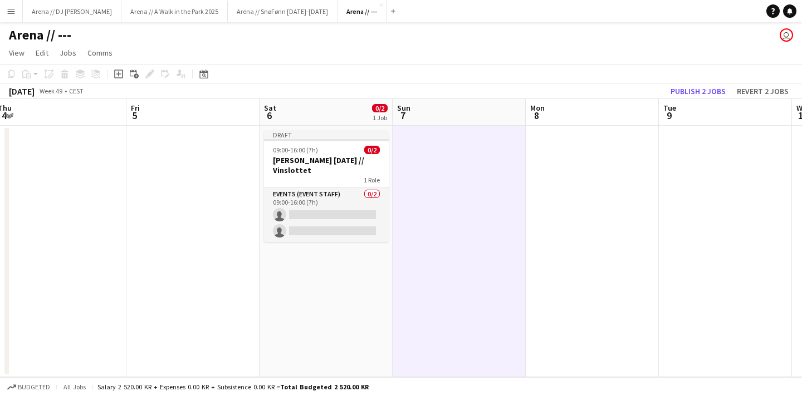
scroll to position [0, 436]
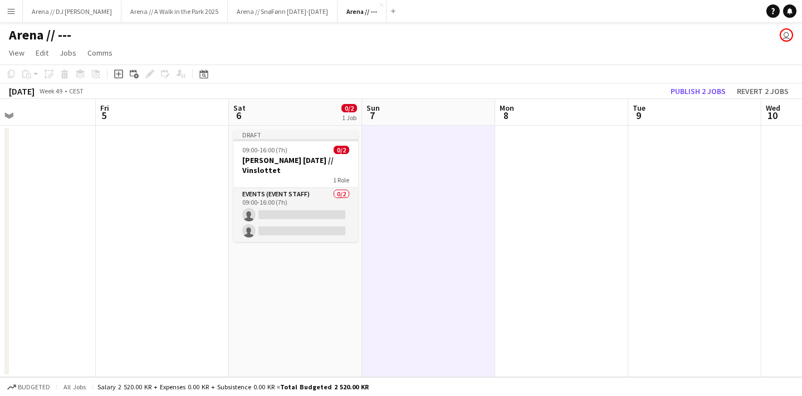
click at [400, 164] on app-date-cell at bounding box center [428, 252] width 133 height 252
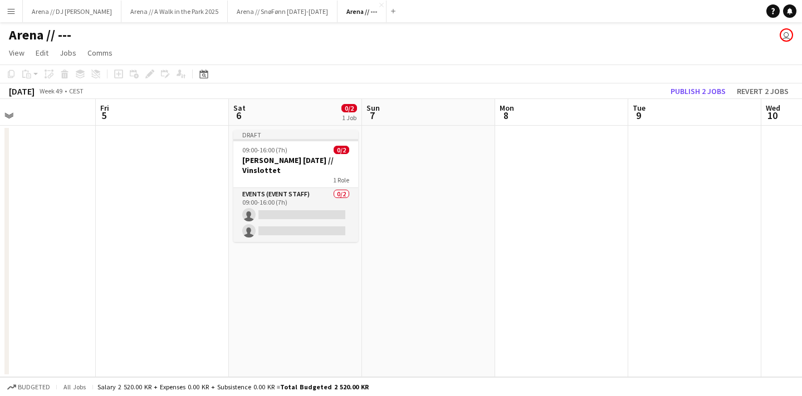
click at [384, 181] on app-date-cell at bounding box center [428, 252] width 133 height 252
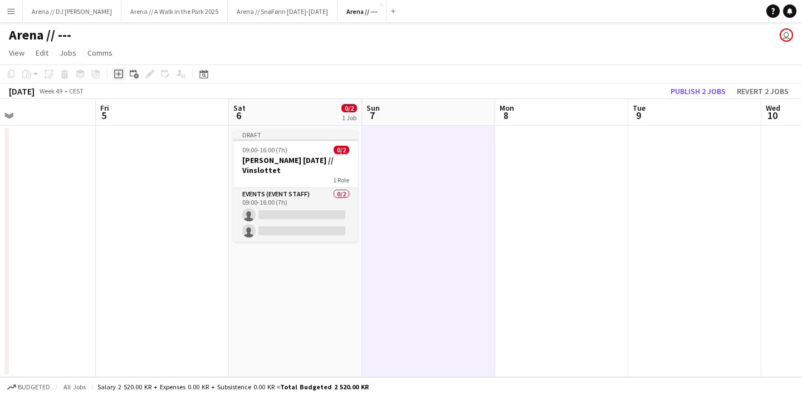
click at [117, 73] on icon at bounding box center [118, 74] width 5 height 5
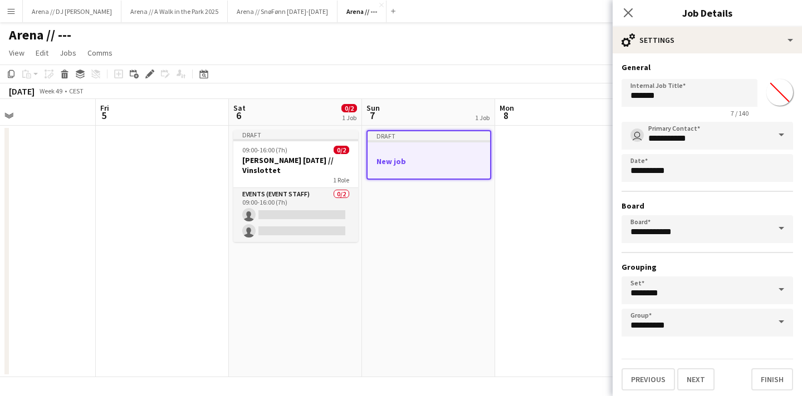
click at [418, 159] on h3 "New job" at bounding box center [428, 161] width 122 height 10
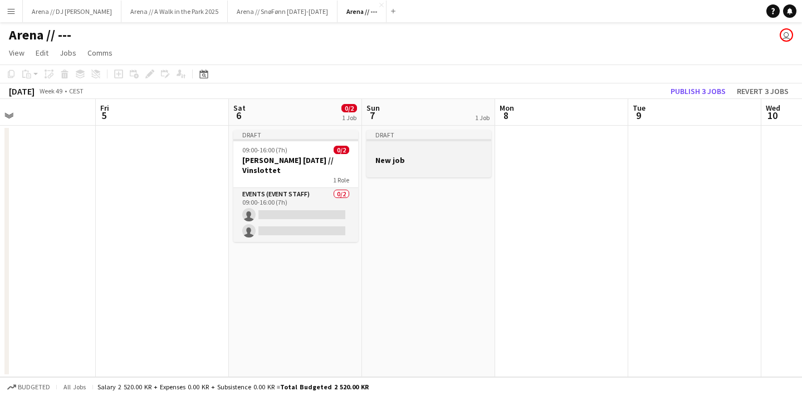
click at [418, 159] on h3 "New job" at bounding box center [428, 160] width 125 height 10
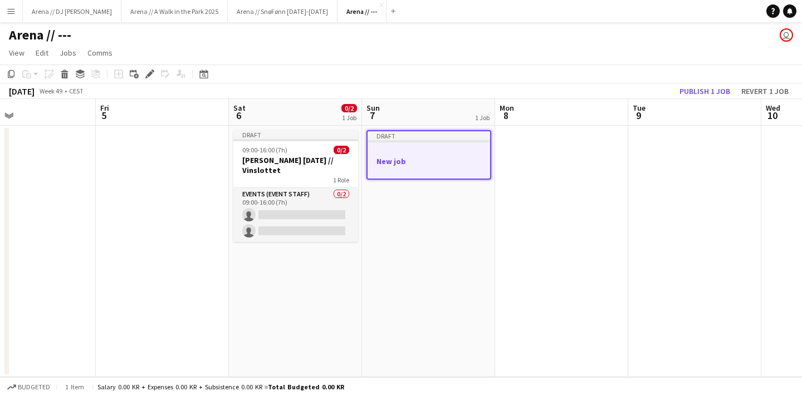
click at [430, 146] on app-job-card "Draft New job" at bounding box center [428, 155] width 125 height 50
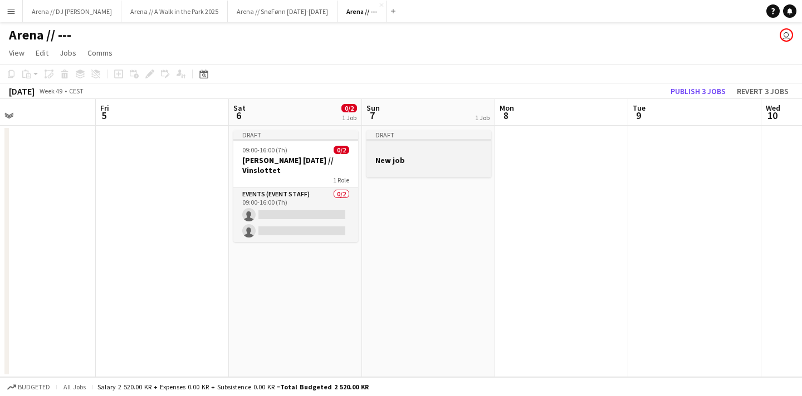
click at [394, 156] on h3 "New job" at bounding box center [428, 160] width 125 height 10
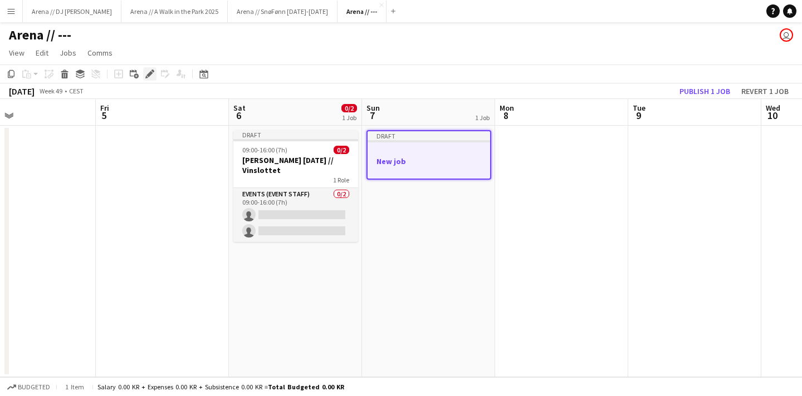
click at [150, 76] on icon "Edit" at bounding box center [149, 74] width 9 height 9
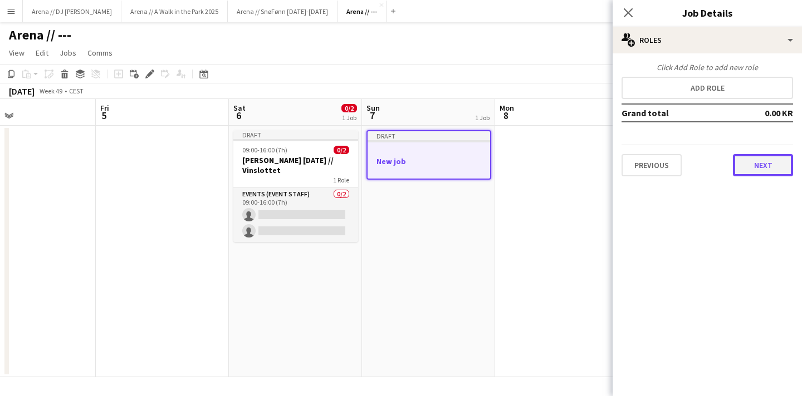
click at [758, 171] on button "Next" at bounding box center [763, 165] width 60 height 22
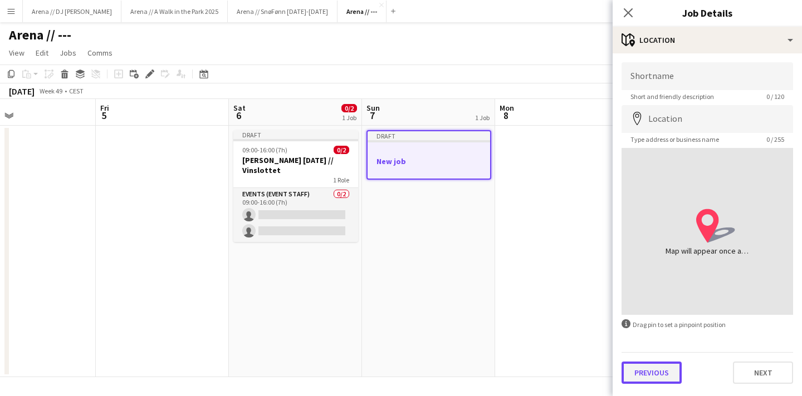
click at [644, 366] on button "Previous" at bounding box center [651, 373] width 60 height 22
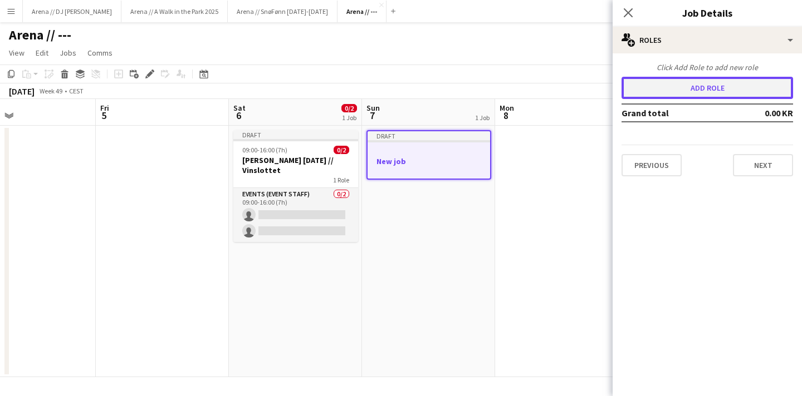
click at [670, 97] on button "Add role" at bounding box center [706, 88] width 171 height 22
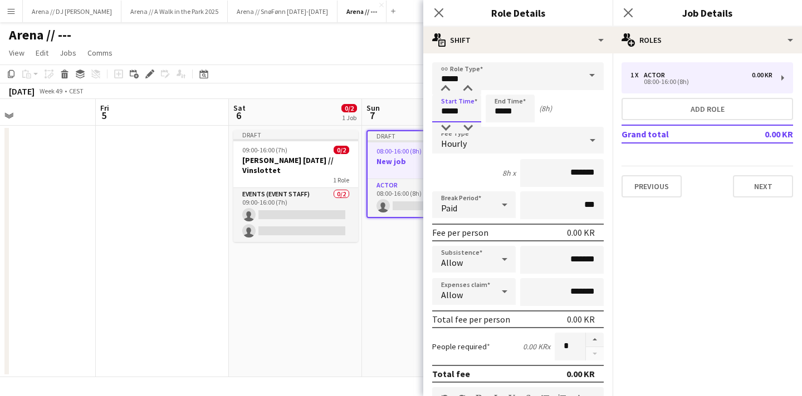
click at [449, 115] on input "*****" at bounding box center [456, 109] width 49 height 28
type input "*****"
click at [572, 111] on div "Start Time ***** End Time ***** (2h 30m)" at bounding box center [517, 109] width 171 height 28
click at [505, 109] on input "*****" at bounding box center [509, 109] width 49 height 28
click at [500, 114] on input "*****" at bounding box center [509, 109] width 49 height 28
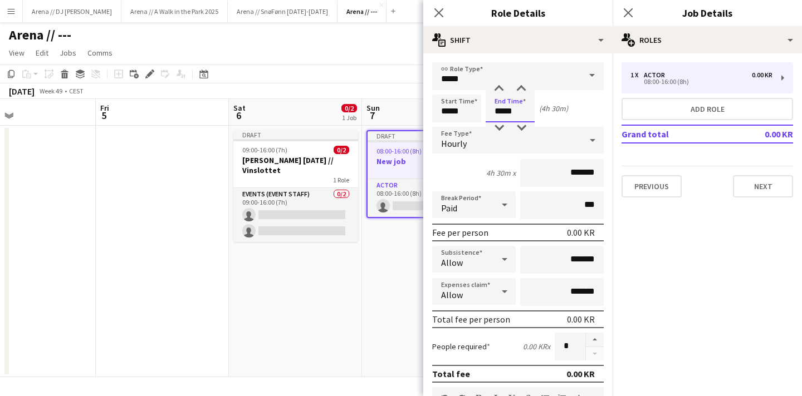
type input "*****"
click at [583, 112] on div "Start Time ***** End Time ***** (4h 30m)" at bounding box center [517, 109] width 171 height 28
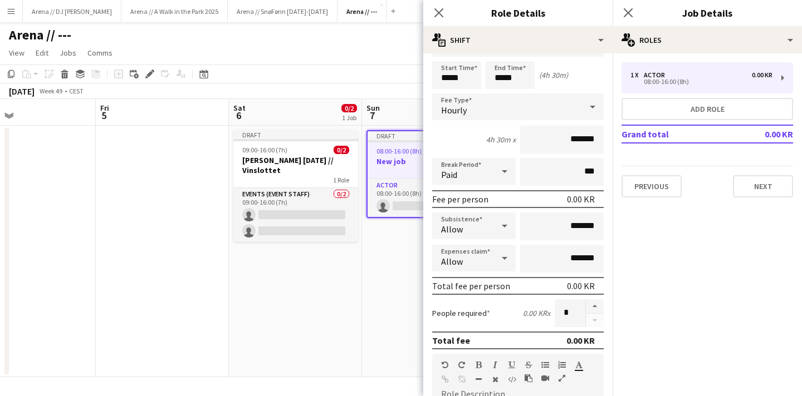
scroll to position [54, 0]
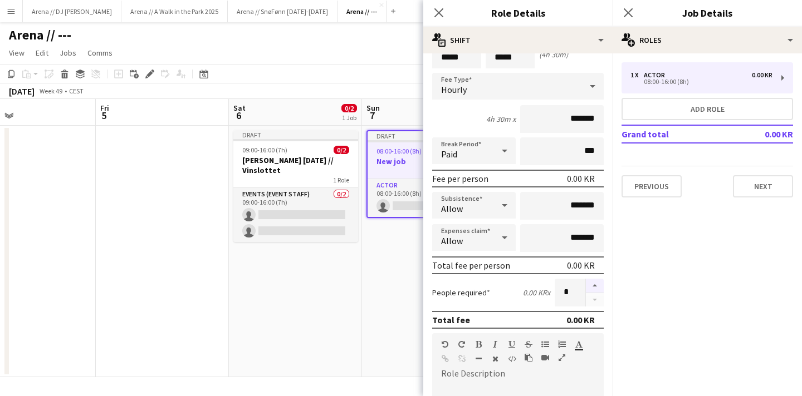
click at [597, 286] on button "button" at bounding box center [595, 286] width 18 height 14
type input "*"
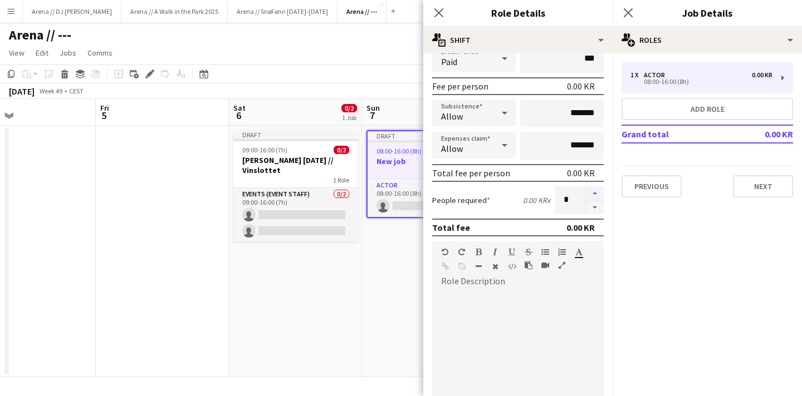
scroll to position [160, 0]
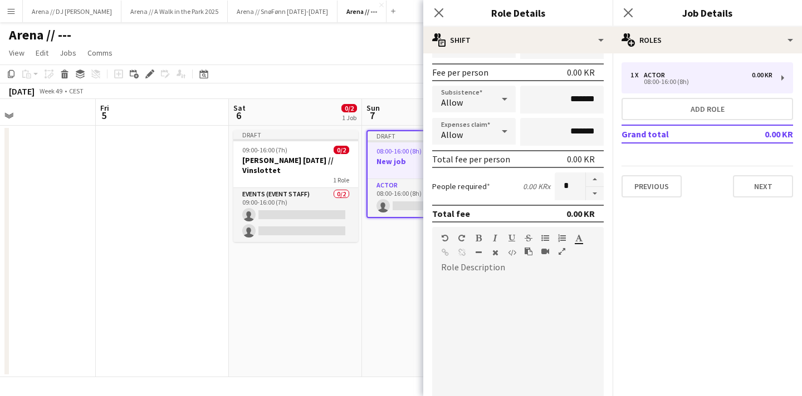
click at [515, 279] on div at bounding box center [517, 344] width 171 height 134
paste div
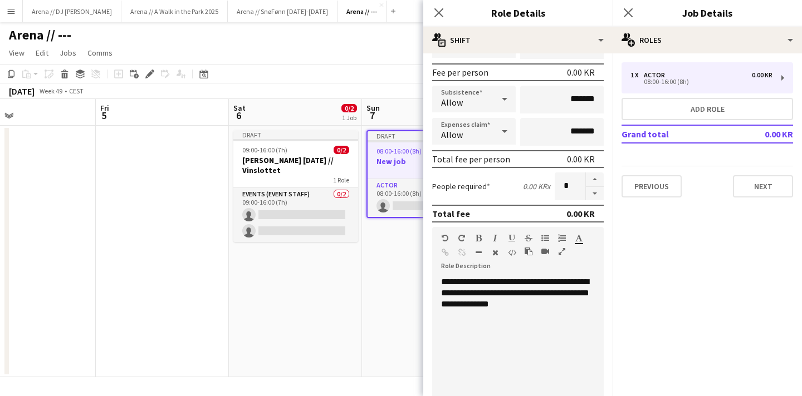
click at [706, 270] on mat-expansion-panel "pencil3 General details 1 x Actor 0.00 KR 08:00-16:00 (8h) Add role Grand total…" at bounding box center [706, 224] width 189 height 343
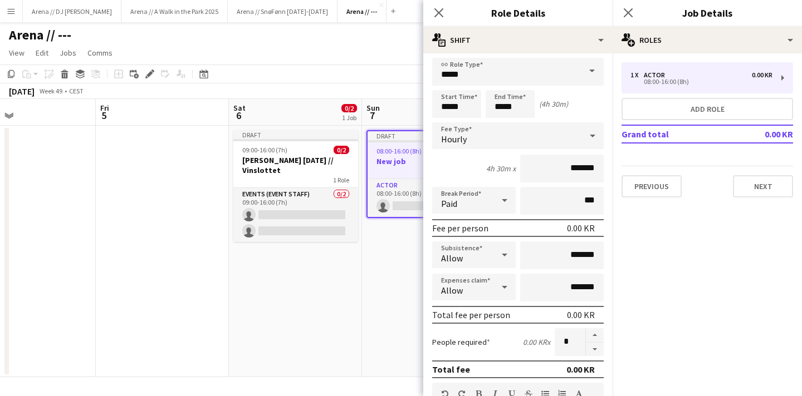
scroll to position [0, 0]
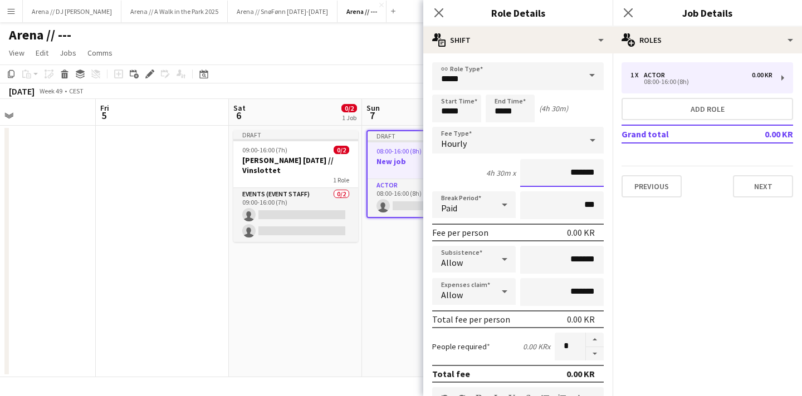
click at [572, 177] on input "*******" at bounding box center [561, 173] width 83 height 28
type input "****"
type input "******"
click at [753, 264] on mat-expansion-panel "pencil3 General details 1 x Actor 0.00 KR 08:00-16:00 (8h) Add role Grand total…" at bounding box center [706, 224] width 189 height 343
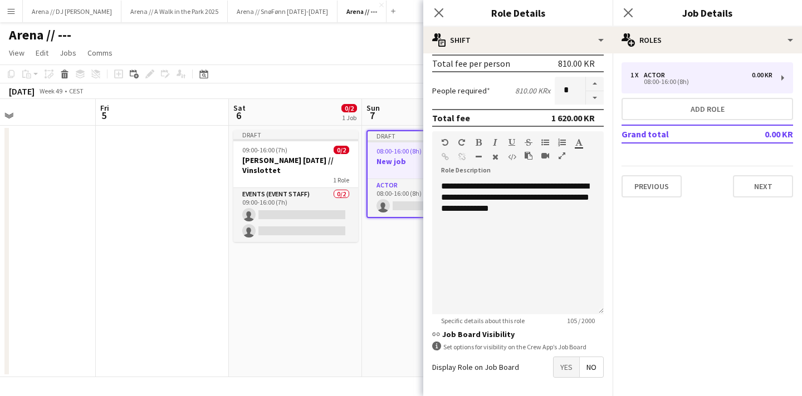
scroll to position [301, 0]
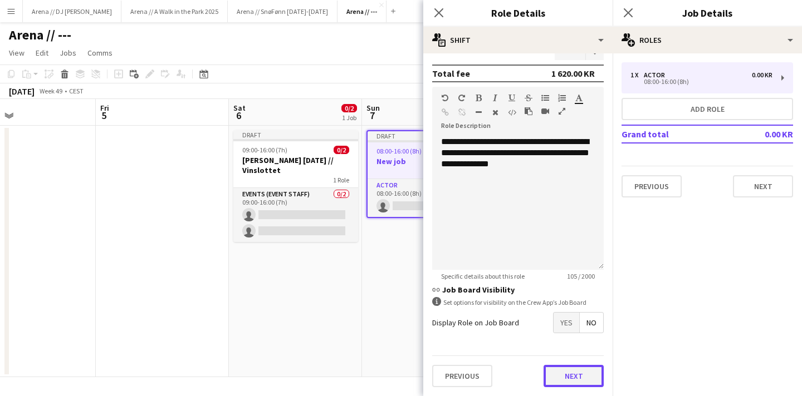
click at [572, 375] on button "Next" at bounding box center [573, 376] width 60 height 22
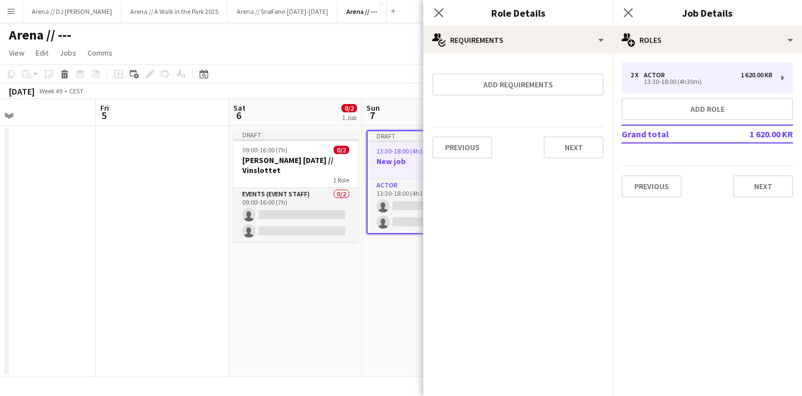
scroll to position [0, 0]
click at [568, 148] on button "Next" at bounding box center [573, 147] width 60 height 22
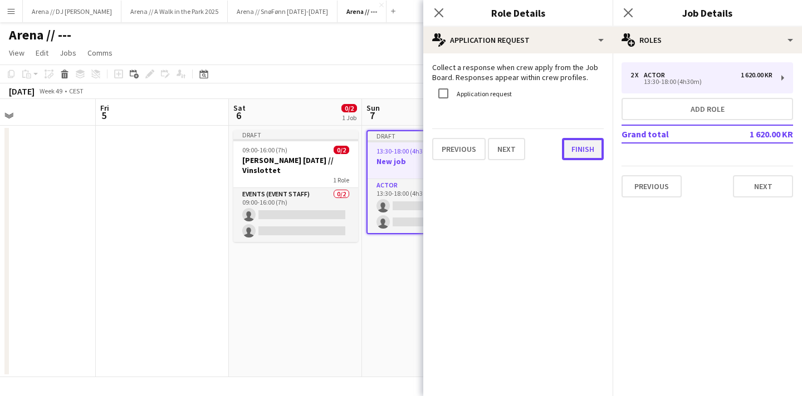
click at [591, 143] on button "Finish" at bounding box center [583, 149] width 42 height 22
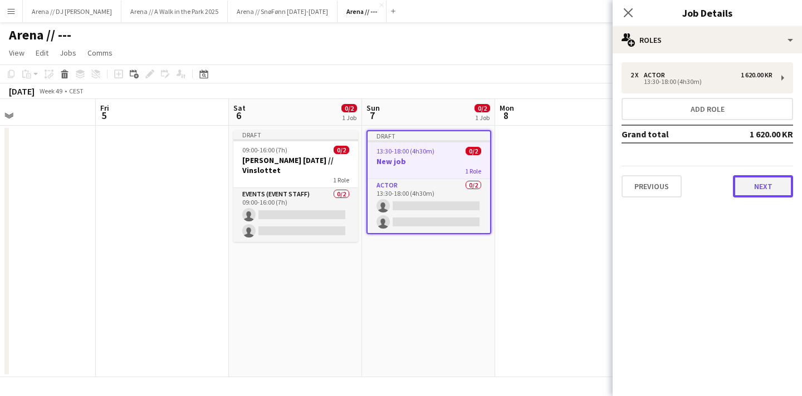
click at [770, 190] on button "Next" at bounding box center [763, 186] width 60 height 22
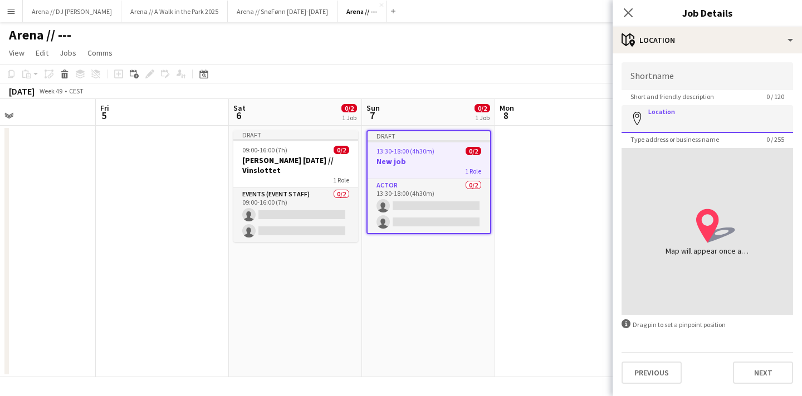
click at [695, 120] on input "Location" at bounding box center [706, 119] width 171 height 28
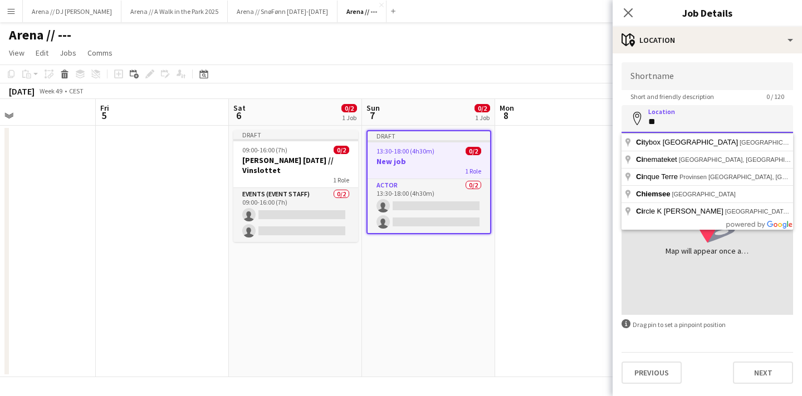
type input "*"
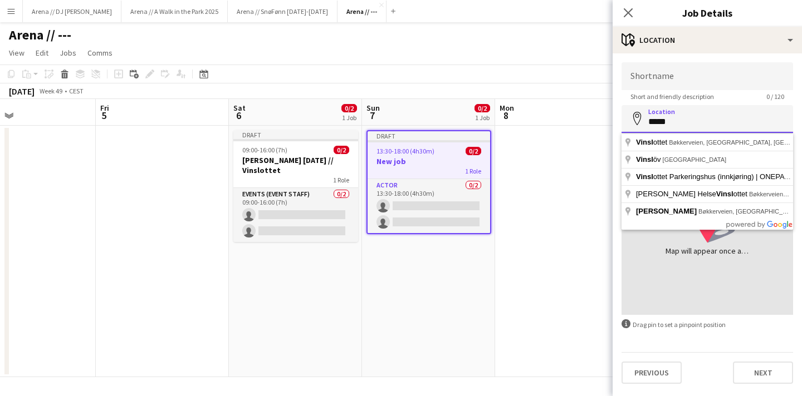
type input "**********"
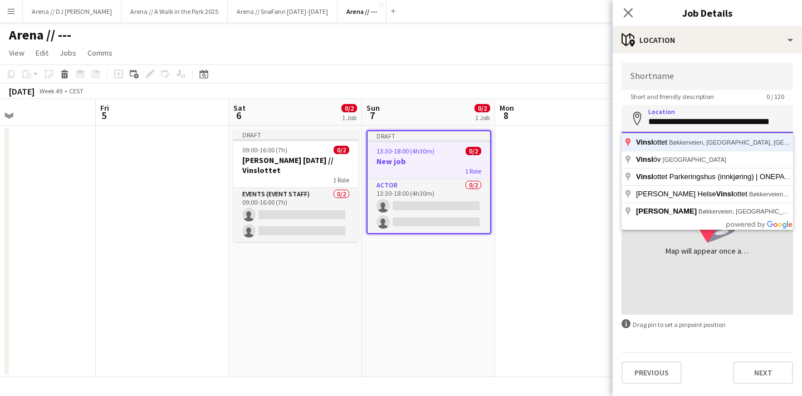
click button "Next" at bounding box center [763, 373] width 60 height 22
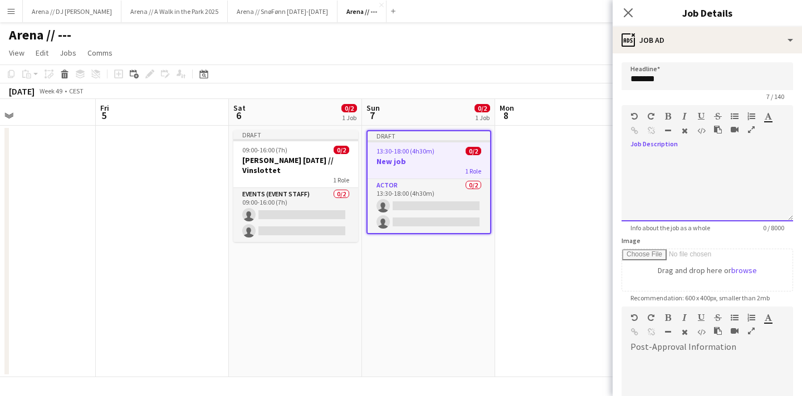
click at [694, 166] on div at bounding box center [706, 188] width 171 height 67
paste div
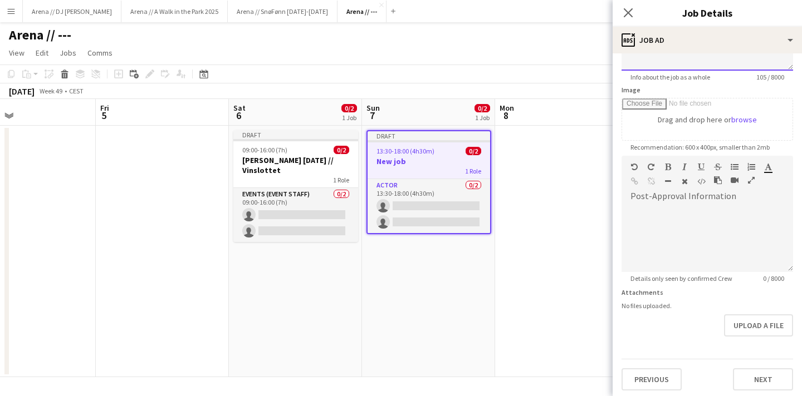
scroll to position [154, 0]
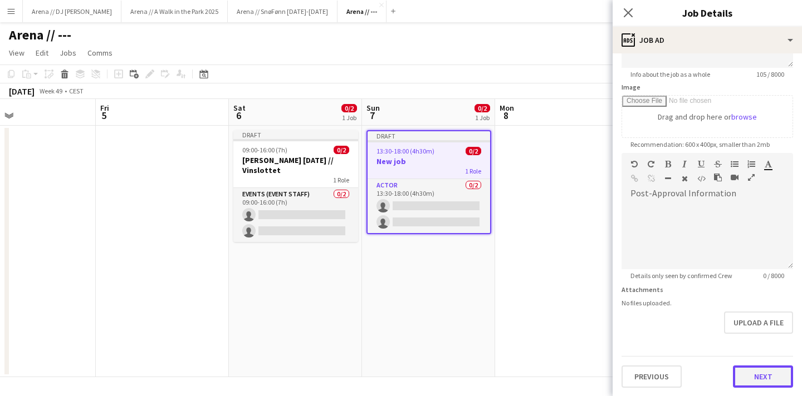
click at [762, 376] on button "Next" at bounding box center [763, 377] width 60 height 22
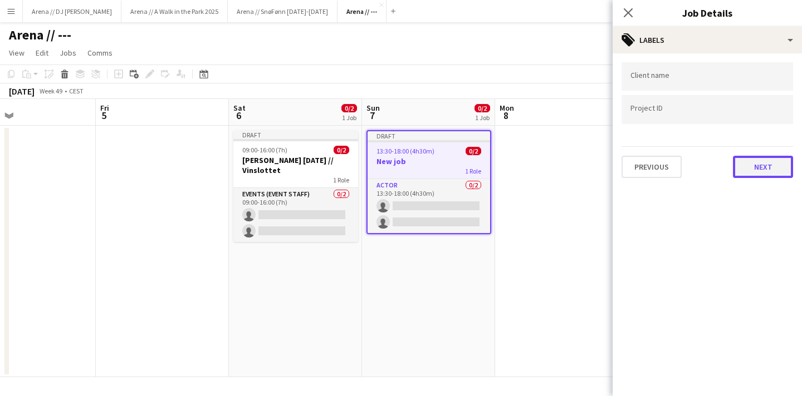
click at [756, 168] on button "Next" at bounding box center [763, 167] width 60 height 22
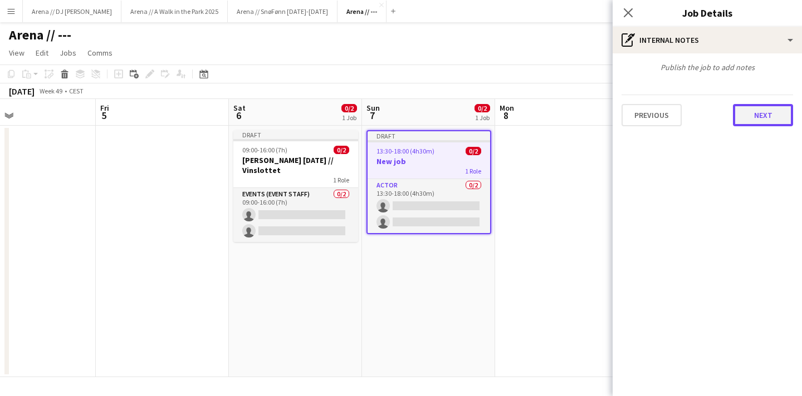
click at [758, 120] on button "Next" at bounding box center [763, 115] width 60 height 22
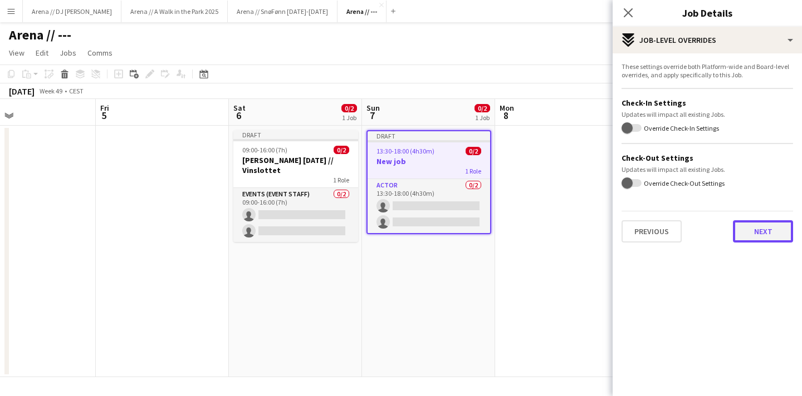
click at [756, 235] on button "Next" at bounding box center [763, 231] width 60 height 22
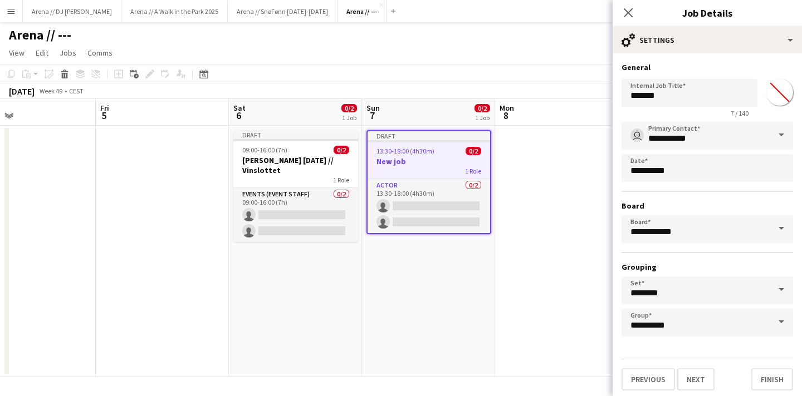
scroll to position [3, 0]
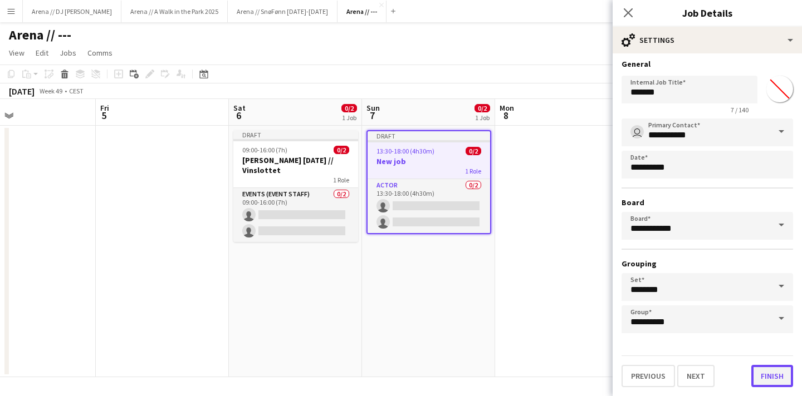
click at [779, 380] on button "Finish" at bounding box center [772, 376] width 42 height 22
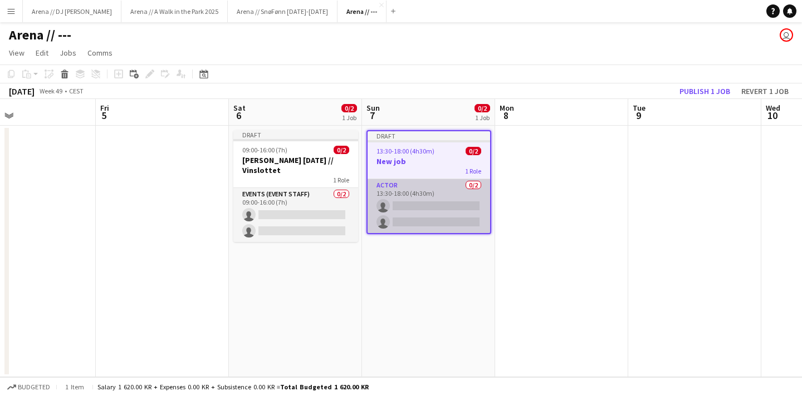
click at [388, 183] on app-card-role "Actor 0/2 13:30-18:00 (4h30m) single-neutral-actions single-neutral-actions" at bounding box center [428, 206] width 122 height 54
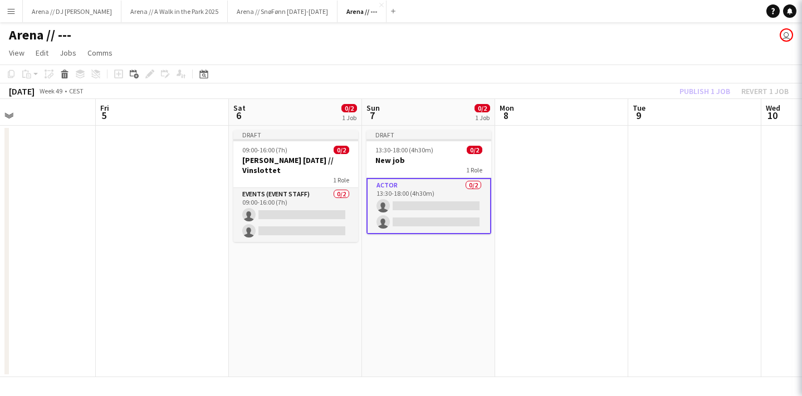
scroll to position [0, 436]
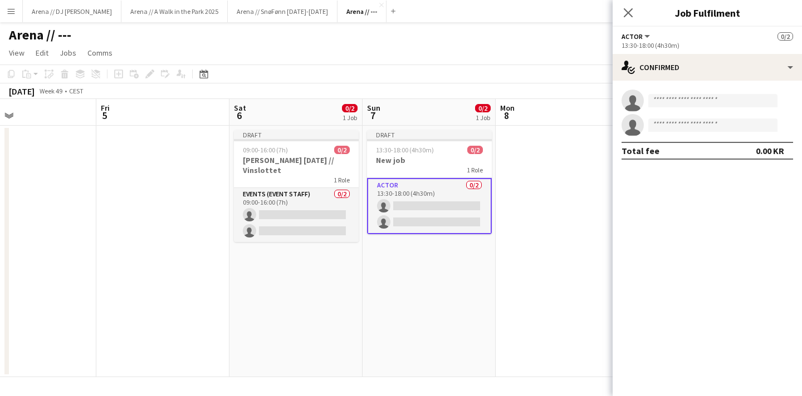
click at [633, 37] on span "Actor" at bounding box center [631, 36] width 21 height 8
click at [648, 51] on li "All roles" at bounding box center [659, 56] width 56 height 10
click at [644, 37] on span "All roles" at bounding box center [636, 36] width 31 height 8
click at [648, 75] on li "Actor" at bounding box center [659, 75] width 56 height 10
click at [631, 9] on icon at bounding box center [627, 12] width 11 height 11
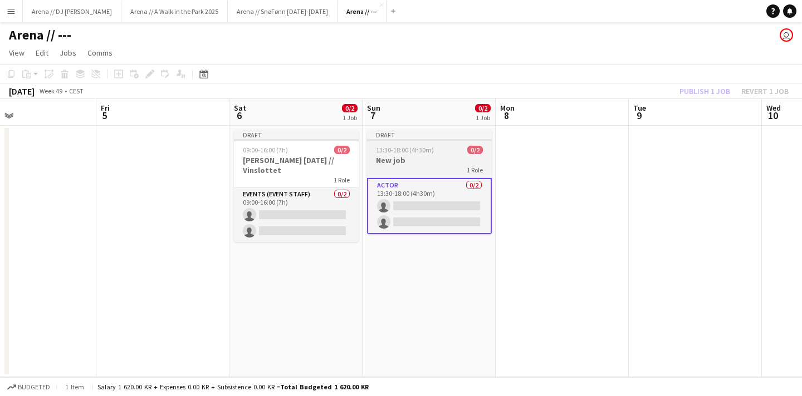
click at [416, 161] on h3 "New job" at bounding box center [429, 160] width 125 height 10
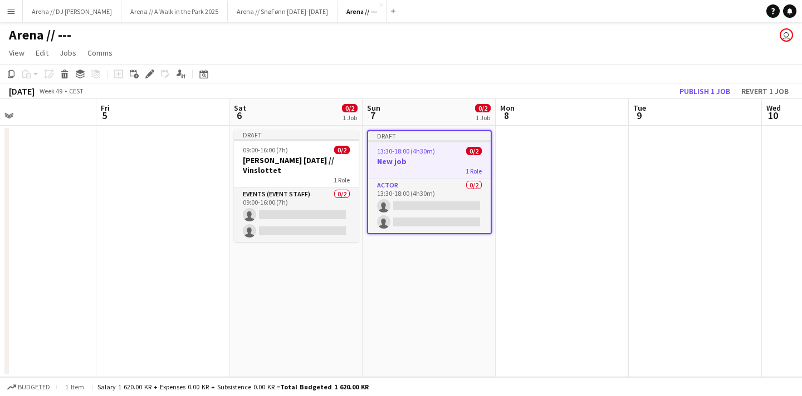
click at [151, 77] on icon "Edit" at bounding box center [149, 74] width 9 height 9
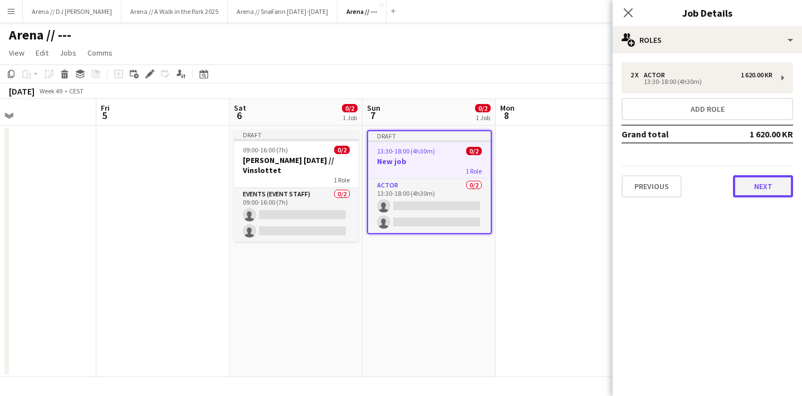
click at [772, 187] on button "Next" at bounding box center [763, 186] width 60 height 22
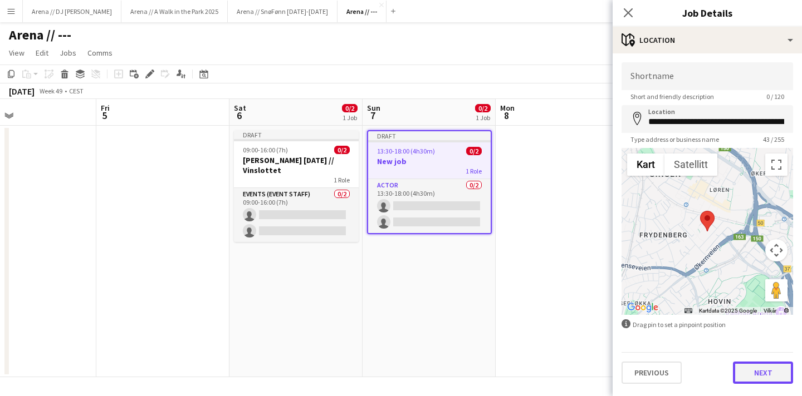
click at [776, 373] on button "Next" at bounding box center [763, 373] width 60 height 22
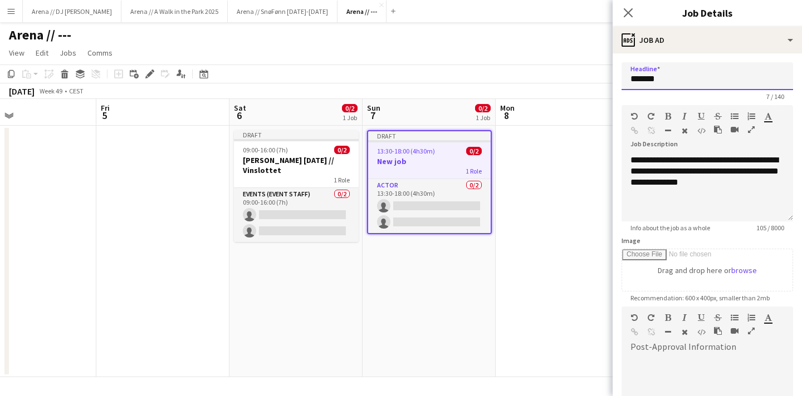
drag, startPoint x: 640, startPoint y: 81, endPoint x: 586, endPoint y: 79, distance: 53.5
click at [586, 80] on body "Menu Boards Boards Boards All jobs Status Workforce Workforce My Workforce Recr…" at bounding box center [401, 198] width 802 height 396
type input "**********"
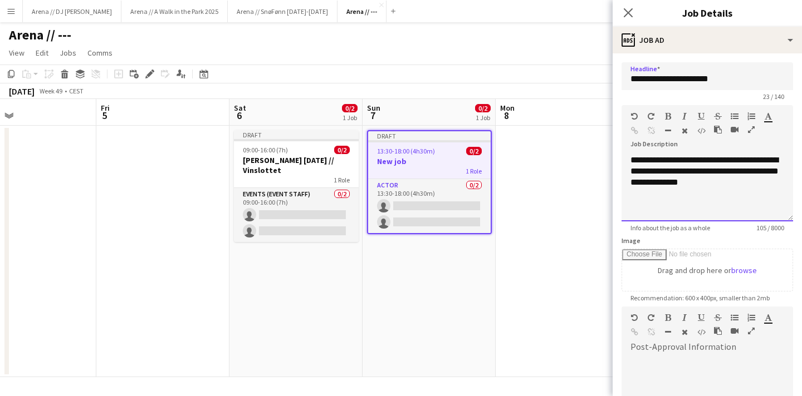
click at [698, 203] on div "**********" at bounding box center [706, 188] width 171 height 67
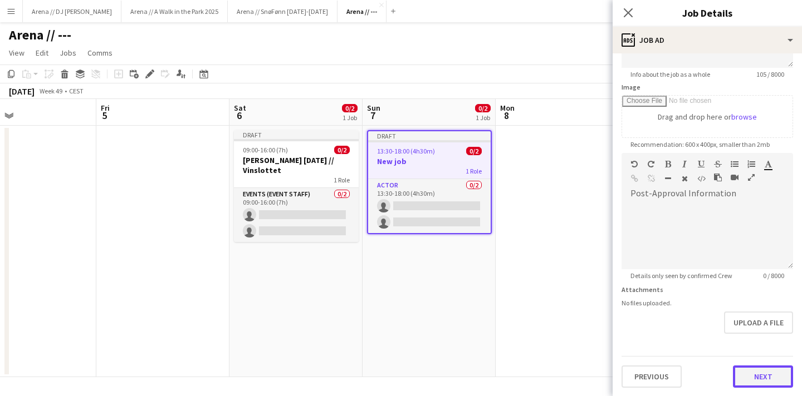
click at [756, 374] on button "Next" at bounding box center [763, 377] width 60 height 22
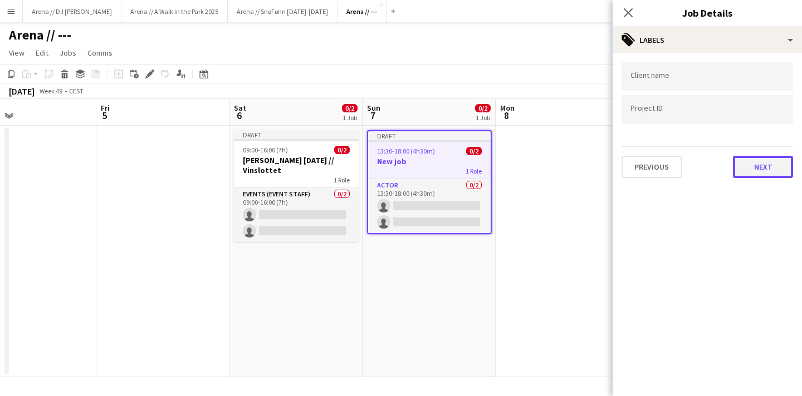
click at [764, 169] on button "Next" at bounding box center [763, 167] width 60 height 22
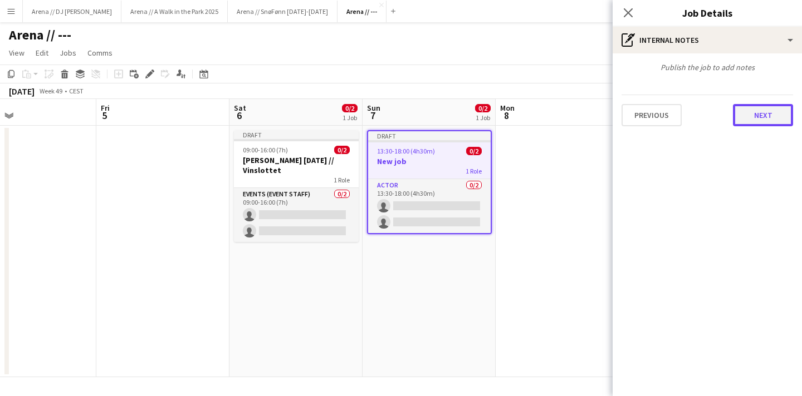
click at [768, 114] on button "Next" at bounding box center [763, 115] width 60 height 22
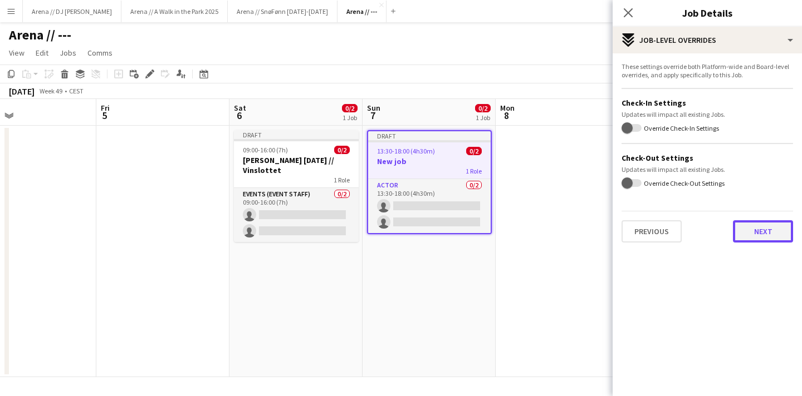
click at [760, 234] on button "Next" at bounding box center [763, 231] width 60 height 22
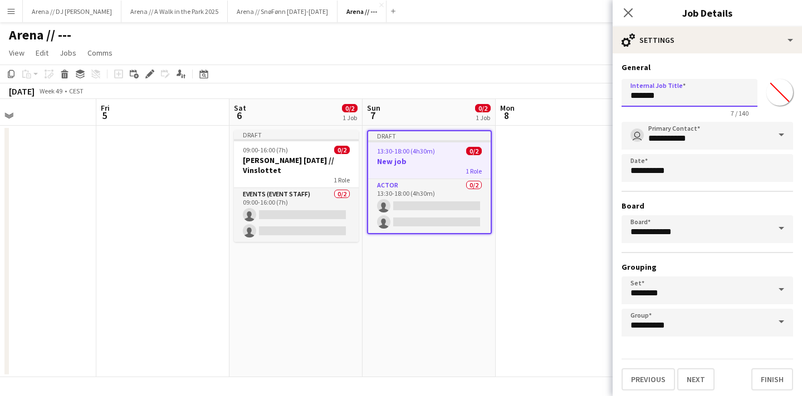
drag, startPoint x: 673, startPoint y: 100, endPoint x: 590, endPoint y: 99, distance: 83.0
click at [591, 100] on body "Menu Boards Boards Boards All jobs Status Workforce Workforce My Workforce Recr…" at bounding box center [401, 198] width 802 height 396
type input "*"
type input "**********"
click button "Next" at bounding box center [695, 379] width 37 height 22
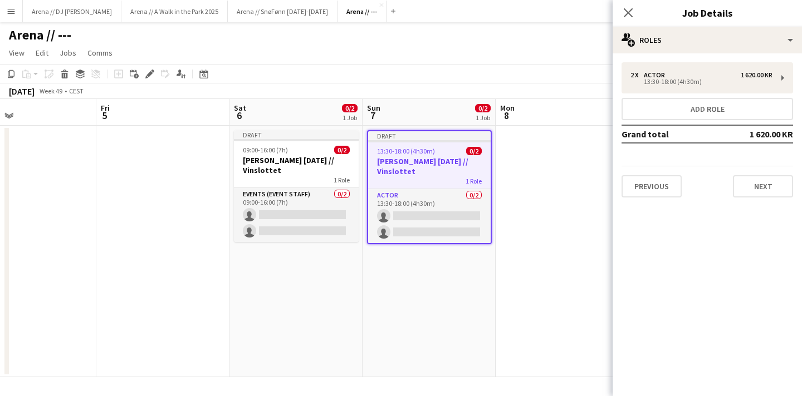
click at [459, 82] on app-toolbar "Copy Paste Paste Command V Paste with crew Command Shift V Paste linked Job [GE…" at bounding box center [401, 74] width 802 height 19
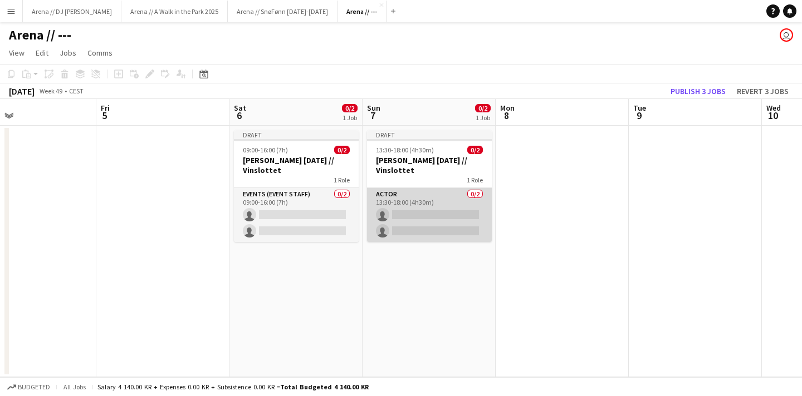
click at [414, 189] on app-card-role "Actor 0/2 13:30-18:00 (4h30m) single-neutral-actions single-neutral-actions" at bounding box center [429, 215] width 125 height 54
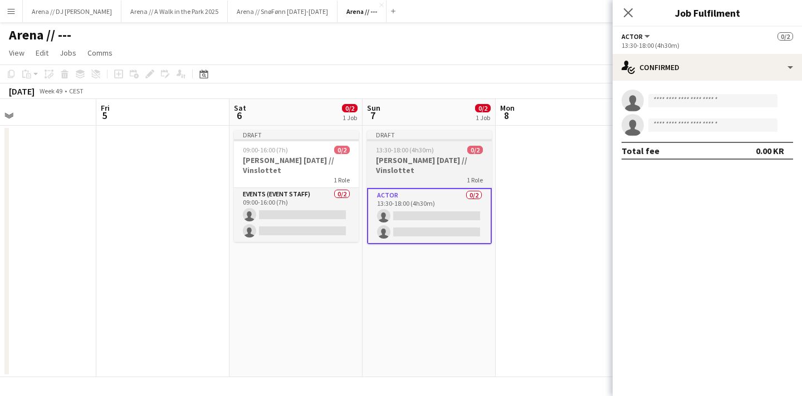
click at [425, 175] on div "1 Role" at bounding box center [429, 179] width 125 height 9
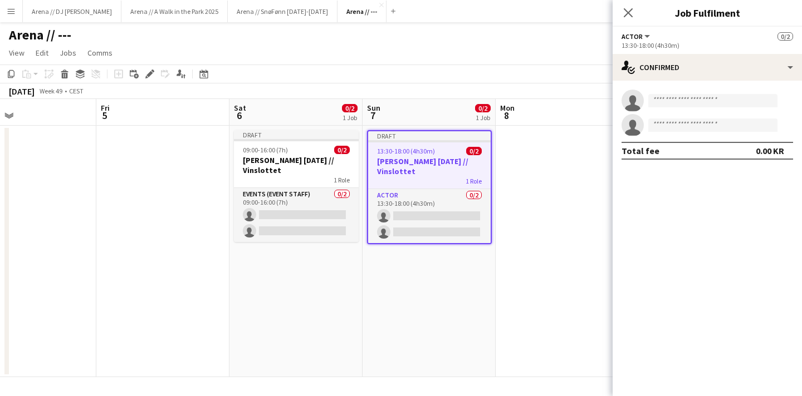
click at [153, 66] on app-toolbar "Copy Paste Paste Command V Paste with crew Command Shift V Paste linked Job [GE…" at bounding box center [401, 74] width 802 height 19
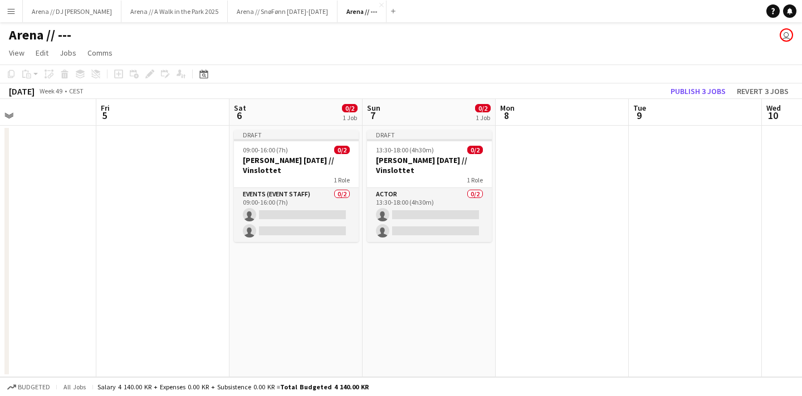
click at [152, 67] on app-toolbar "Copy Paste Paste Command V Paste with crew Command Shift V Paste linked Job [GE…" at bounding box center [401, 74] width 802 height 19
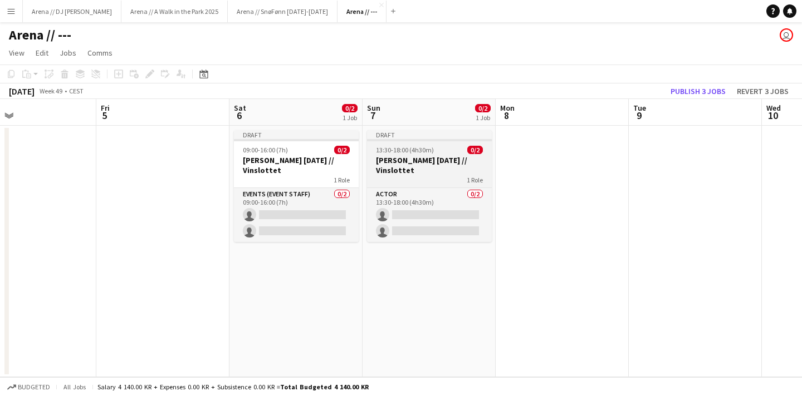
click at [442, 158] on h3 "[PERSON_NAME] [DATE] // Vinslottet" at bounding box center [429, 165] width 125 height 20
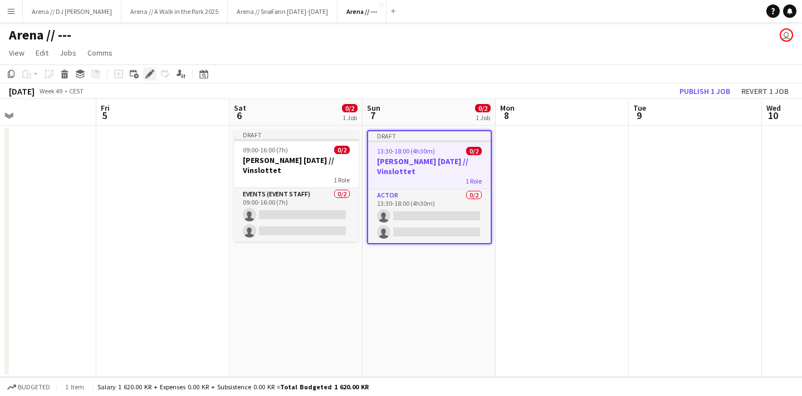
click at [148, 73] on icon "Edit" at bounding box center [149, 74] width 9 height 9
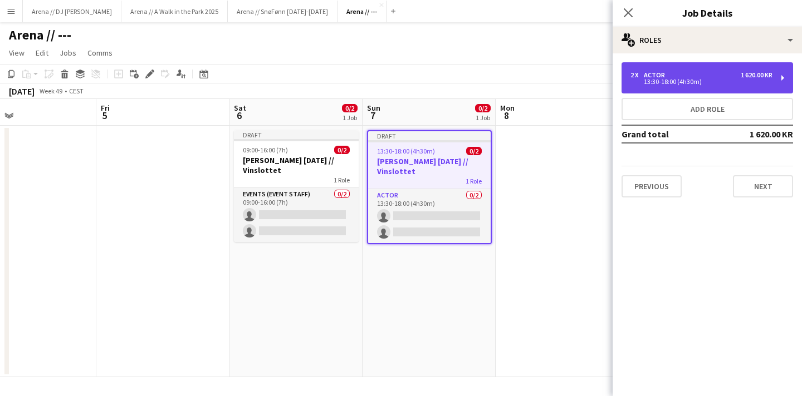
click at [697, 75] on div "2 x Actor 1 620.00 KR" at bounding box center [701, 75] width 142 height 8
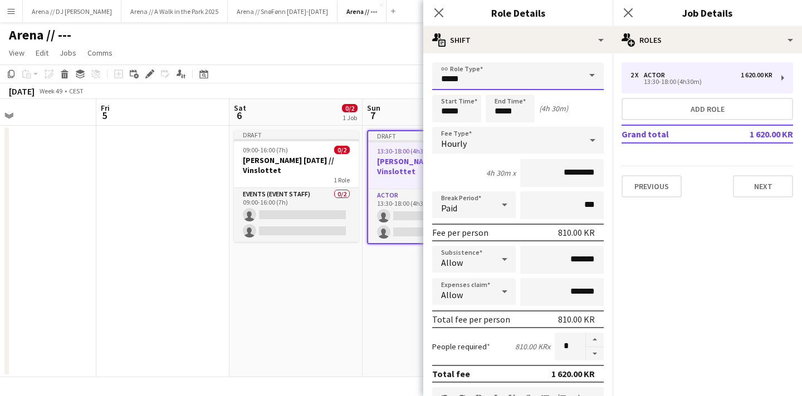
click at [482, 84] on input "*****" at bounding box center [517, 76] width 171 height 28
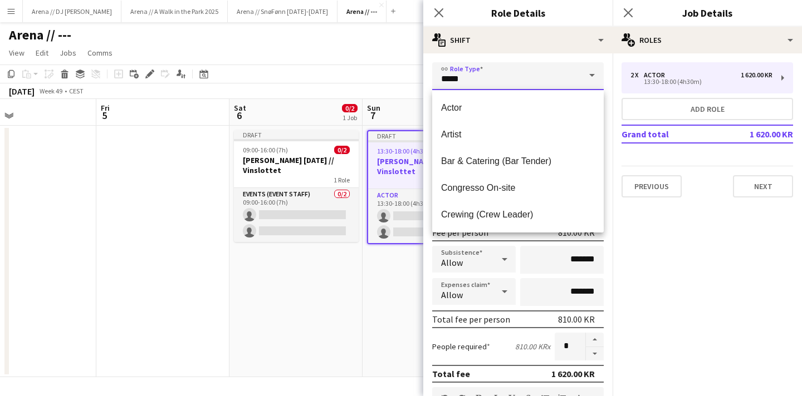
drag, startPoint x: 482, startPoint y: 84, endPoint x: 415, endPoint y: 84, distance: 67.4
click at [415, 84] on body "Menu Boards Boards Boards All jobs Status Workforce Workforce My Workforce Recr…" at bounding box center [401, 198] width 802 height 396
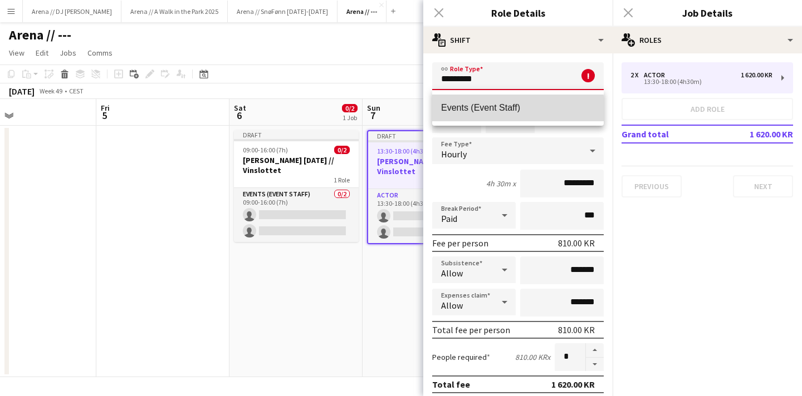
click at [471, 109] on span "Events (Event Staff)" at bounding box center [518, 107] width 154 height 11
type input "**********"
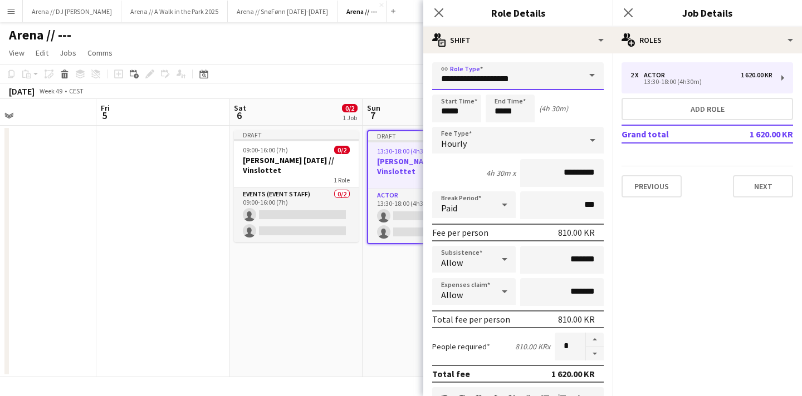
scroll to position [301, 0]
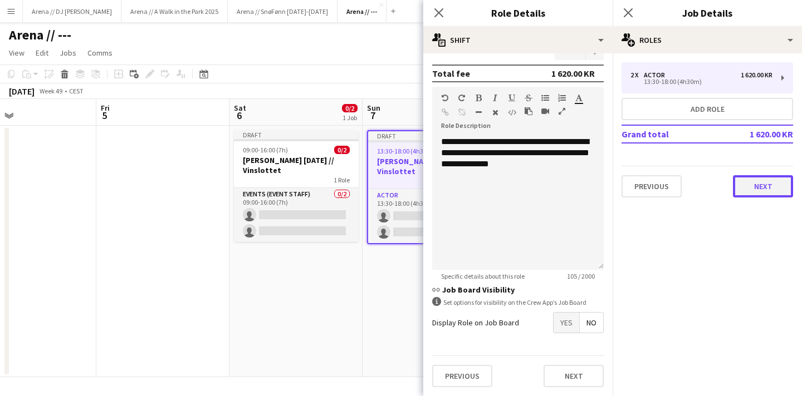
click at [758, 181] on button "Next" at bounding box center [763, 186] width 60 height 22
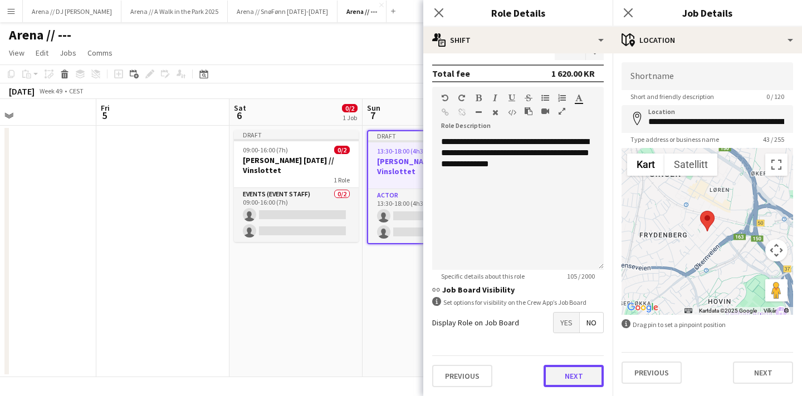
click at [593, 380] on button "Next" at bounding box center [573, 376] width 60 height 22
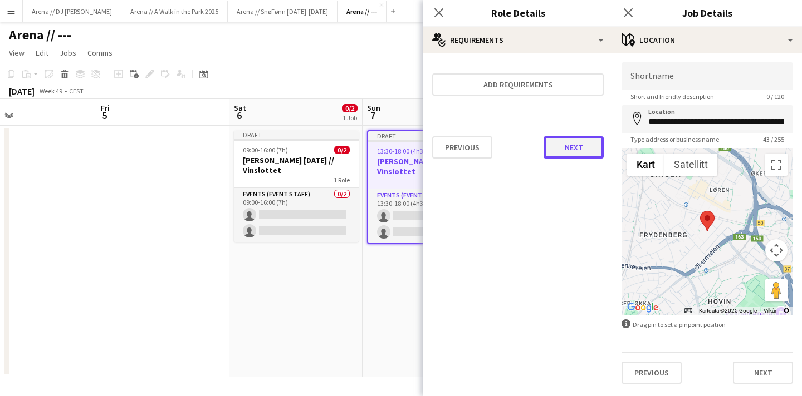
click at [563, 144] on button "Next" at bounding box center [573, 147] width 60 height 22
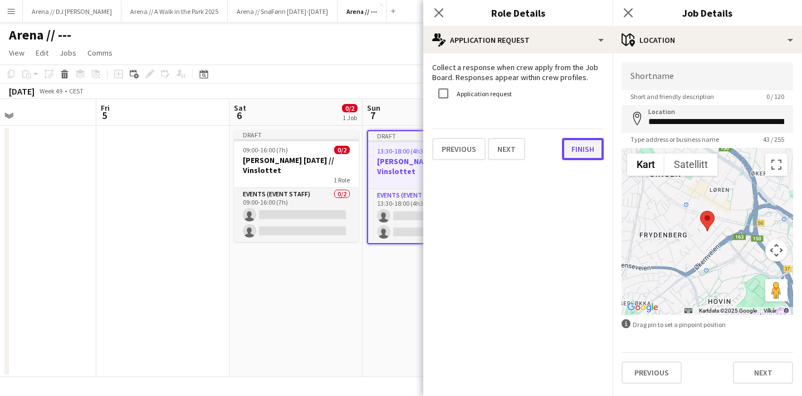
click at [582, 148] on button "Finish" at bounding box center [583, 149] width 42 height 22
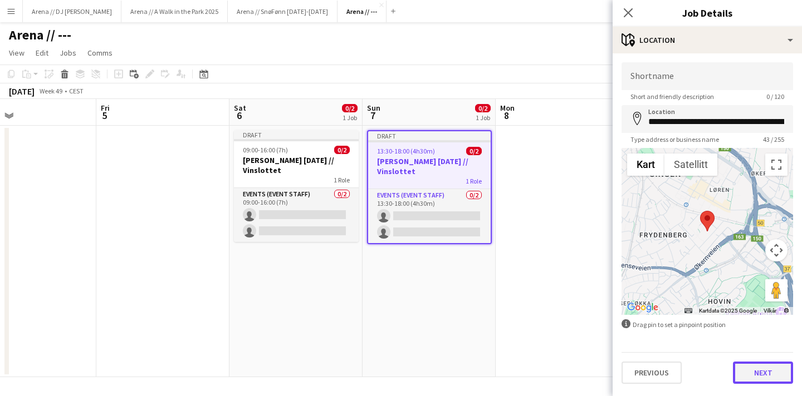
click at [746, 362] on button "Next" at bounding box center [763, 373] width 60 height 22
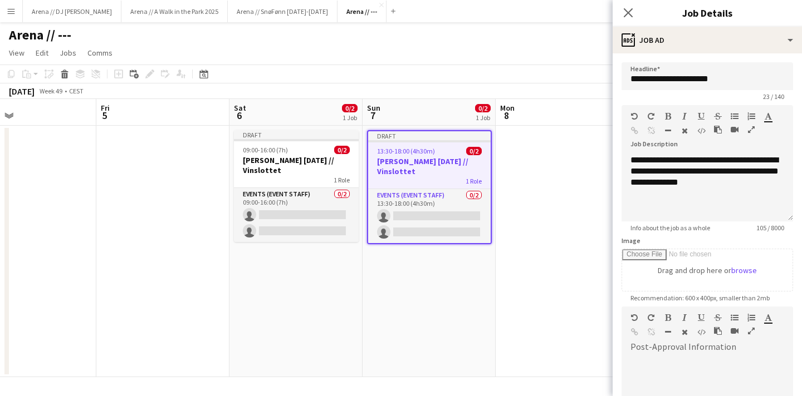
scroll to position [154, 0]
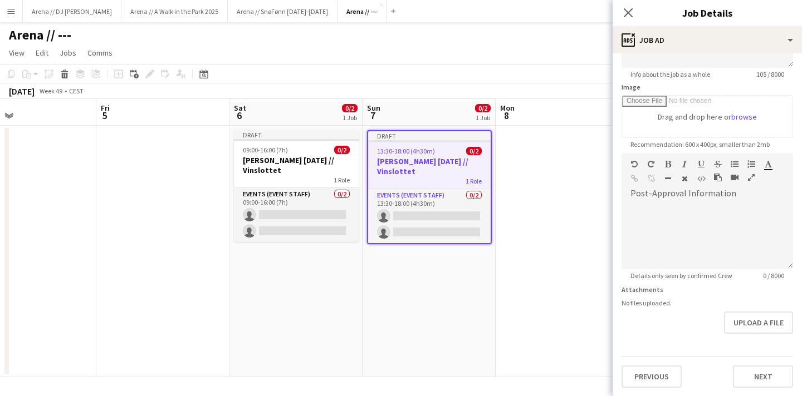
click at [763, 388] on div "**********" at bounding box center [706, 148] width 189 height 497
click at [763, 376] on button "Next" at bounding box center [763, 377] width 60 height 22
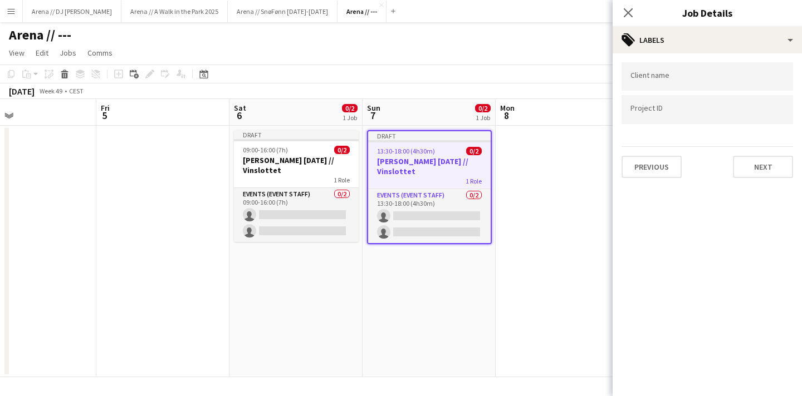
scroll to position [0, 0]
click at [764, 163] on button "Next" at bounding box center [763, 167] width 60 height 22
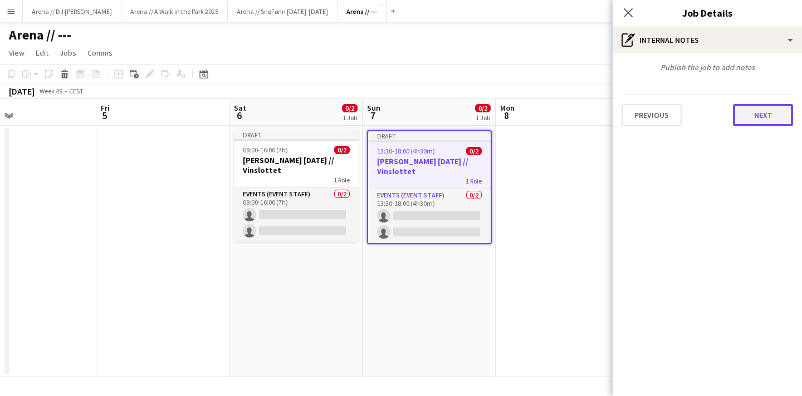
click at [754, 122] on button "Next" at bounding box center [763, 115] width 60 height 22
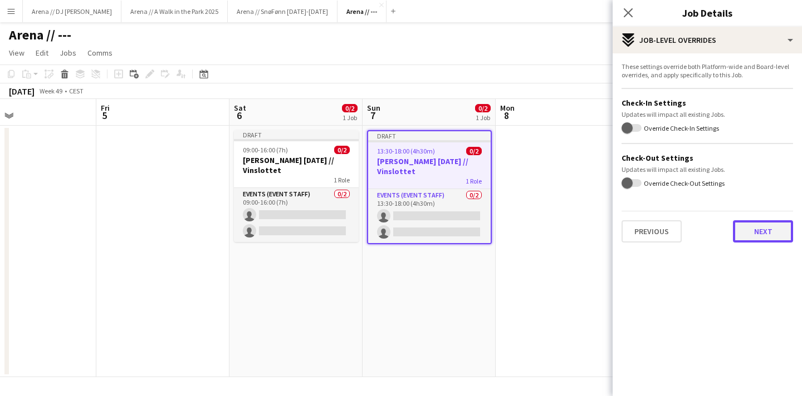
click at [760, 236] on button "Next" at bounding box center [763, 231] width 60 height 22
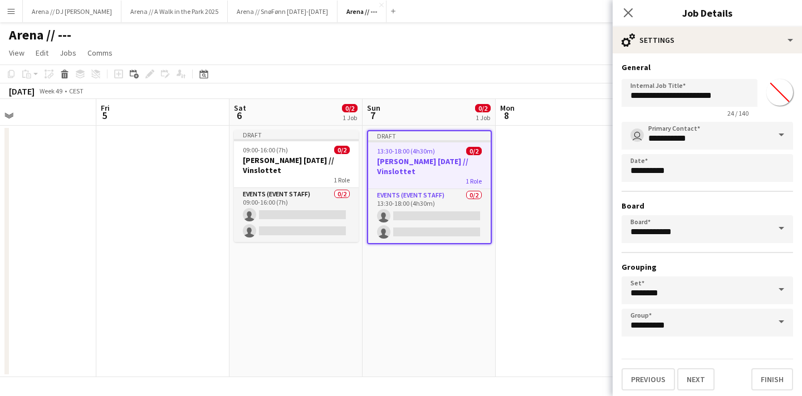
scroll to position [3, 0]
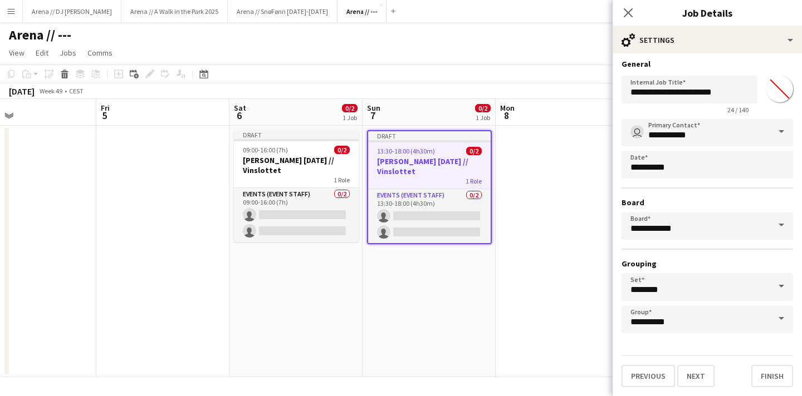
click at [773, 393] on div "**********" at bounding box center [706, 223] width 189 height 346
click at [770, 370] on button "Finish" at bounding box center [772, 376] width 42 height 22
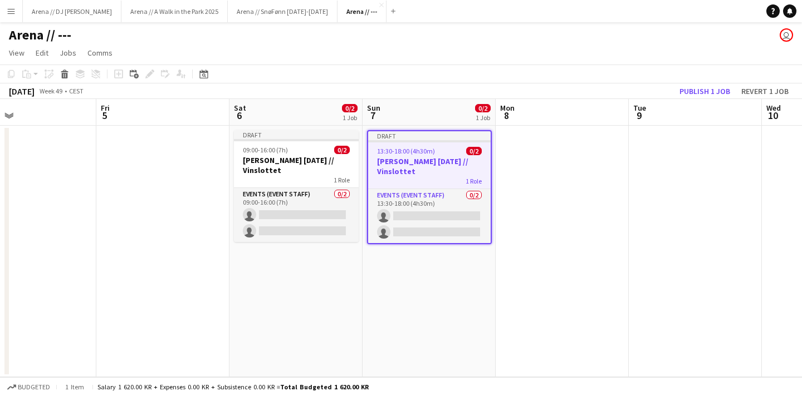
click at [581, 243] on app-date-cell at bounding box center [561, 252] width 133 height 252
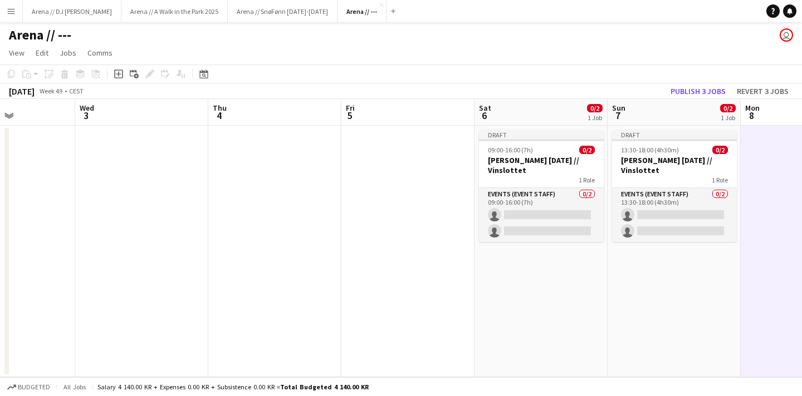
scroll to position [0, 342]
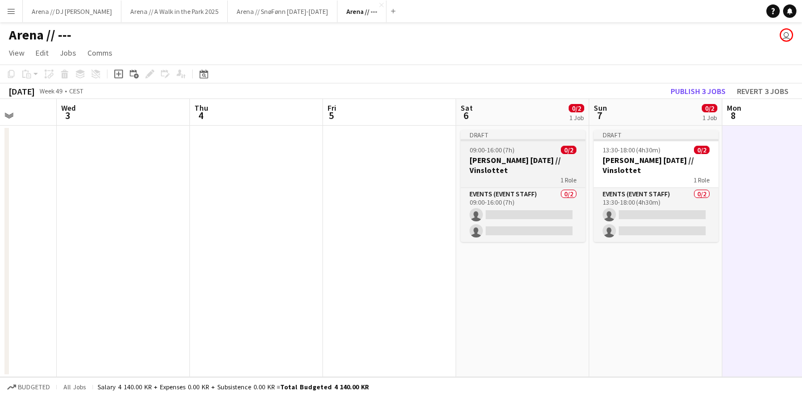
click at [517, 143] on app-job-card "Draft 09:00-16:00 (7h) 0/2 [PERSON_NAME] [DATE] // Vinslottet 1 Role Events (Ev…" at bounding box center [522, 186] width 125 height 112
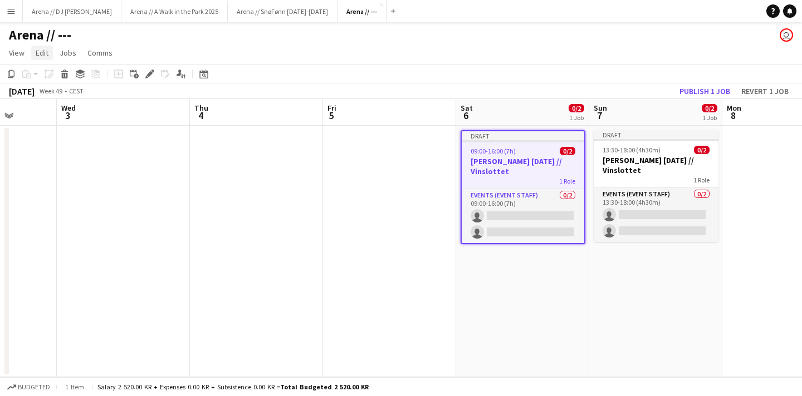
click at [42, 51] on span "Edit" at bounding box center [42, 53] width 13 height 10
click at [10, 55] on span "View" at bounding box center [17, 53] width 16 height 10
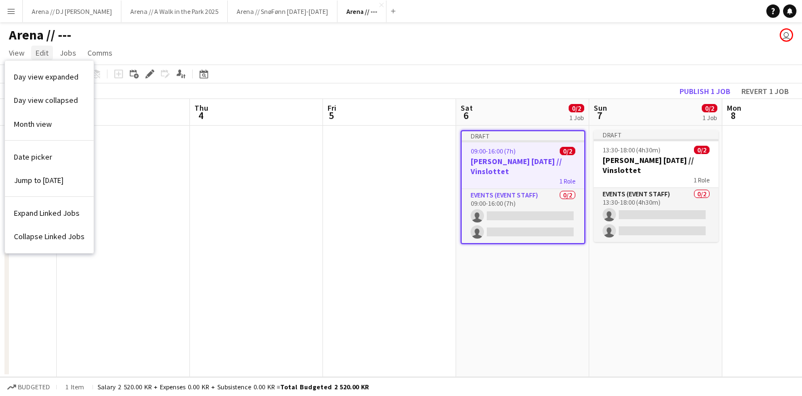
click at [35, 55] on link "Edit" at bounding box center [42, 53] width 22 height 14
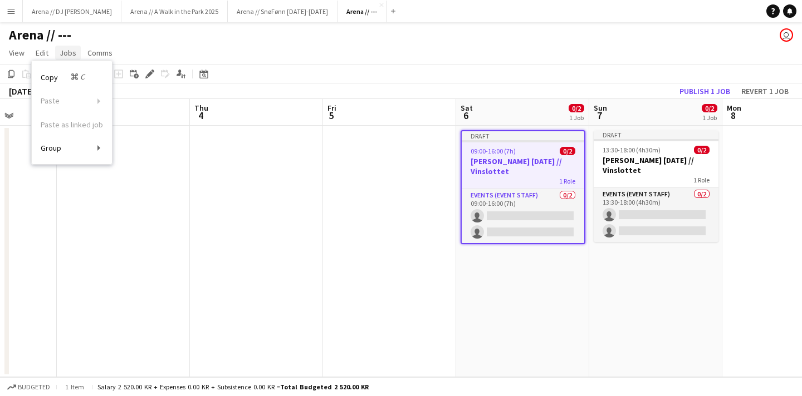
click at [60, 55] on span "Jobs" at bounding box center [68, 53] width 17 height 10
click at [40, 52] on span "Edit" at bounding box center [42, 53] width 13 height 10
click at [415, 156] on app-date-cell at bounding box center [389, 252] width 133 height 252
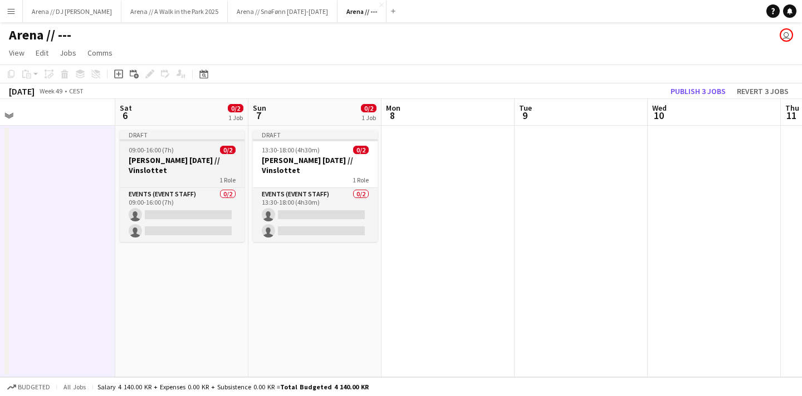
scroll to position [0, 278]
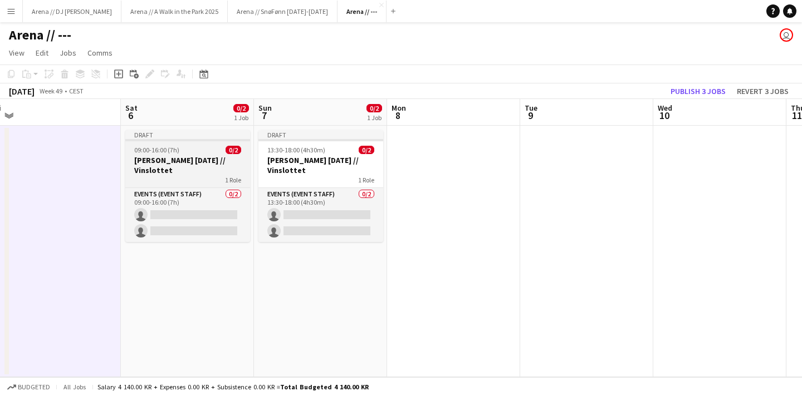
click at [178, 138] on div "Draft" at bounding box center [187, 134] width 125 height 9
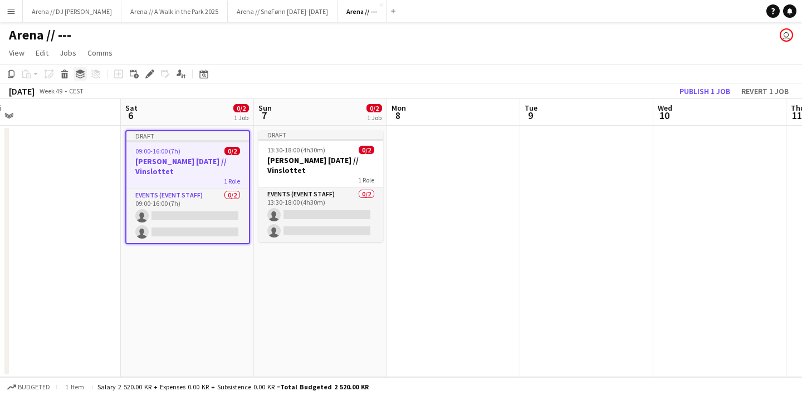
click at [80, 70] on icon at bounding box center [80, 72] width 9 height 4
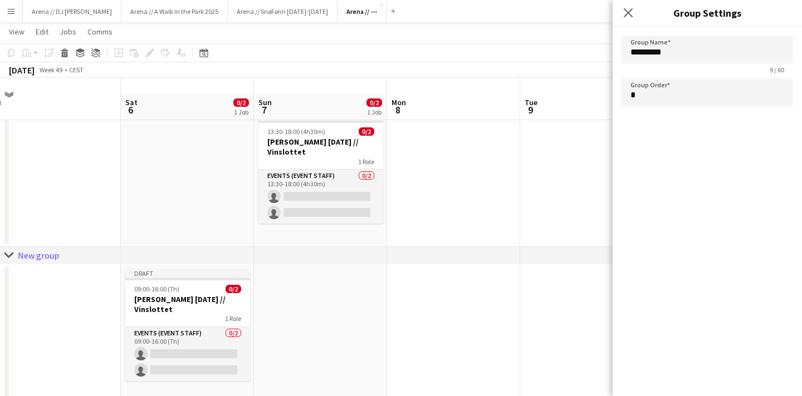
scroll to position [0, 0]
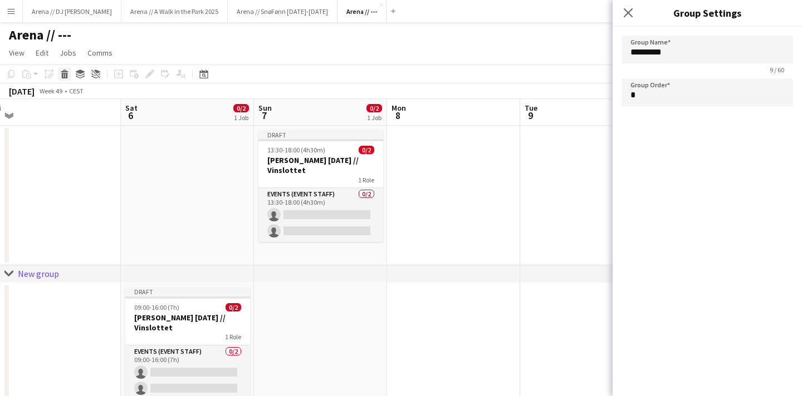
click at [67, 73] on icon at bounding box center [65, 76] width 6 height 6
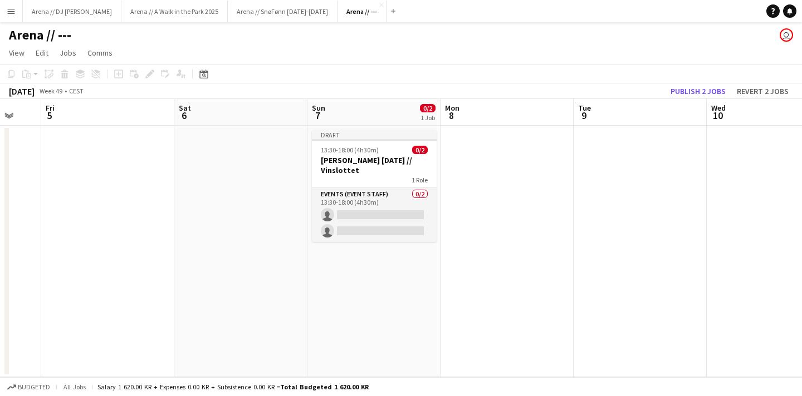
scroll to position [0, 277]
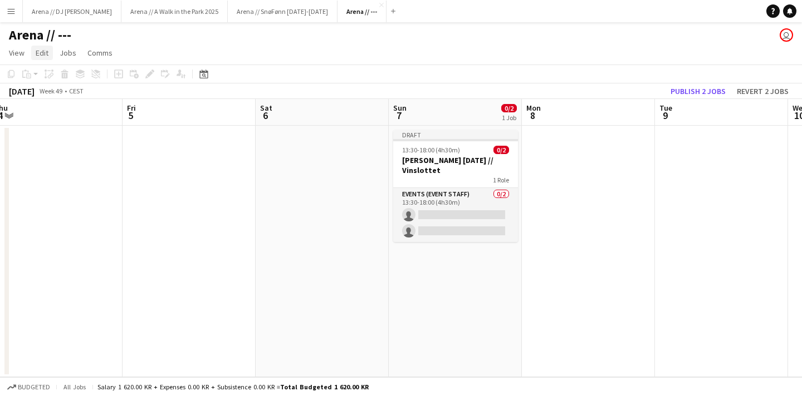
click at [41, 57] on span "Edit" at bounding box center [42, 53] width 13 height 10
click at [17, 58] on link "View" at bounding box center [16, 53] width 24 height 14
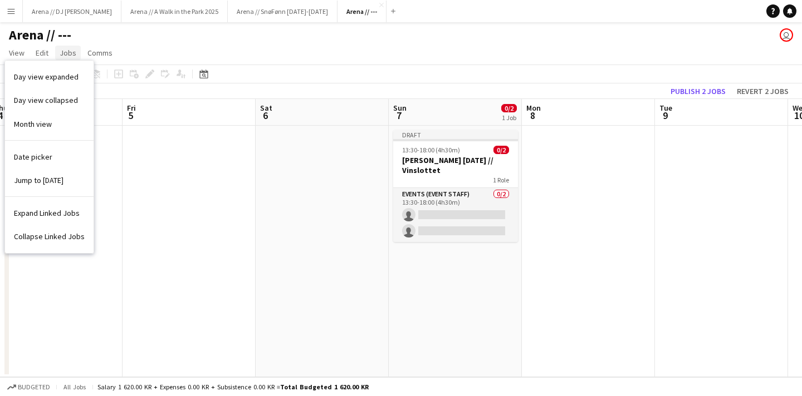
click at [67, 53] on span "Jobs" at bounding box center [68, 53] width 17 height 10
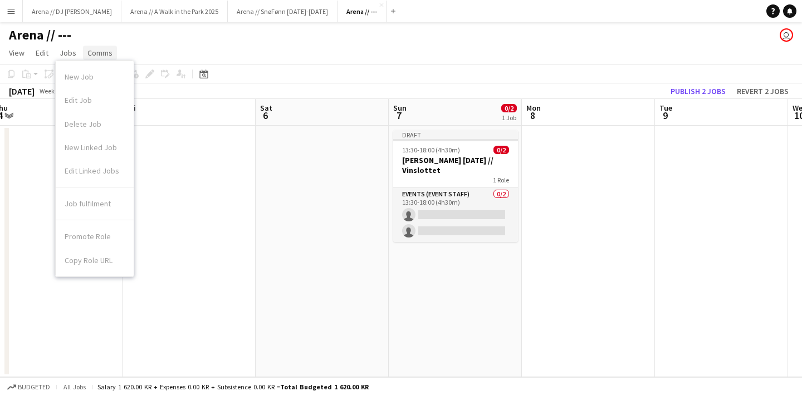
click at [102, 46] on link "Comms" at bounding box center [100, 53] width 34 height 14
click at [67, 46] on link "Jobs" at bounding box center [68, 53] width 26 height 14
click at [360, 281] on app-date-cell at bounding box center [321, 252] width 133 height 252
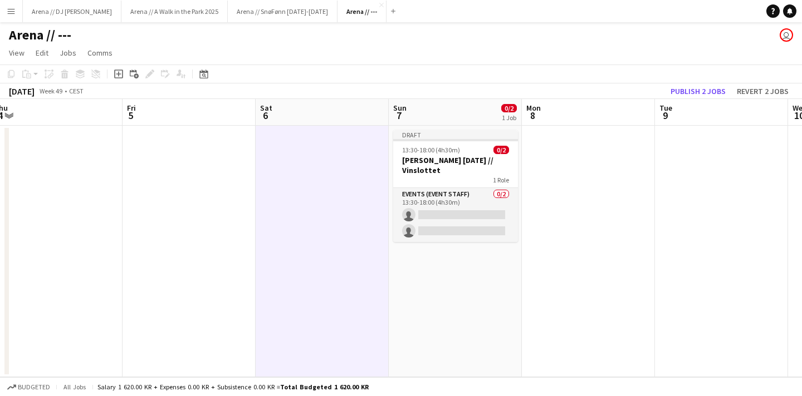
click at [349, 166] on app-date-cell at bounding box center [321, 252] width 133 height 252
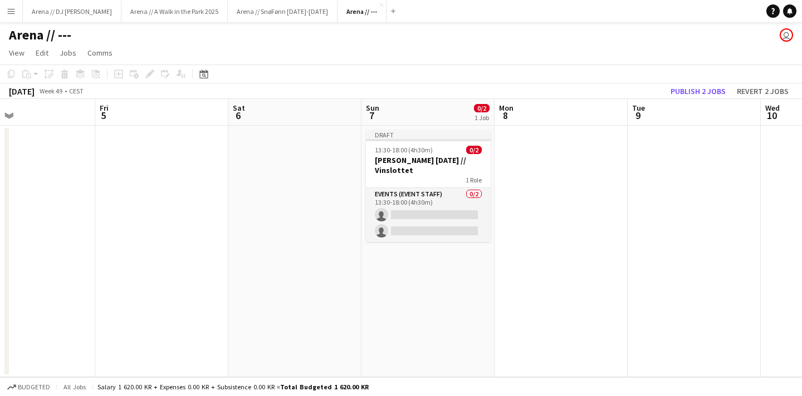
scroll to position [0, 301]
click at [307, 189] on app-date-cell at bounding box center [298, 252] width 133 height 252
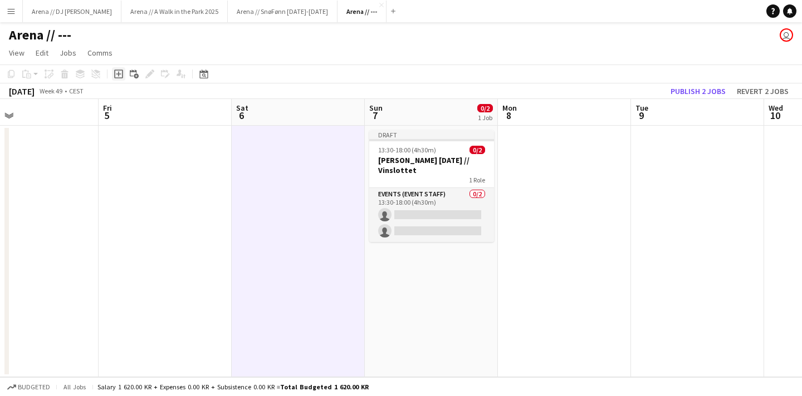
click at [117, 73] on icon "Add job" at bounding box center [118, 74] width 9 height 9
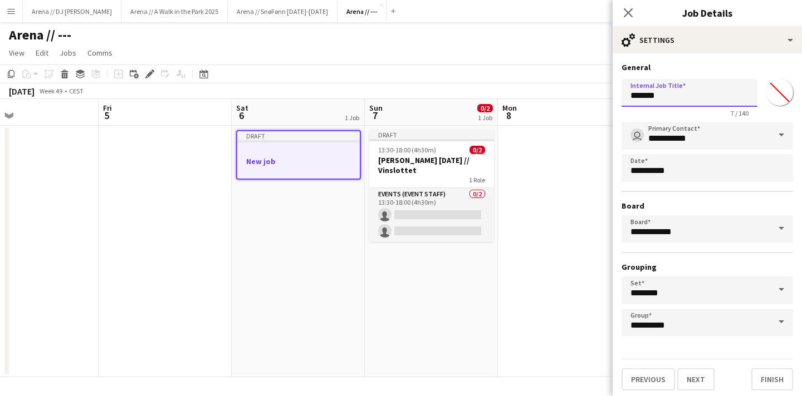
drag, startPoint x: 662, startPoint y: 100, endPoint x: 599, endPoint y: 92, distance: 63.9
click at [599, 92] on body "Menu Boards Boards Boards All jobs Status Workforce Workforce My Workforce Recr…" at bounding box center [401, 198] width 802 height 396
type input "**********"
click at [775, 381] on button "Finish" at bounding box center [772, 379] width 42 height 22
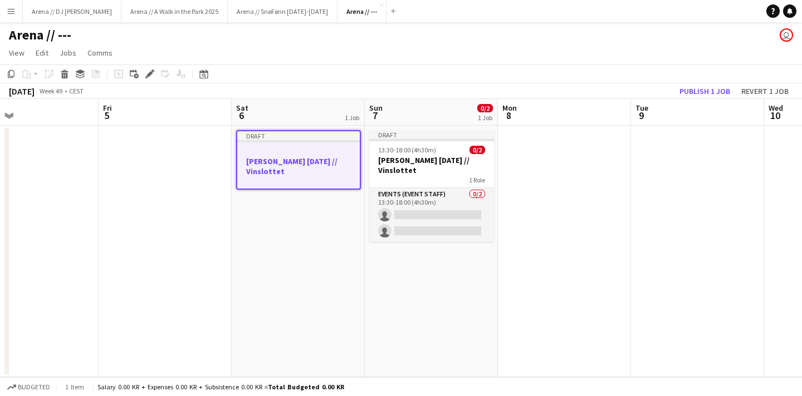
click at [303, 146] on app-job-card "Draft [PERSON_NAME] [DATE] // Vinslottet" at bounding box center [298, 160] width 125 height 60
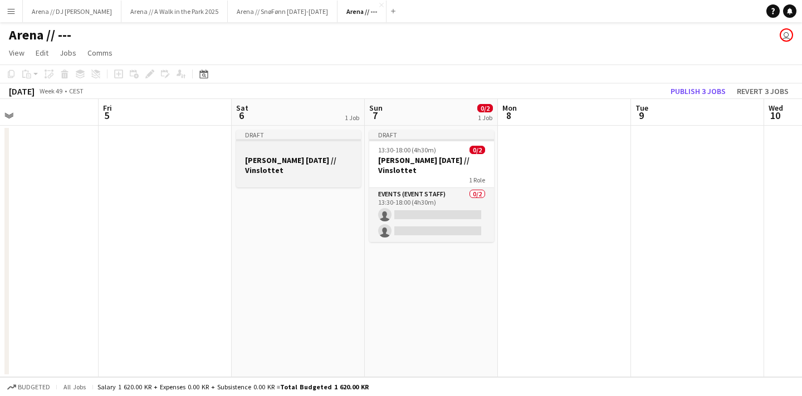
click at [303, 146] on div at bounding box center [298, 150] width 125 height 8
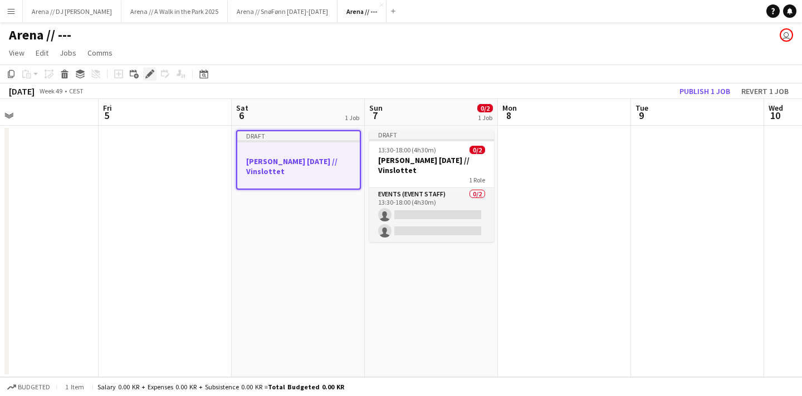
click at [153, 75] on icon "Edit" at bounding box center [149, 74] width 9 height 9
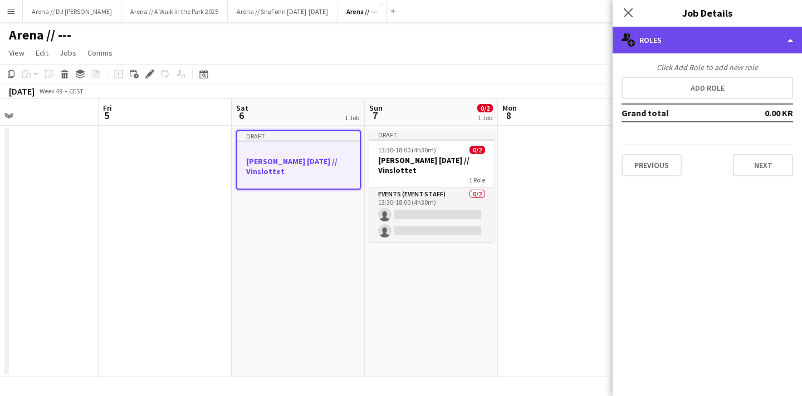
click at [709, 41] on div "multiple-users-add Roles" at bounding box center [706, 40] width 189 height 27
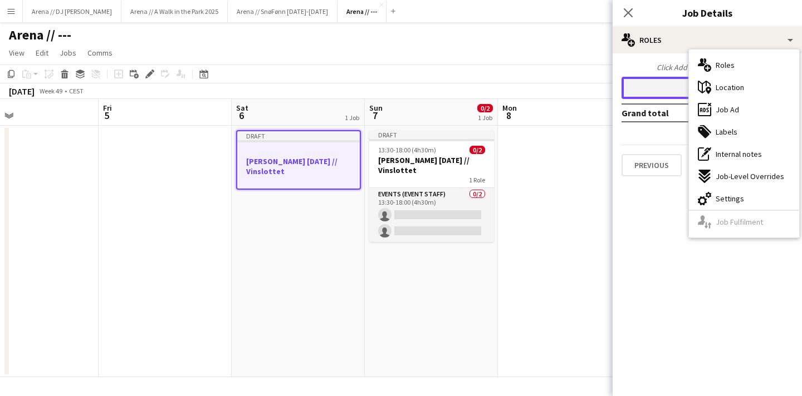
click at [657, 91] on button "Add role" at bounding box center [706, 88] width 171 height 22
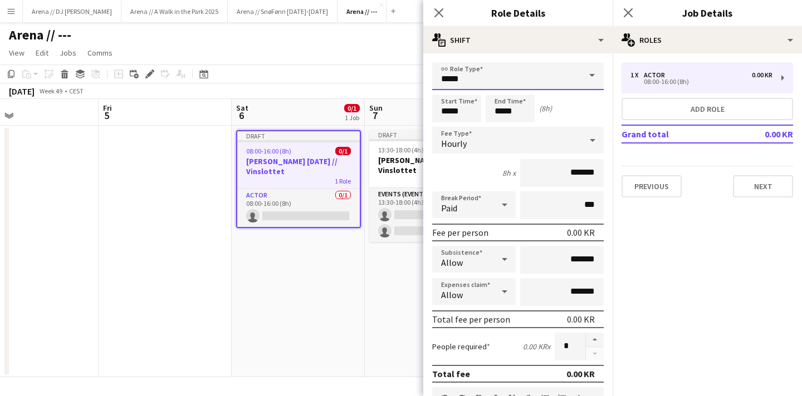
click at [494, 72] on input "*****" at bounding box center [517, 76] width 171 height 28
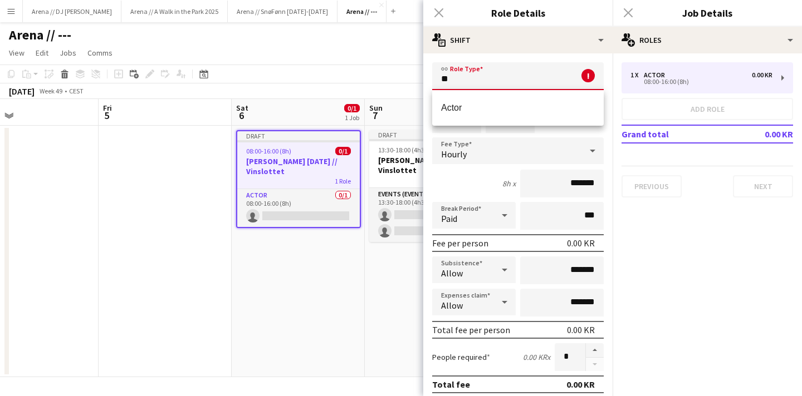
type input "*"
click at [516, 119] on mat-option "Events (Event Staff)" at bounding box center [517, 108] width 171 height 27
type input "**********"
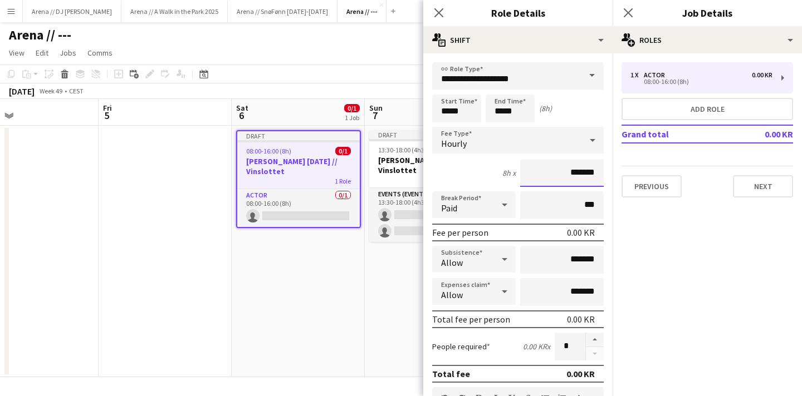
click at [572, 172] on input "*******" at bounding box center [561, 173] width 83 height 28
type input "****"
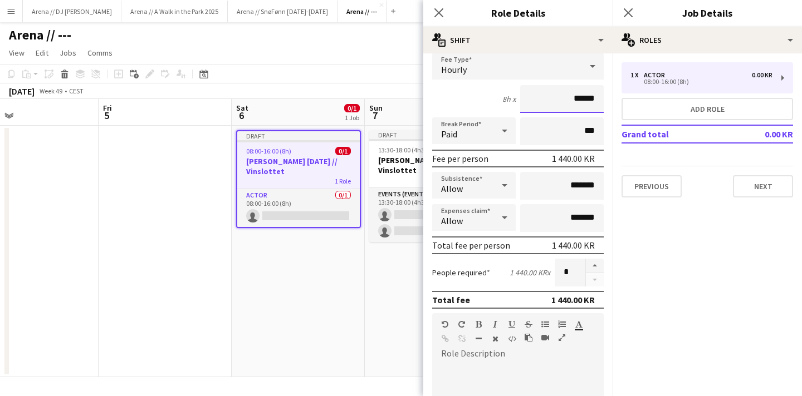
scroll to position [75, 0]
type input "******"
click at [599, 263] on button "button" at bounding box center [595, 265] width 18 height 14
type input "*"
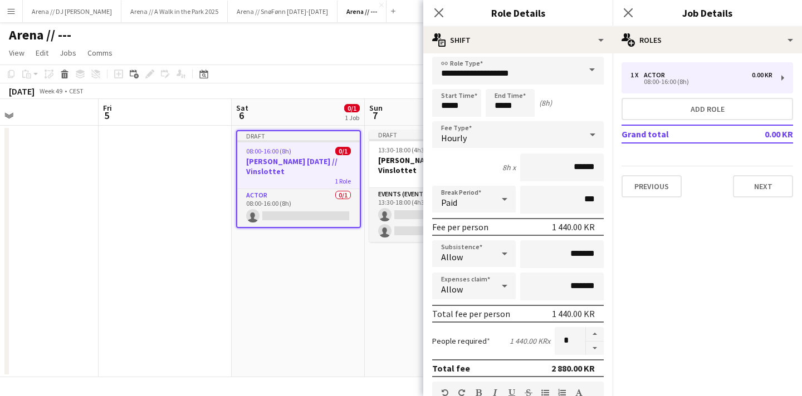
scroll to position [0, 0]
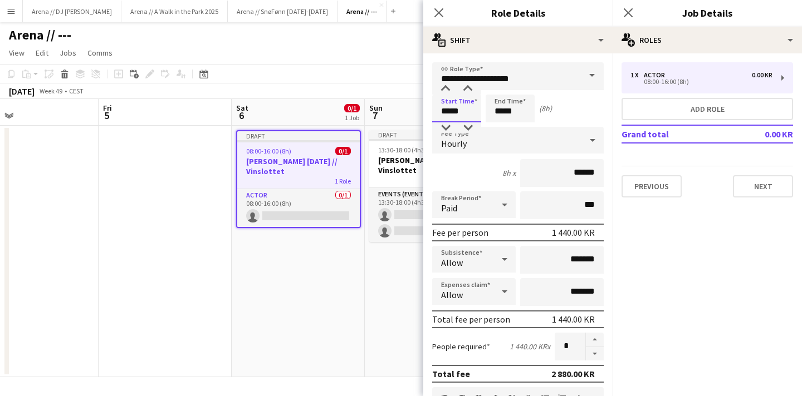
click at [450, 110] on input "*****" at bounding box center [456, 109] width 49 height 28
type input "*****"
click at [500, 111] on input "*****" at bounding box center [509, 109] width 49 height 28
type input "*****"
click at [584, 113] on div "Start Time ***** End Time ***** (9h 30m)" at bounding box center [517, 109] width 171 height 28
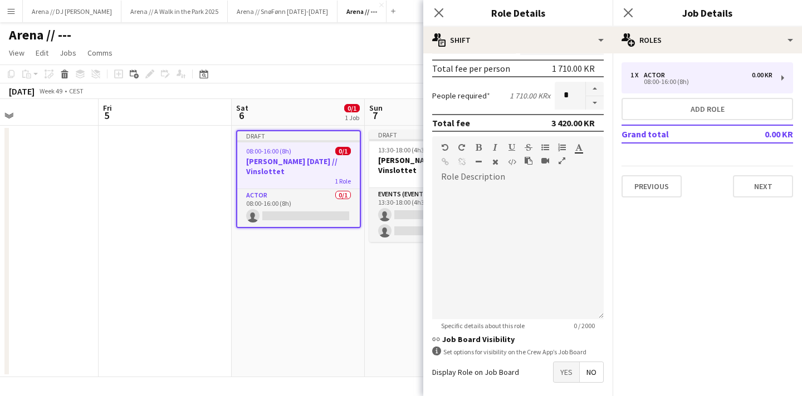
scroll to position [301, 0]
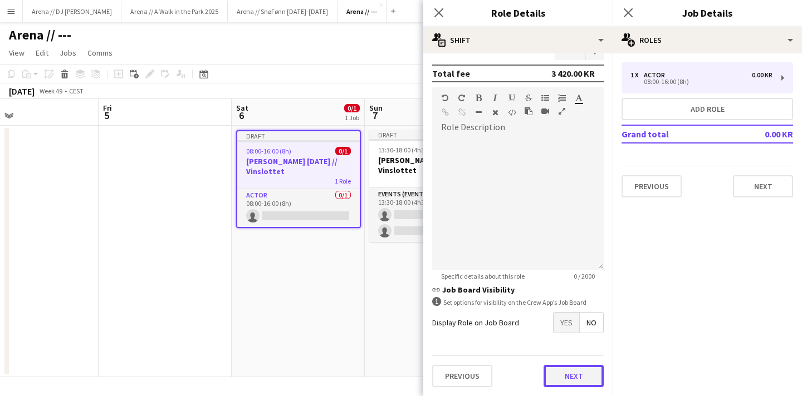
click at [575, 375] on button "Next" at bounding box center [573, 376] width 60 height 22
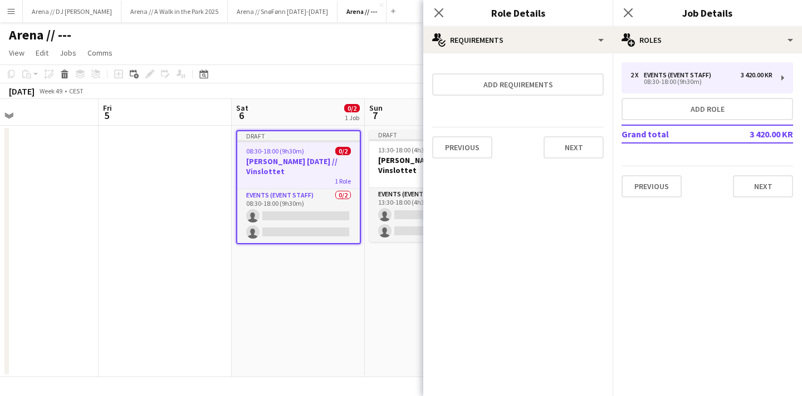
scroll to position [0, 0]
click at [575, 155] on button "Next" at bounding box center [573, 147] width 60 height 22
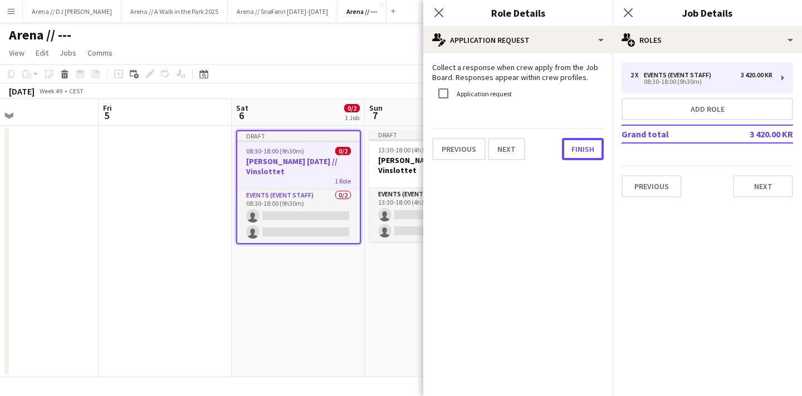
click at [575, 155] on button "Finish" at bounding box center [583, 149] width 42 height 22
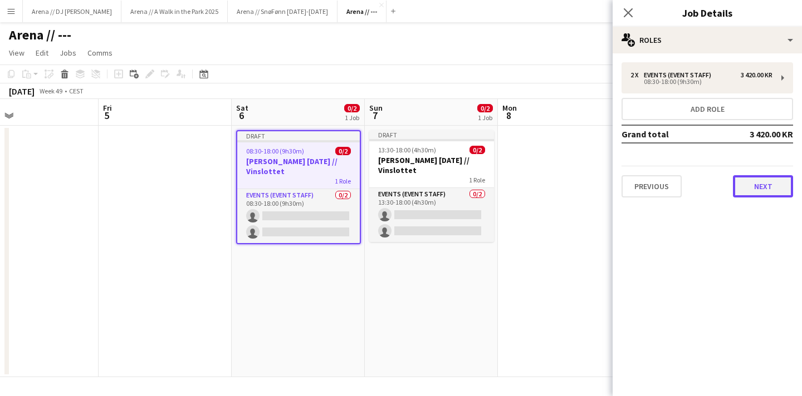
click at [765, 184] on button "Next" at bounding box center [763, 186] width 60 height 22
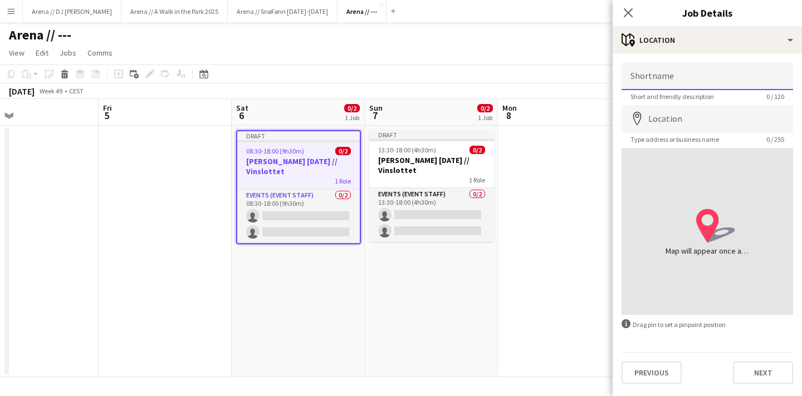
click at [682, 66] on input "Shortname" at bounding box center [706, 76] width 171 height 28
click at [660, 124] on input "Location" at bounding box center [706, 119] width 171 height 28
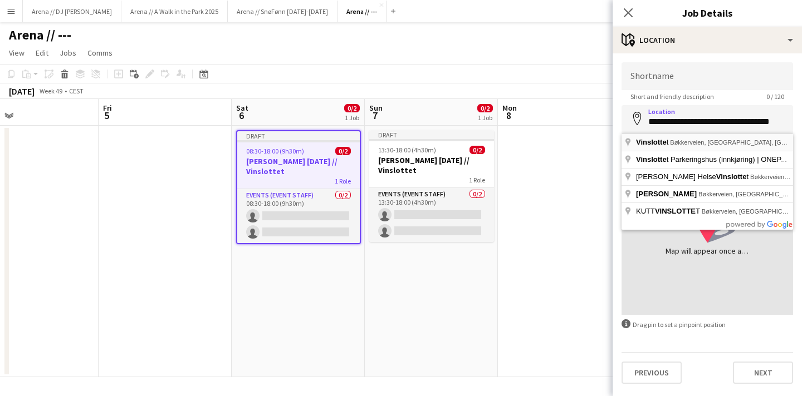
type input "**********"
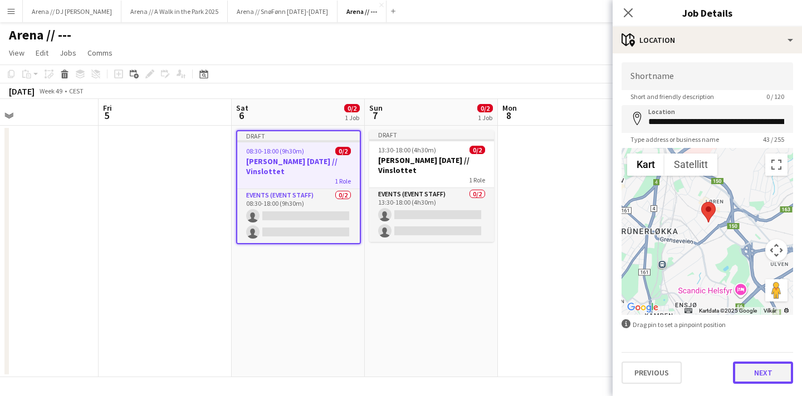
click at [756, 373] on button "Next" at bounding box center [763, 373] width 60 height 22
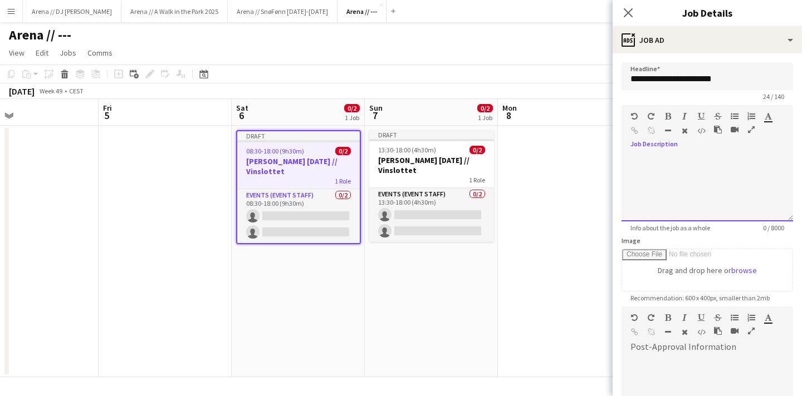
click at [677, 147] on div at bounding box center [706, 184] width 171 height 75
paste div
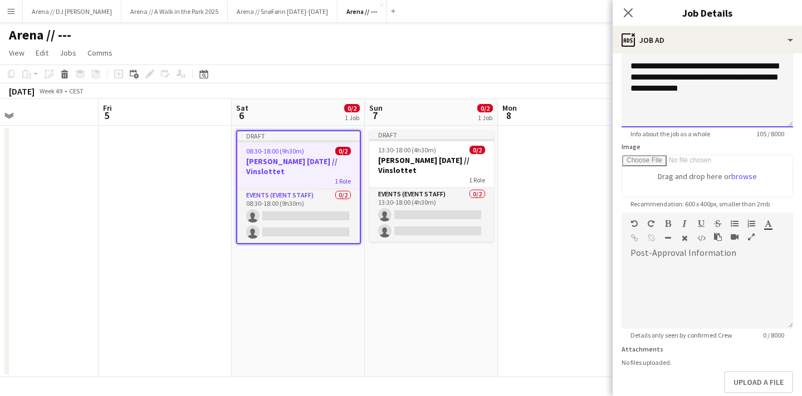
scroll to position [154, 0]
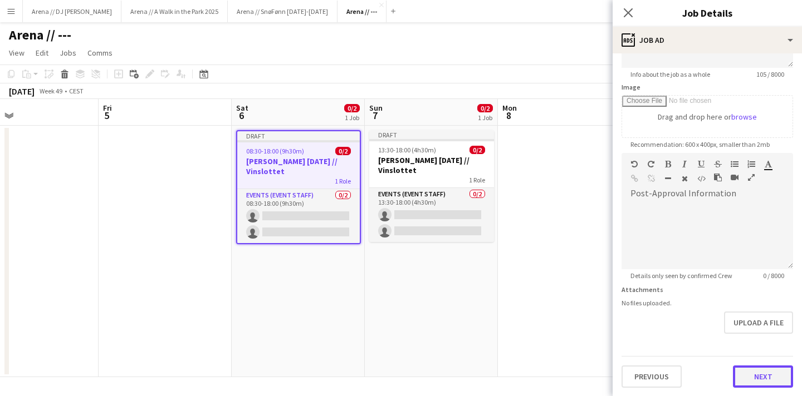
click at [771, 382] on button "Next" at bounding box center [763, 377] width 60 height 22
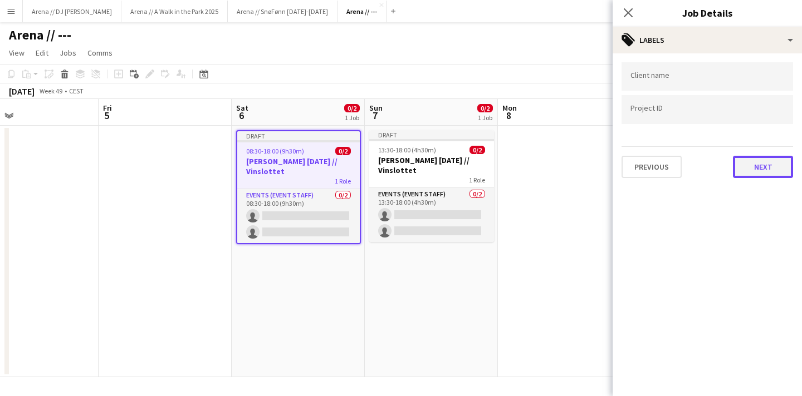
click at [758, 163] on button "Next" at bounding box center [763, 167] width 60 height 22
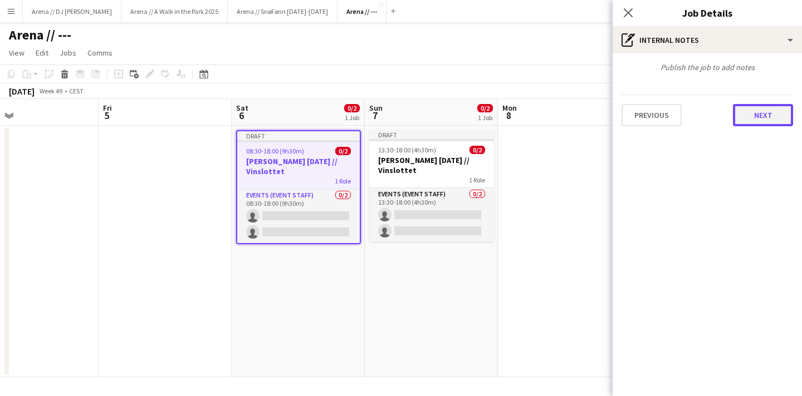
click at [756, 105] on button "Next" at bounding box center [763, 115] width 60 height 22
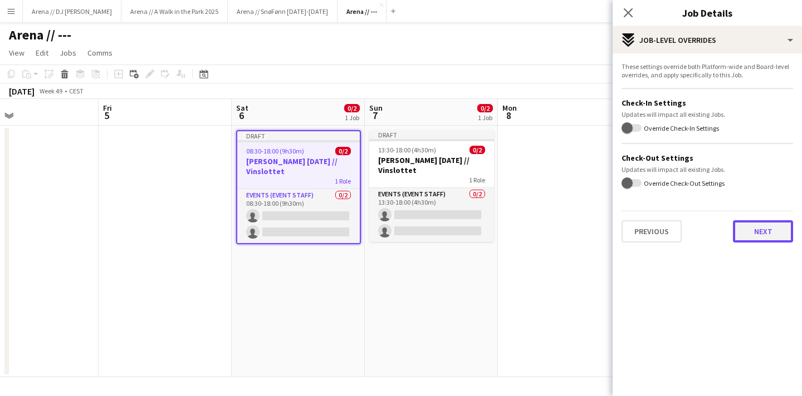
click at [766, 239] on button "Next" at bounding box center [763, 231] width 60 height 22
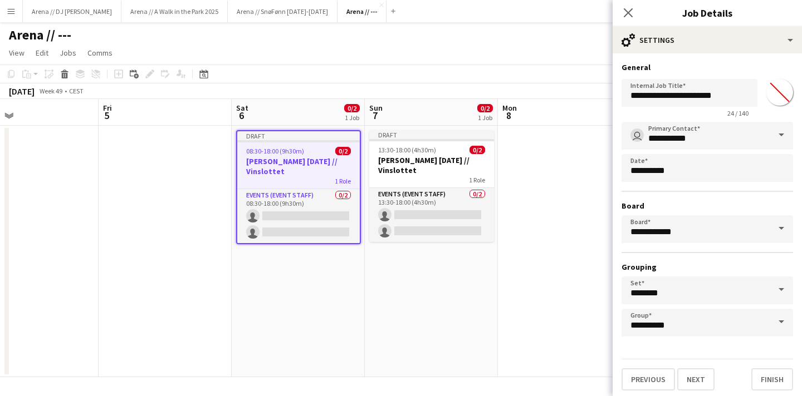
scroll to position [3, 0]
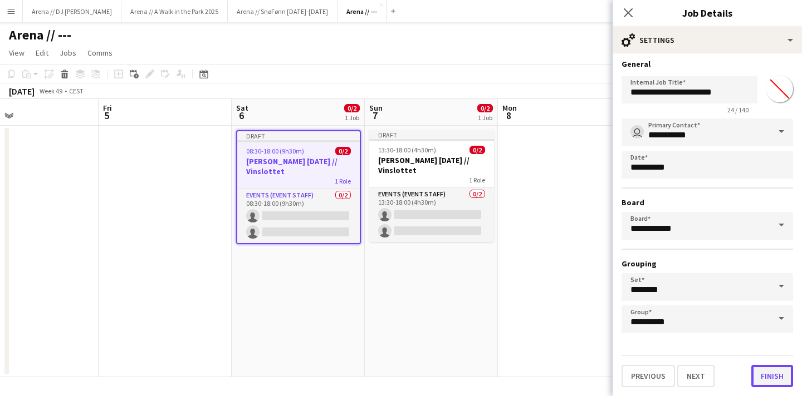
click at [780, 375] on button "Finish" at bounding box center [772, 376] width 42 height 22
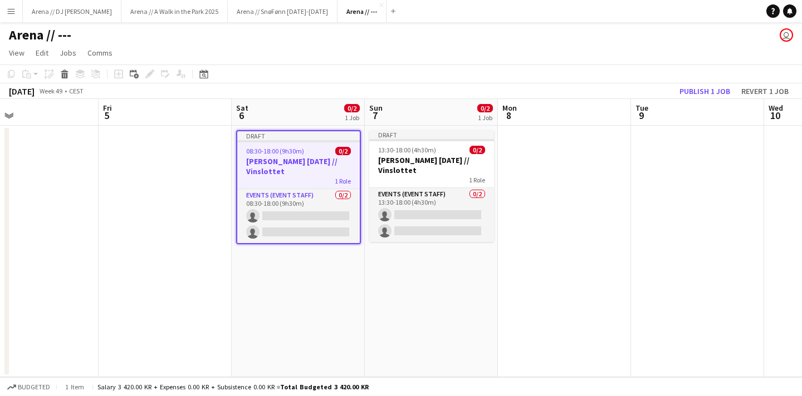
click at [480, 298] on app-date-cell "Draft 13:30-18:00 (4h30m) 0/2 [PERSON_NAME] [DATE] // Vinslottet 1 Role Events …" at bounding box center [431, 252] width 133 height 252
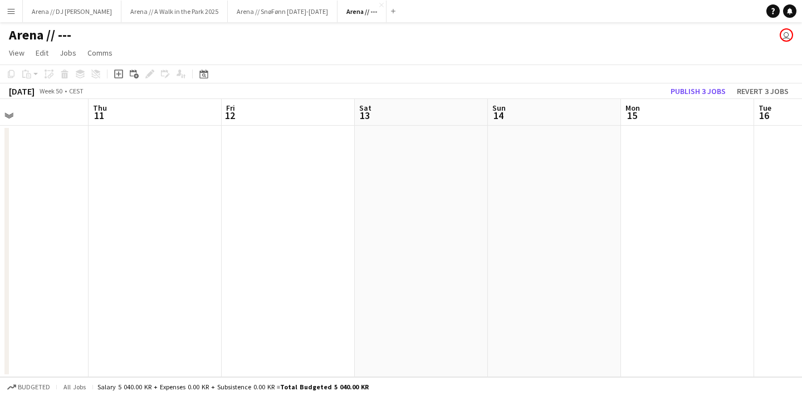
scroll to position [0, 386]
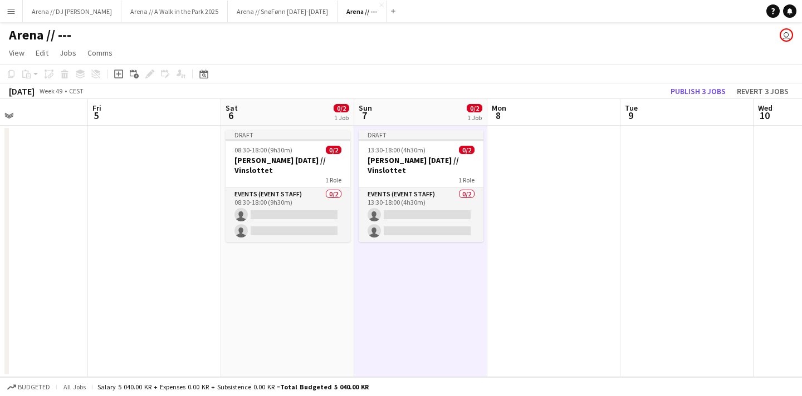
scroll to position [0, 309]
click at [559, 281] on app-date-cell at bounding box center [555, 252] width 133 height 252
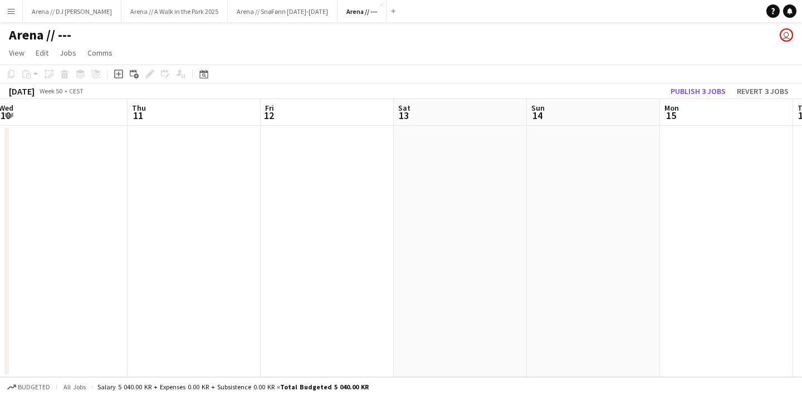
scroll to position [0, 564]
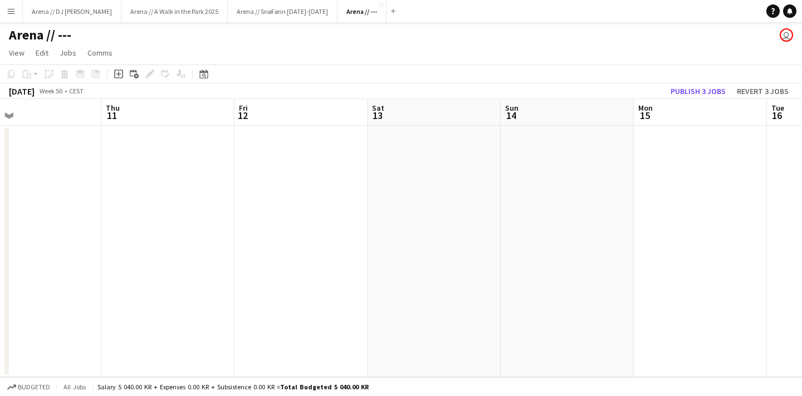
click at [407, 174] on app-date-cell at bounding box center [433, 252] width 133 height 252
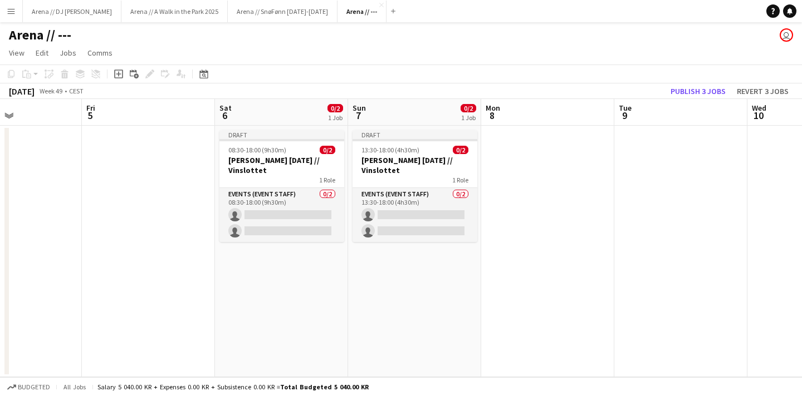
scroll to position [0, 223]
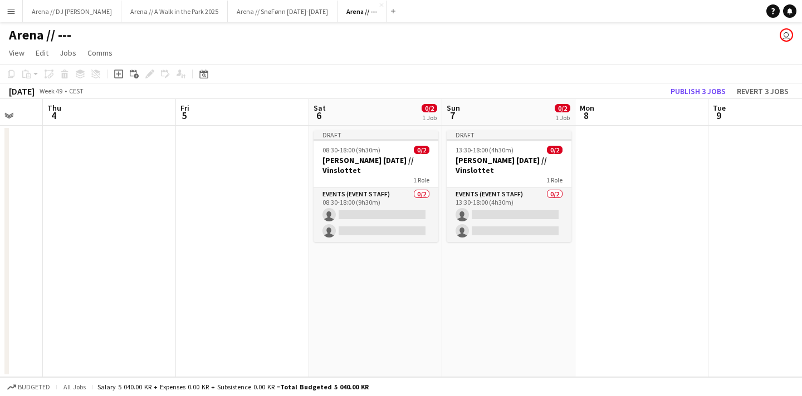
click at [369, 129] on app-date-cell "Draft 08:30-18:00 (9h30m) 0/2 Barnas jul // Vinslottet 1 Role Events (Event Sta…" at bounding box center [375, 252] width 133 height 252
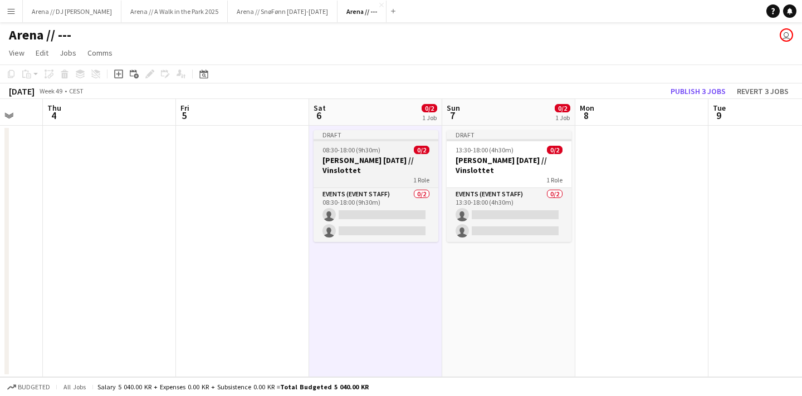
click at [367, 158] on h3 "[PERSON_NAME] [DATE] // Vinslottet" at bounding box center [375, 165] width 125 height 20
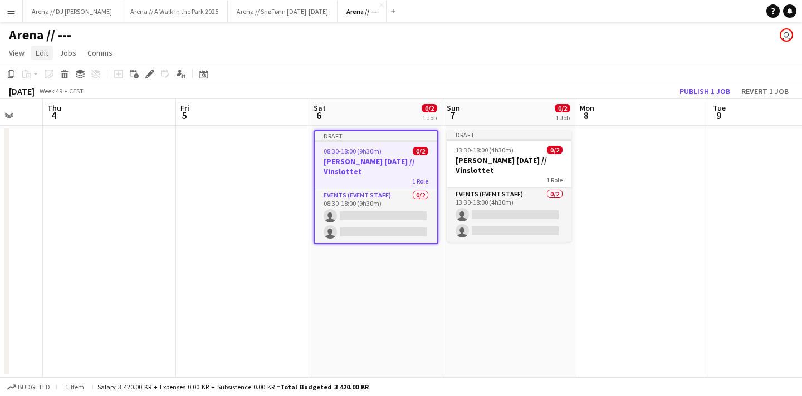
click at [48, 51] on span "Edit" at bounding box center [42, 53] width 13 height 10
click at [75, 80] on icon at bounding box center [74, 76] width 7 height 7
click at [650, 254] on app-date-cell at bounding box center [641, 252] width 133 height 252
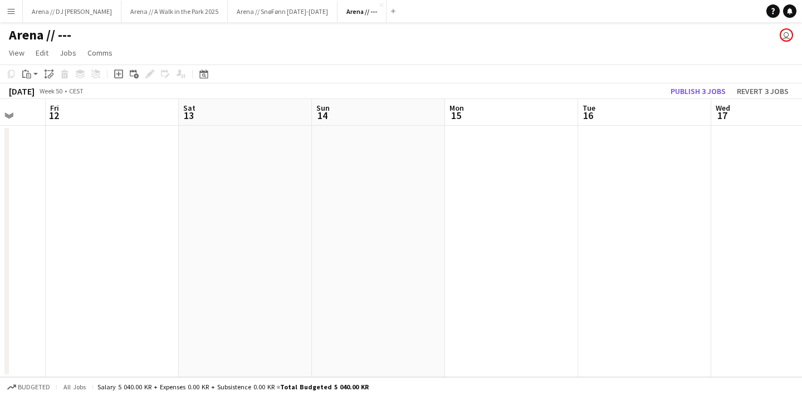
scroll to position [0, 443]
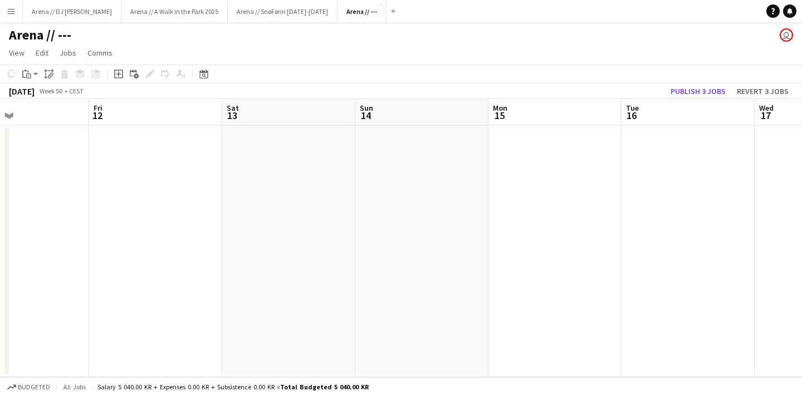
click at [263, 212] on app-date-cell at bounding box center [288, 252] width 133 height 252
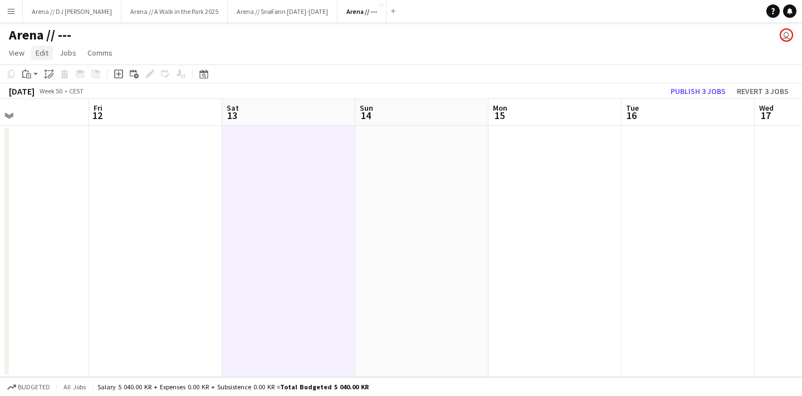
click at [41, 51] on span "Edit" at bounding box center [42, 53] width 13 height 10
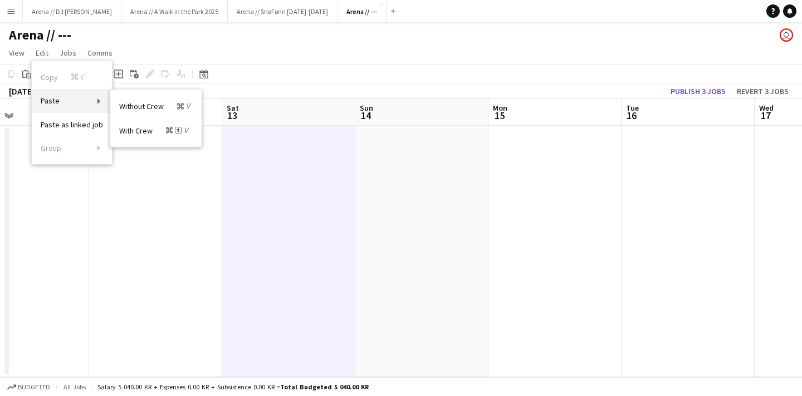
click at [66, 99] on link "Paste" at bounding box center [72, 100] width 80 height 23
click at [140, 130] on span "With Crew Command Shift V" at bounding box center [154, 130] width 71 height 11
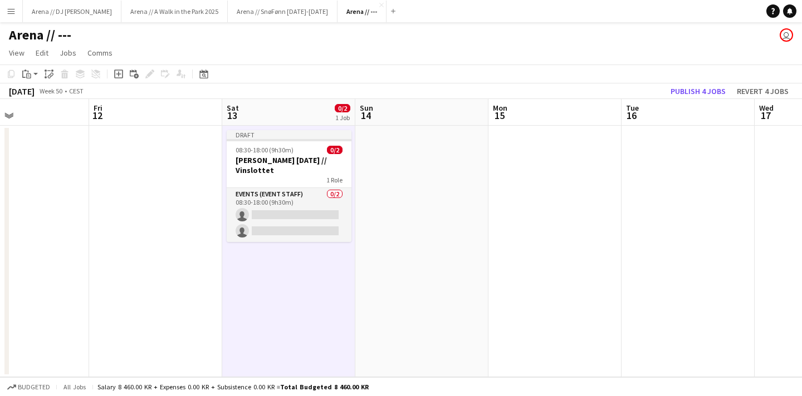
click at [445, 258] on app-date-cell at bounding box center [421, 252] width 133 height 252
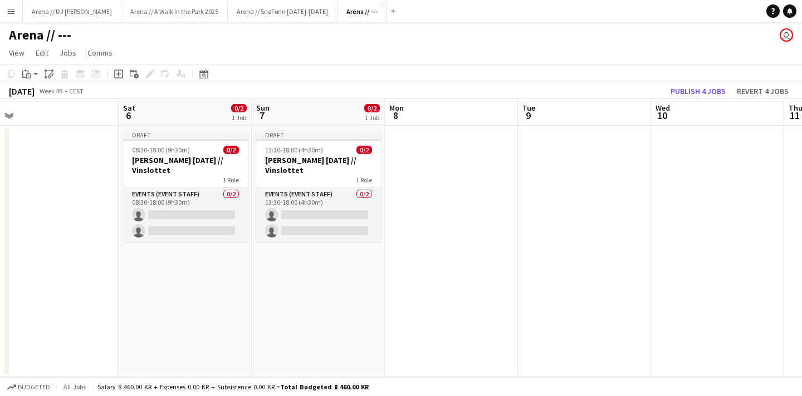
scroll to position [0, 260]
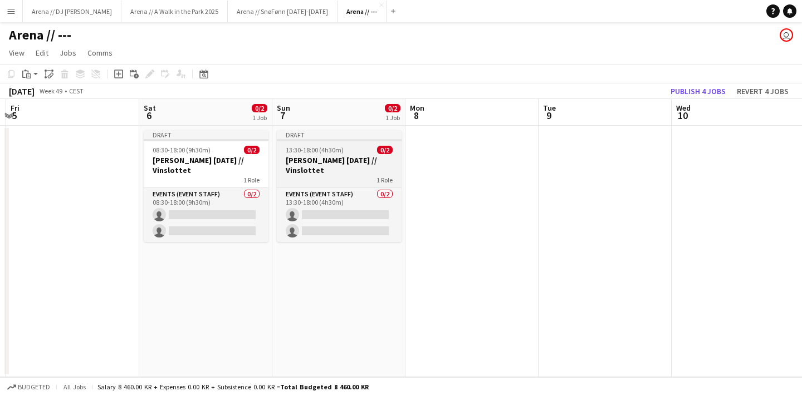
click at [337, 139] on div "Draft" at bounding box center [339, 134] width 125 height 9
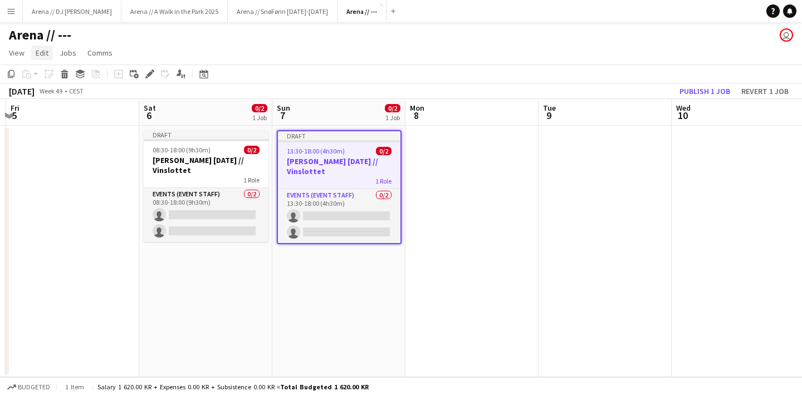
click at [33, 53] on link "Edit" at bounding box center [42, 53] width 22 height 14
click at [74, 75] on icon at bounding box center [74, 76] width 7 height 7
click at [563, 244] on app-date-cell at bounding box center [604, 252] width 133 height 252
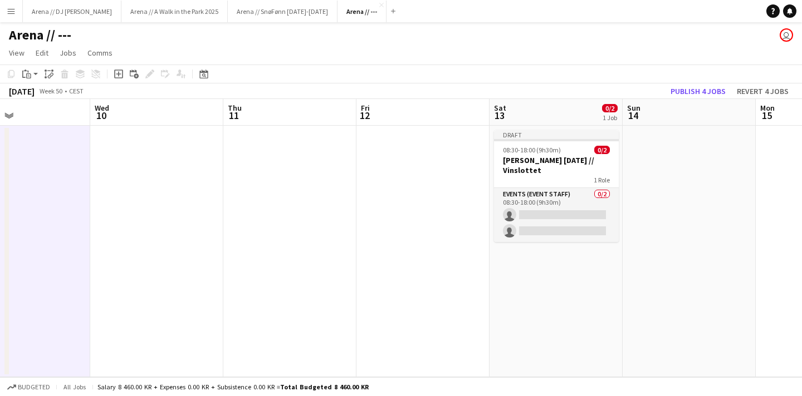
scroll to position [0, 391]
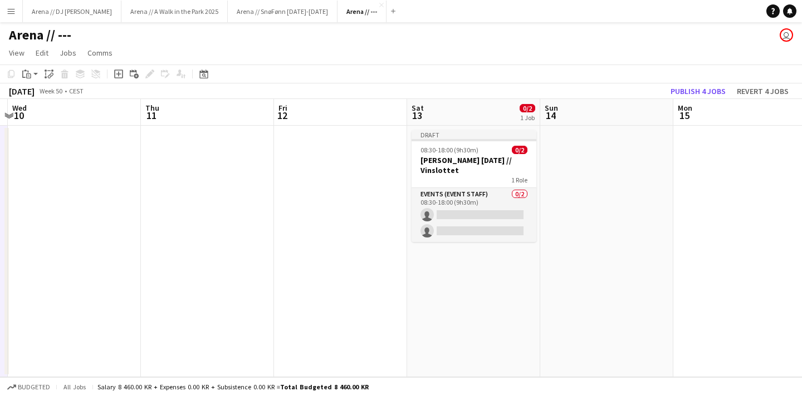
click at [586, 160] on app-date-cell at bounding box center [606, 252] width 133 height 252
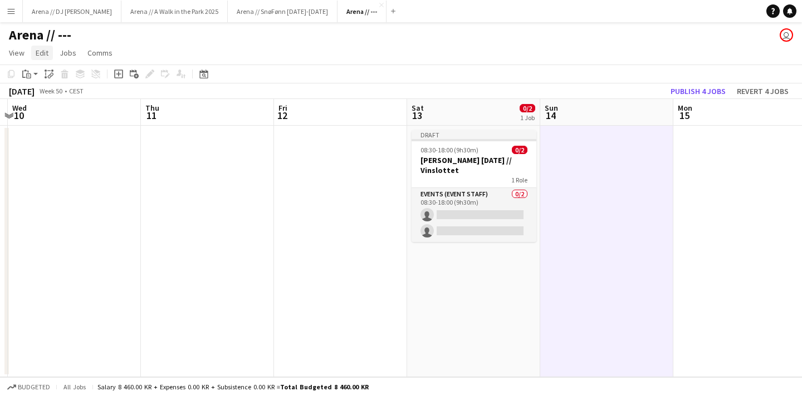
click at [44, 51] on span "Edit" at bounding box center [42, 53] width 13 height 10
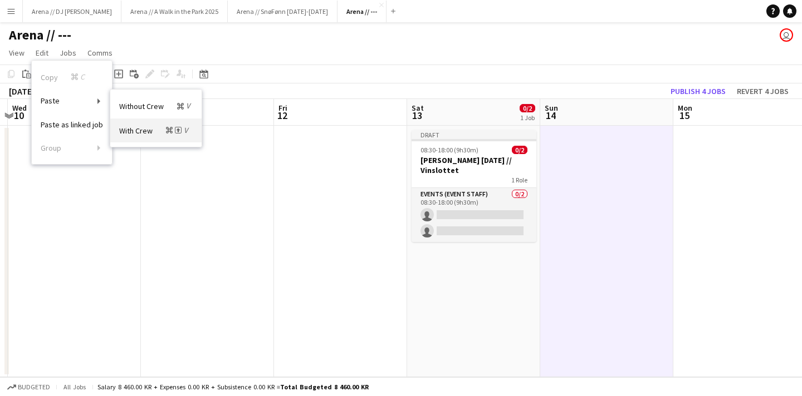
click at [155, 127] on span "With Crew Command Shift V" at bounding box center [154, 130] width 71 height 11
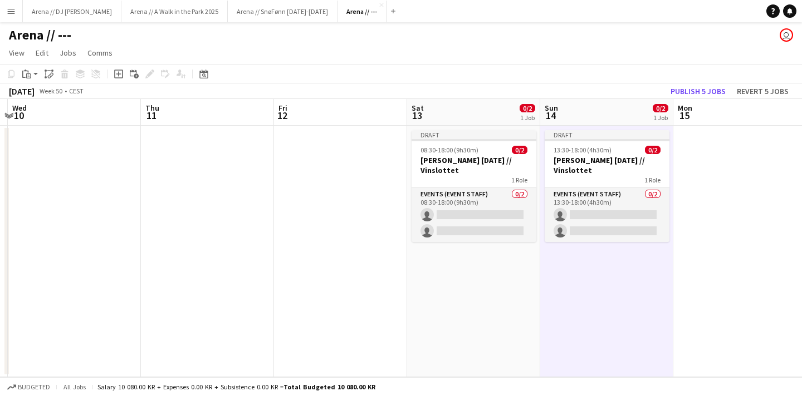
click at [707, 287] on app-date-cell at bounding box center [739, 252] width 133 height 252
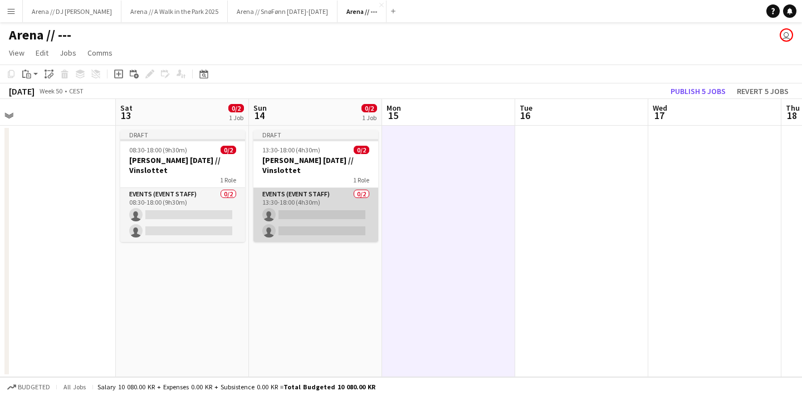
scroll to position [0, 268]
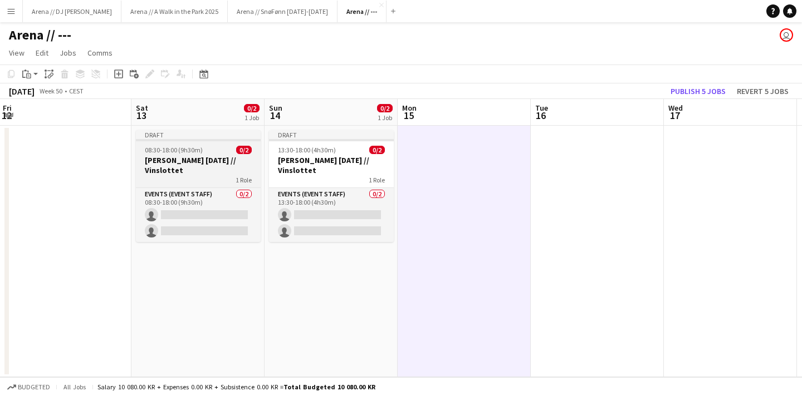
click at [207, 139] on div at bounding box center [198, 140] width 125 height 2
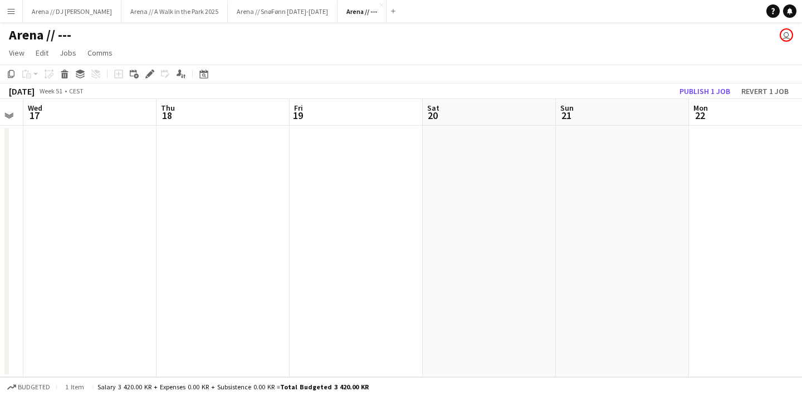
scroll to position [0, 375]
click at [512, 179] on app-date-cell at bounding box center [489, 252] width 133 height 252
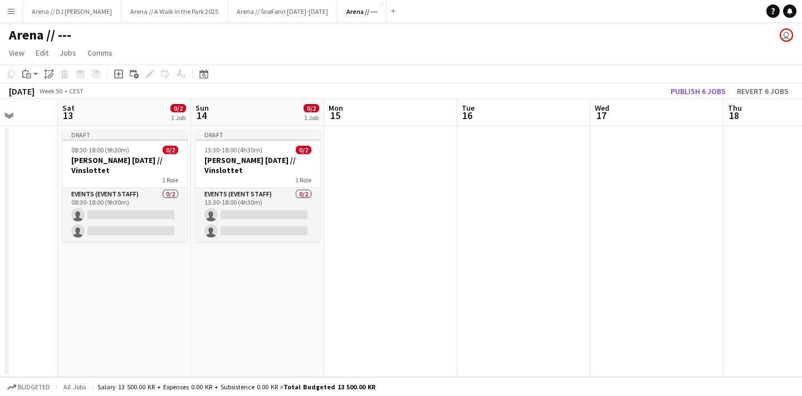
scroll to position [0, 337]
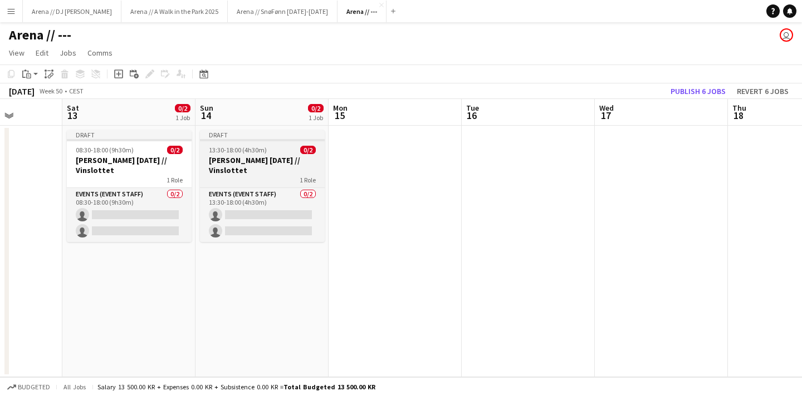
click at [277, 141] on app-job-card "Draft 13:30-18:00 (4h30m) 0/2 [PERSON_NAME] [DATE] // Vinslottet 1 Role Events …" at bounding box center [262, 186] width 125 height 112
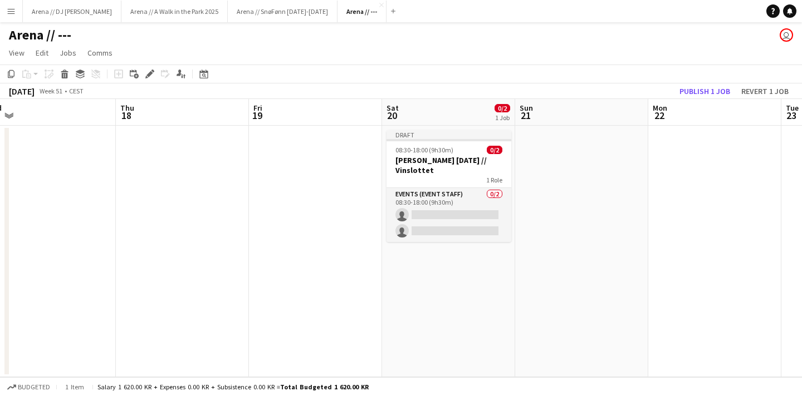
scroll to position [0, 416]
click at [602, 171] on app-date-cell at bounding box center [581, 252] width 133 height 252
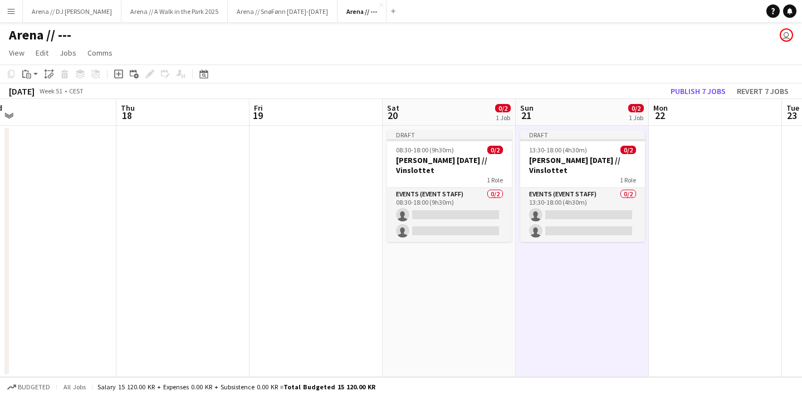
click at [315, 271] on app-date-cell at bounding box center [315, 252] width 133 height 252
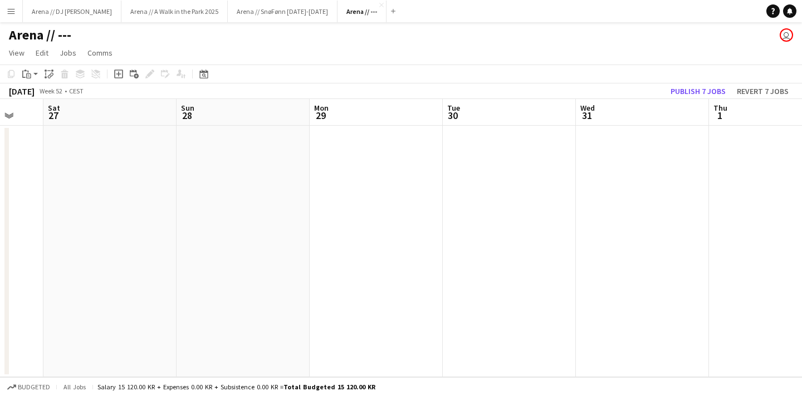
scroll to position [0, 382]
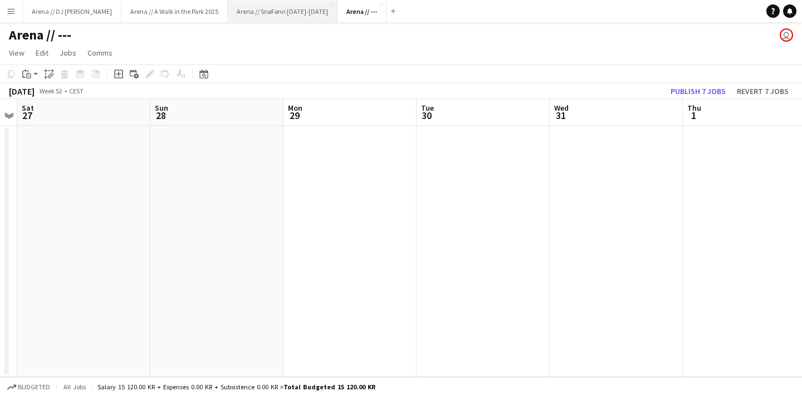
click at [253, 14] on button "Arena // SnøFønn [DATE]-[DATE] Close" at bounding box center [283, 12] width 110 height 22
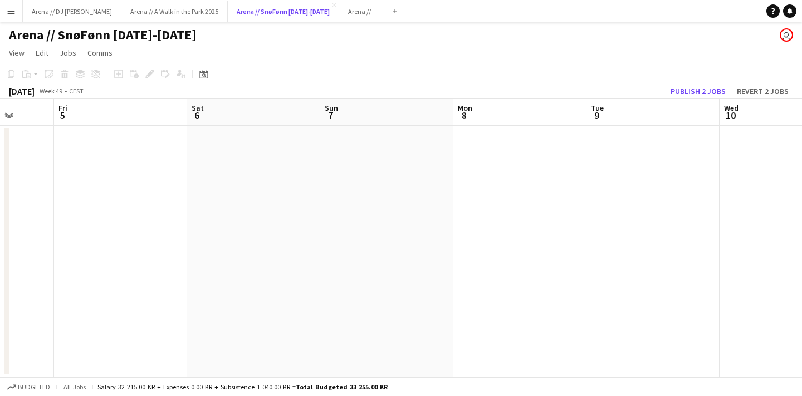
scroll to position [0, 335]
click at [275, 232] on app-date-cell at bounding box center [264, 252] width 133 height 252
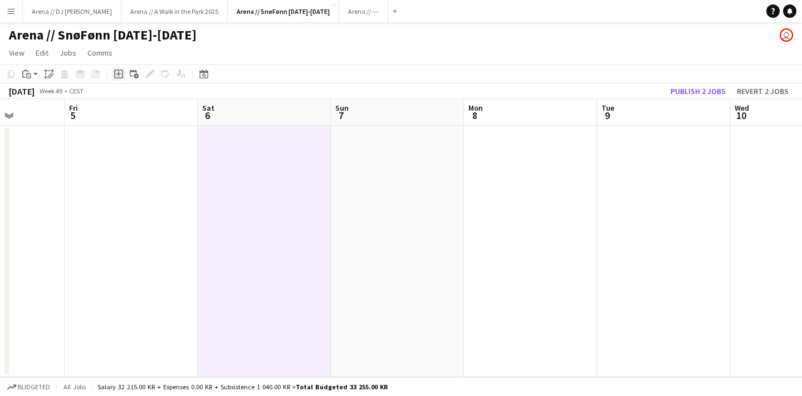
click at [119, 80] on div "Add job" at bounding box center [118, 73] width 13 height 13
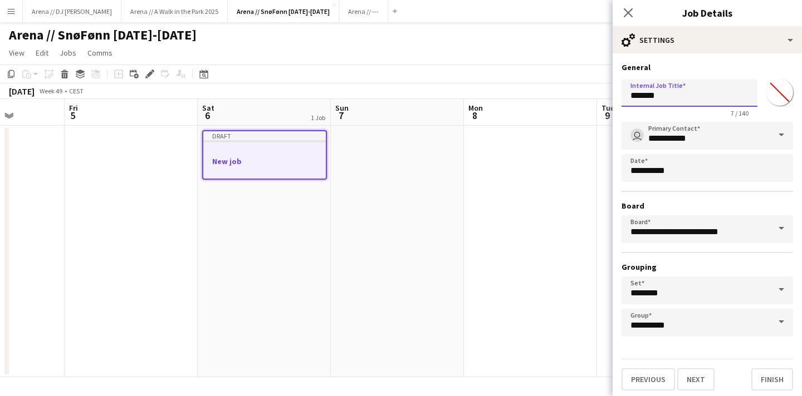
drag, startPoint x: 671, startPoint y: 94, endPoint x: 552, endPoint y: 95, distance: 119.1
click at [552, 95] on body "Menu Boards Boards Boards All jobs Status Workforce Workforce My Workforce Recr…" at bounding box center [401, 198] width 802 height 396
type input "**********"
click at [710, 209] on h3 "Board" at bounding box center [706, 206] width 171 height 10
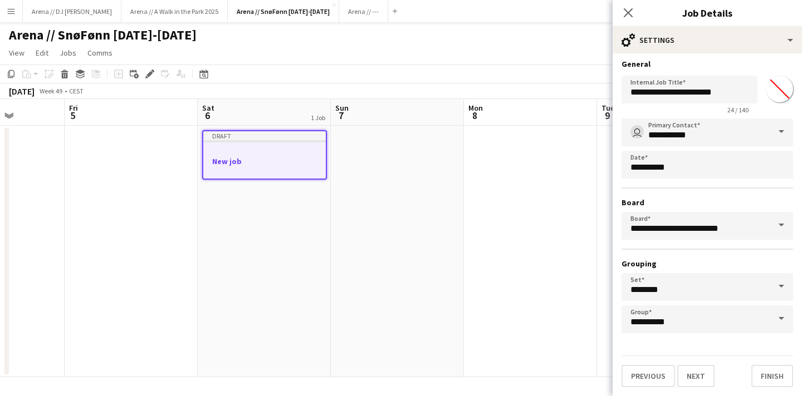
scroll to position [0, 0]
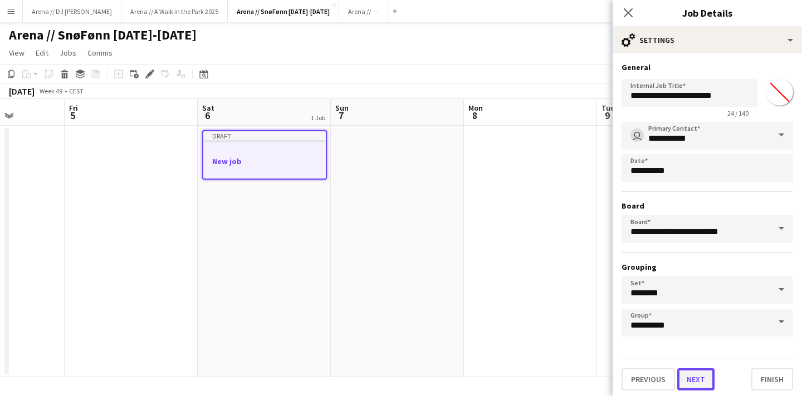
click at [699, 377] on button "Next" at bounding box center [695, 379] width 37 height 22
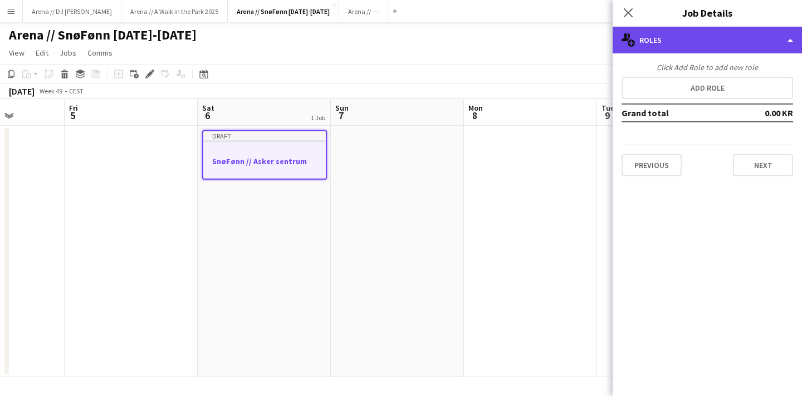
click at [668, 41] on div "multiple-users-add Roles" at bounding box center [706, 40] width 189 height 27
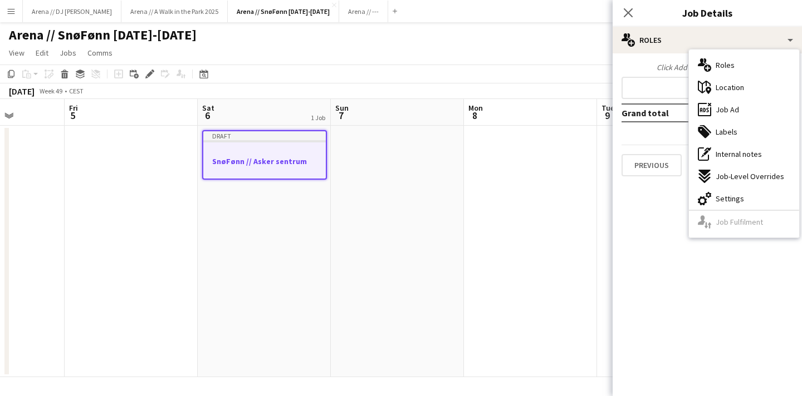
click at [647, 61] on div "Click Add Role to add new role Add role Grand total 0.00 KR Previous Next" at bounding box center [706, 119] width 189 height 132
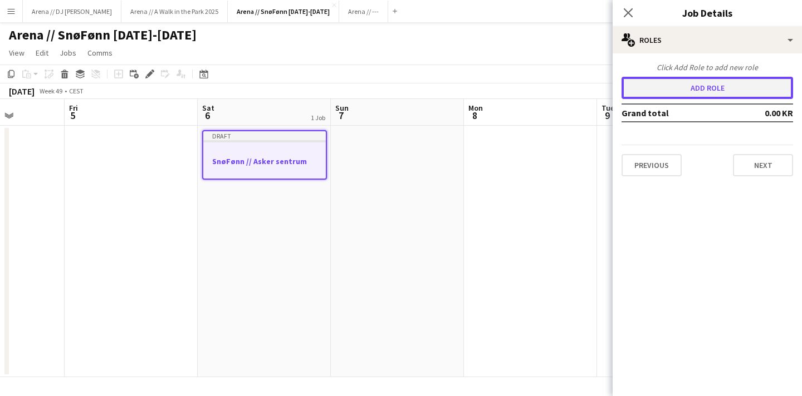
click at [680, 87] on button "Add role" at bounding box center [706, 88] width 171 height 22
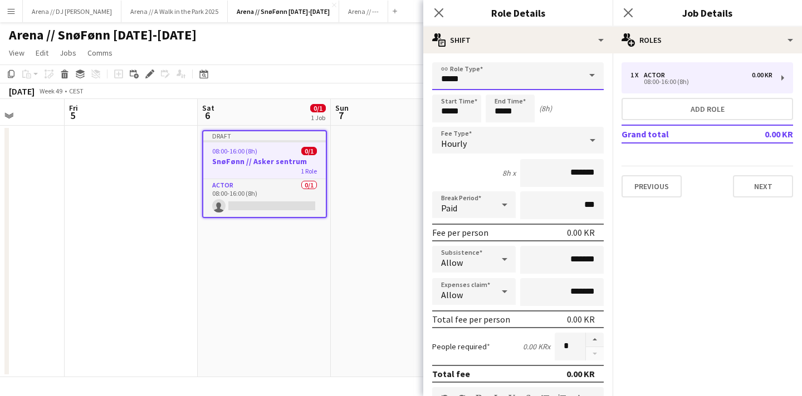
click at [489, 77] on input "*****" at bounding box center [517, 76] width 171 height 28
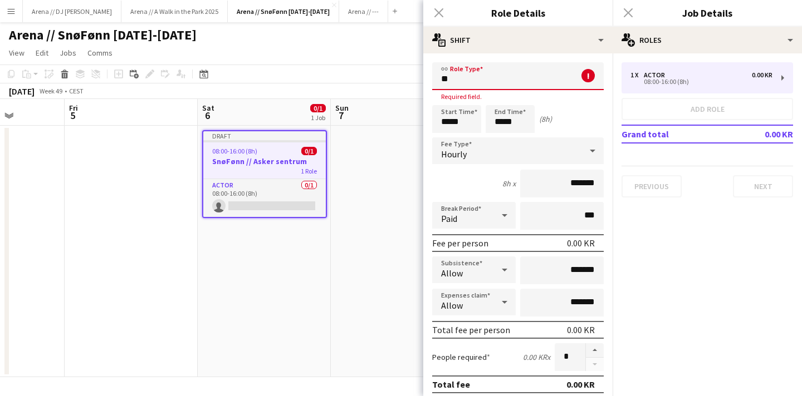
type input "*"
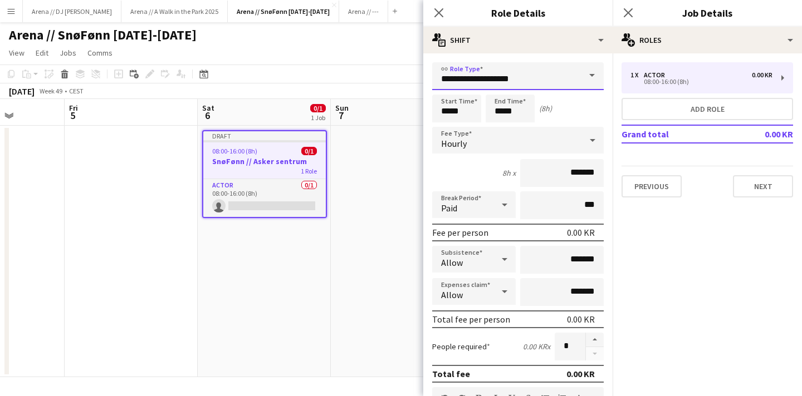
type input "**********"
click at [449, 111] on input "*****" at bounding box center [456, 109] width 49 height 28
type input "*****"
click at [503, 110] on input "*****" at bounding box center [509, 109] width 49 height 28
click at [570, 117] on div "Start Time ***** End Time ***** (7h)" at bounding box center [517, 109] width 171 height 28
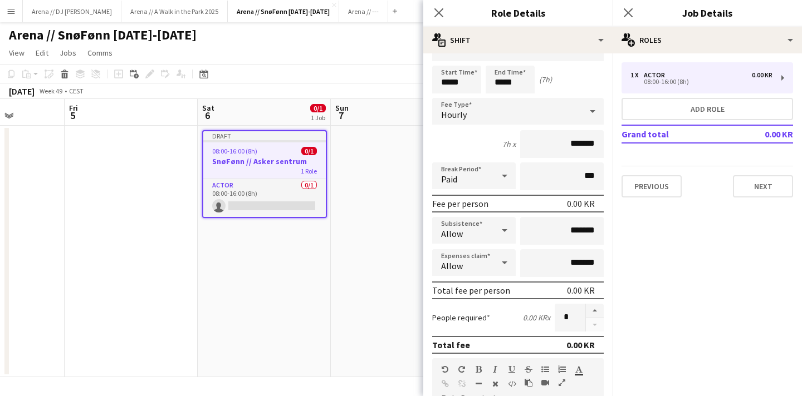
scroll to position [30, 0]
click at [592, 309] on button "button" at bounding box center [595, 310] width 18 height 14
type input "*"
click at [573, 144] on input "*******" at bounding box center [561, 144] width 83 height 28
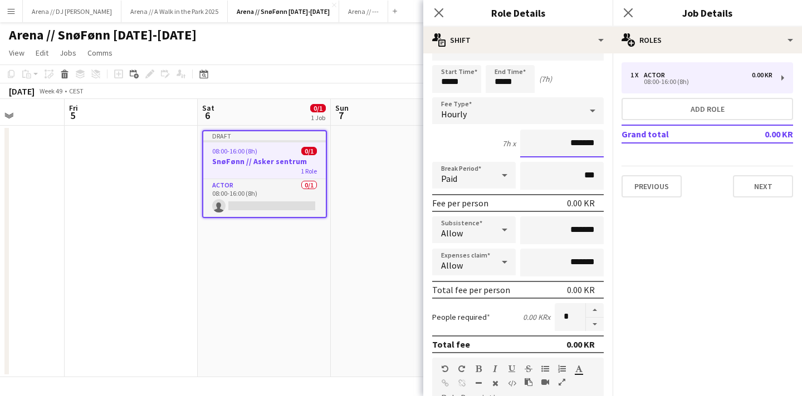
type input "****"
type input "*********"
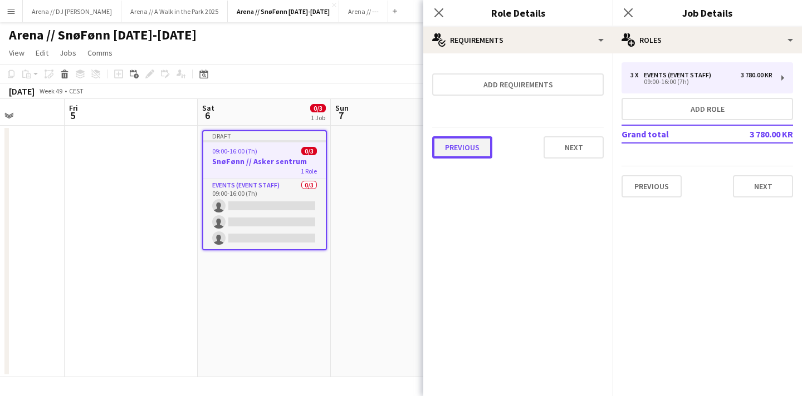
click at [473, 144] on button "Previous" at bounding box center [462, 147] width 60 height 22
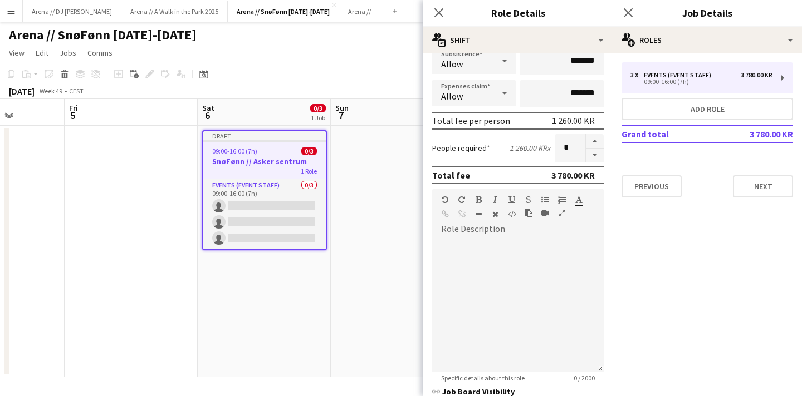
scroll to position [199, 0]
click at [521, 235] on div at bounding box center [517, 300] width 171 height 141
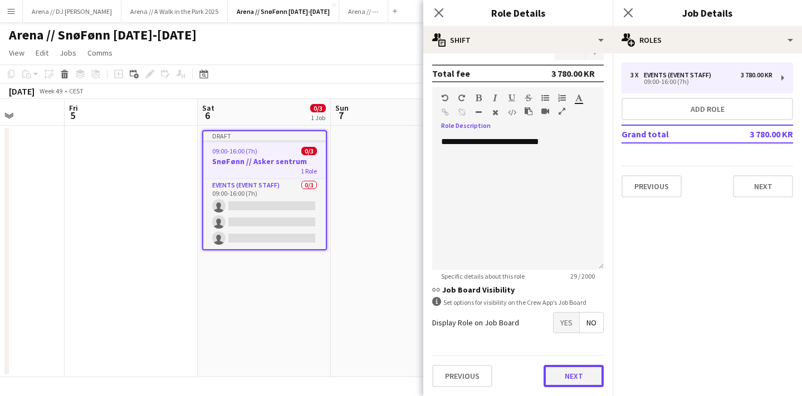
click at [566, 372] on button "Next" at bounding box center [573, 376] width 60 height 22
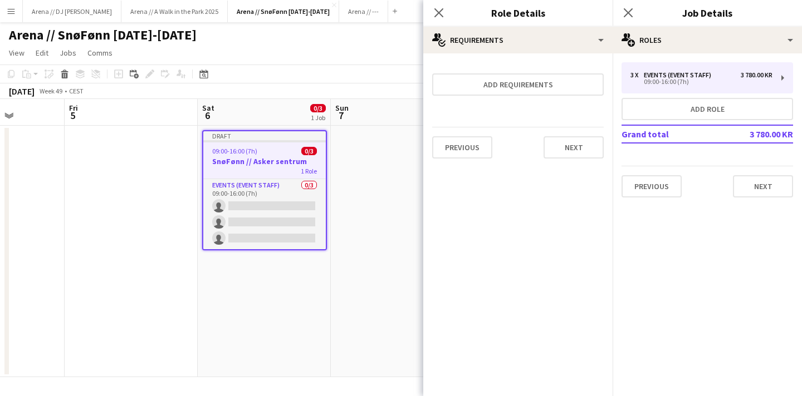
scroll to position [0, 0]
click at [587, 149] on button "Next" at bounding box center [573, 147] width 60 height 22
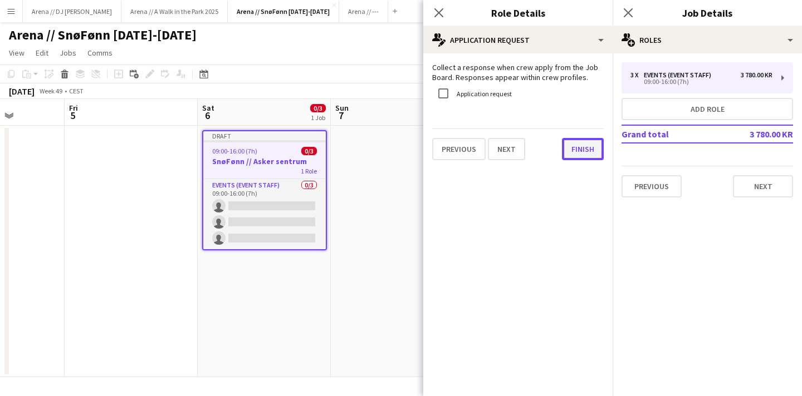
click at [583, 155] on button "Finish" at bounding box center [583, 149] width 42 height 22
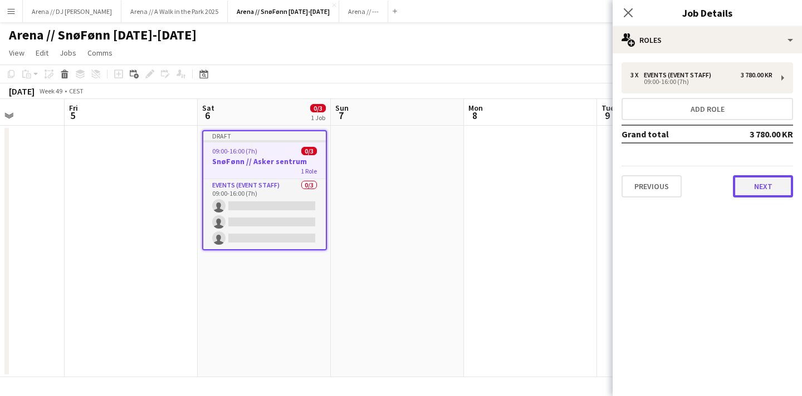
click at [769, 185] on button "Next" at bounding box center [763, 186] width 60 height 22
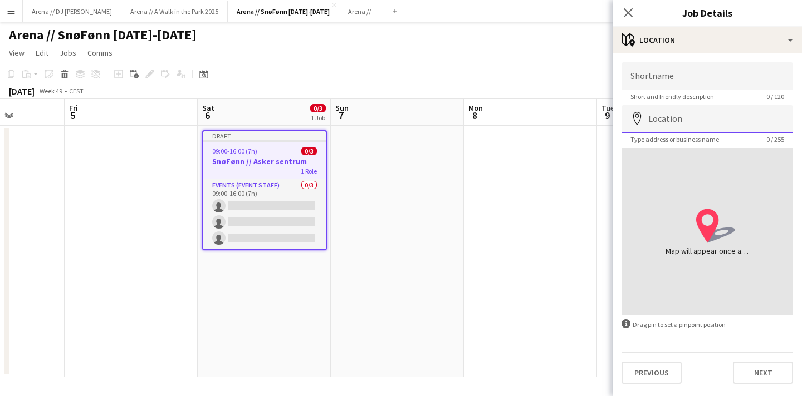
click at [699, 119] on input "Location" at bounding box center [706, 119] width 171 height 28
type input "**********"
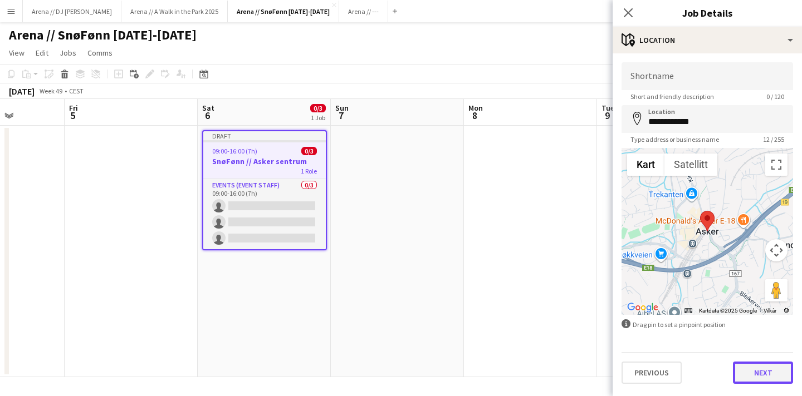
click at [773, 377] on button "Next" at bounding box center [763, 373] width 60 height 22
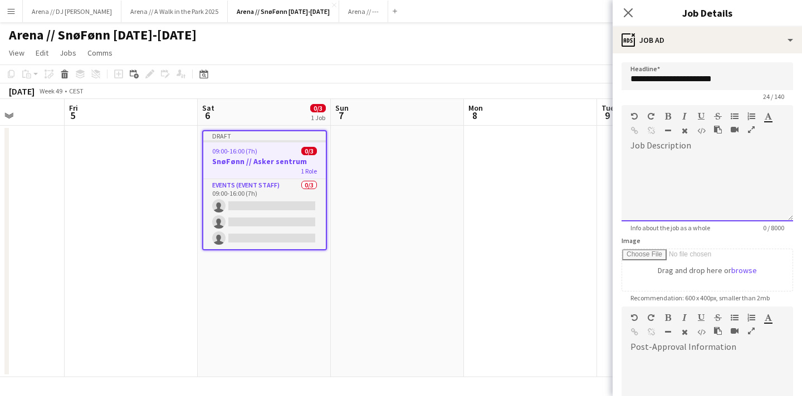
click at [684, 158] on div at bounding box center [706, 188] width 171 height 67
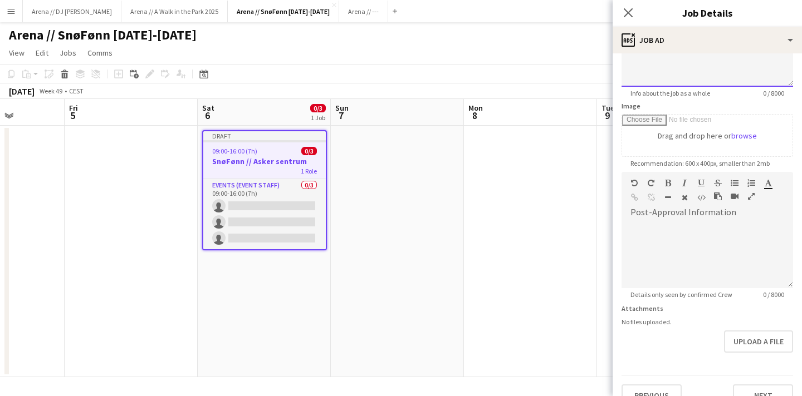
scroll to position [150, 0]
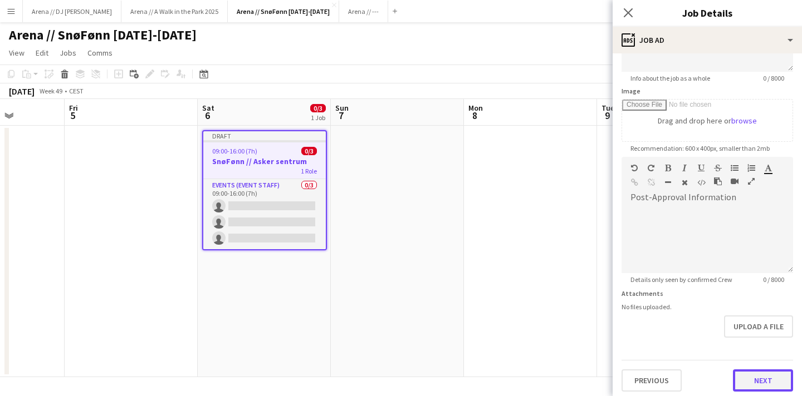
click at [770, 377] on button "Next" at bounding box center [763, 381] width 60 height 22
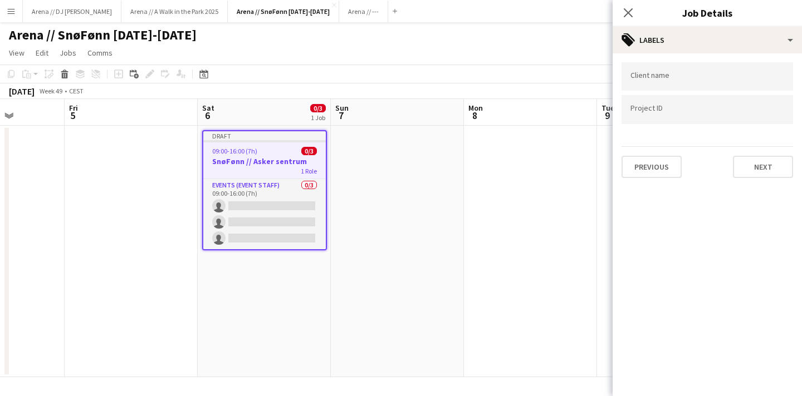
scroll to position [0, 0]
click at [749, 162] on button "Next" at bounding box center [763, 167] width 60 height 22
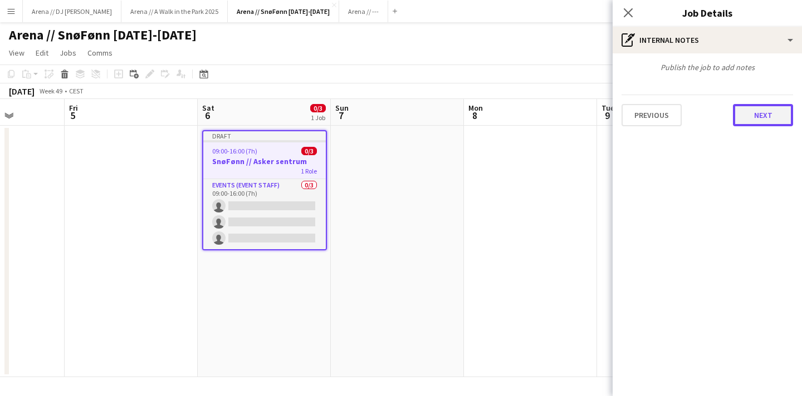
click at [749, 109] on button "Next" at bounding box center [763, 115] width 60 height 22
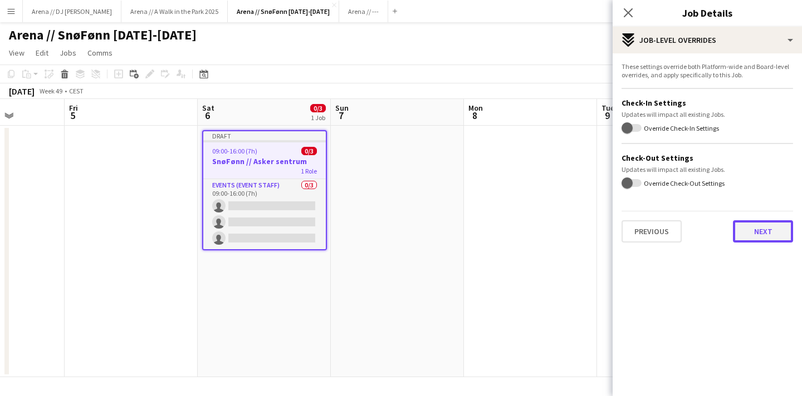
click at [760, 239] on button "Next" at bounding box center [763, 231] width 60 height 22
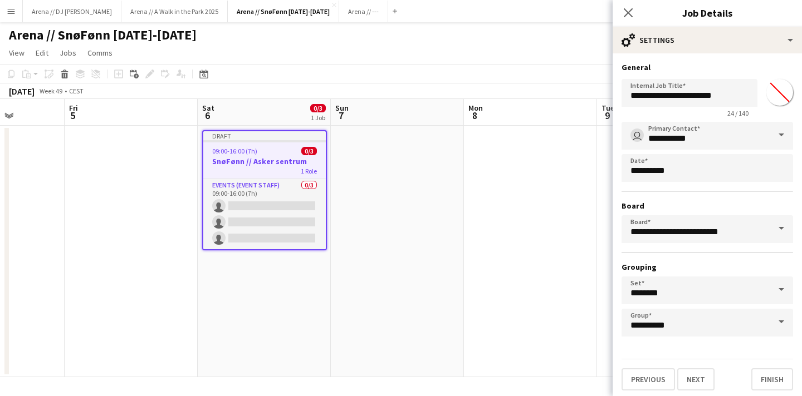
scroll to position [3, 0]
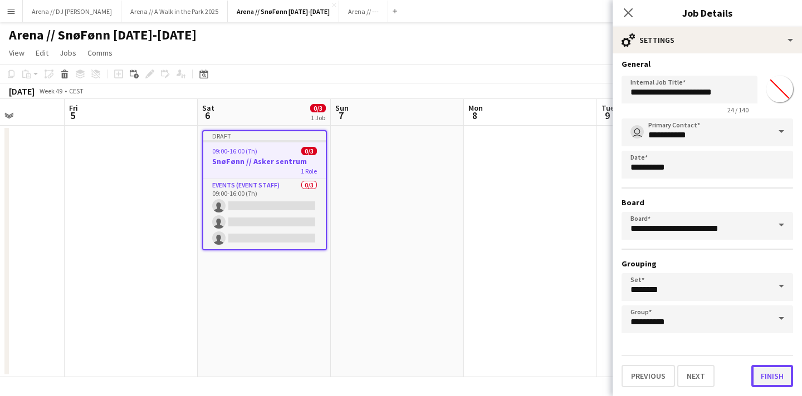
click at [770, 376] on button "Finish" at bounding box center [772, 376] width 42 height 22
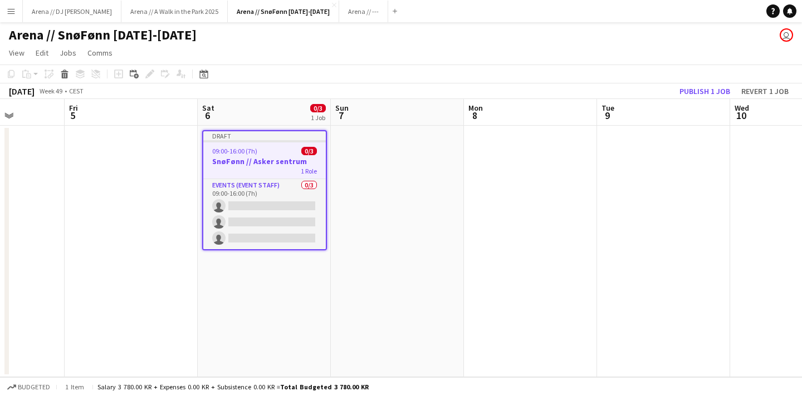
click at [430, 189] on app-date-cell at bounding box center [397, 252] width 133 height 252
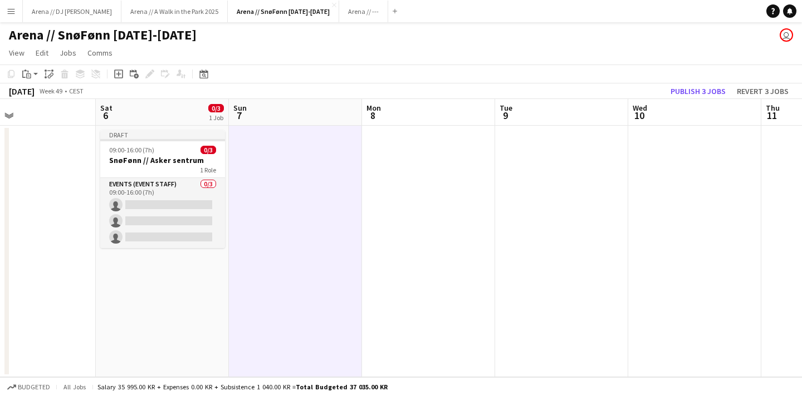
scroll to position [0, 445]
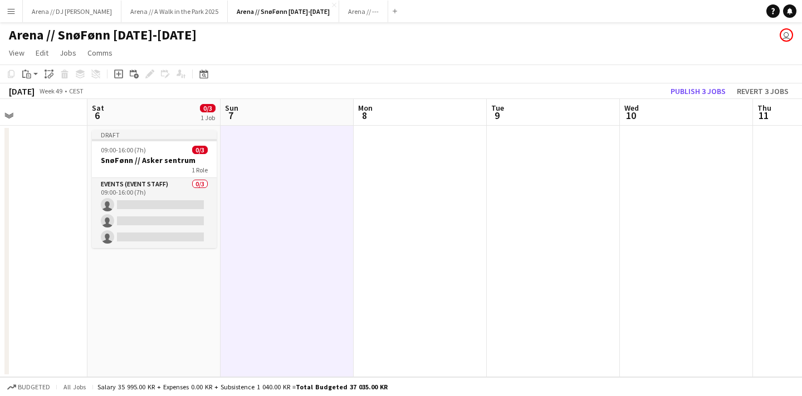
click at [485, 219] on app-date-cell at bounding box center [419, 252] width 133 height 252
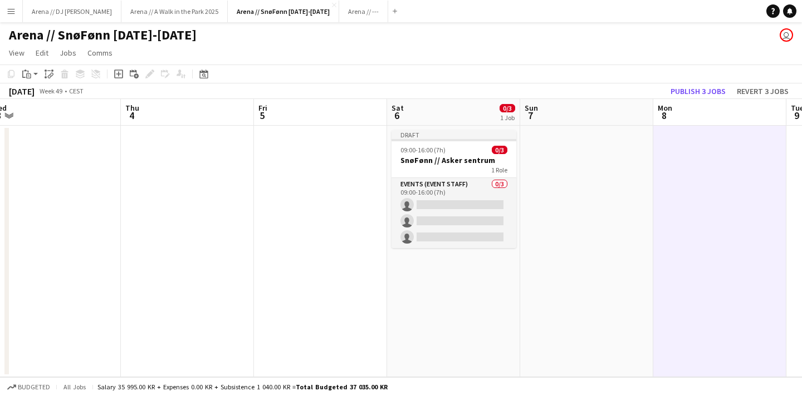
scroll to position [0, 434]
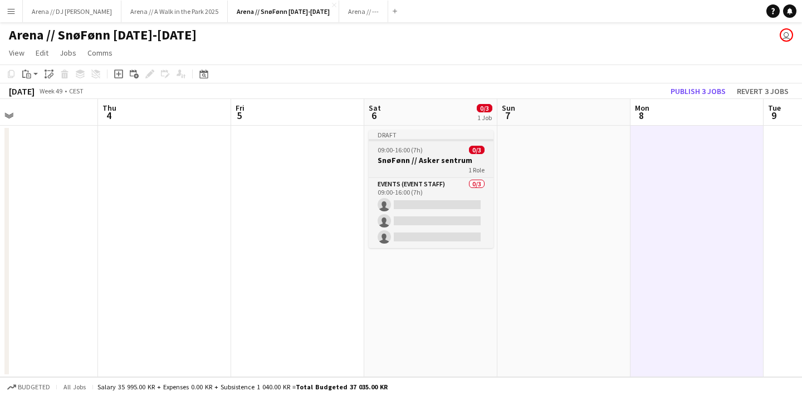
click at [430, 176] on app-job-card "Draft 09:00-16:00 (7h) 0/3 SnøFønn // Asker sentrum 1 Role Events (Event Staff)…" at bounding box center [430, 189] width 125 height 118
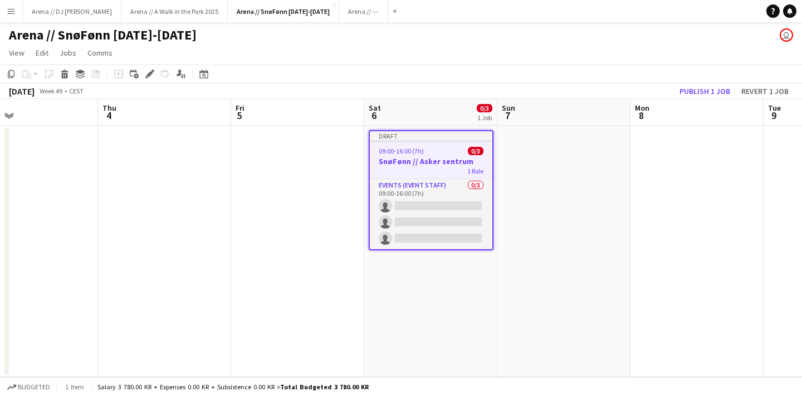
click at [411, 290] on app-date-cell "Draft 09:00-16:00 (7h) 0/3 SnøFønn // Asker sentrum 1 Role Events (Event Staff)…" at bounding box center [430, 252] width 133 height 252
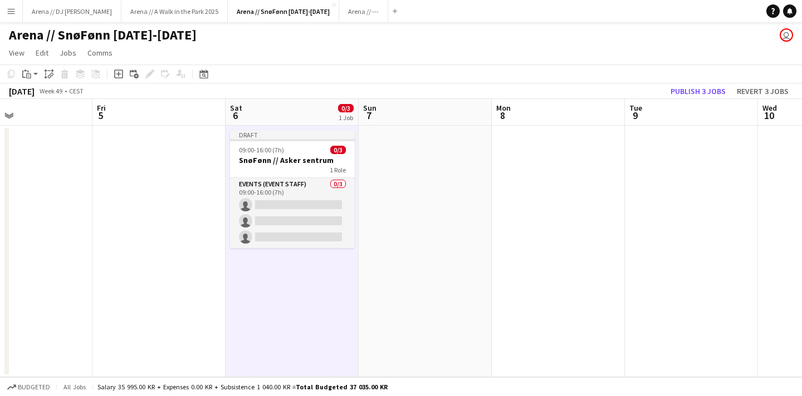
scroll to position [0, 332]
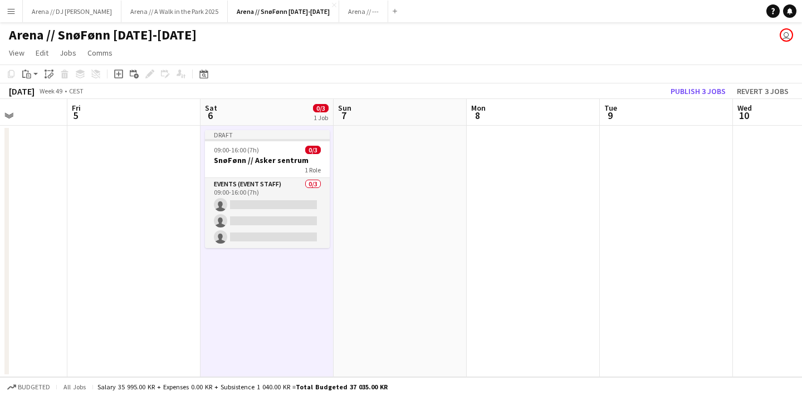
click at [635, 217] on app-date-cell at bounding box center [665, 252] width 133 height 252
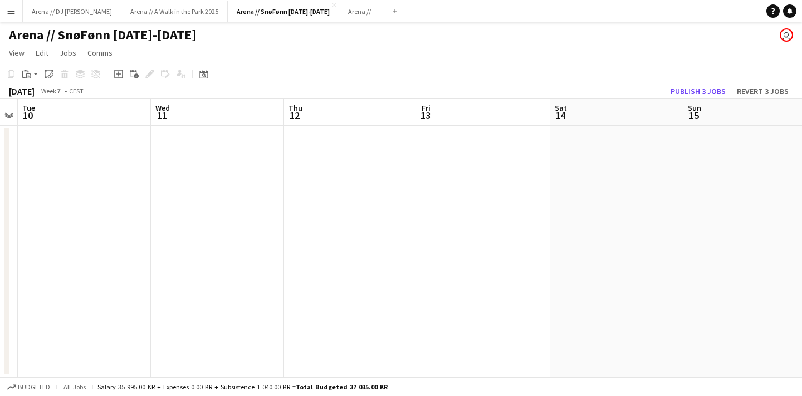
scroll to position [0, 570]
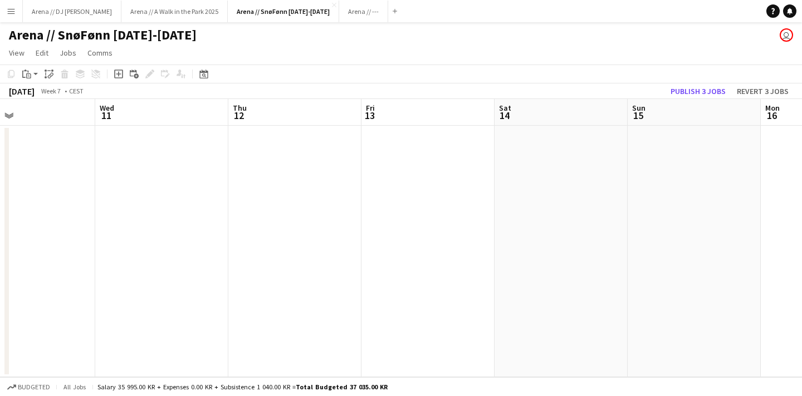
click at [552, 180] on app-date-cell at bounding box center [560, 252] width 133 height 252
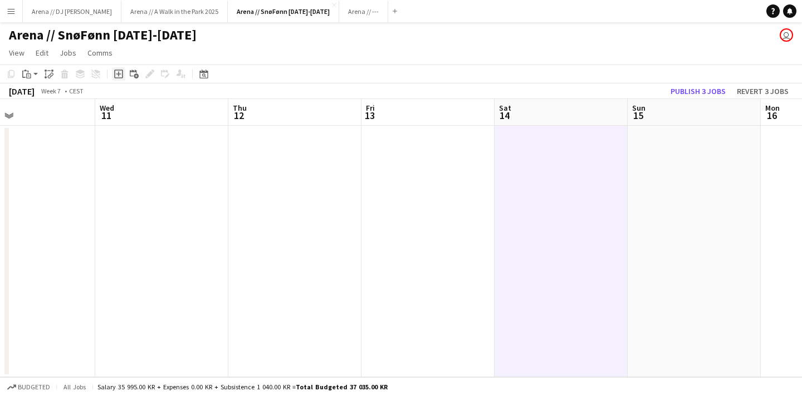
click at [118, 77] on icon "Add job" at bounding box center [118, 74] width 9 height 9
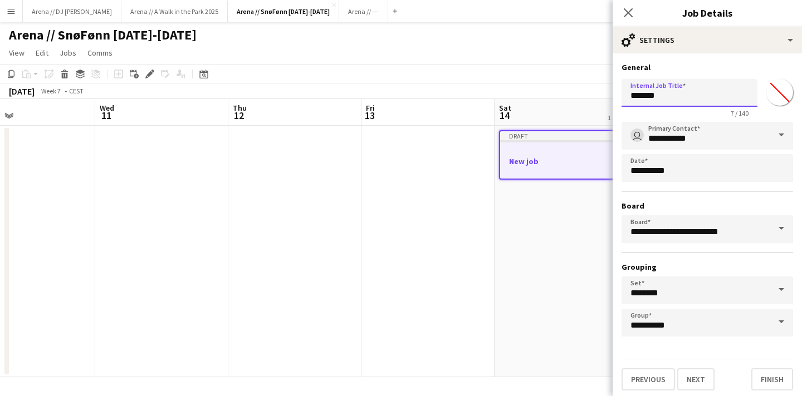
drag, startPoint x: 662, startPoint y: 100, endPoint x: 580, endPoint y: 99, distance: 82.4
click at [580, 99] on body "Menu Boards Boards Boards All jobs Status Workforce Workforce My Workforce Recr…" at bounding box center [401, 198] width 802 height 396
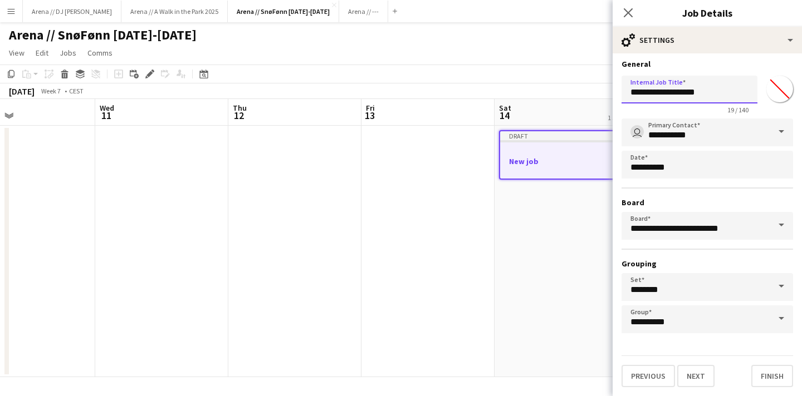
type input "**********"
click at [719, 200] on h3 "Board" at bounding box center [706, 203] width 171 height 10
click at [700, 378] on button "Next" at bounding box center [695, 376] width 37 height 22
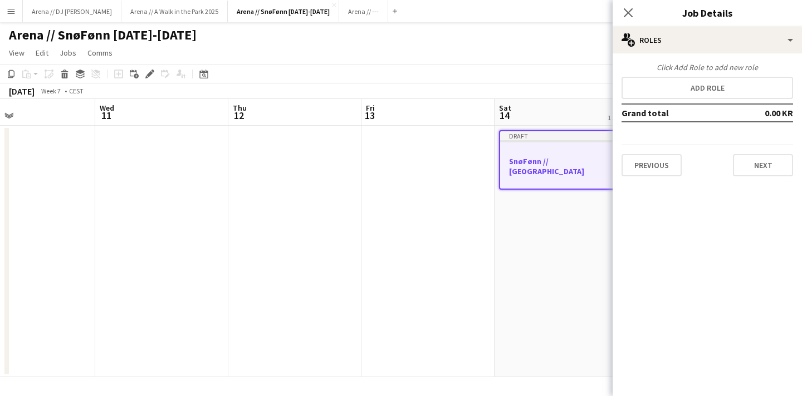
scroll to position [0, 0]
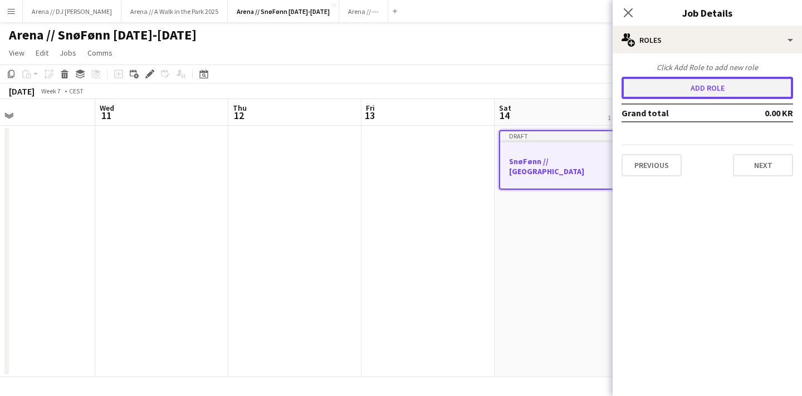
click at [701, 85] on button "Add role" at bounding box center [706, 88] width 171 height 22
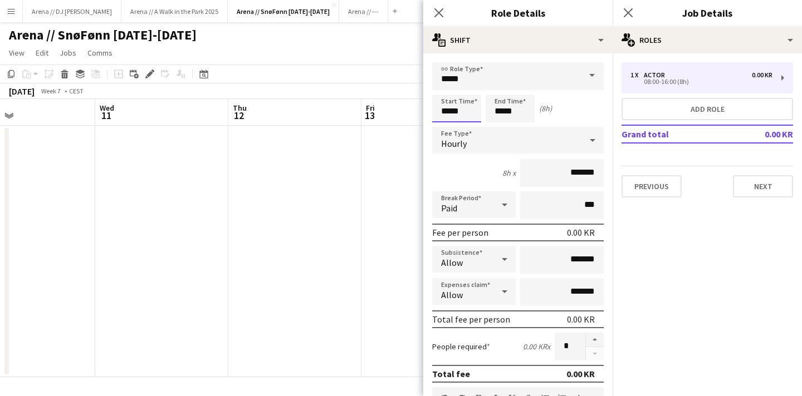
click at [450, 112] on input "*****" at bounding box center [456, 109] width 49 height 28
type input "*****"
click at [571, 174] on input "*******" at bounding box center [561, 173] width 83 height 28
type input "****"
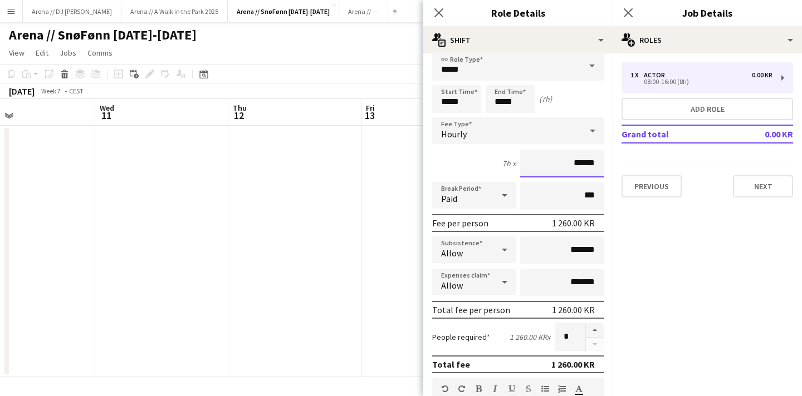
scroll to position [33, 0]
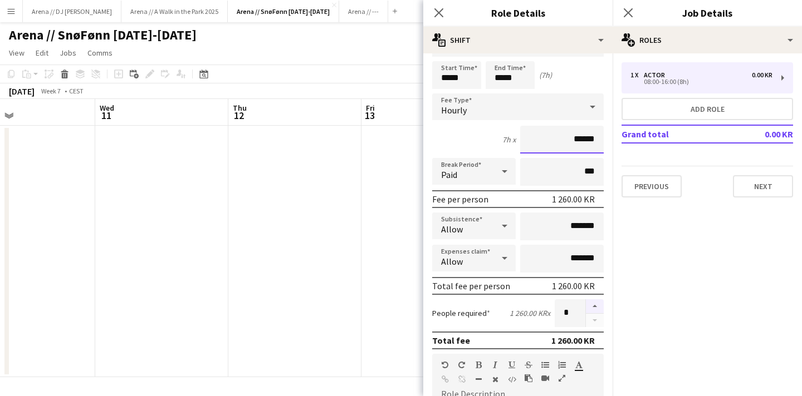
type input "******"
click at [599, 304] on button "button" at bounding box center [595, 306] width 18 height 14
click at [598, 322] on button "button" at bounding box center [595, 321] width 18 height 14
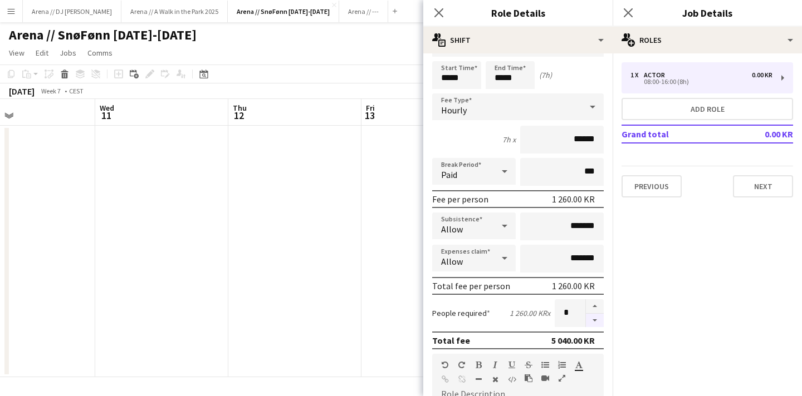
type input "*"
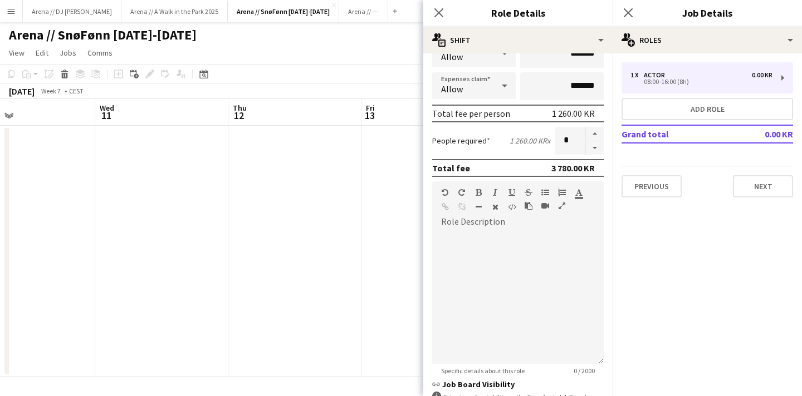
scroll to position [207, 0]
click at [525, 222] on div "default Heading 1 Heading 2 Heading 3 Heading 4 Heading 5 Heading 6 Heading 7 P…" at bounding box center [517, 202] width 171 height 42
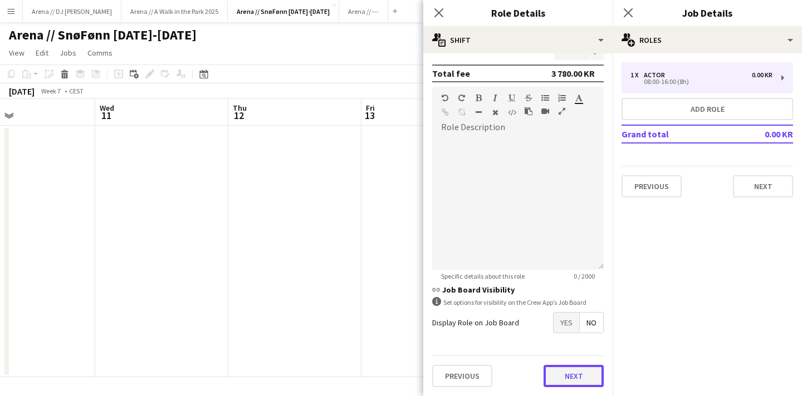
click at [575, 377] on button "Next" at bounding box center [573, 376] width 60 height 22
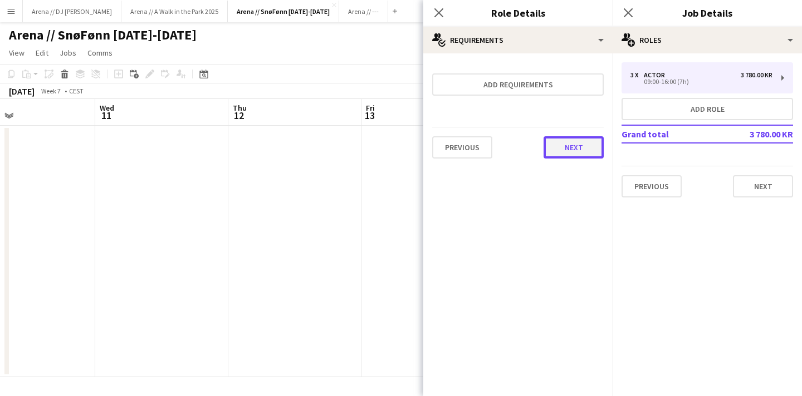
click at [566, 151] on button "Next" at bounding box center [573, 147] width 60 height 22
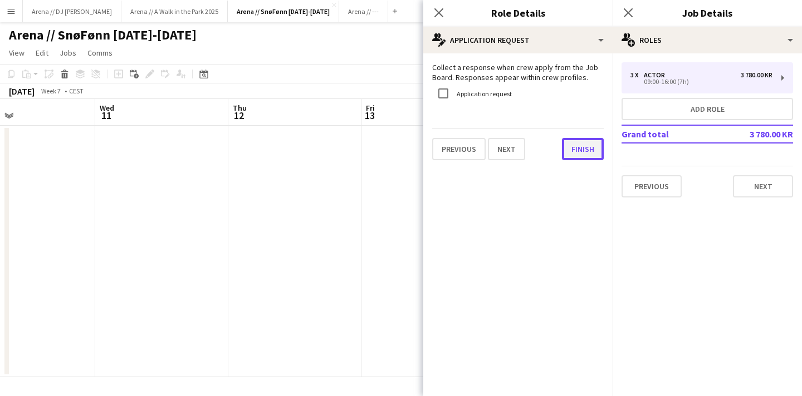
click at [582, 155] on button "Finish" at bounding box center [583, 149] width 42 height 22
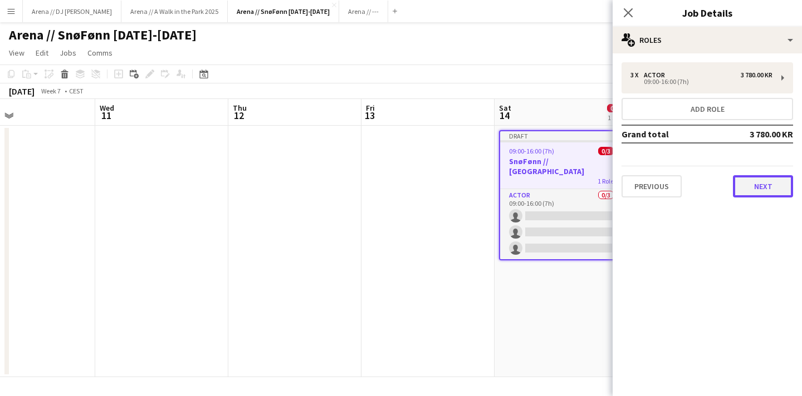
click at [767, 186] on button "Next" at bounding box center [763, 186] width 60 height 22
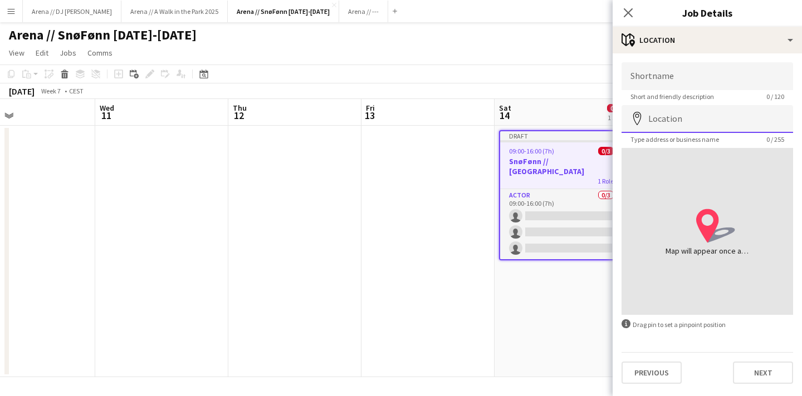
click at [682, 125] on input "Location" at bounding box center [706, 119] width 171 height 28
type input "*"
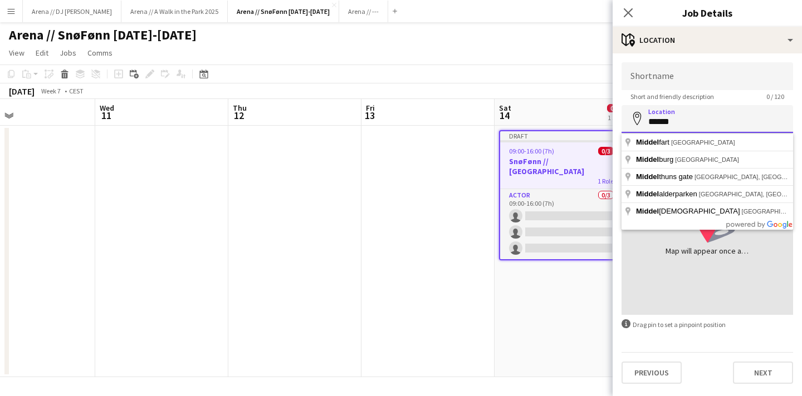
type input "*******"
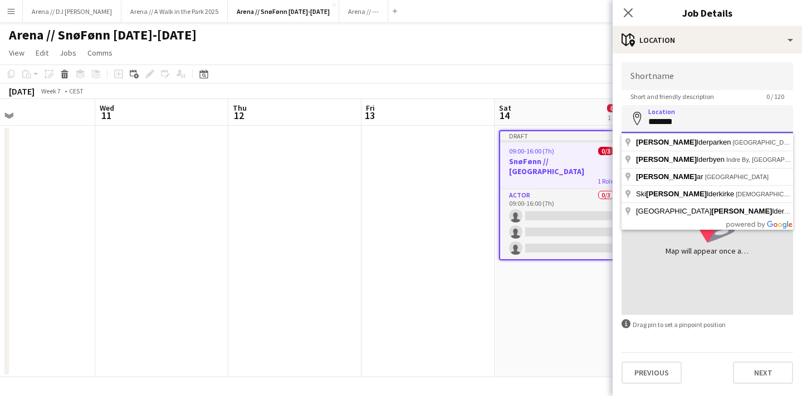
drag, startPoint x: 694, startPoint y: 125, endPoint x: 637, endPoint y: 122, distance: 57.4
click at [637, 122] on div "Location map-marker *******" at bounding box center [706, 119] width 171 height 28
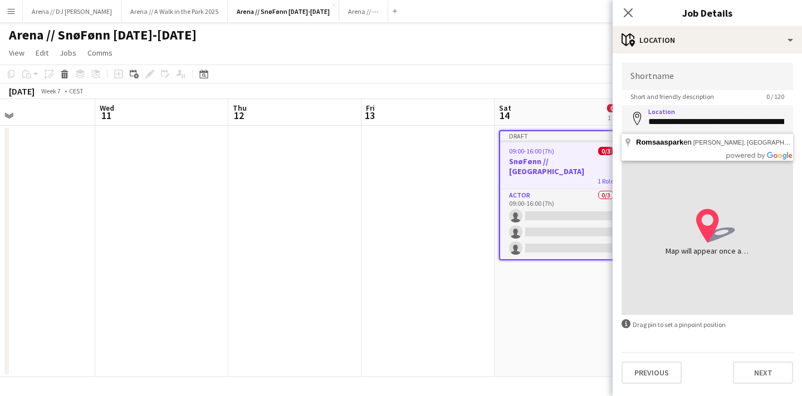
type input "**********"
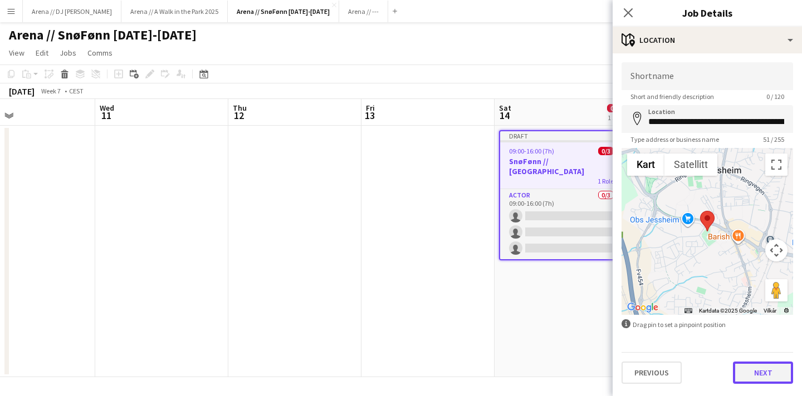
click at [765, 375] on button "Next" at bounding box center [763, 373] width 60 height 22
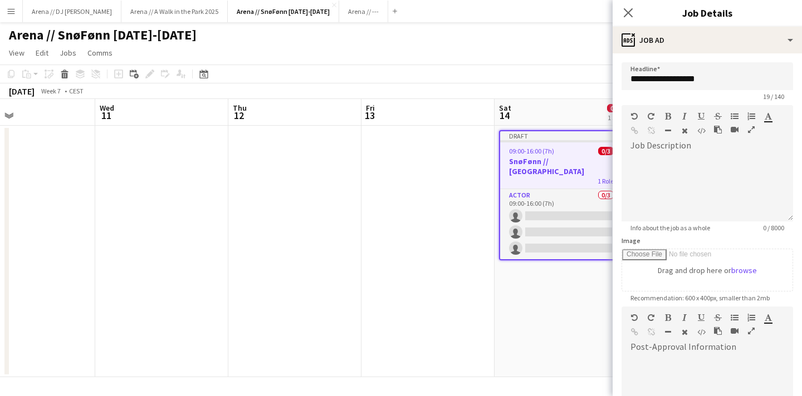
scroll to position [154, 0]
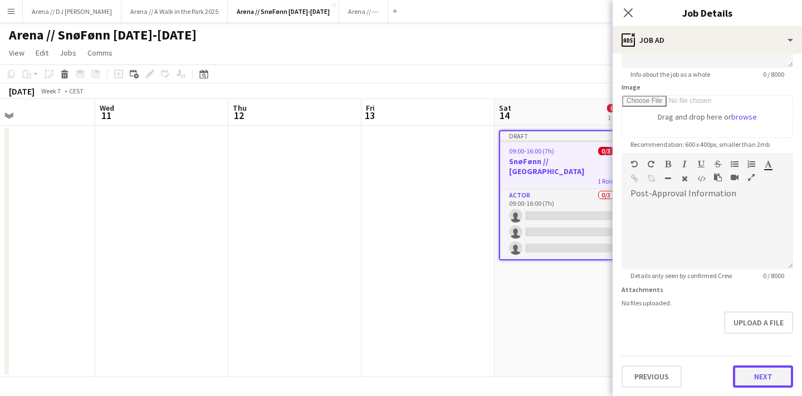
click at [765, 380] on button "Next" at bounding box center [763, 377] width 60 height 22
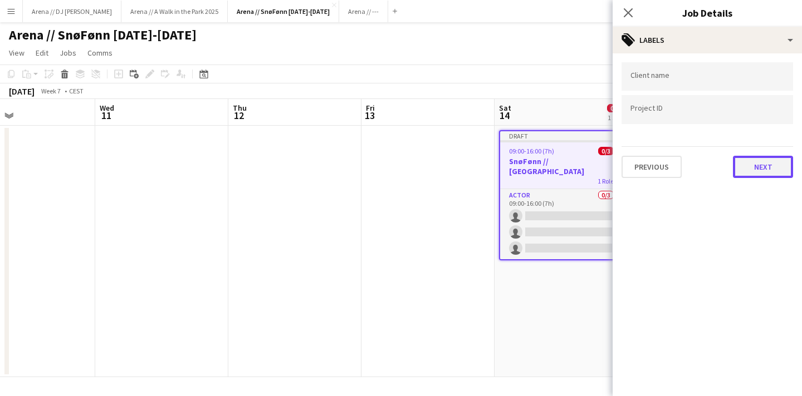
click at [746, 162] on button "Next" at bounding box center [763, 167] width 60 height 22
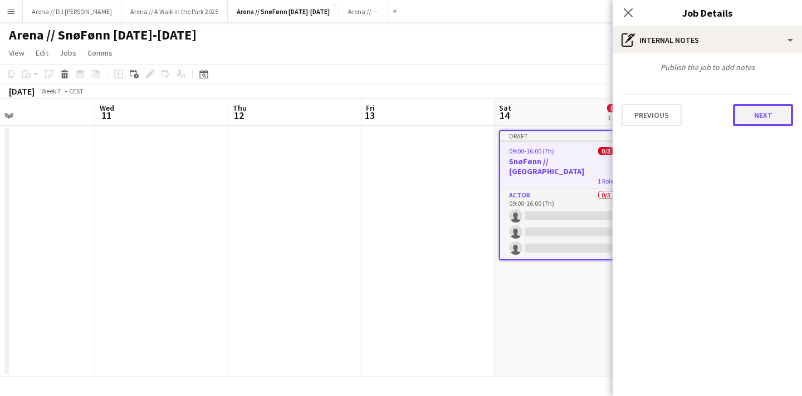
click at [756, 107] on button "Next" at bounding box center [763, 115] width 60 height 22
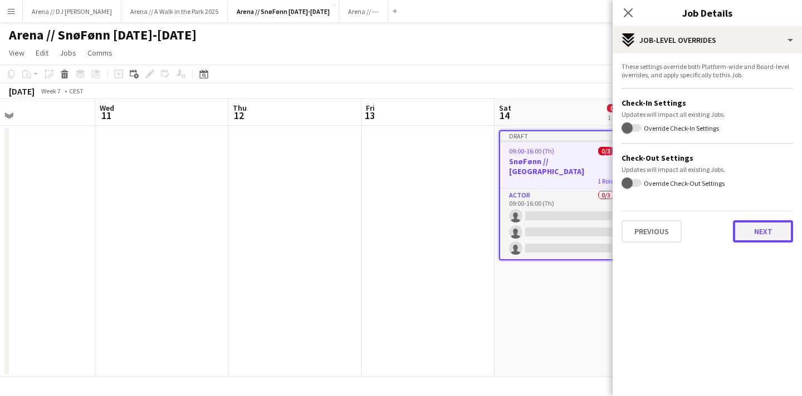
click at [764, 233] on button "Next" at bounding box center [763, 231] width 60 height 22
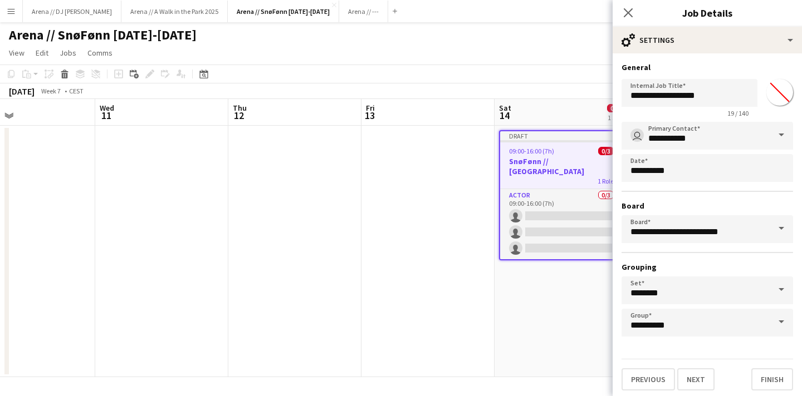
scroll to position [3, 0]
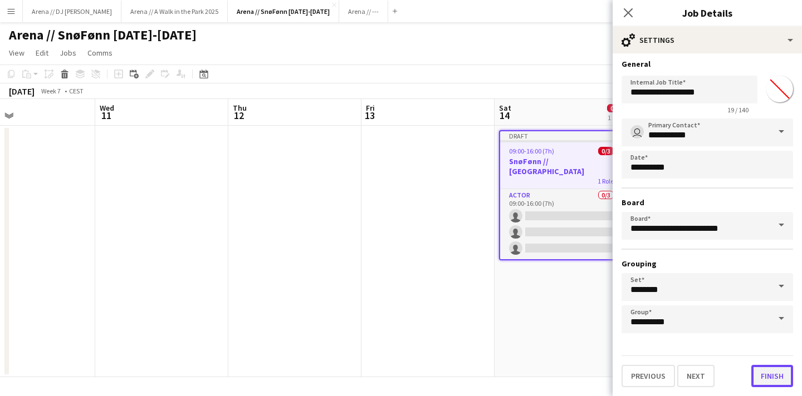
click at [779, 378] on button "Finish" at bounding box center [772, 376] width 42 height 22
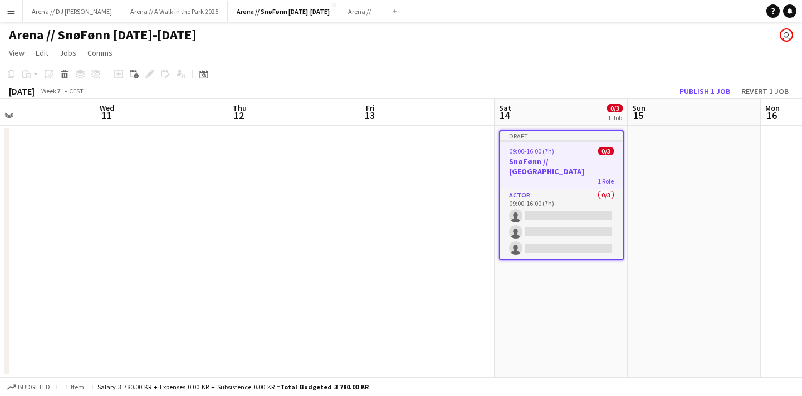
click at [676, 273] on app-date-cell at bounding box center [693, 252] width 133 height 252
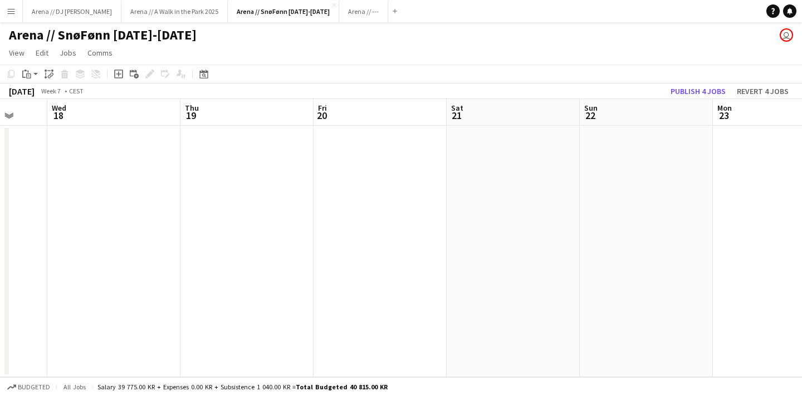
scroll to position [0, 496]
click at [499, 174] on app-date-cell at bounding box center [501, 252] width 133 height 252
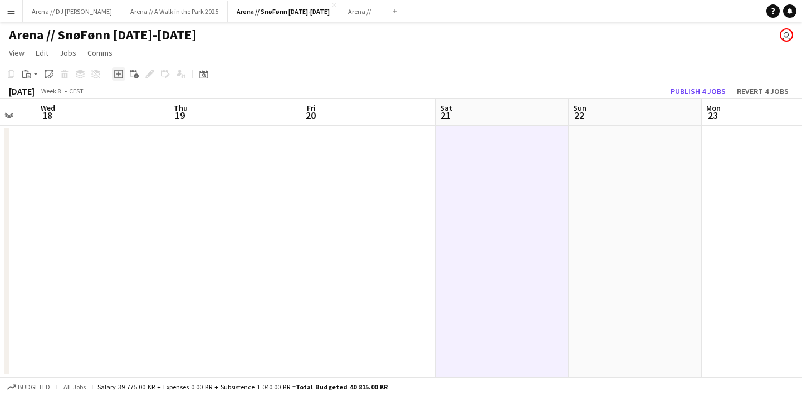
click at [116, 70] on icon at bounding box center [118, 74] width 9 height 9
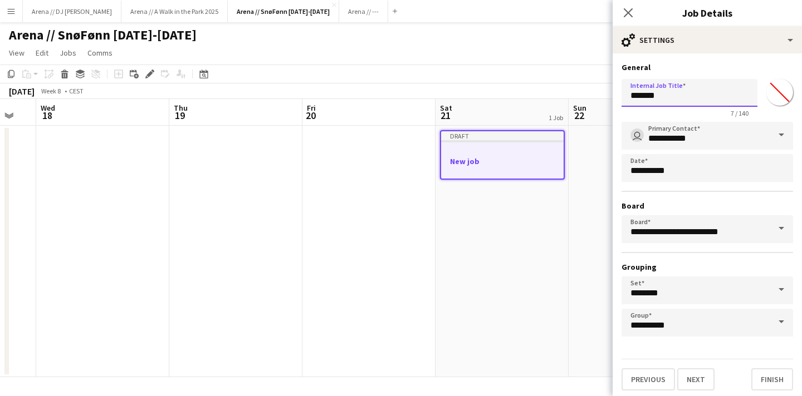
drag, startPoint x: 669, startPoint y: 94, endPoint x: 576, endPoint y: 94, distance: 93.0
click at [576, 94] on body "Menu Boards Boards Boards All jobs Status Workforce Workforce My Workforce Recr…" at bounding box center [401, 198] width 802 height 396
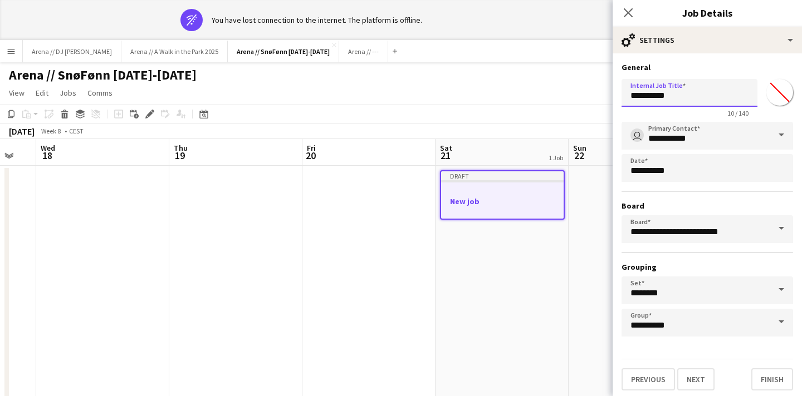
type input "**********"
